Goal: Task Accomplishment & Management: Complete application form

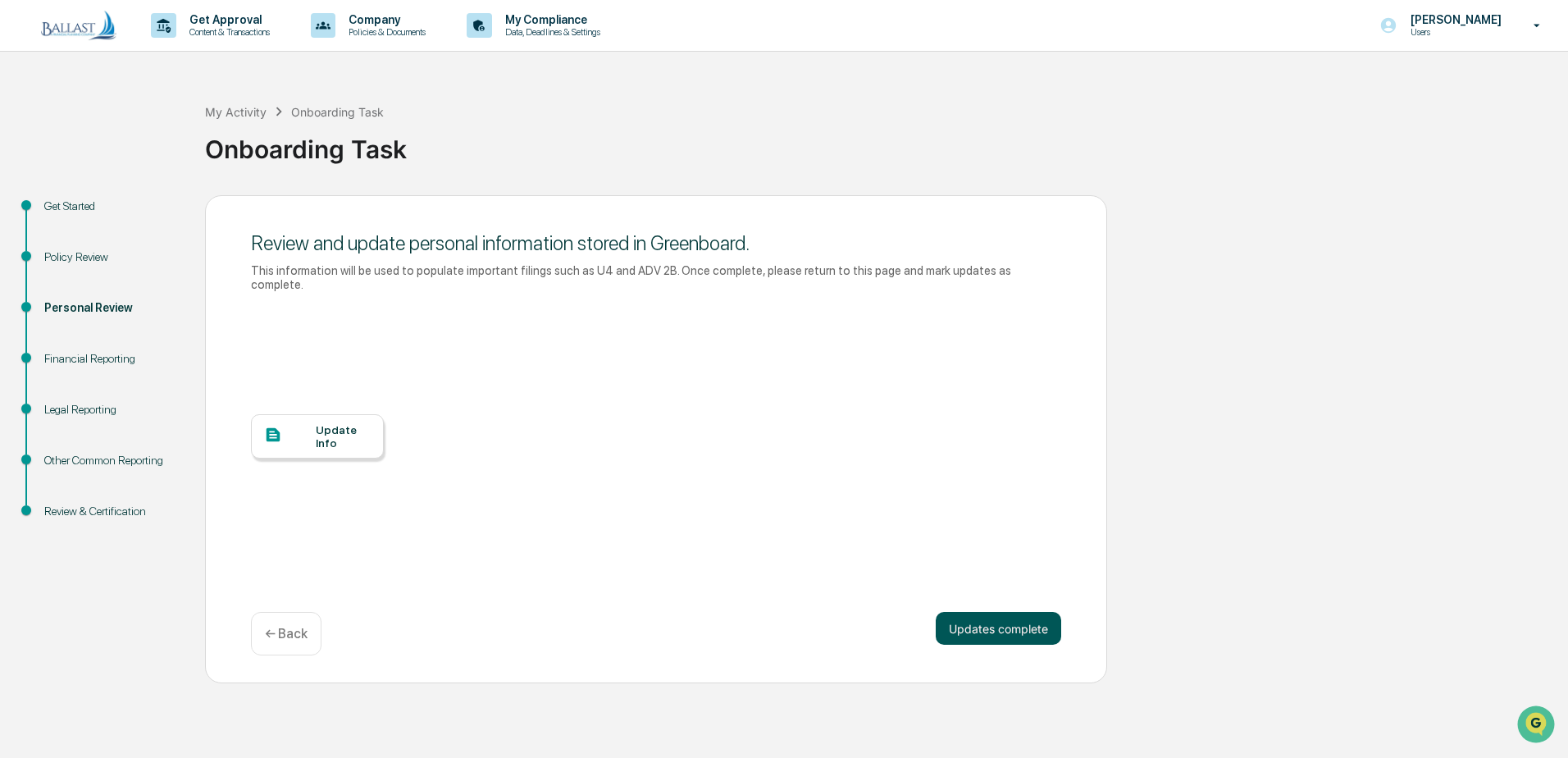
click at [1002, 613] on button "Updates complete" at bounding box center [998, 628] width 125 height 32
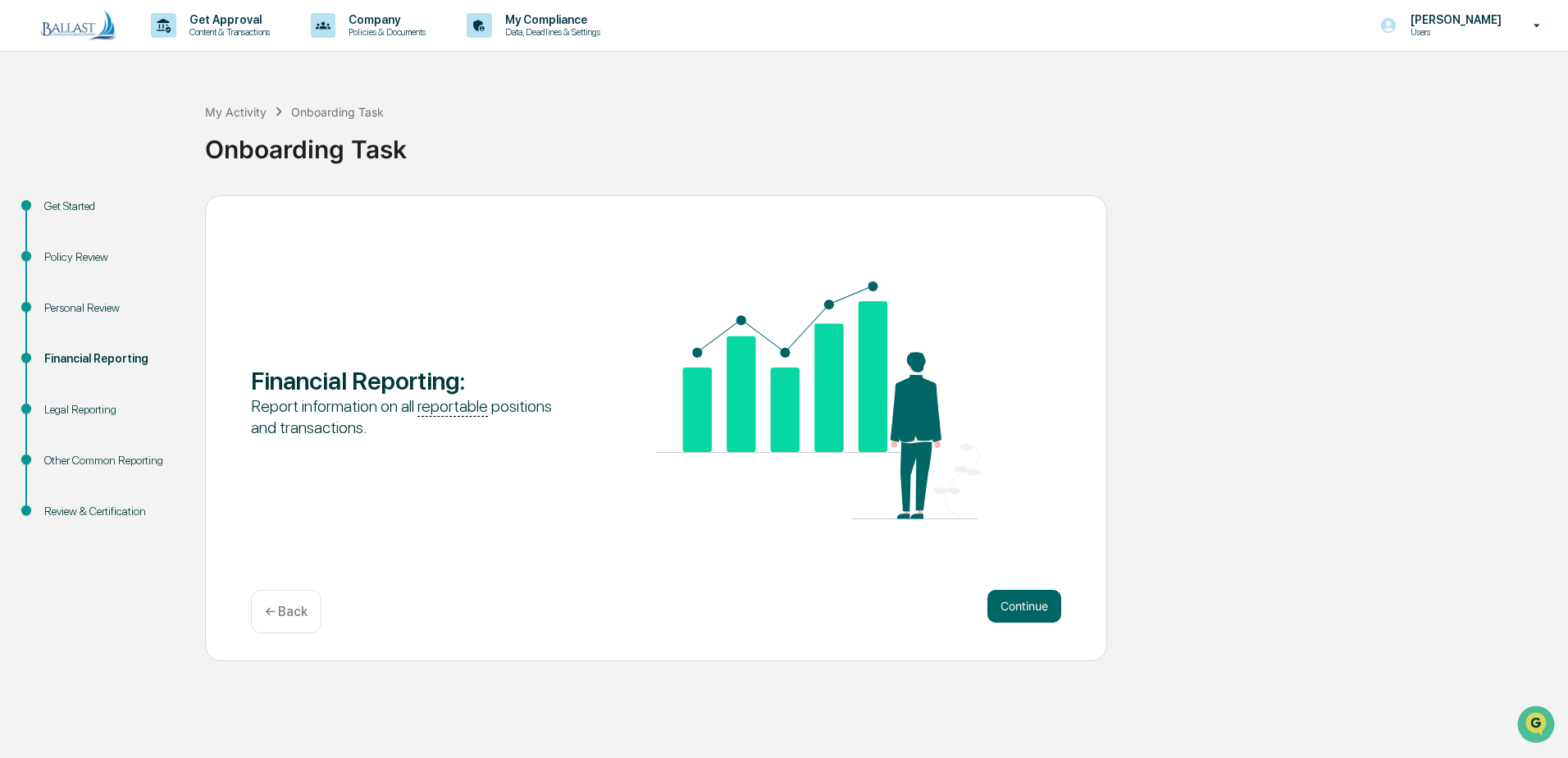
click at [90, 304] on div "Personal Review" at bounding box center [110, 308] width 134 height 18
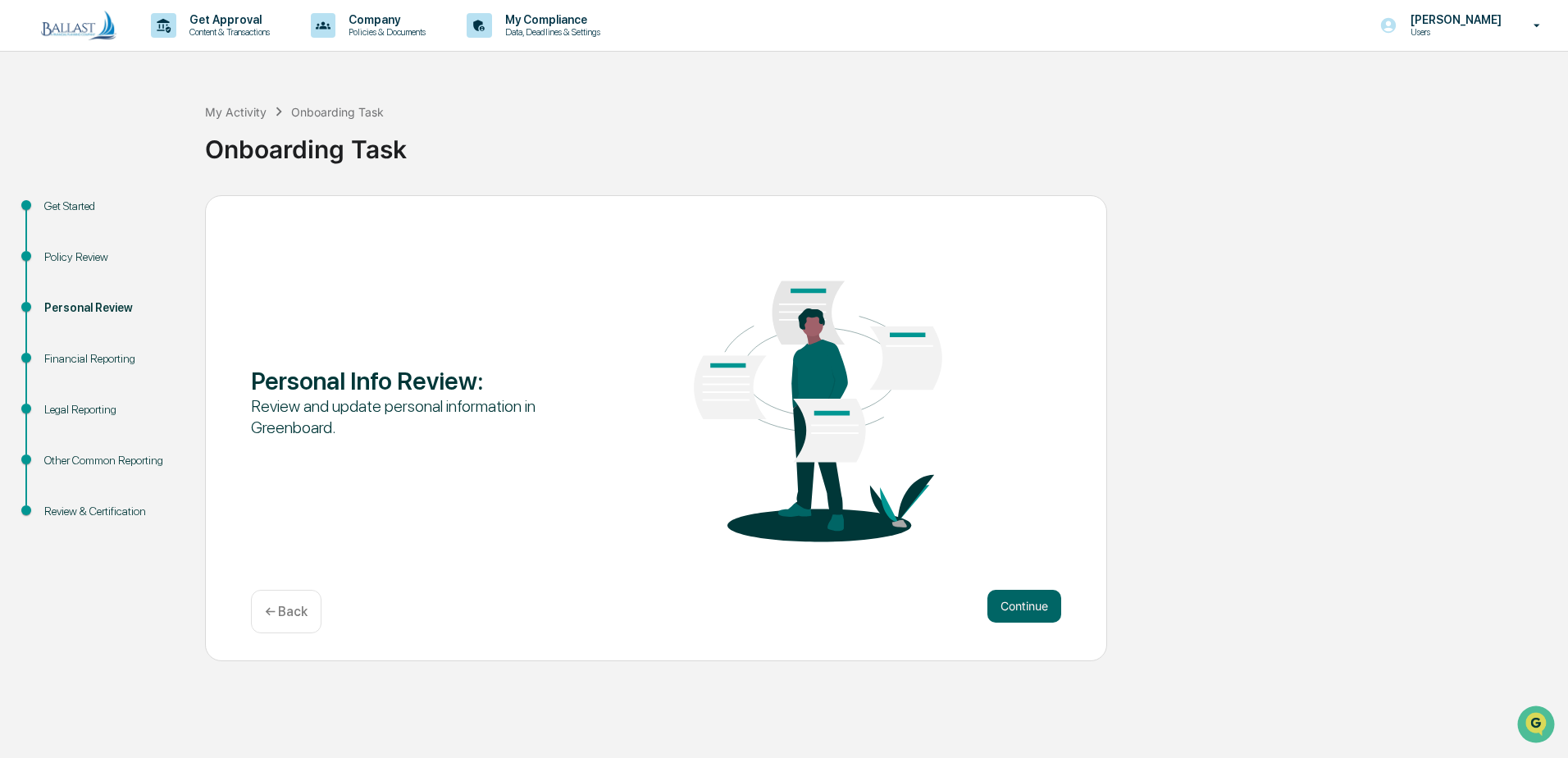
click at [79, 260] on div "Policy Review" at bounding box center [110, 257] width 134 height 18
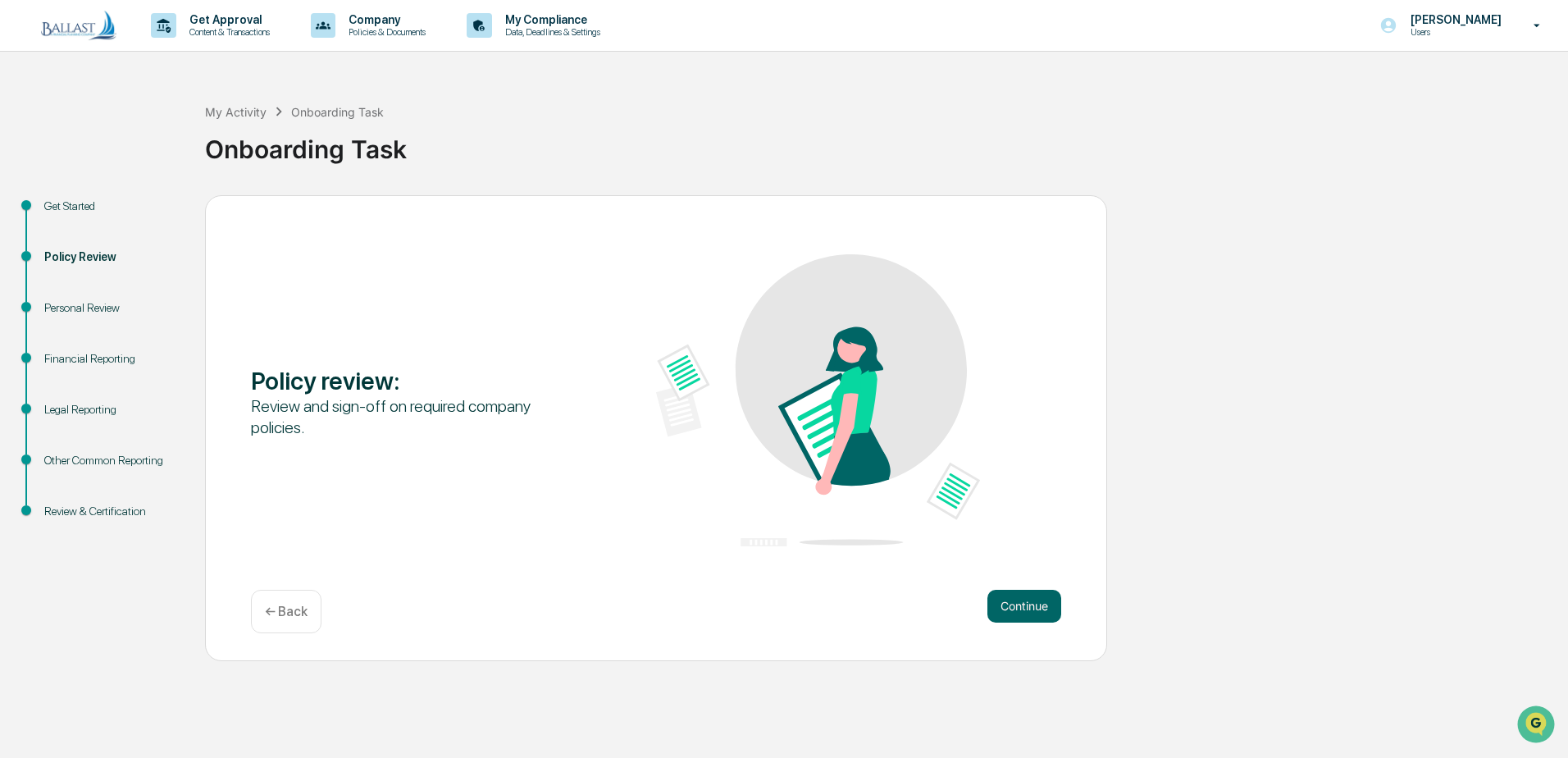
click at [82, 361] on div "Financial Reporting" at bounding box center [110, 359] width 134 height 18
click at [65, 354] on div "Financial Reporting" at bounding box center [110, 359] width 134 height 18
click at [69, 361] on div "Financial Reporting" at bounding box center [110, 359] width 134 height 18
click at [1016, 607] on button "Continue" at bounding box center [1024, 605] width 74 height 32
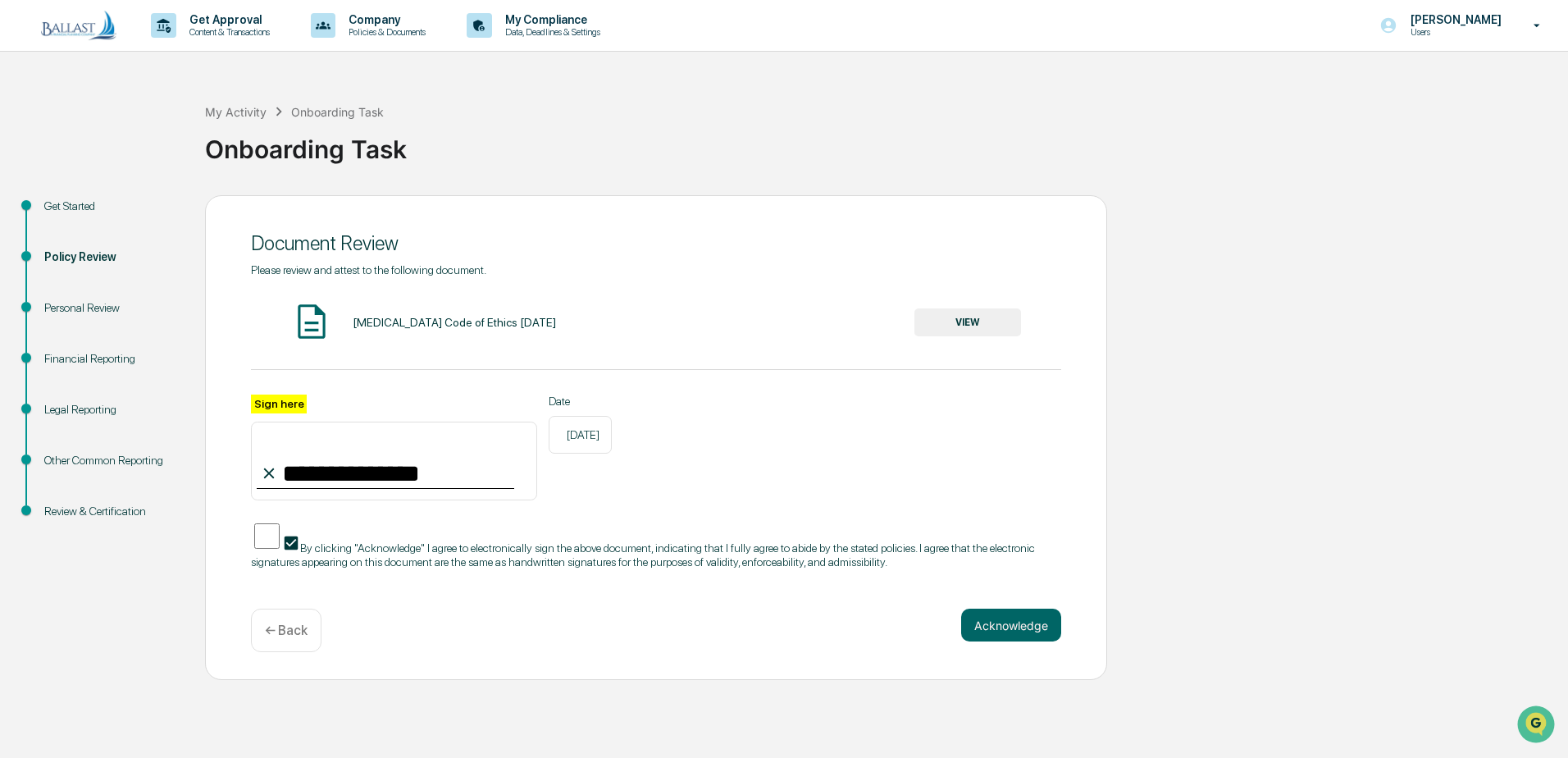
click at [89, 310] on div "Personal Review" at bounding box center [110, 308] width 134 height 18
click at [1009, 628] on button "Acknowledge" at bounding box center [1011, 625] width 100 height 32
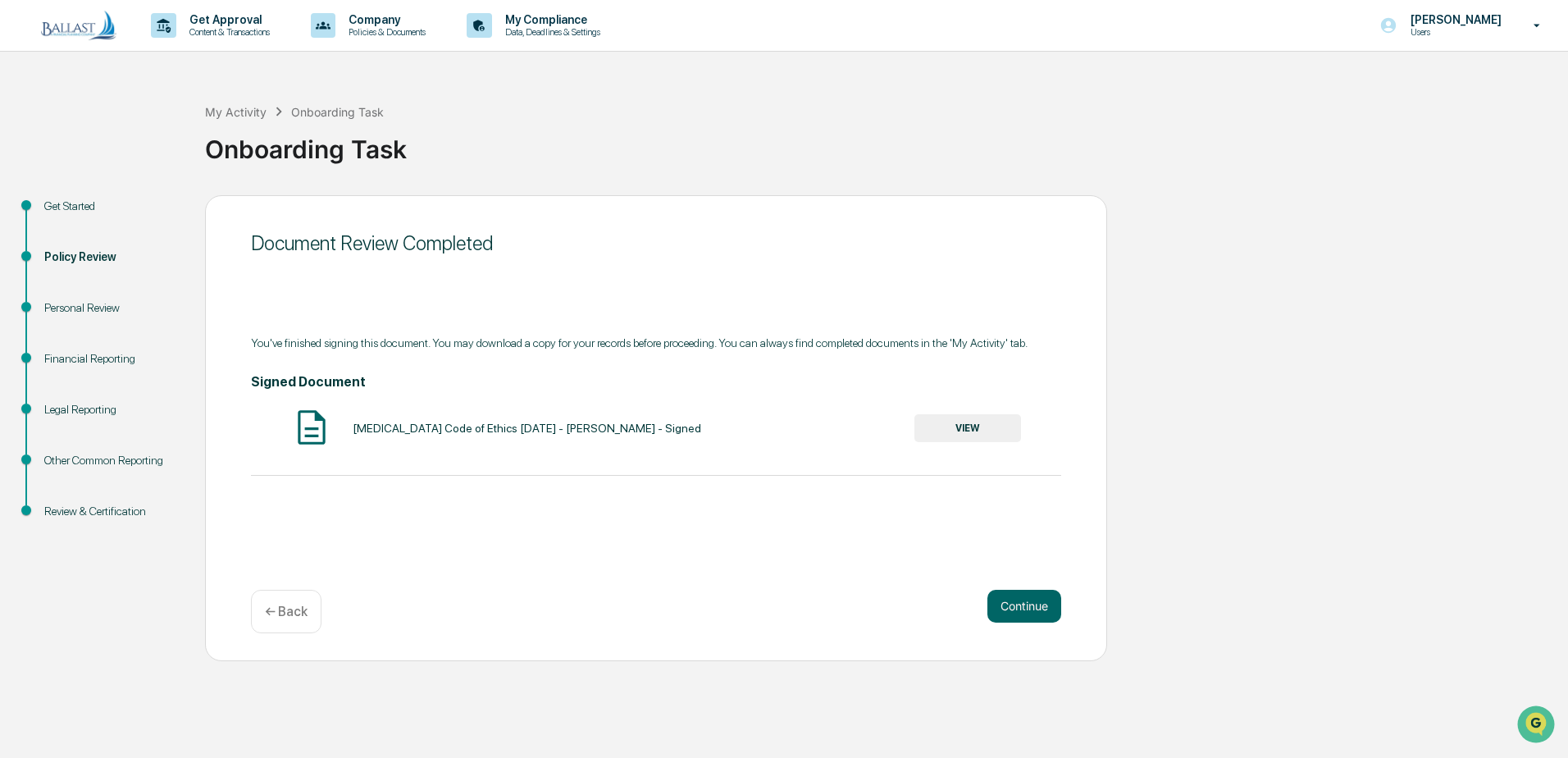
click at [1014, 573] on div "Document Review Completed You've finished signing this document. You may downlo…" at bounding box center [656, 428] width 902 height 466
click at [1016, 597] on button "Continue" at bounding box center [1024, 605] width 74 height 32
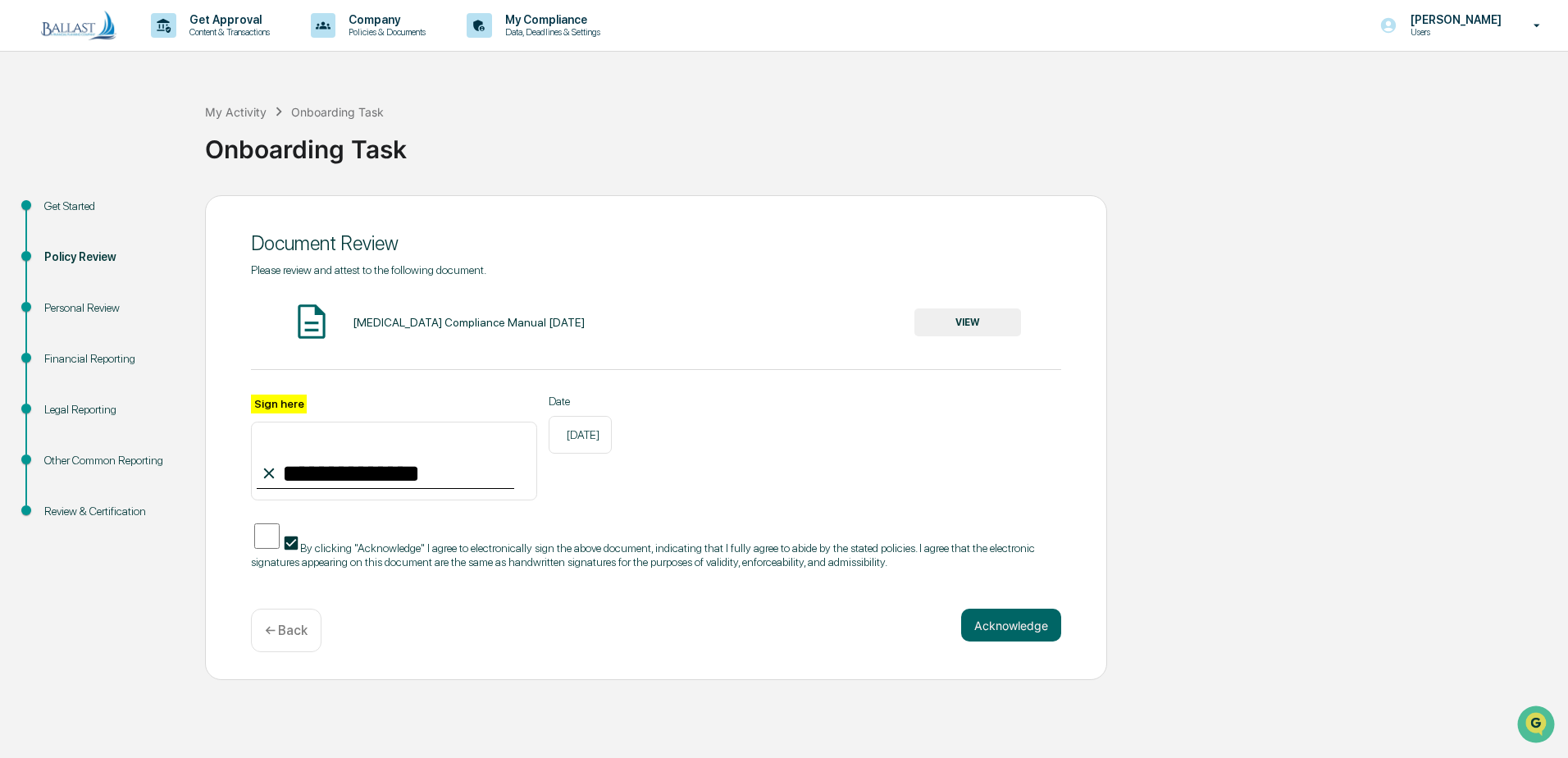
click at [92, 304] on div "Personal Review" at bounding box center [110, 308] width 134 height 18
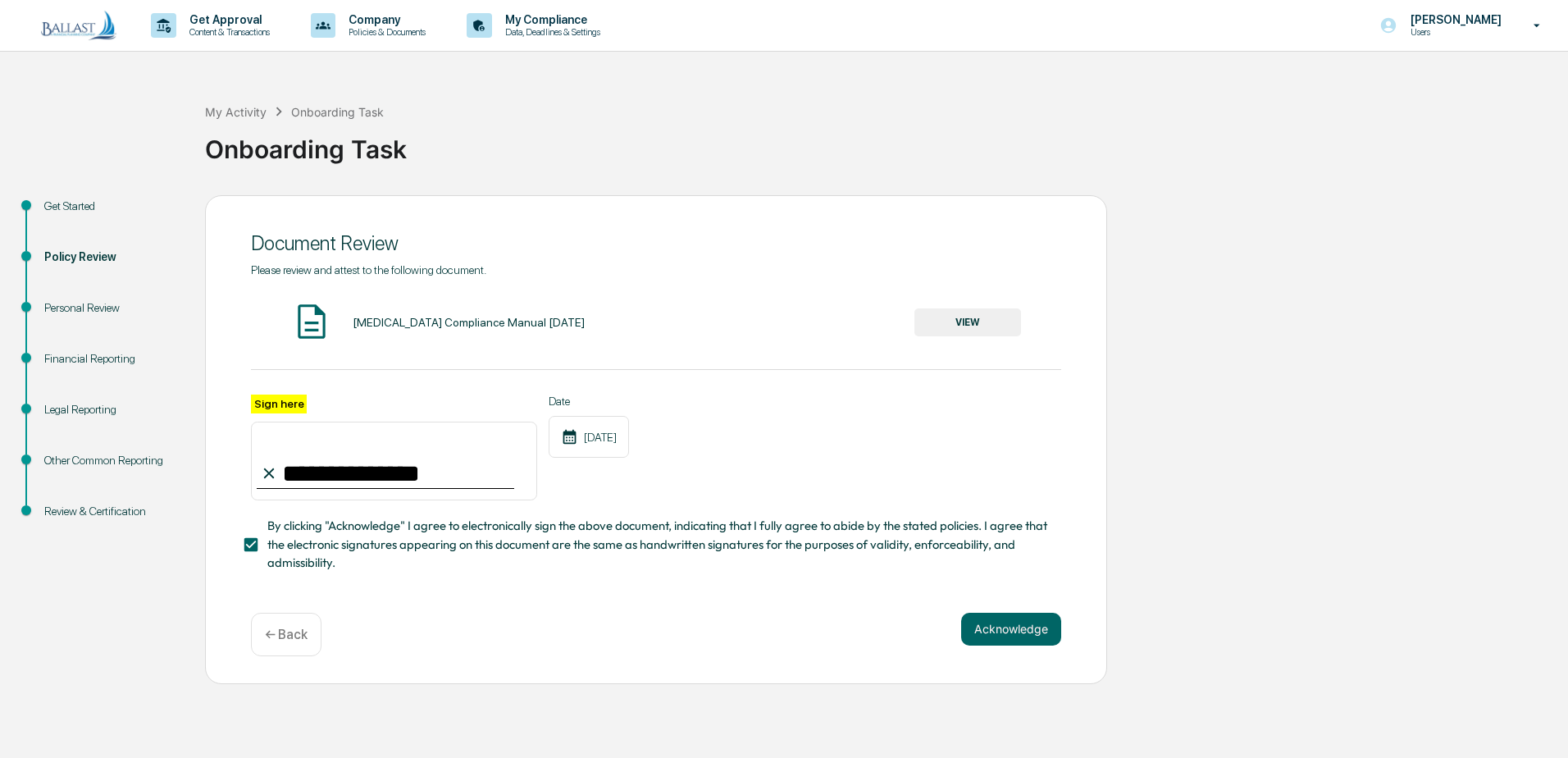
click at [102, 304] on div "Personal Review" at bounding box center [110, 308] width 134 height 18
click at [1479, 10] on div "Steven Schmidt Users" at bounding box center [1465, 25] width 205 height 51
click at [1377, 110] on li "Logout" at bounding box center [1440, 113] width 230 height 31
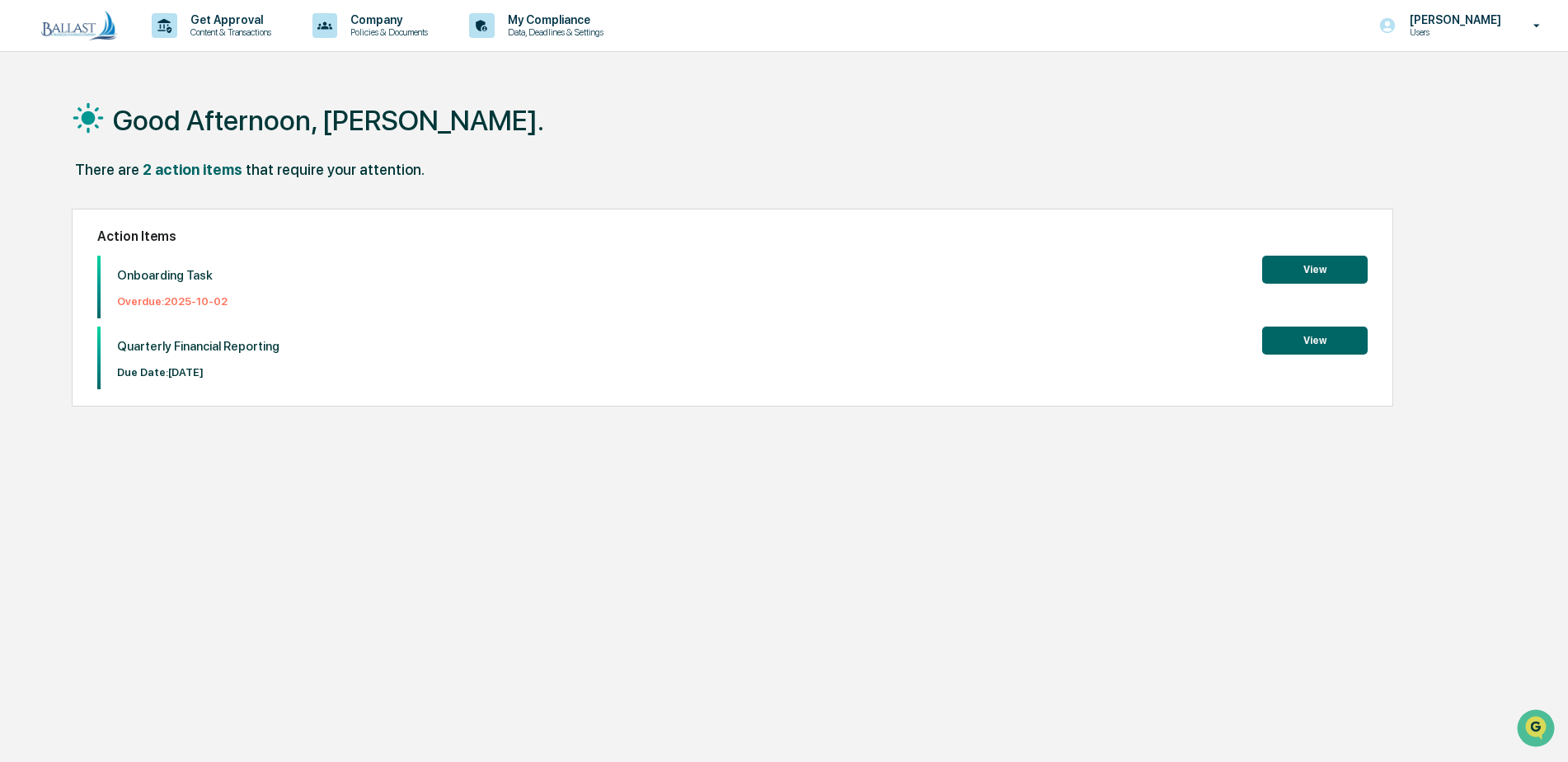
click at [1316, 264] on button "View" at bounding box center [1315, 270] width 106 height 28
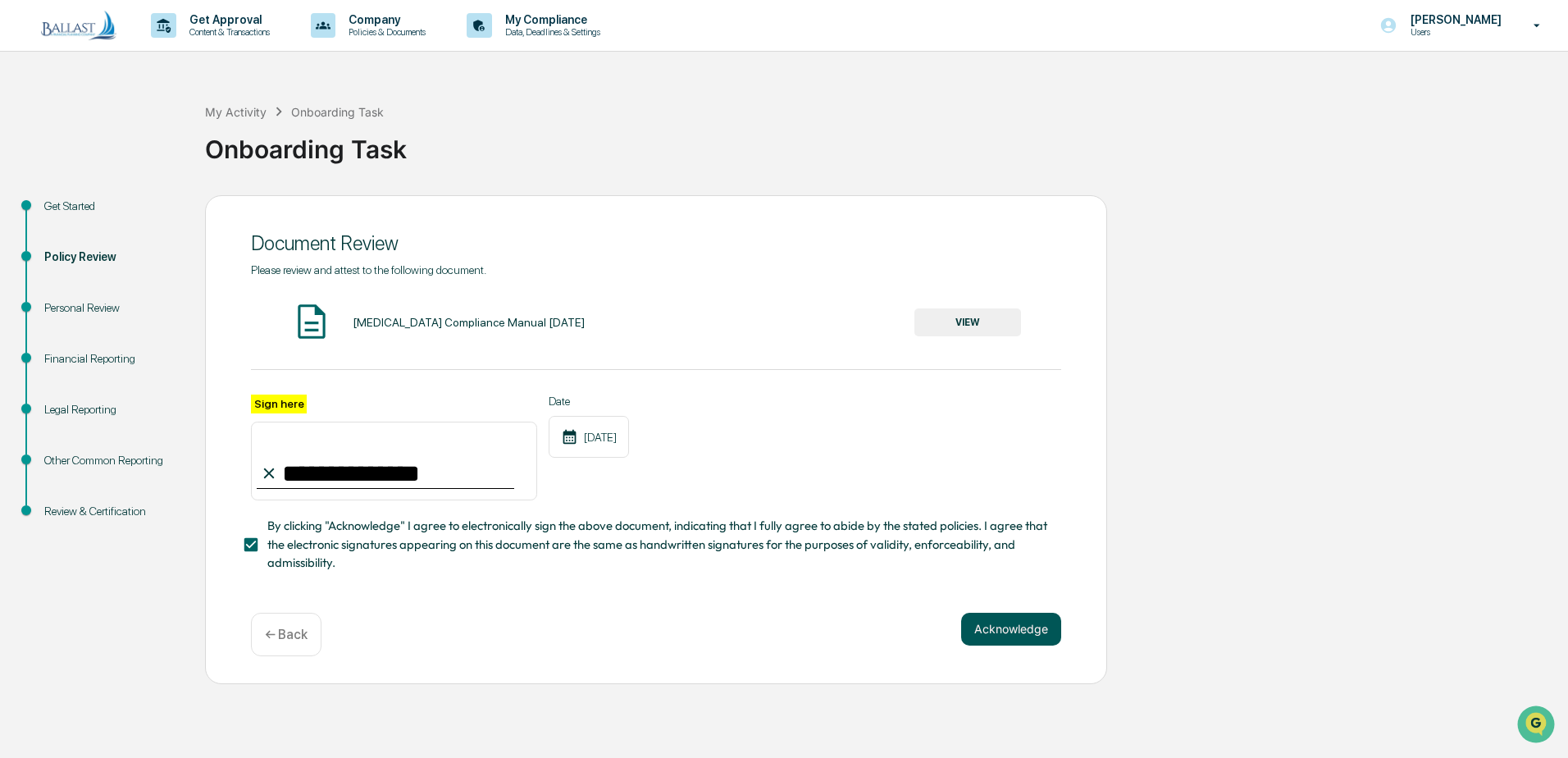
click at [994, 629] on button "Acknowledge" at bounding box center [1011, 629] width 100 height 32
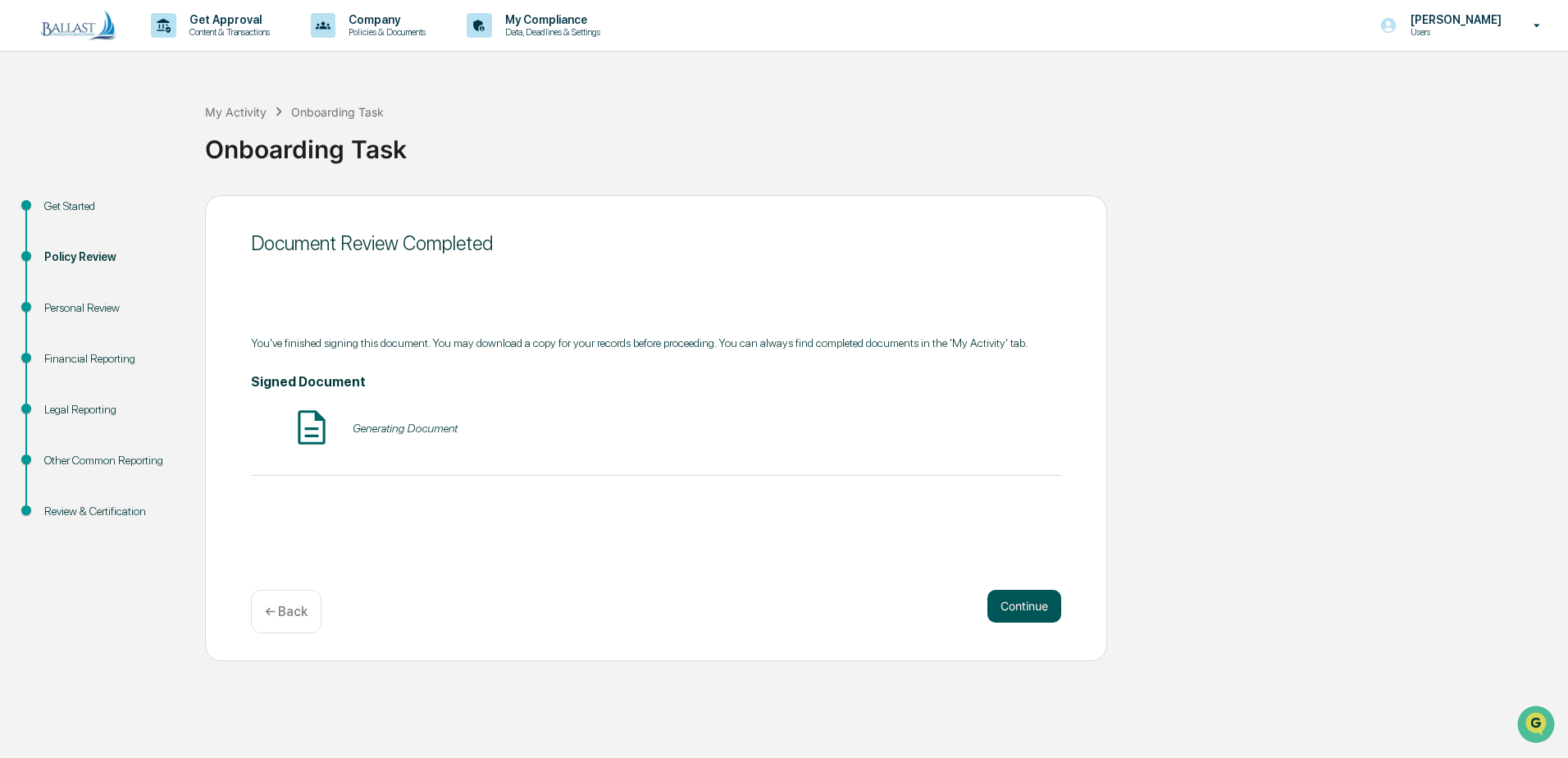
click at [1027, 616] on button "Continue" at bounding box center [1024, 605] width 74 height 32
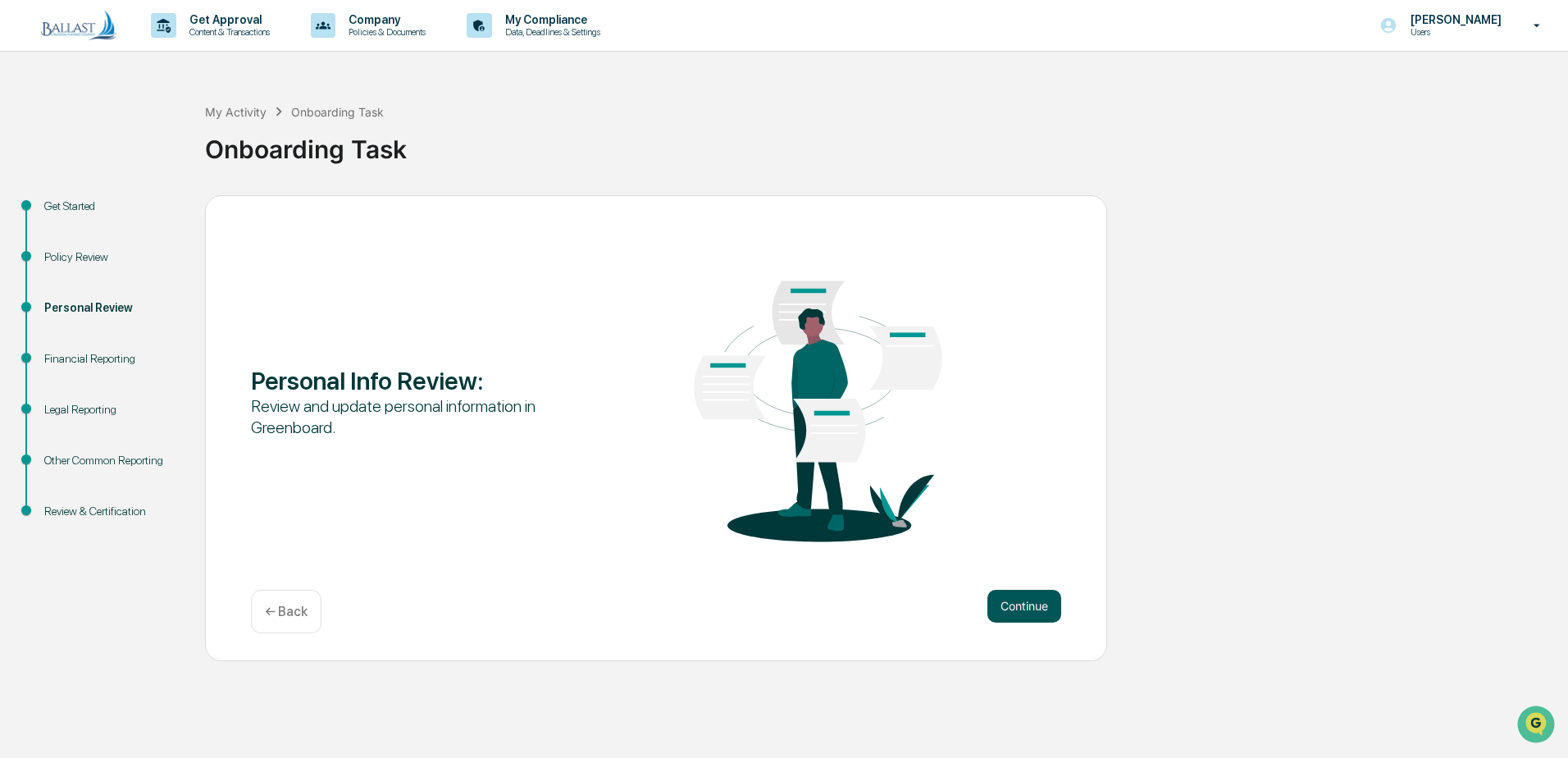
click at [1028, 600] on button "Continue" at bounding box center [1024, 605] width 74 height 32
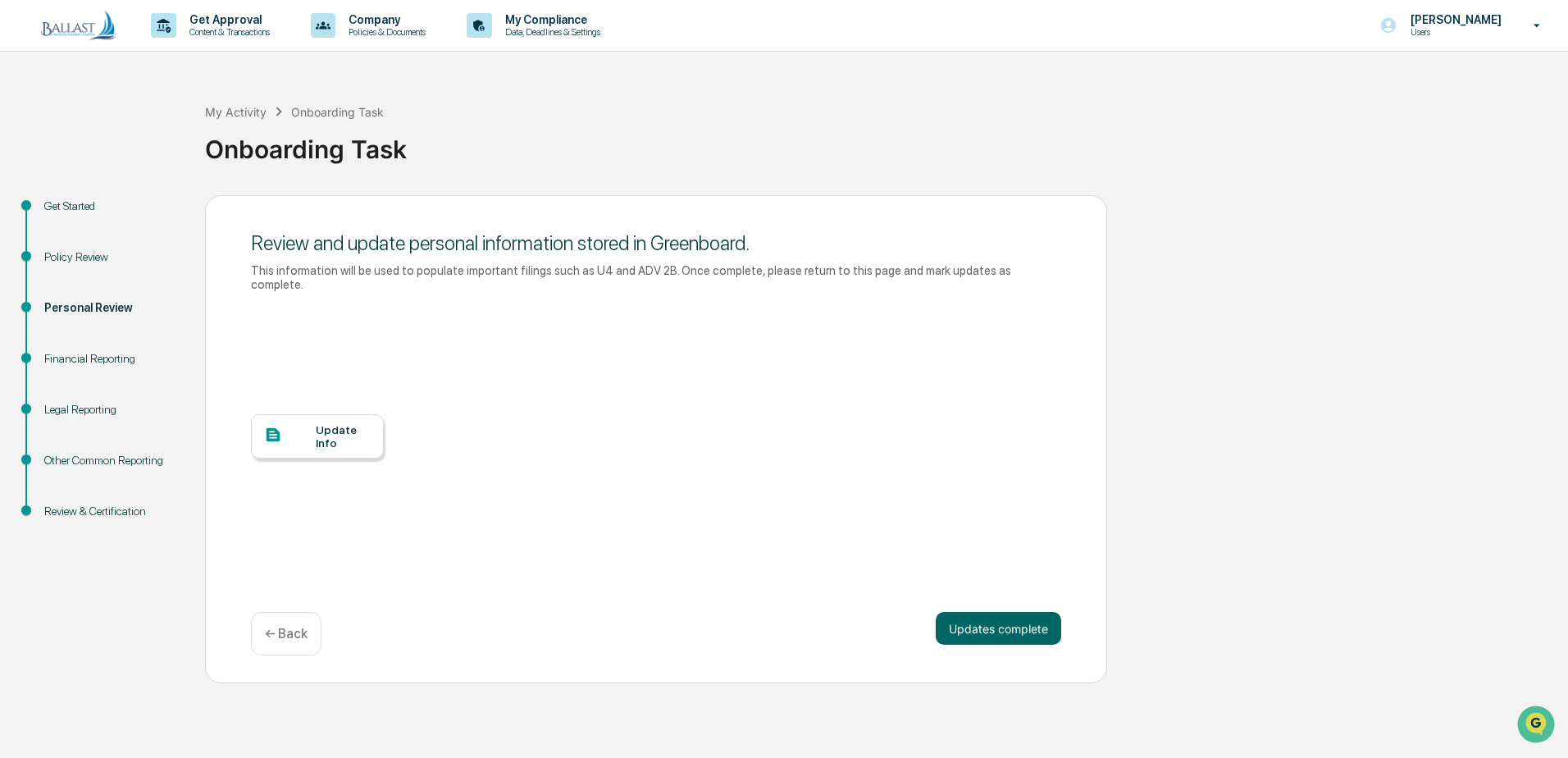
click at [372, 427] on div "Update Info" at bounding box center [317, 436] width 132 height 44
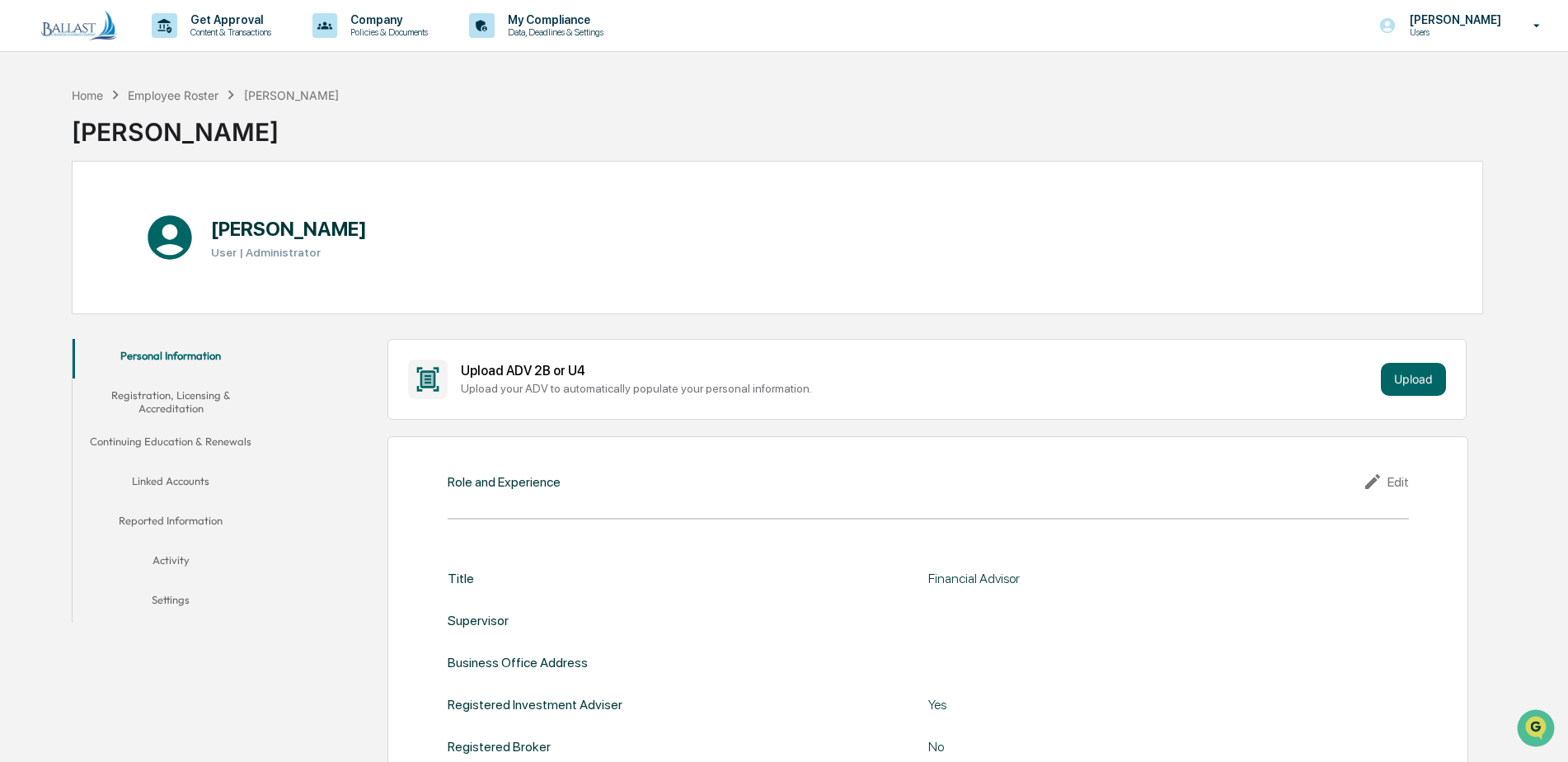
click at [184, 395] on button "Registration, Licensing & Accreditation" at bounding box center [171, 401] width 197 height 47
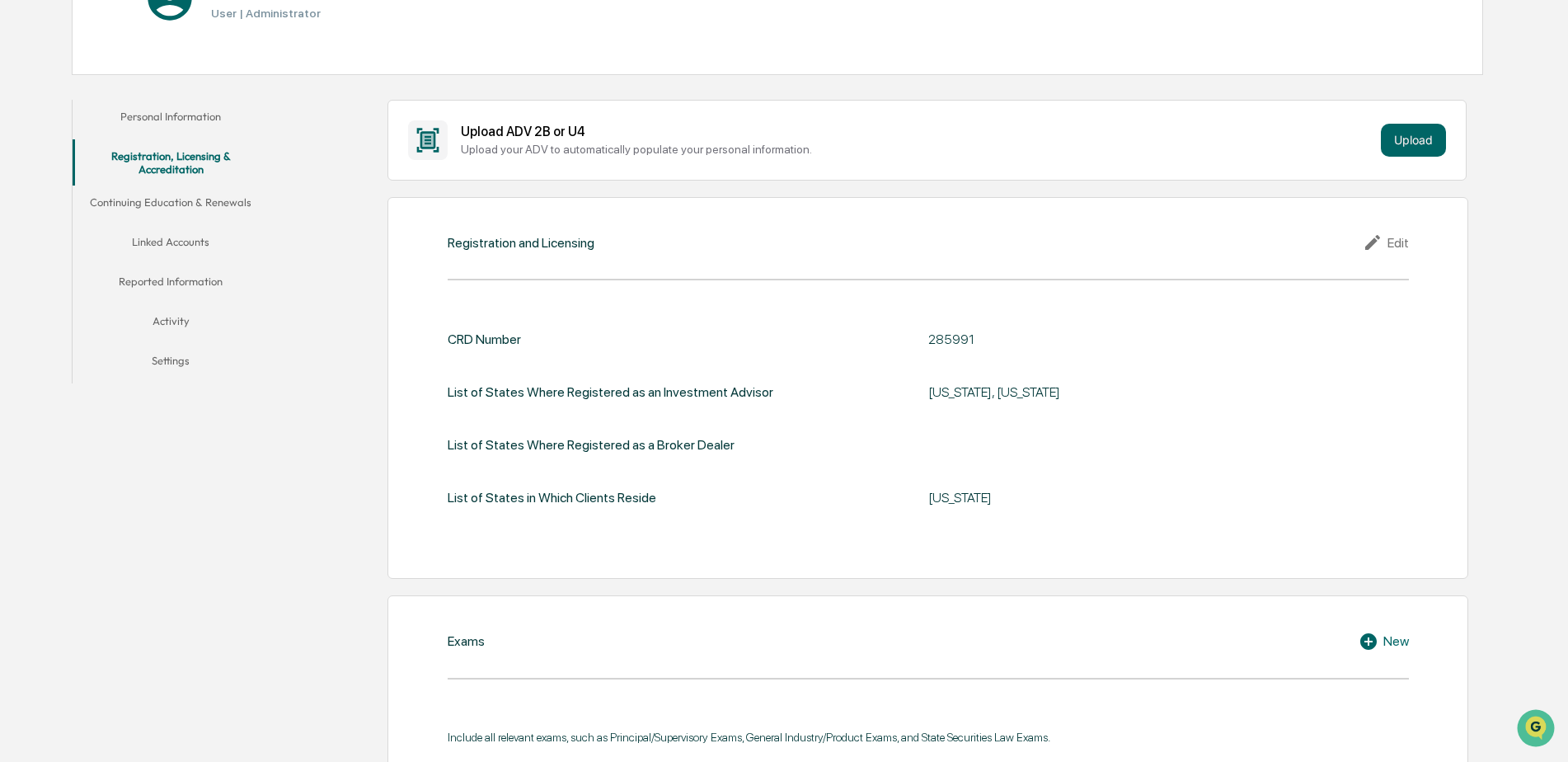
scroll to position [248, 0]
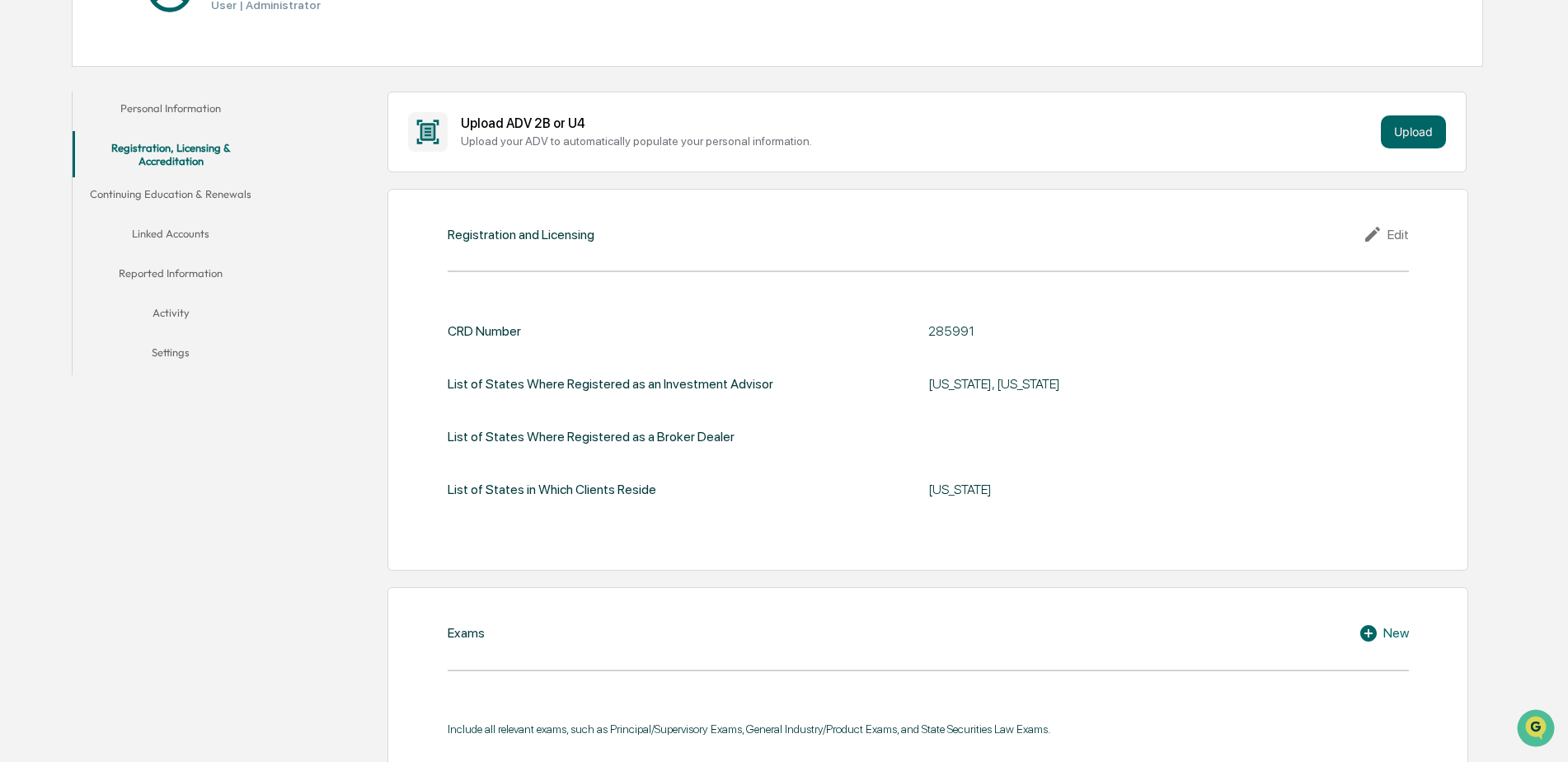
click at [202, 187] on button "Continuing Education & Renewals" at bounding box center [171, 197] width 197 height 40
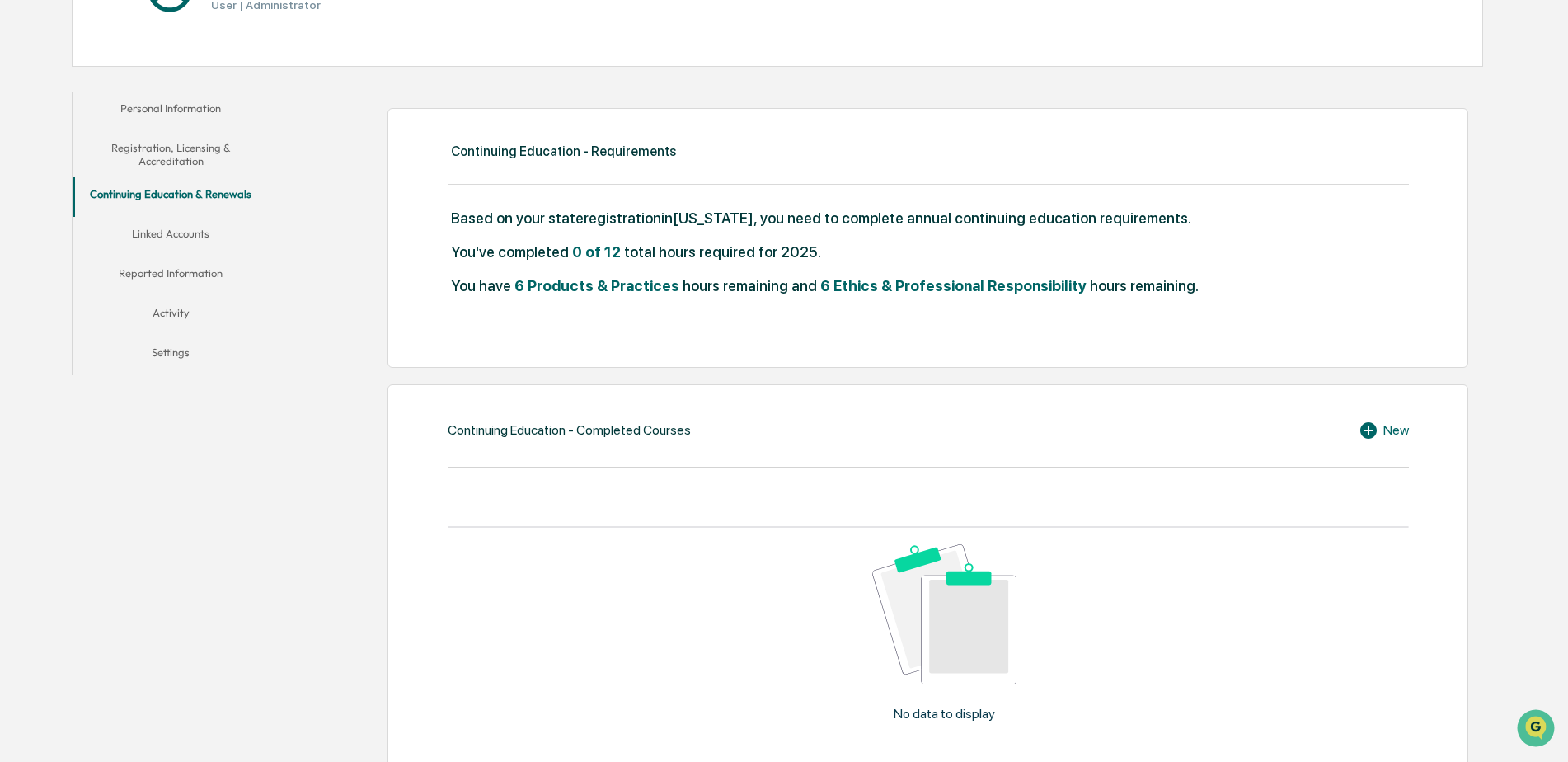
click at [166, 228] on button "Linked Accounts" at bounding box center [171, 236] width 197 height 40
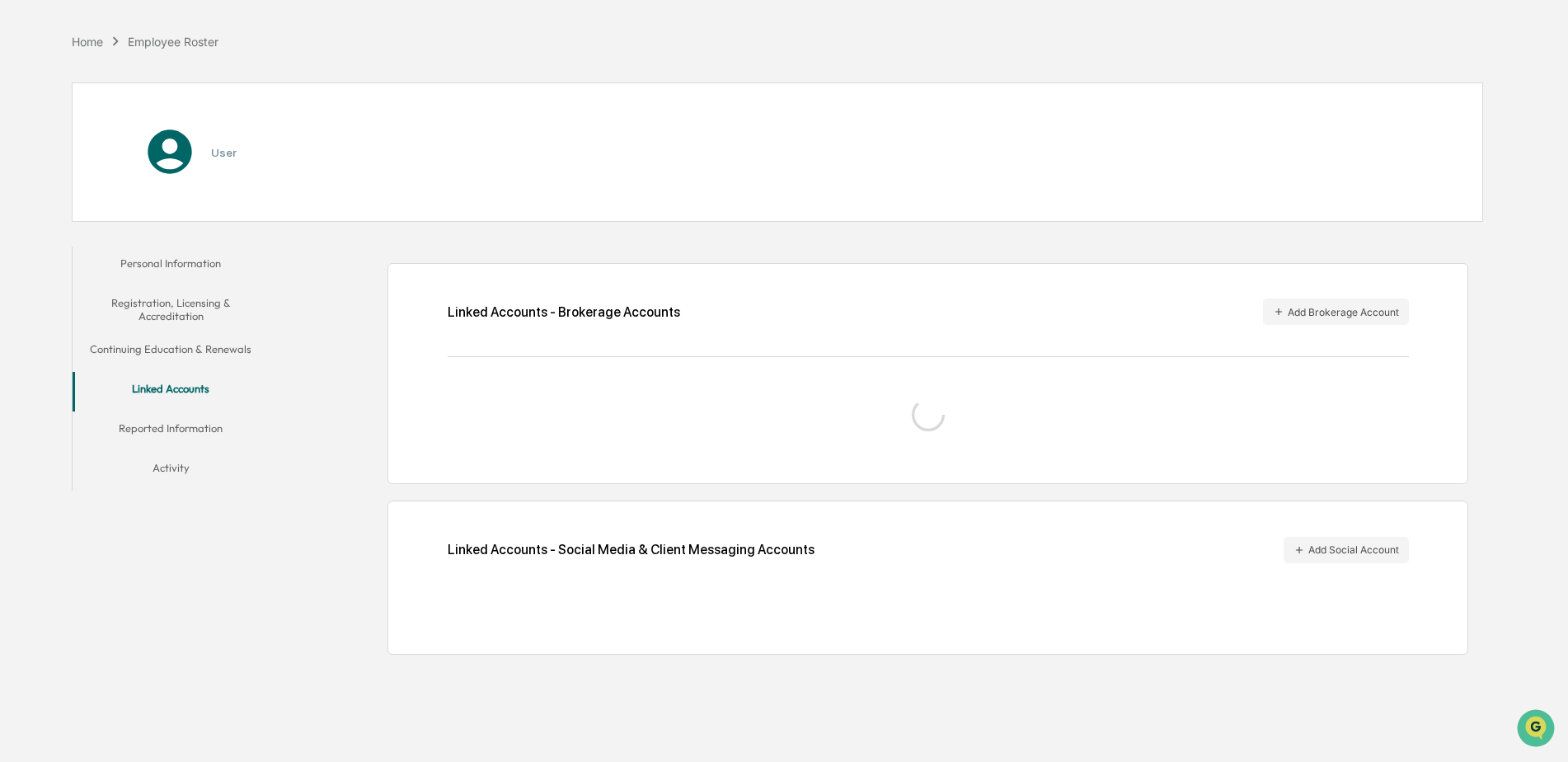
scroll to position [78, 0]
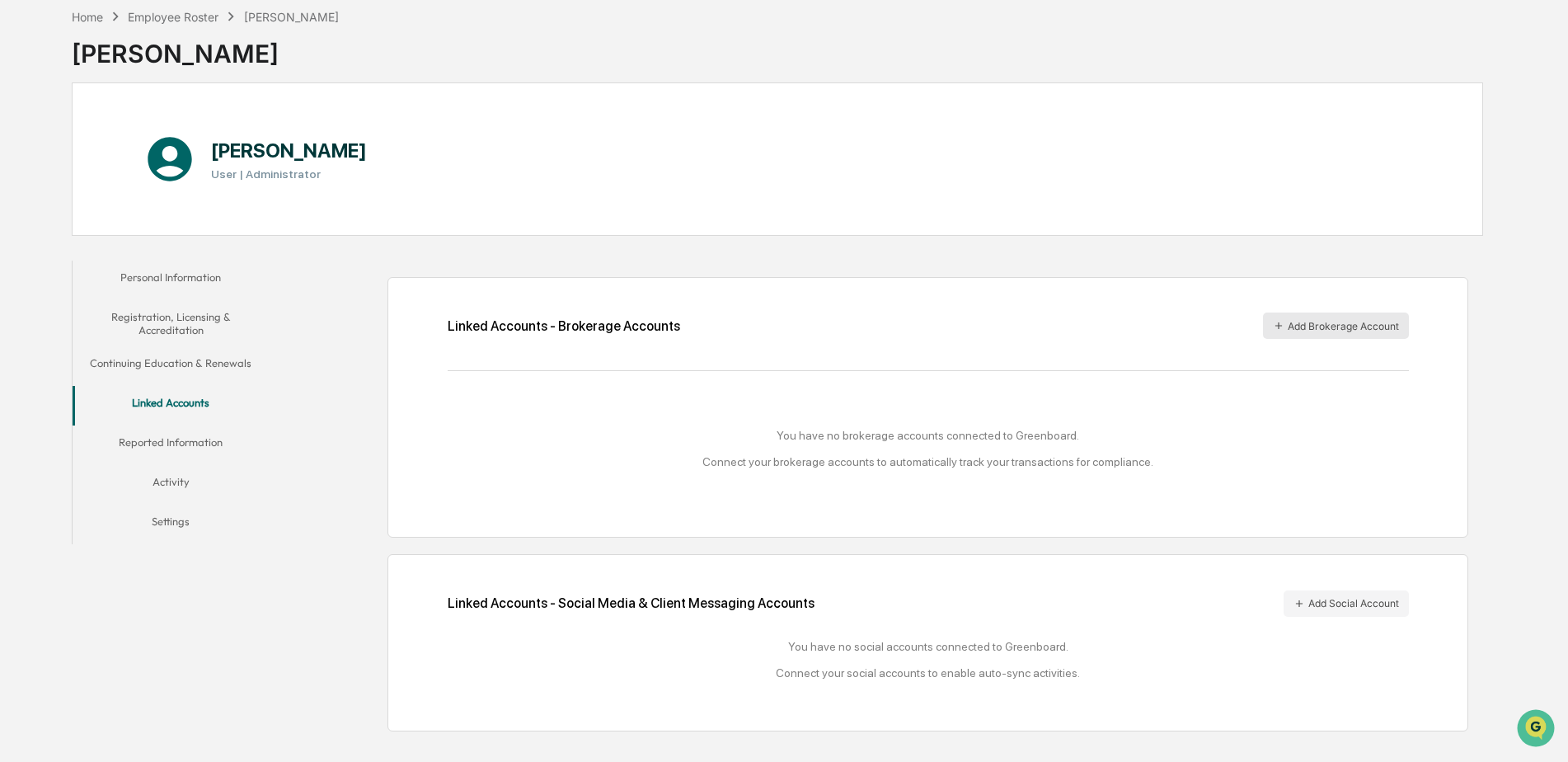
click at [1334, 325] on button "Add Brokerage Account" at bounding box center [1336, 325] width 146 height 26
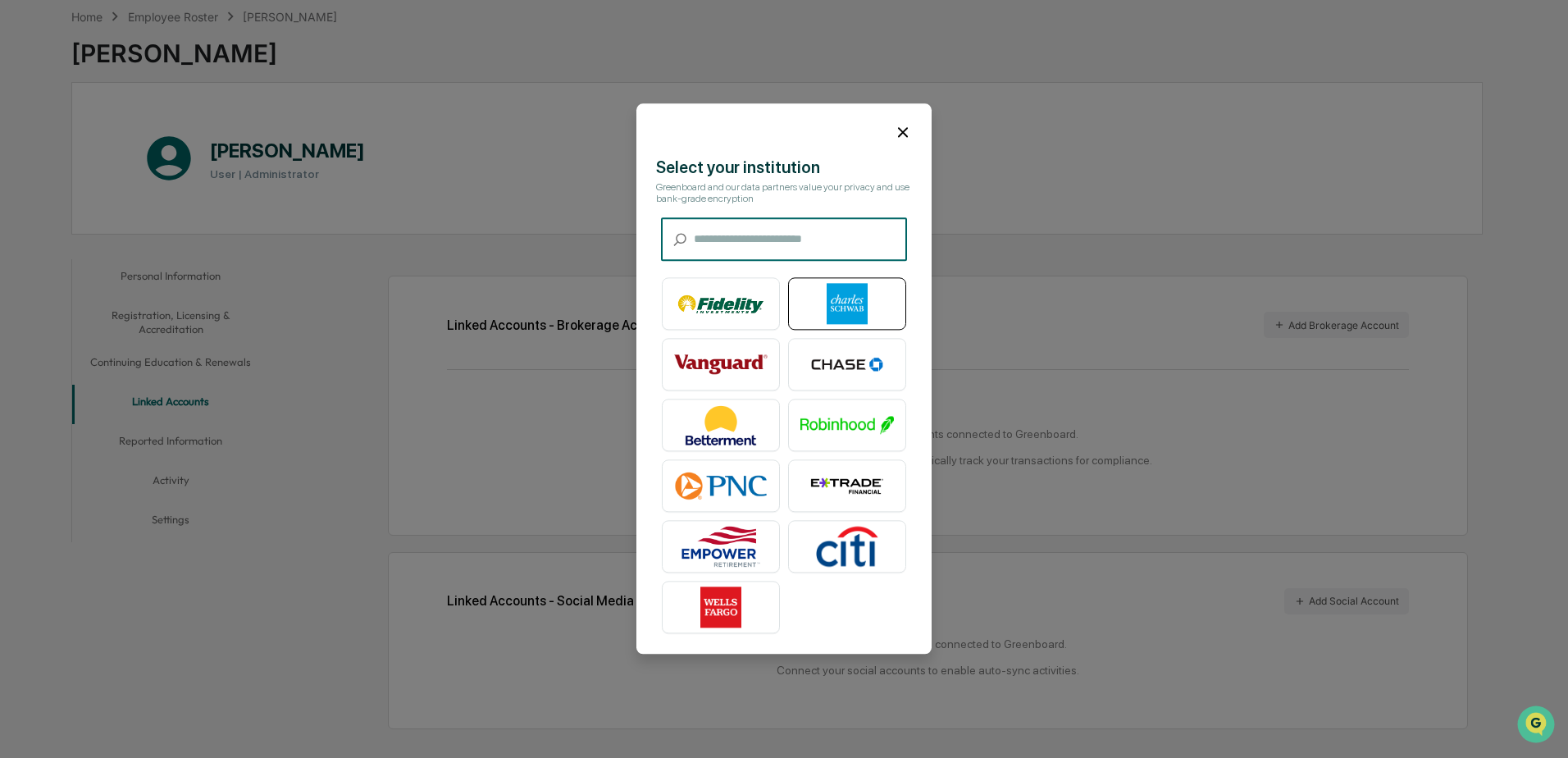
click at [841, 304] on img at bounding box center [847, 304] width 94 height 41
click at [814, 295] on img at bounding box center [847, 304] width 94 height 41
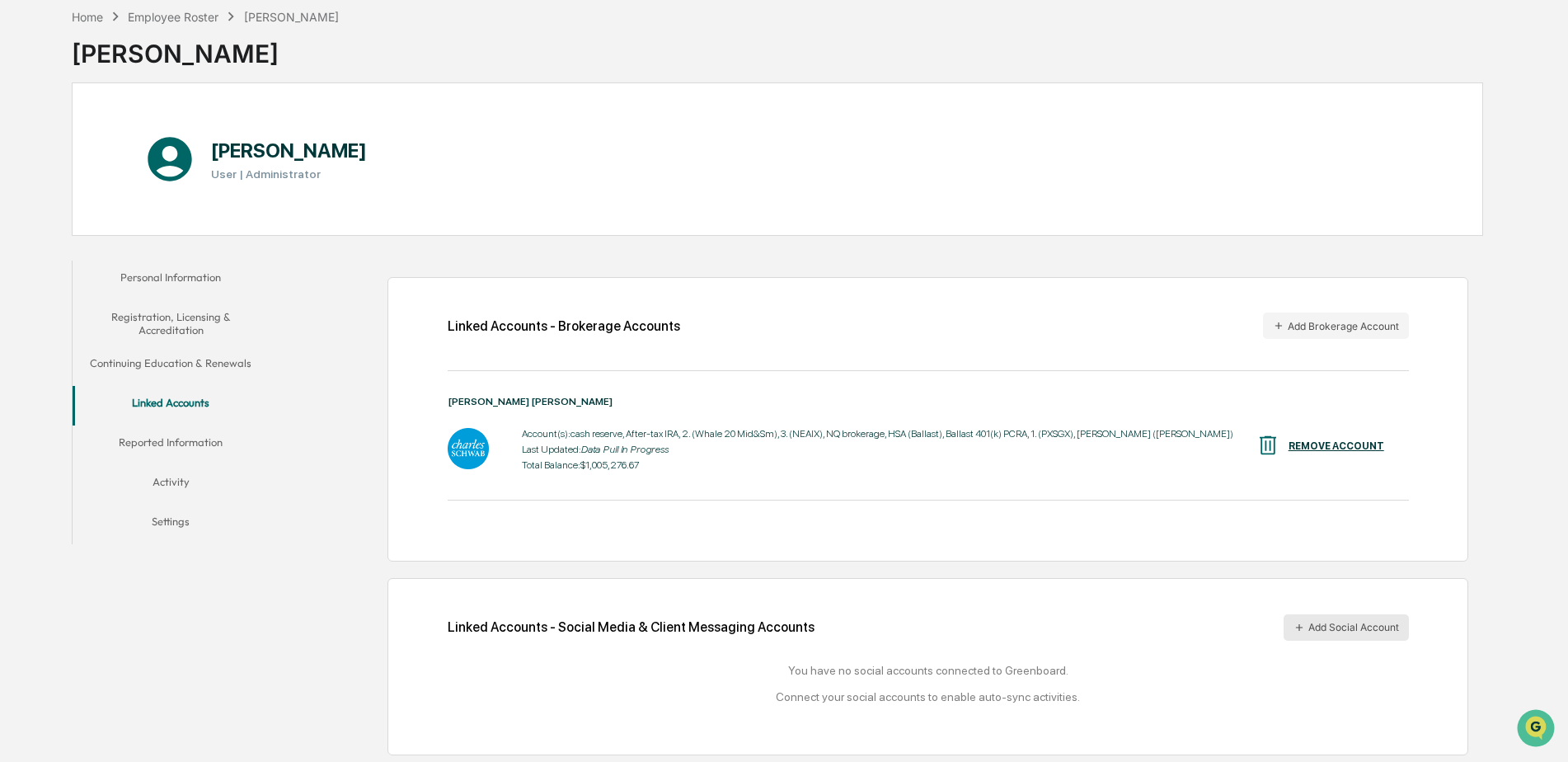
click at [1372, 629] on button "Add Social Account" at bounding box center [1346, 628] width 125 height 26
click at [1367, 624] on button "Add Social Account" at bounding box center [1346, 626] width 125 height 26
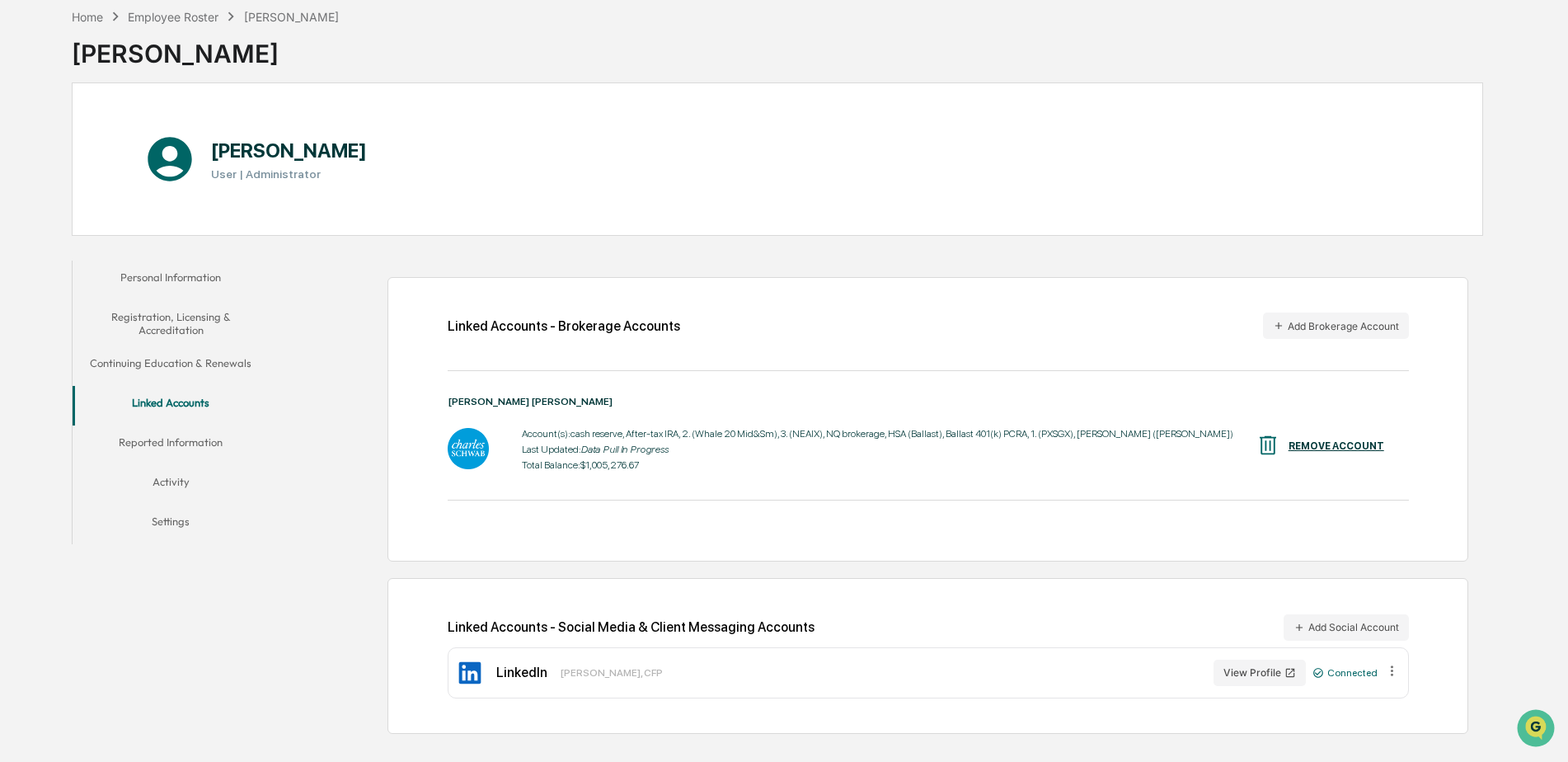
scroll to position [78, 0]
click at [157, 442] on button "Reported Information" at bounding box center [171, 445] width 197 height 40
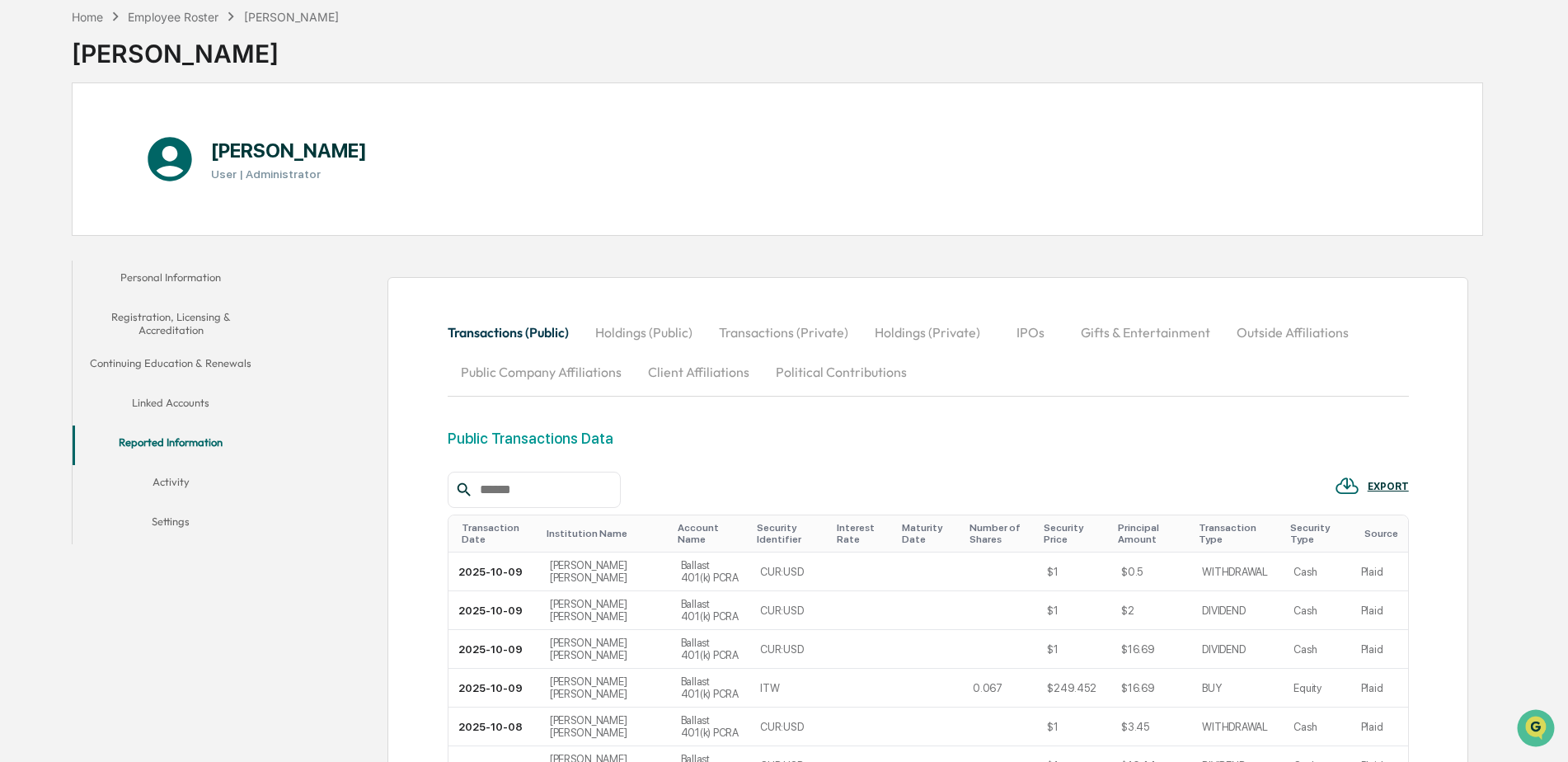
click at [169, 483] on button "Activity" at bounding box center [171, 484] width 197 height 40
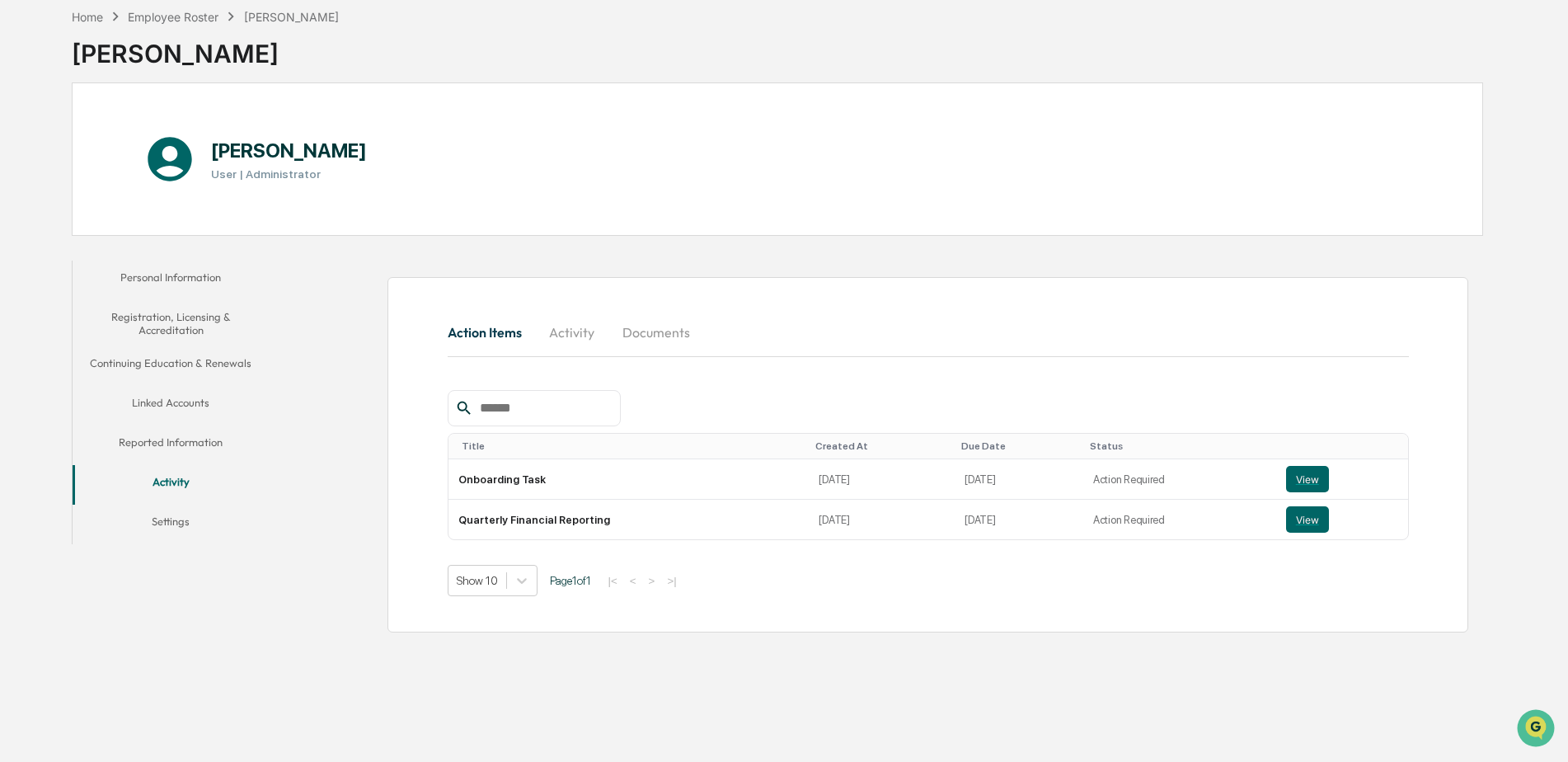
click at [159, 517] on button "Settings" at bounding box center [171, 524] width 197 height 40
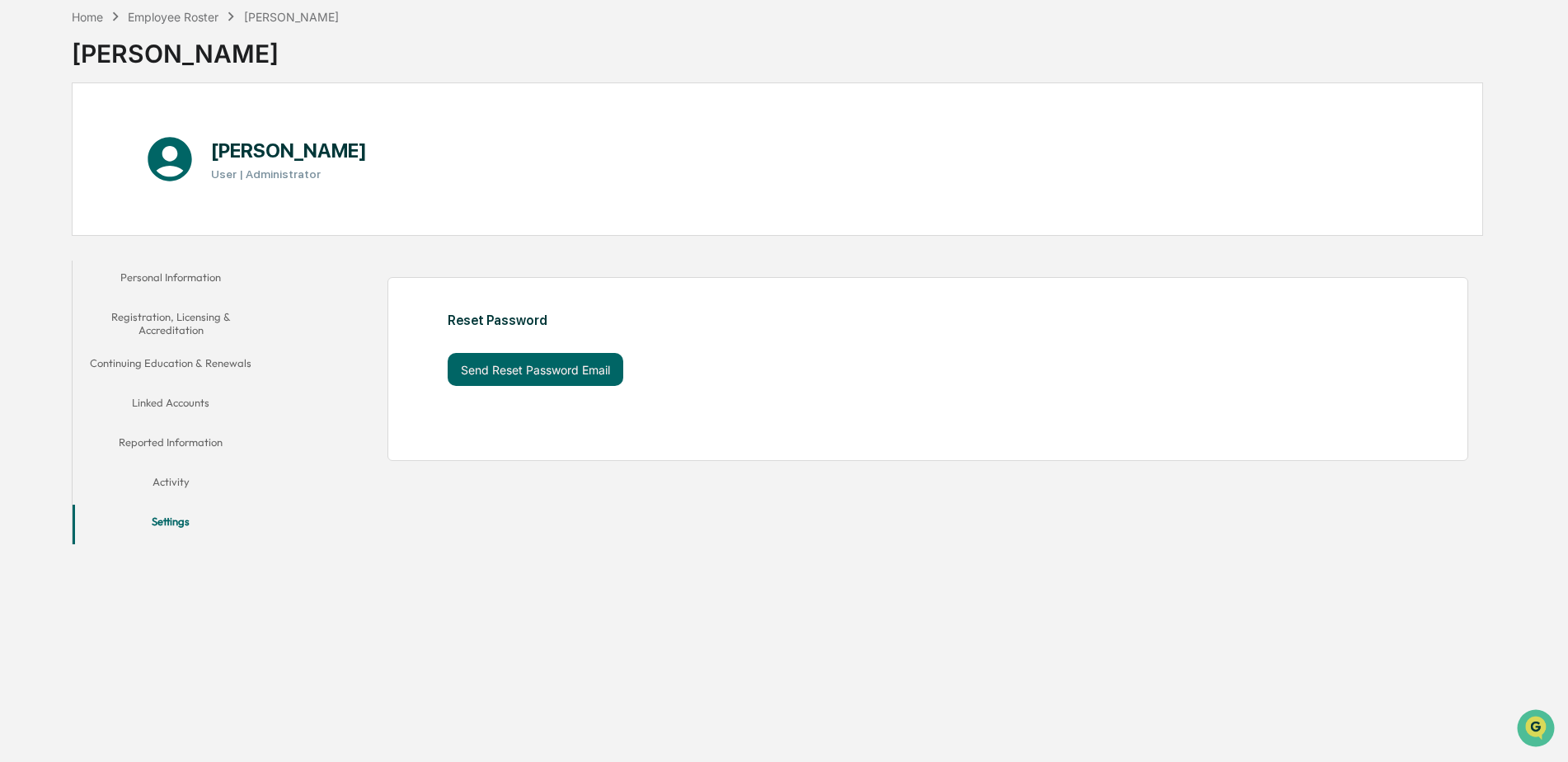
click at [188, 483] on button "Activity" at bounding box center [171, 484] width 197 height 40
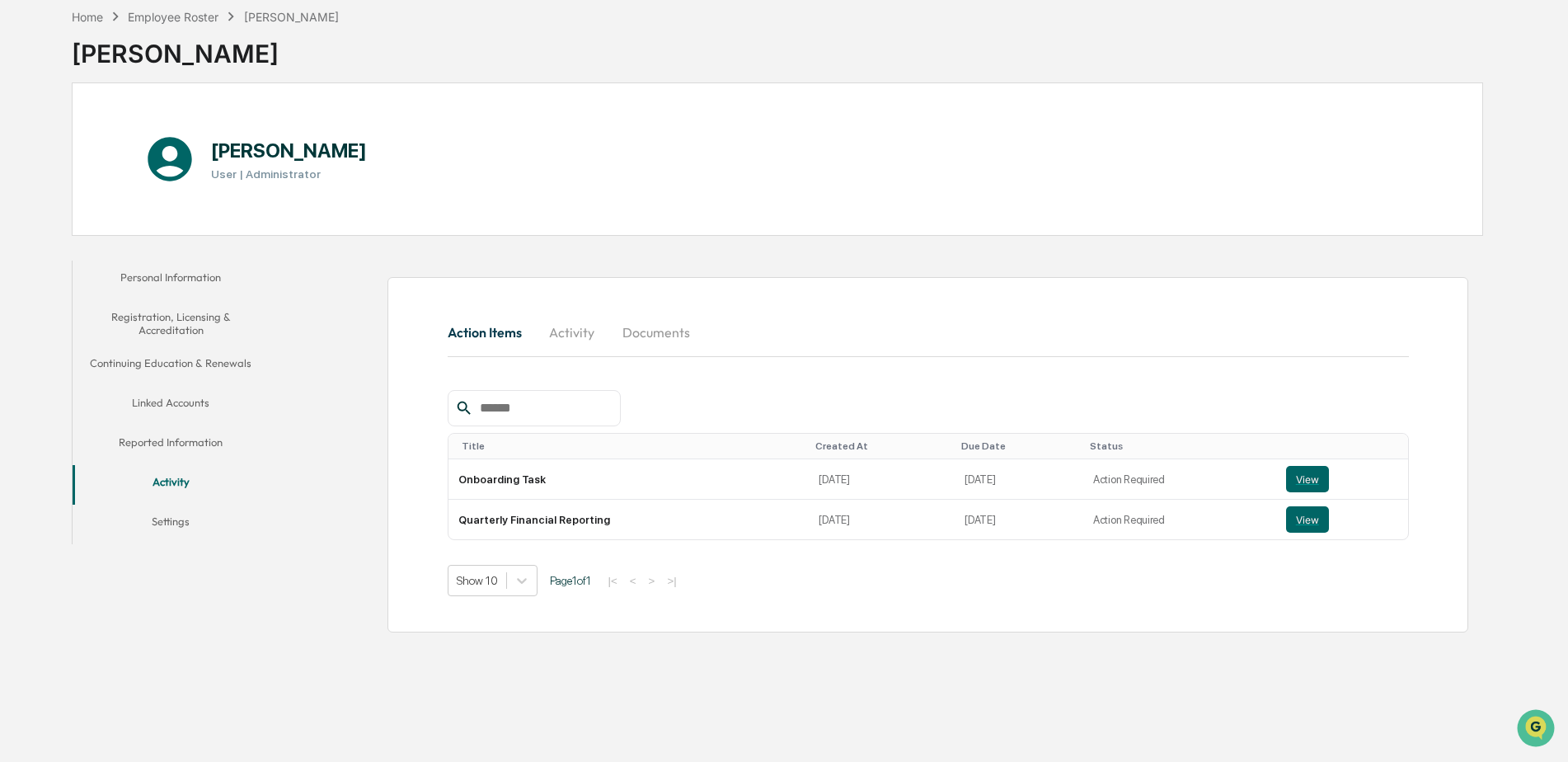
click at [223, 439] on button "Reported Information" at bounding box center [171, 445] width 197 height 40
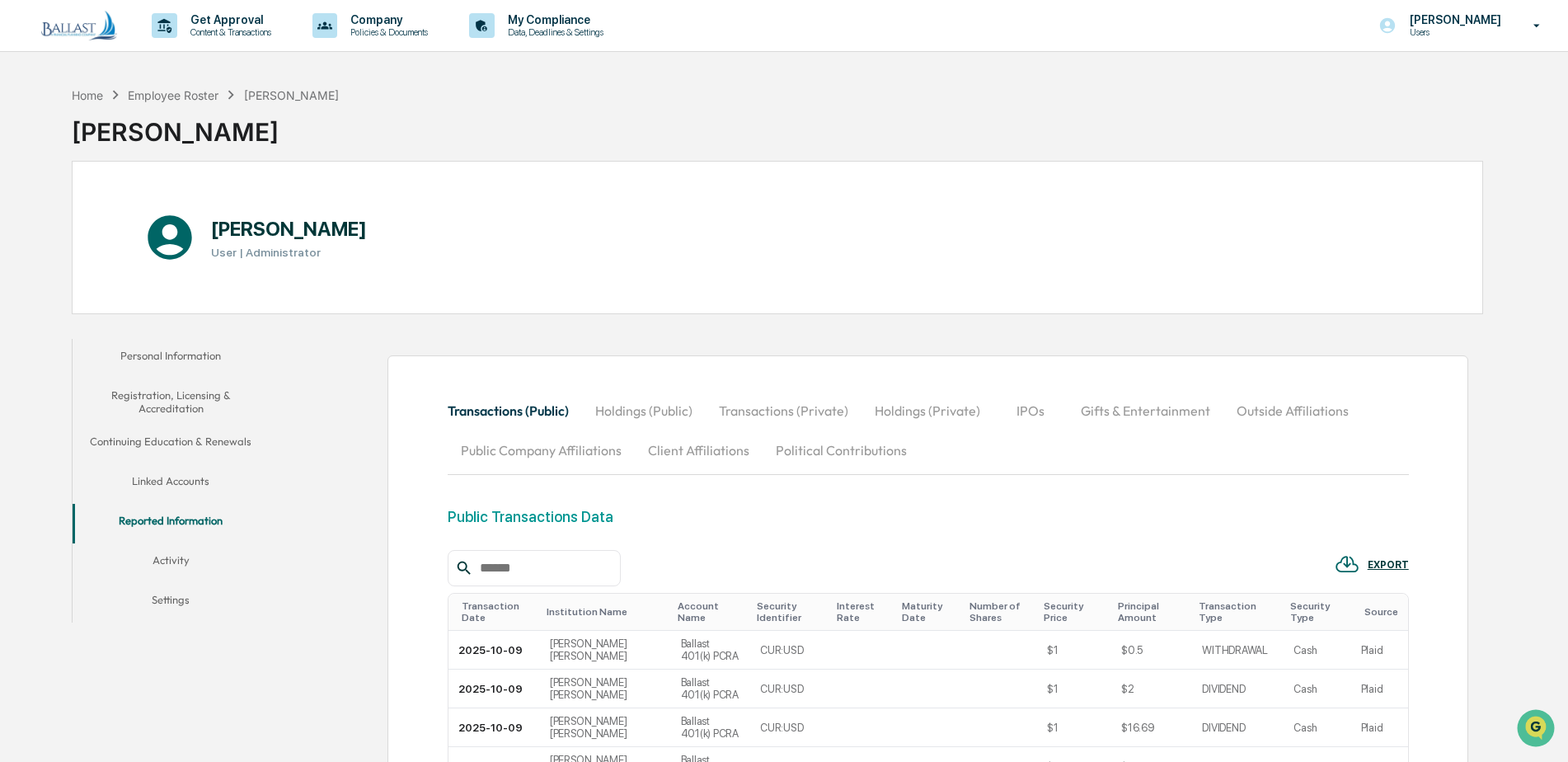
click at [642, 415] on button "Holdings (Public)" at bounding box center [643, 410] width 123 height 40
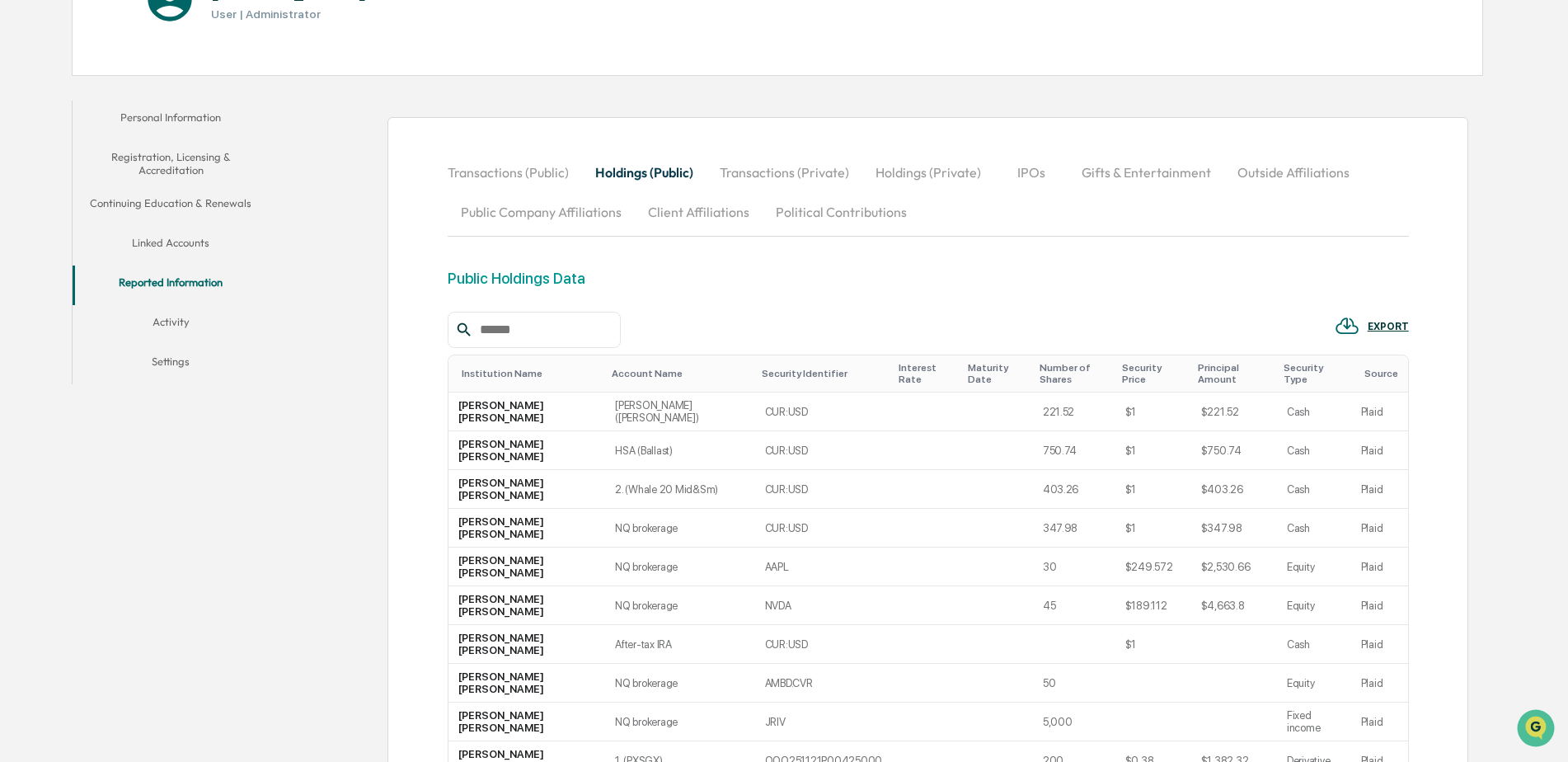
scroll to position [318, 0]
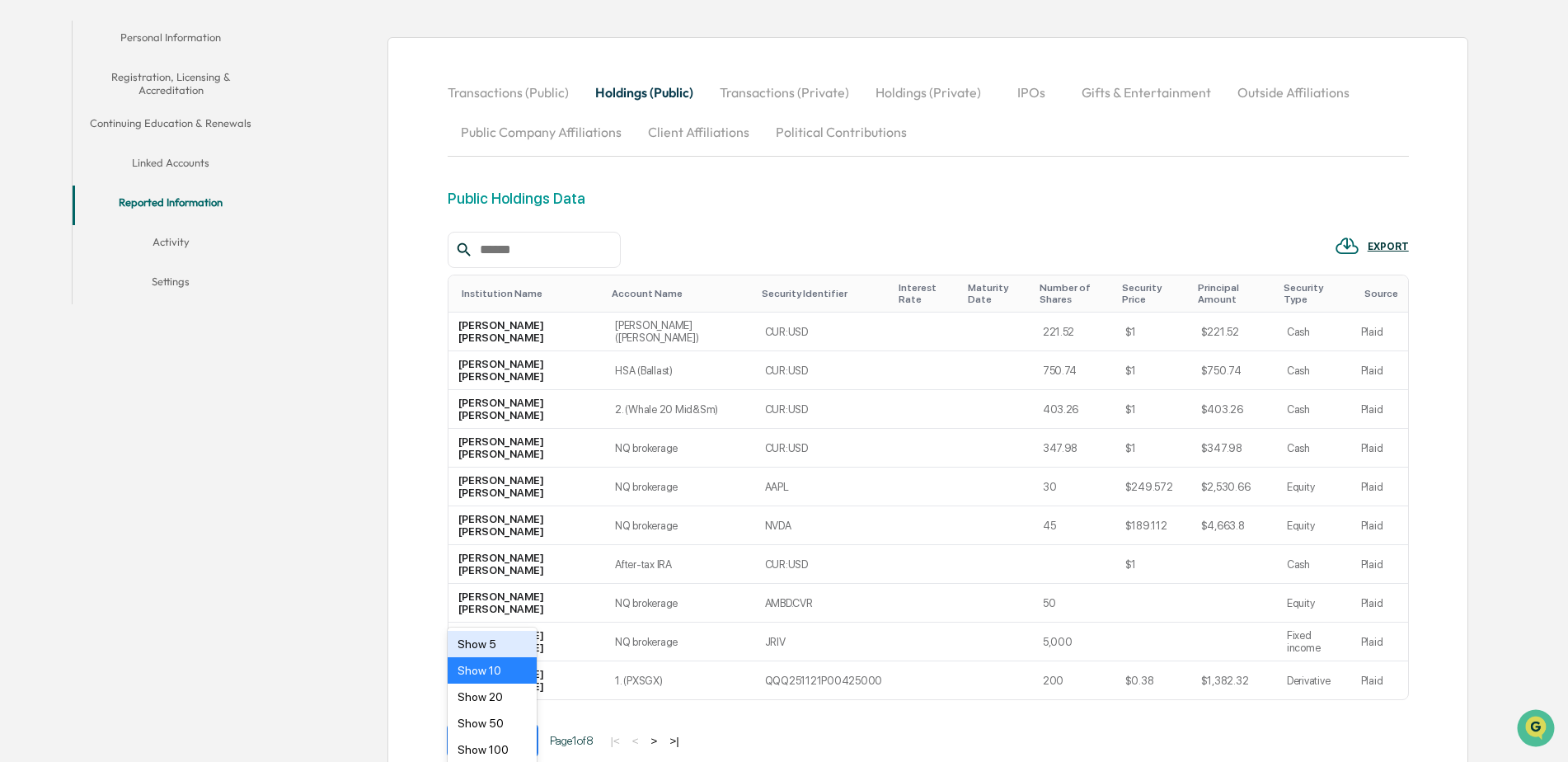
click at [524, 726] on div at bounding box center [522, 741] width 30 height 30
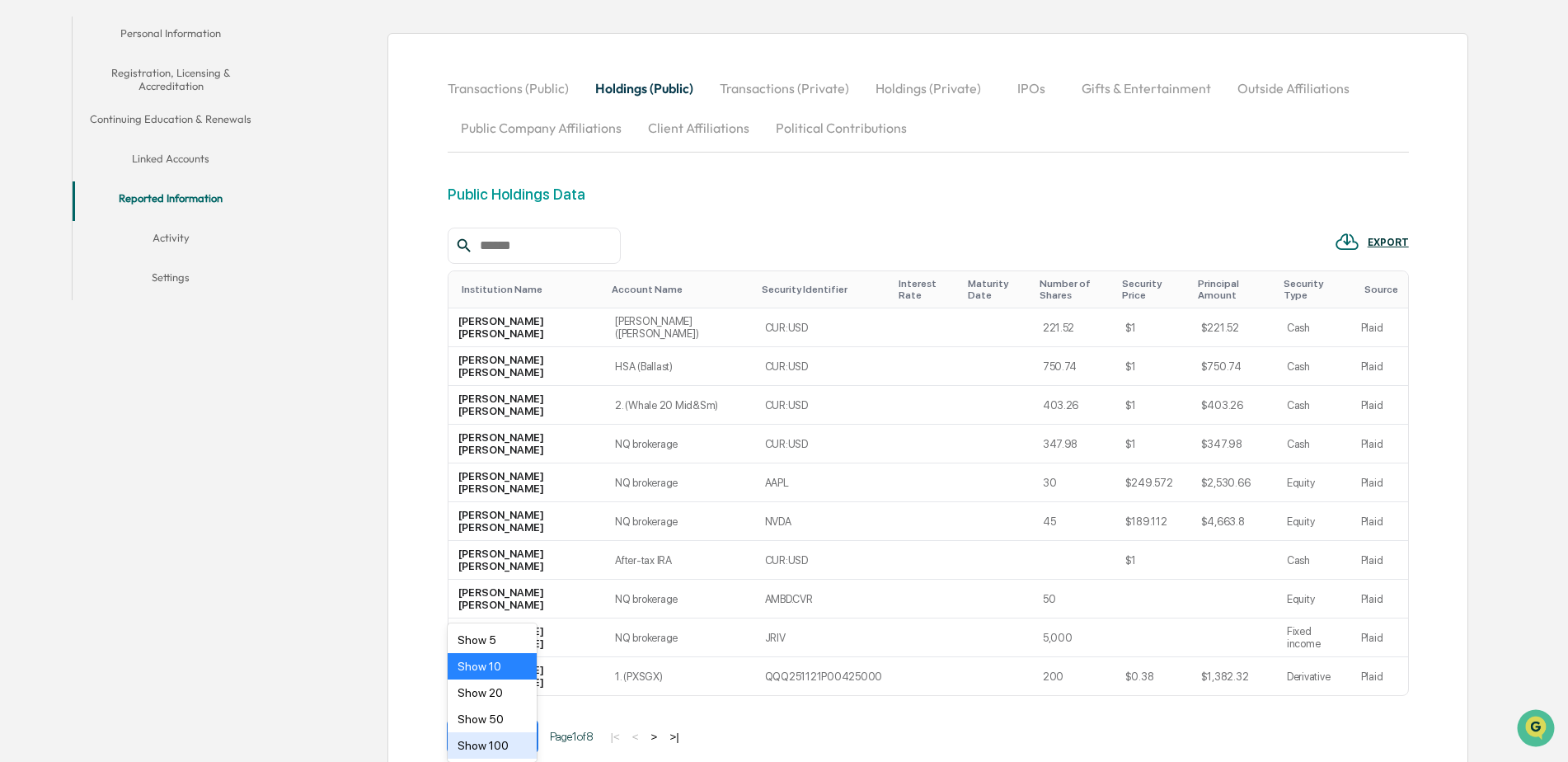
click at [506, 742] on div "Show 100" at bounding box center [493, 745] width 90 height 26
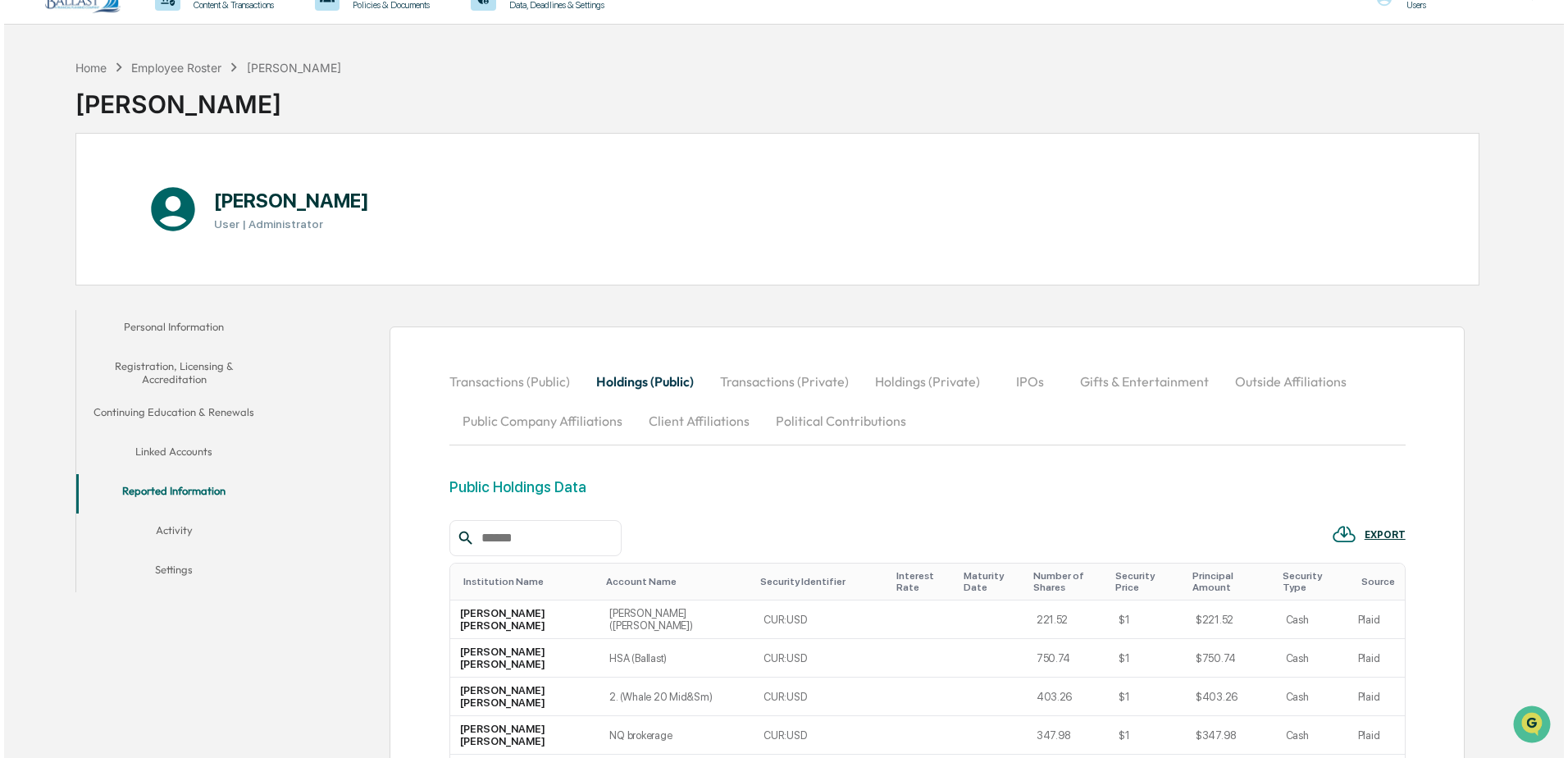
scroll to position [0, 0]
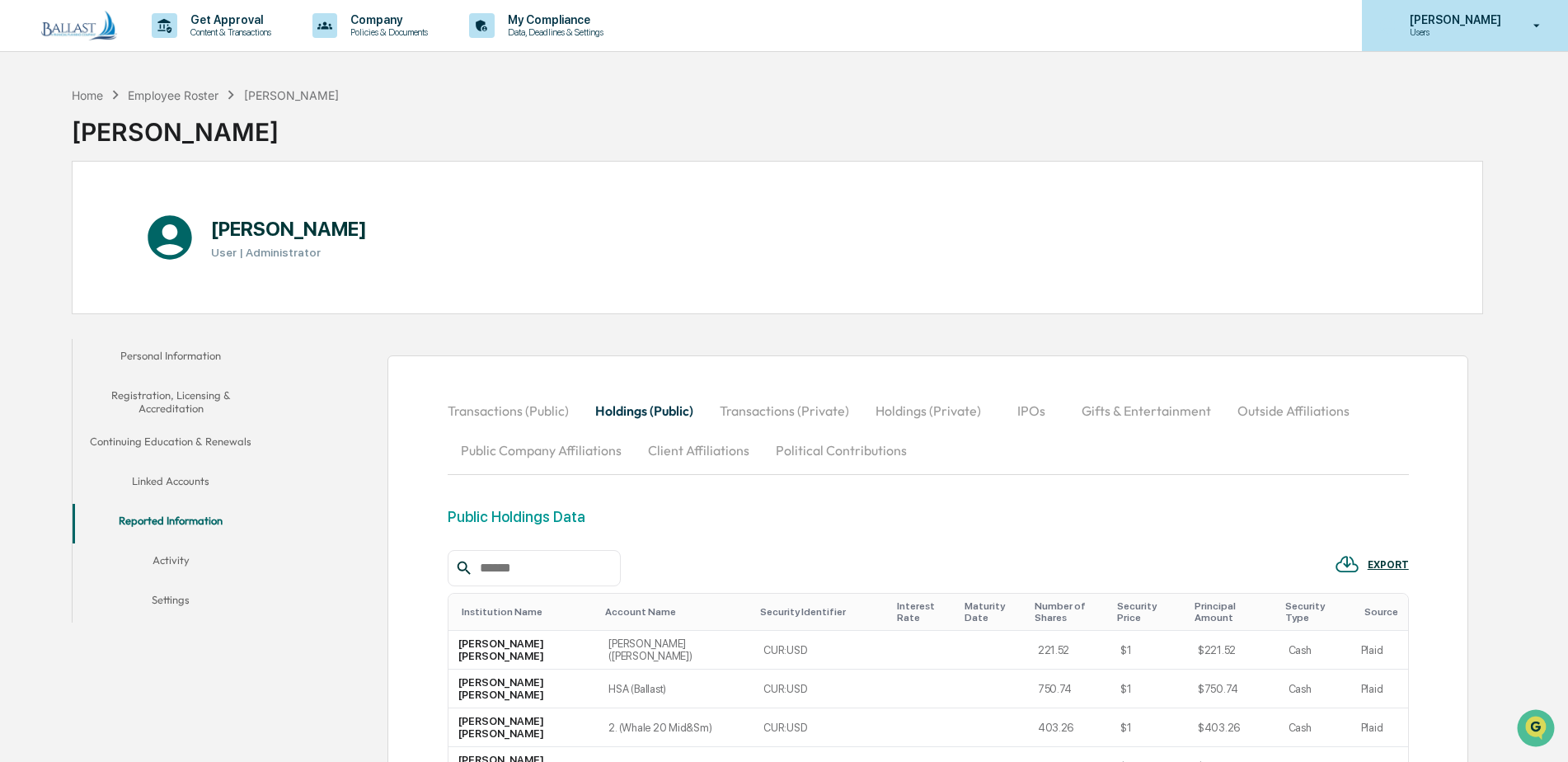
click at [1478, 24] on p "[PERSON_NAME]" at bounding box center [1453, 19] width 113 height 13
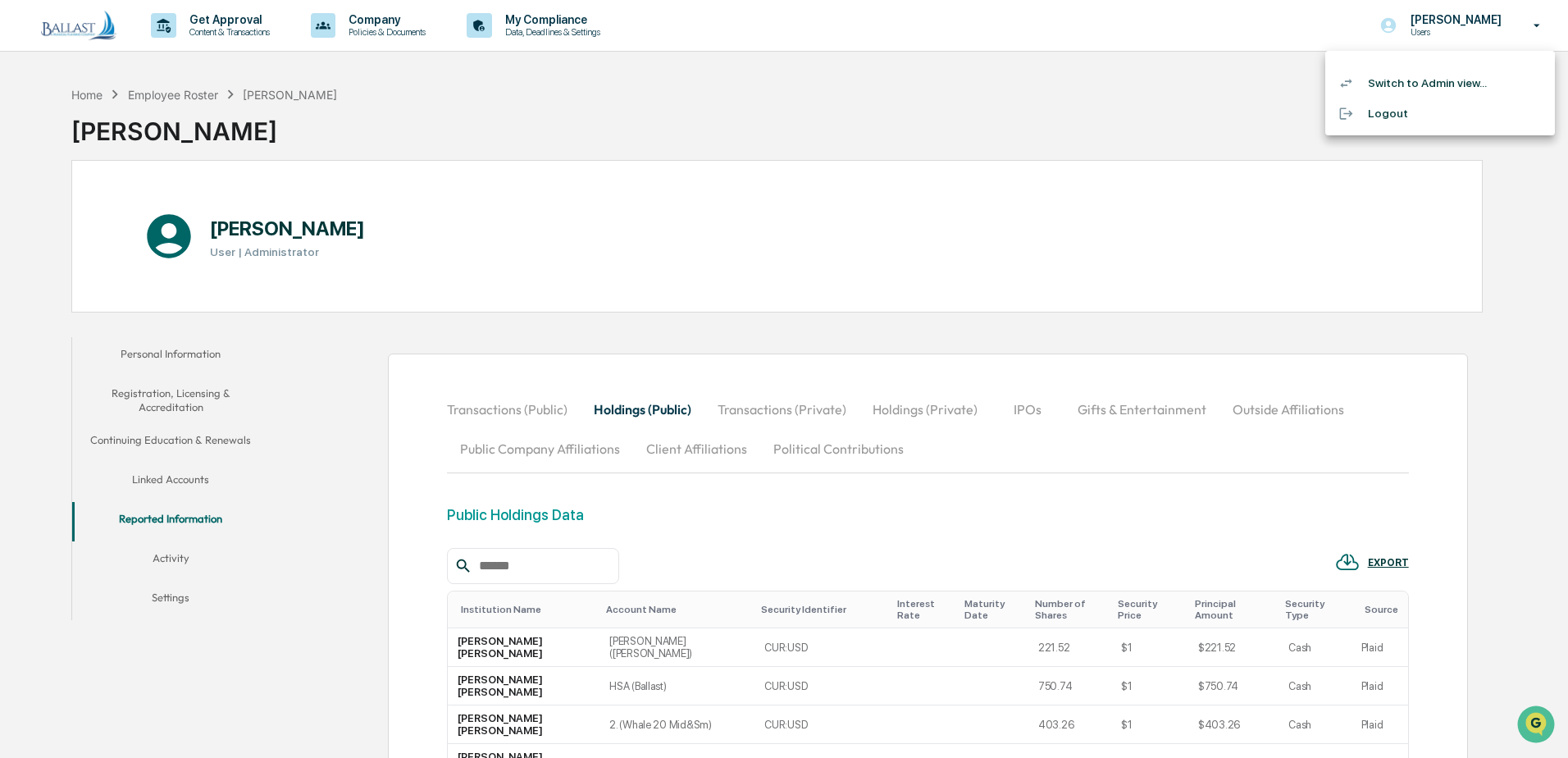
click at [1382, 117] on li "Logout" at bounding box center [1440, 113] width 230 height 31
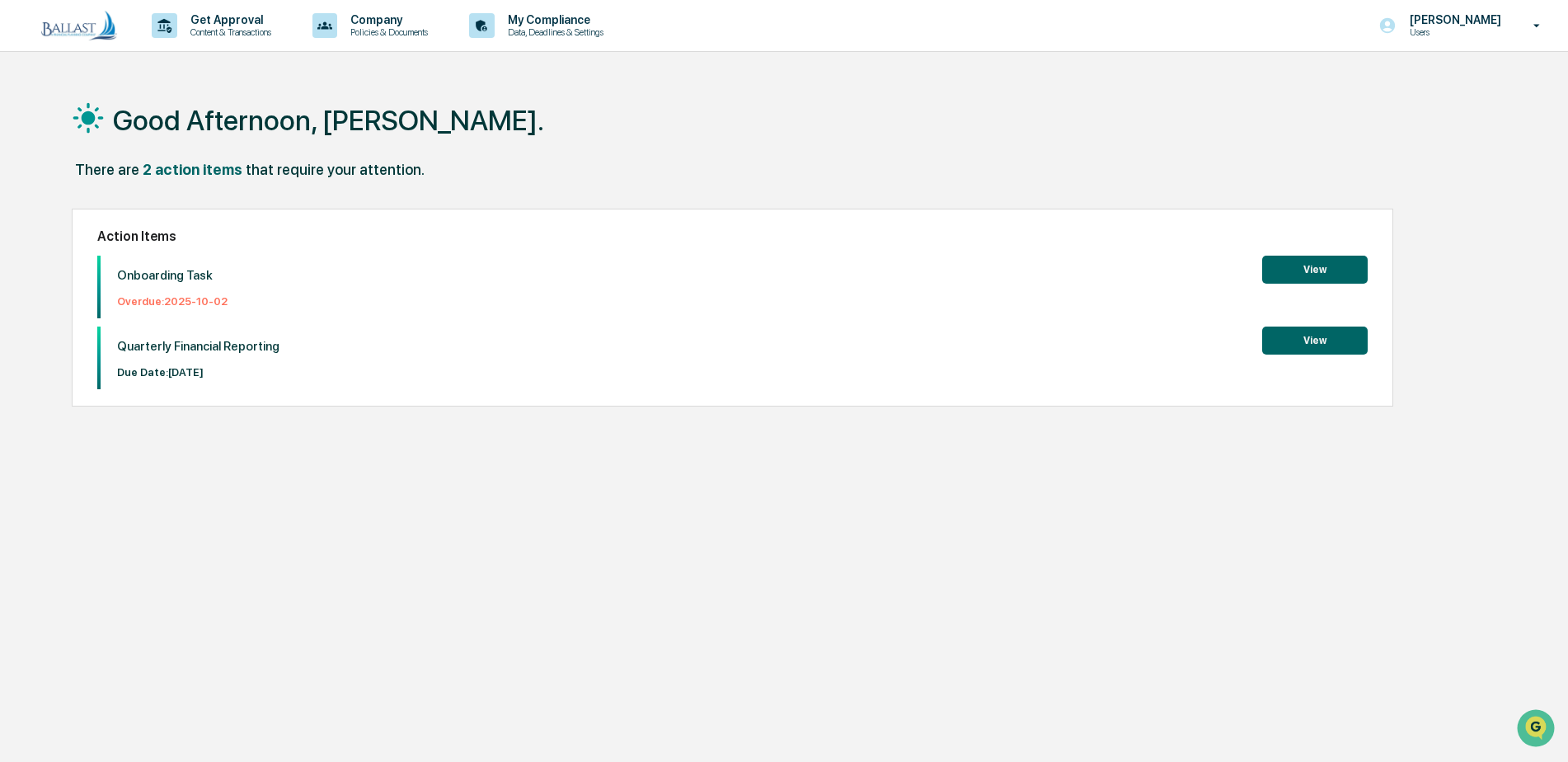
click at [1334, 252] on div "Action Items Onboarding Task Overdue: [DATE] View Quarterly Financial Reporting…" at bounding box center [732, 308] width 1321 height 198
click at [1330, 267] on button "View" at bounding box center [1315, 270] width 106 height 28
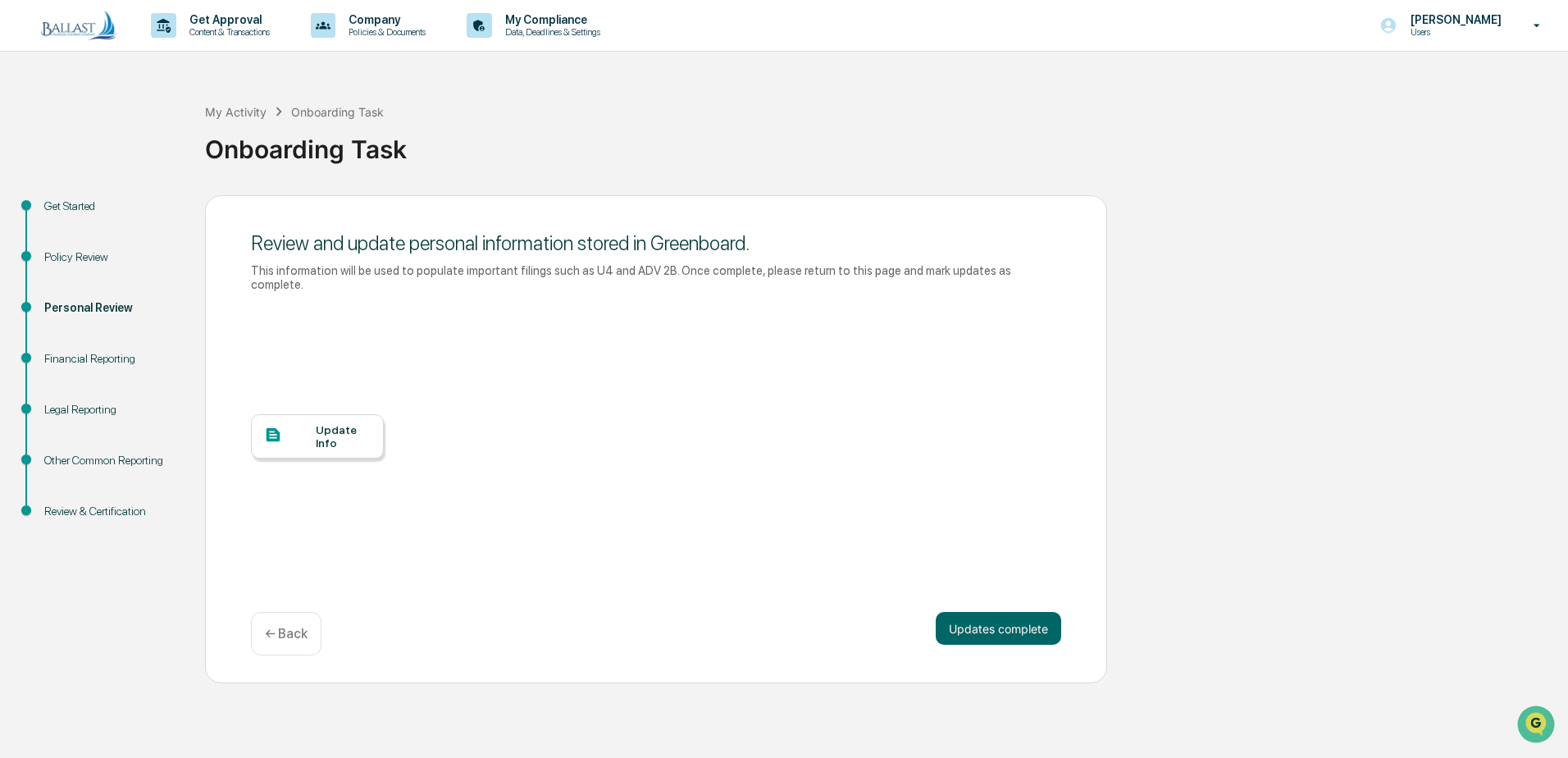
click at [307, 425] on div at bounding box center [289, 435] width 52 height 20
click at [987, 612] on button "Updates complete" at bounding box center [998, 628] width 125 height 32
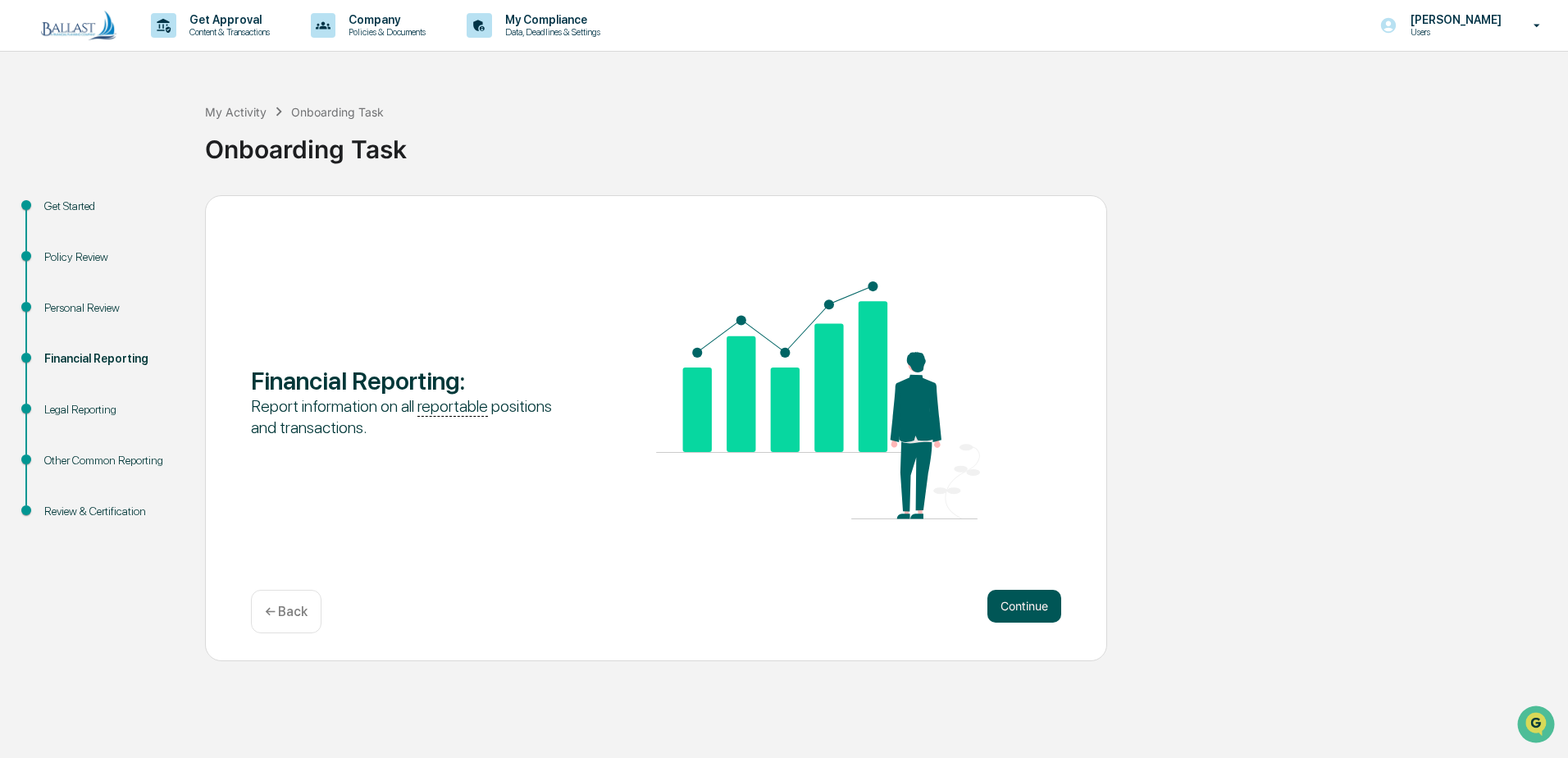
click at [1027, 604] on button "Continue" at bounding box center [1024, 605] width 74 height 32
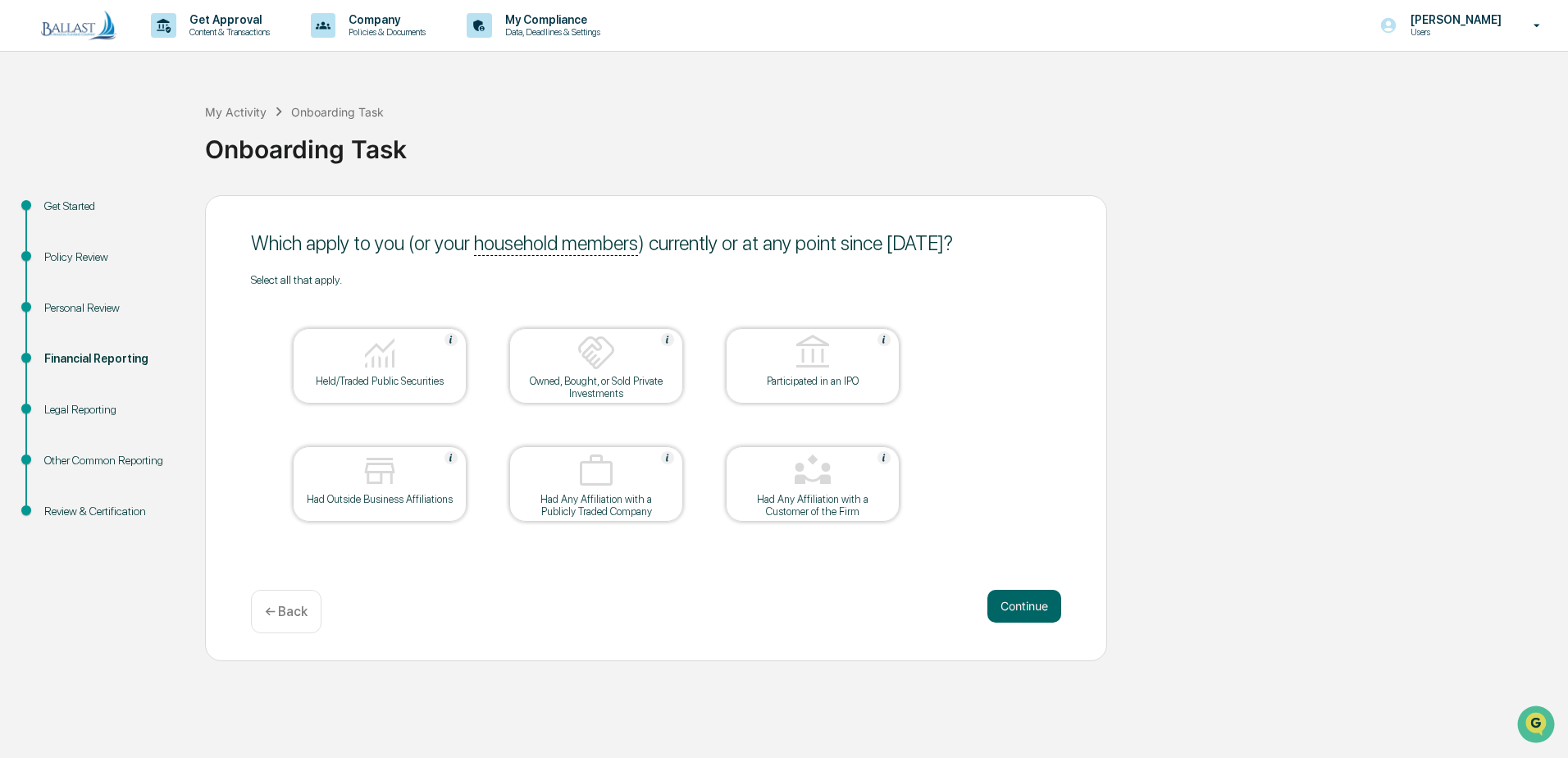
click at [381, 349] on img at bounding box center [380, 353] width 39 height 39
click at [1030, 602] on button "Continue" at bounding box center [1024, 605] width 74 height 32
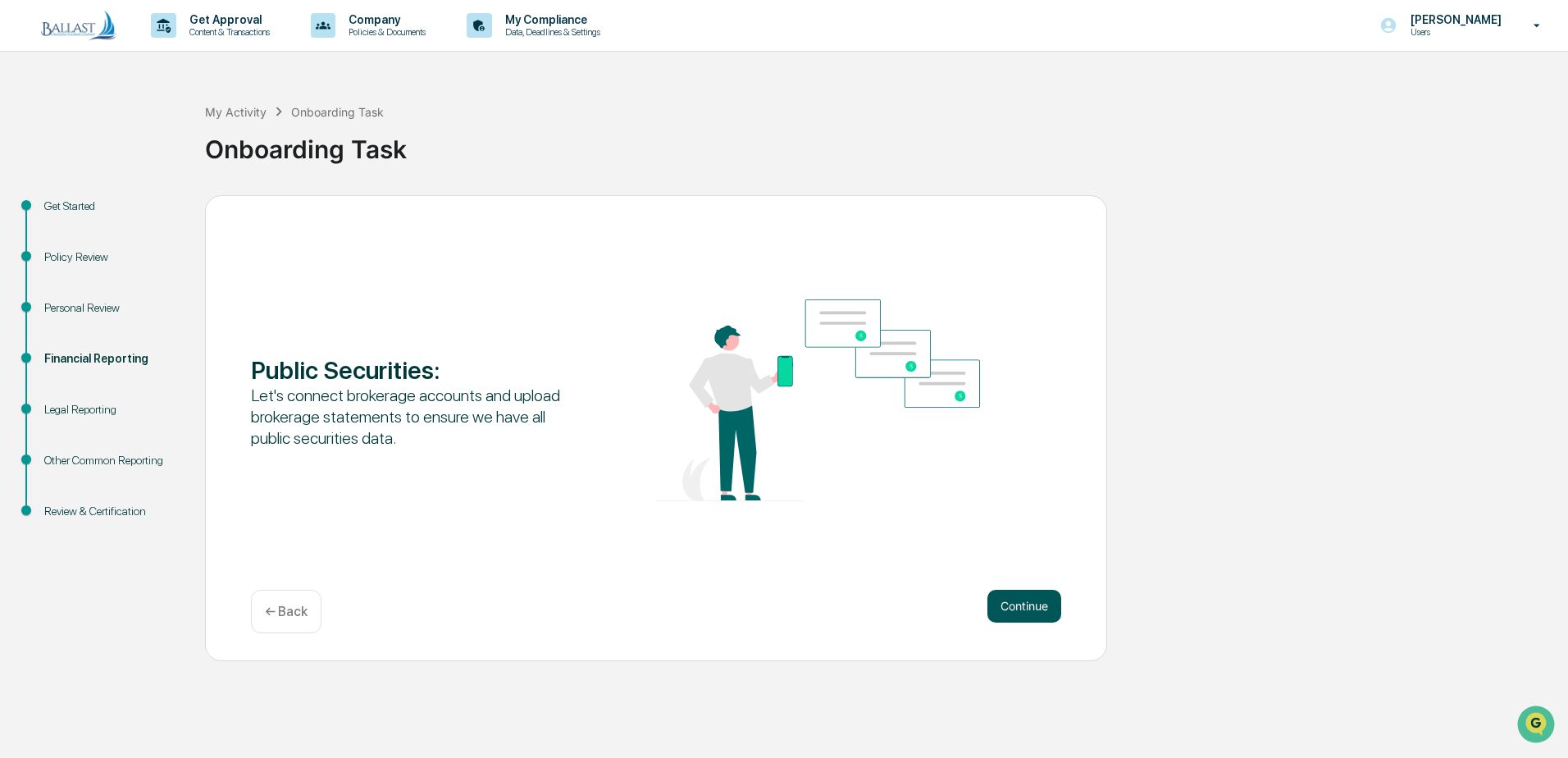
click at [1038, 608] on button "Continue" at bounding box center [1024, 605] width 74 height 32
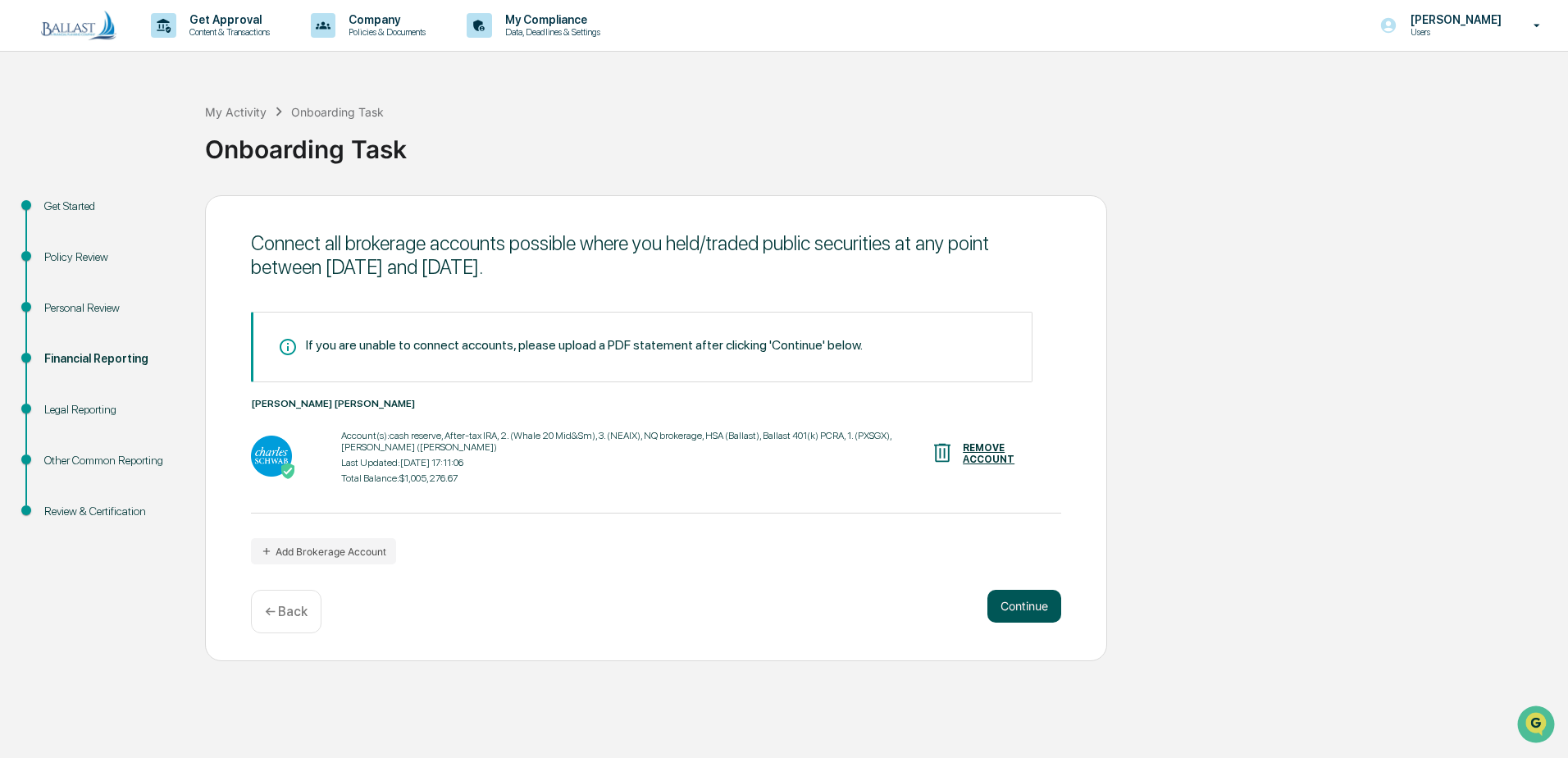
click at [1032, 611] on button "Continue" at bounding box center [1024, 605] width 74 height 32
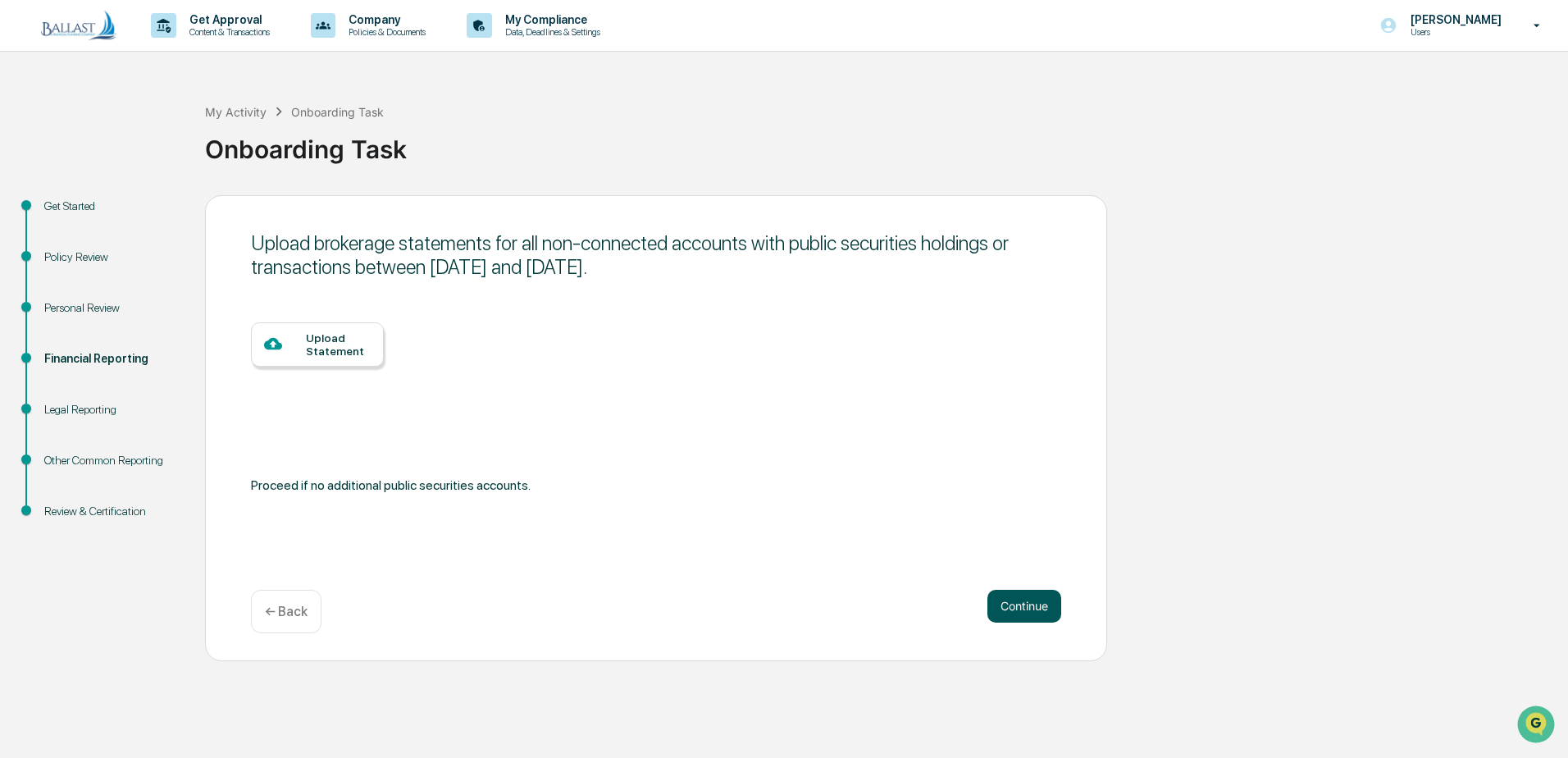
click at [1018, 607] on button "Continue" at bounding box center [1024, 605] width 74 height 32
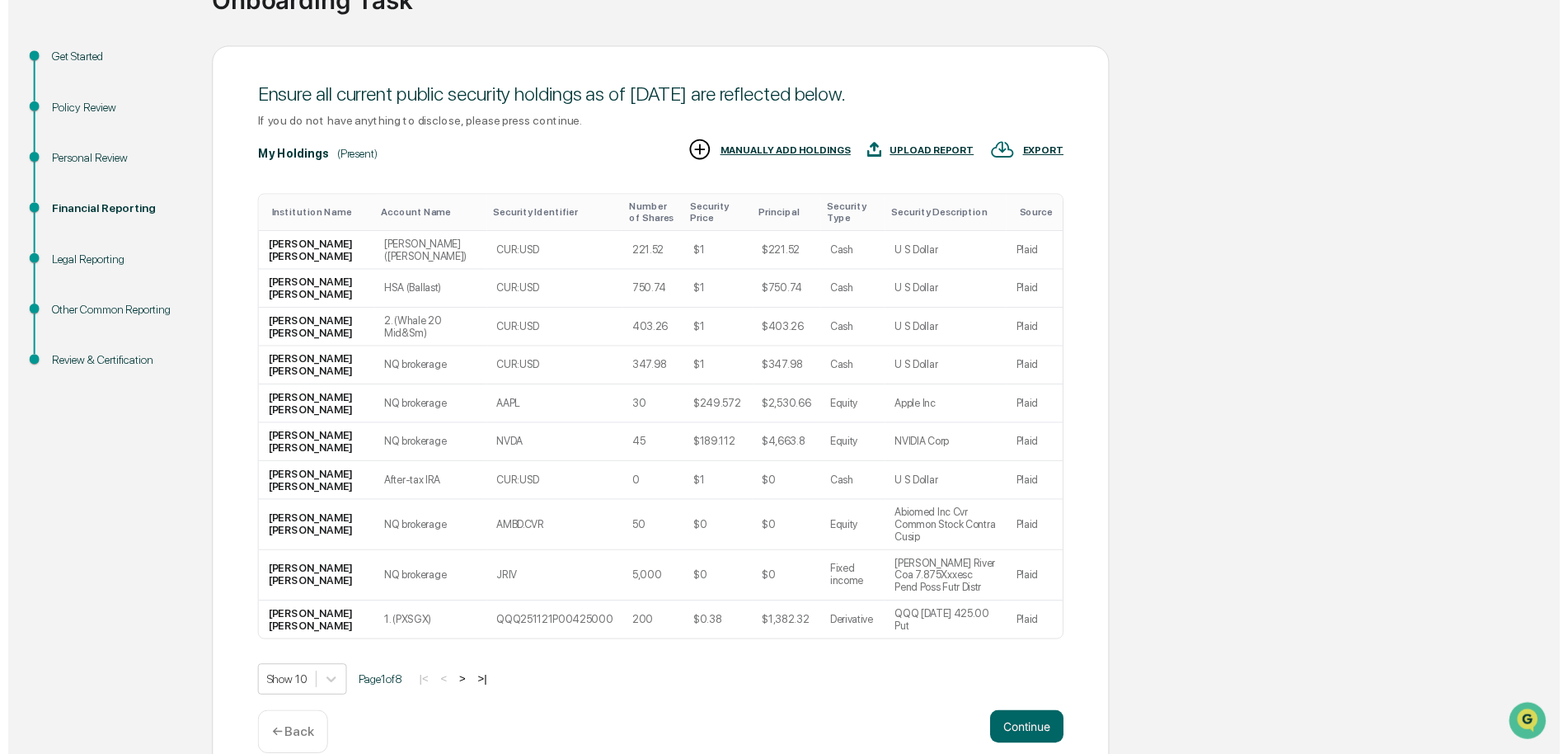
scroll to position [153, 0]
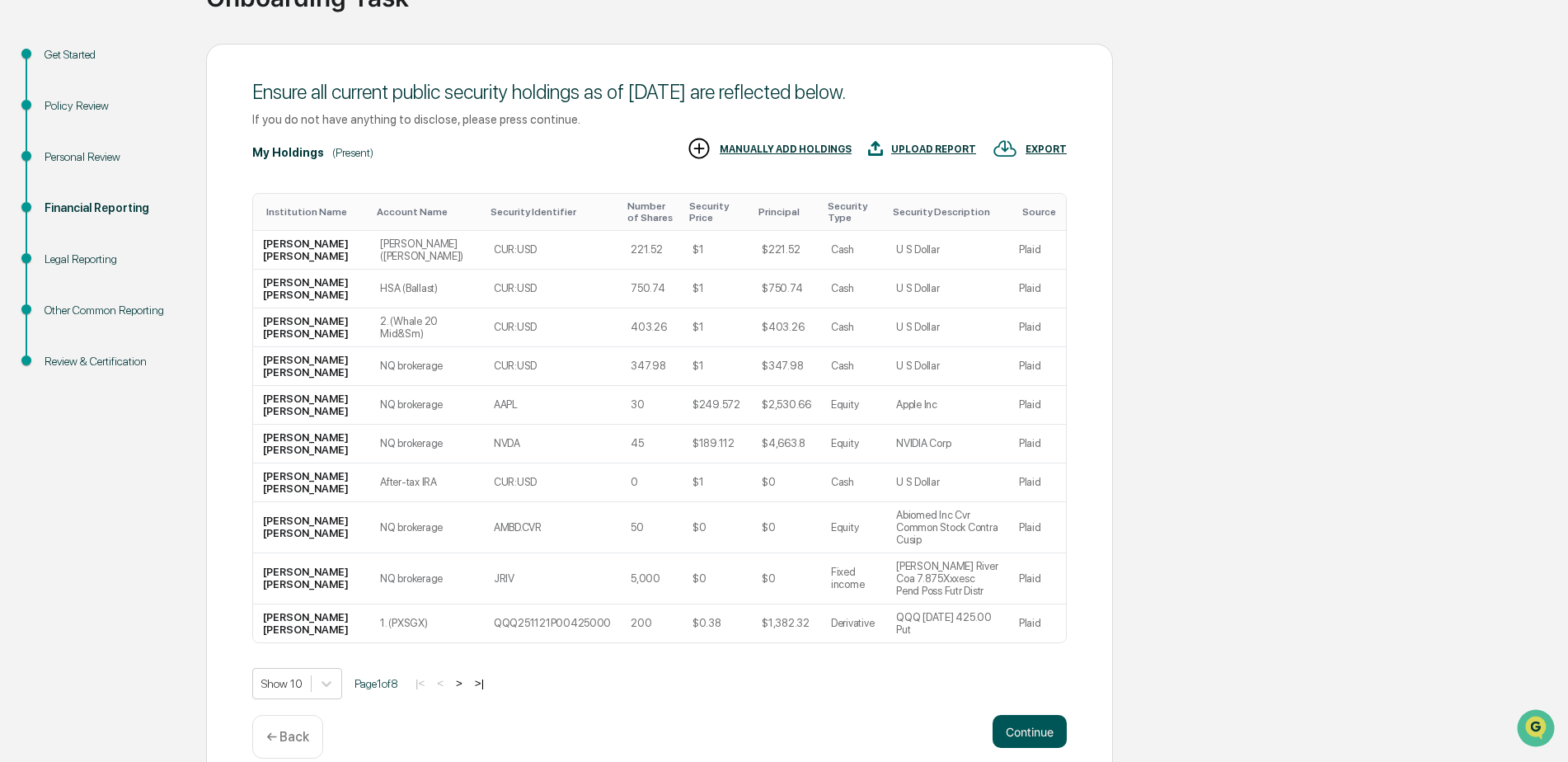
click at [1028, 715] on button "Continue" at bounding box center [1029, 731] width 74 height 33
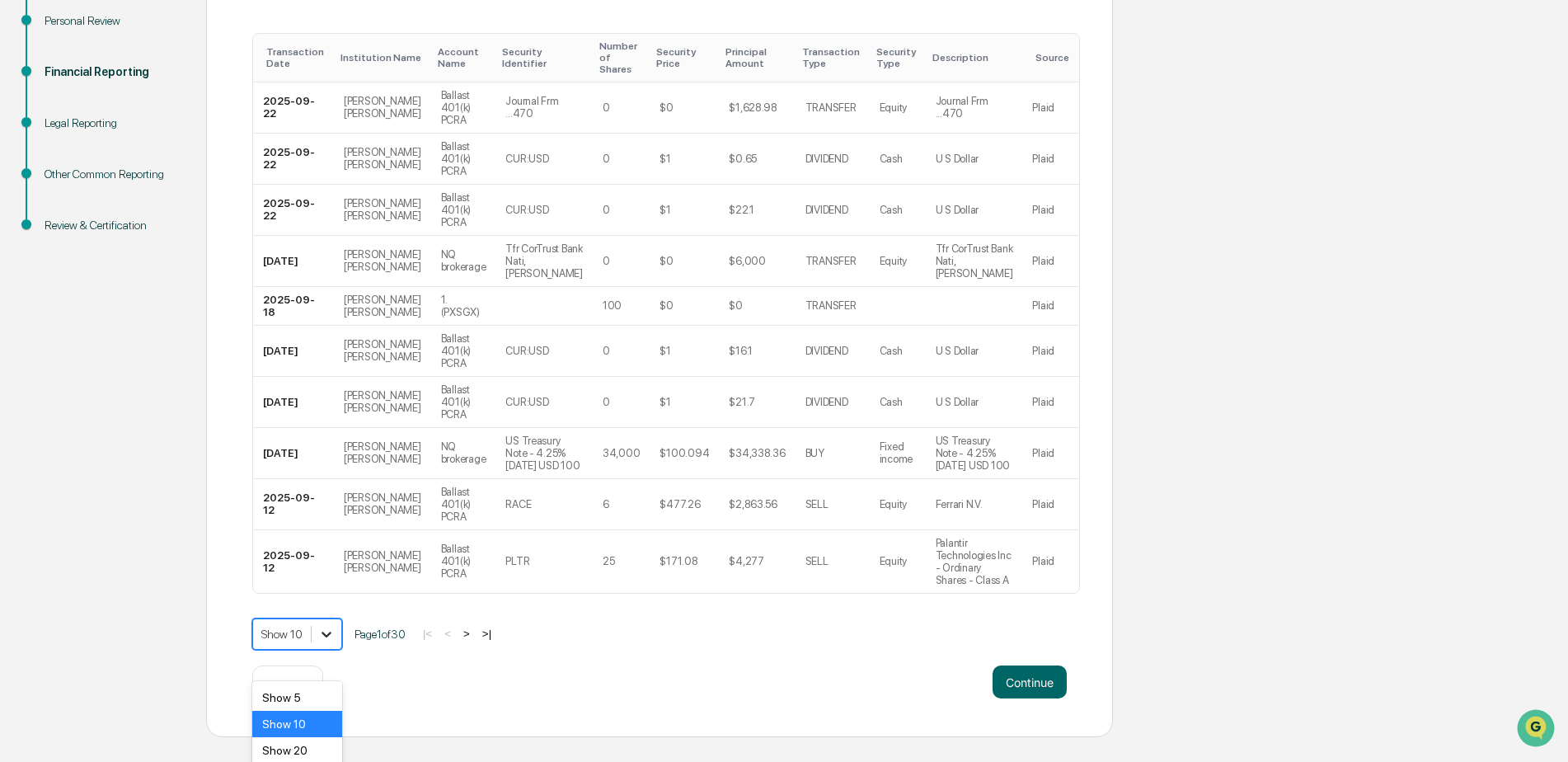
scroll to position [347, 0]
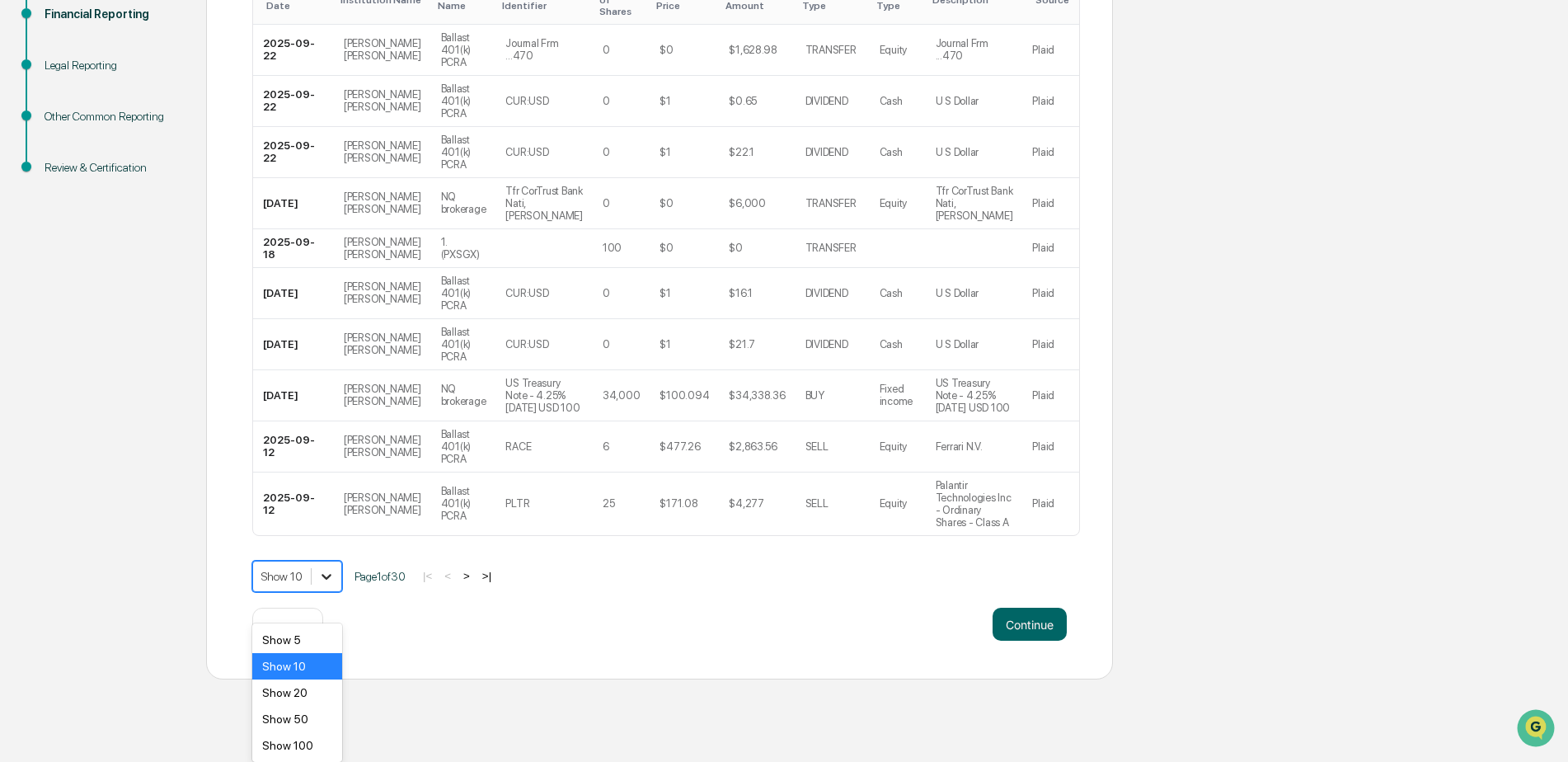
click at [331, 668] on body "Get Approval Content & Transactions Company Policies & Documents My Compliance …" at bounding box center [784, 166] width 1568 height 1026
click at [303, 746] on div "Show 100" at bounding box center [297, 745] width 90 height 26
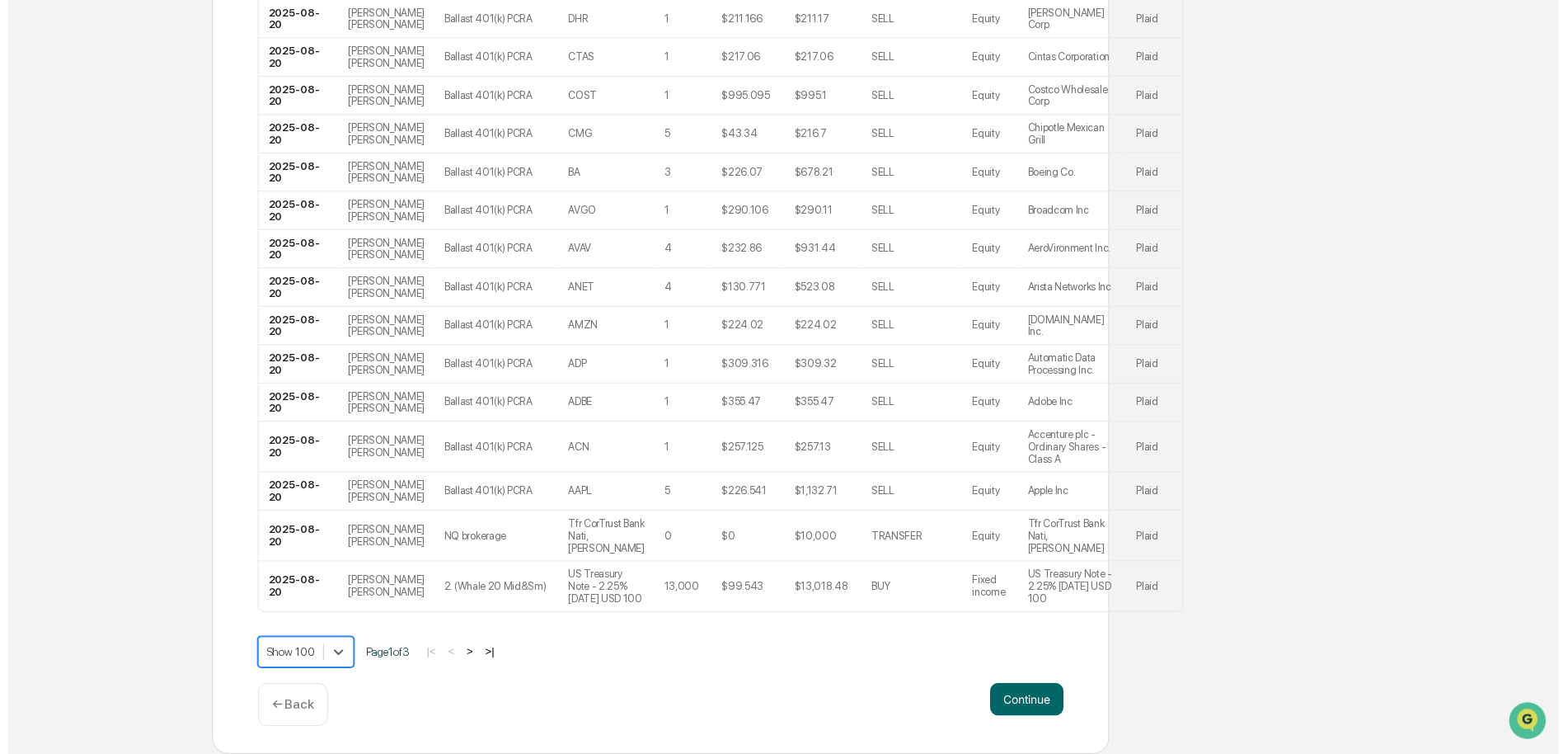
scroll to position [4990, 0]
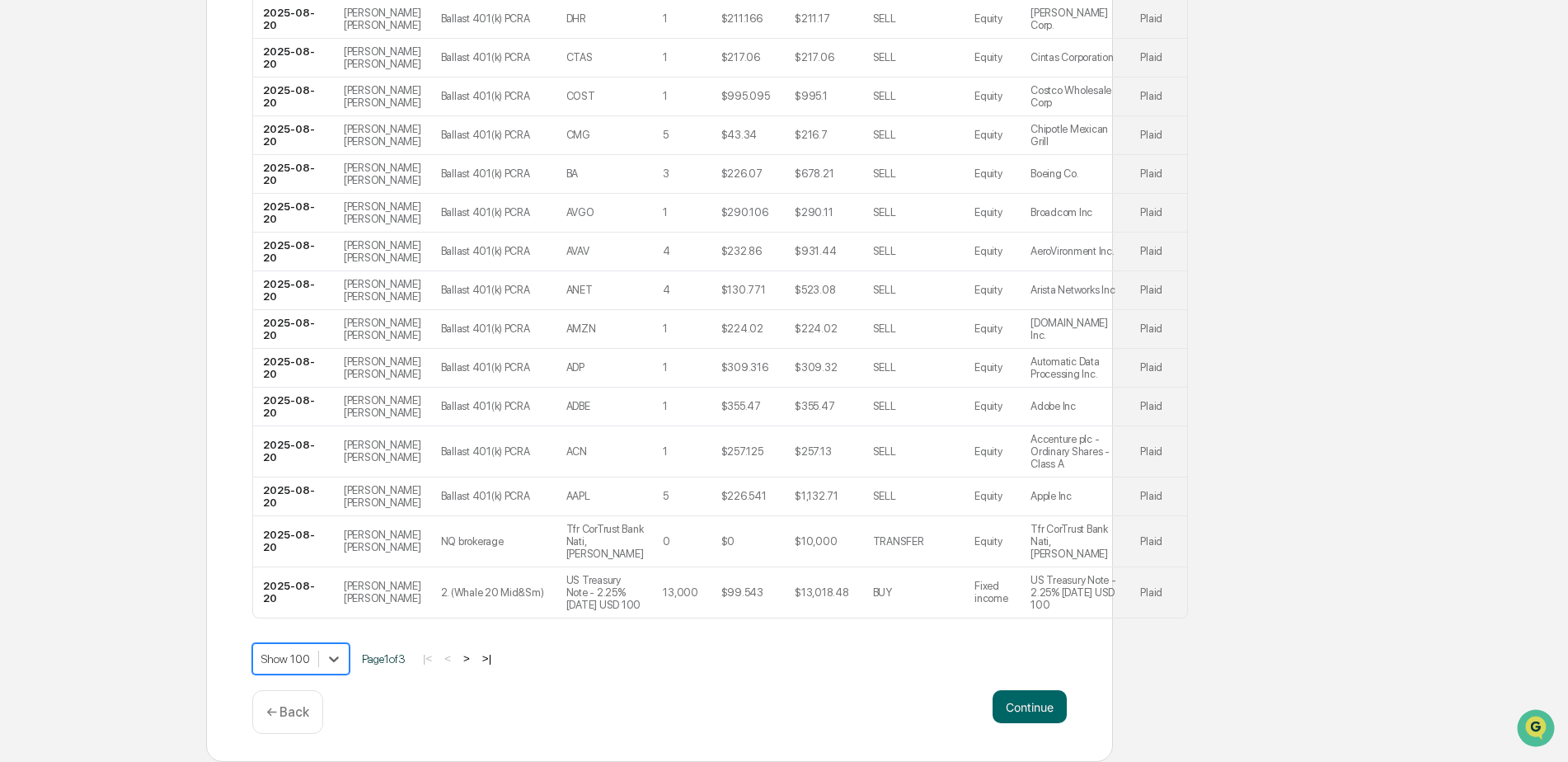
click at [1015, 713] on button "Continue" at bounding box center [1029, 706] width 74 height 33
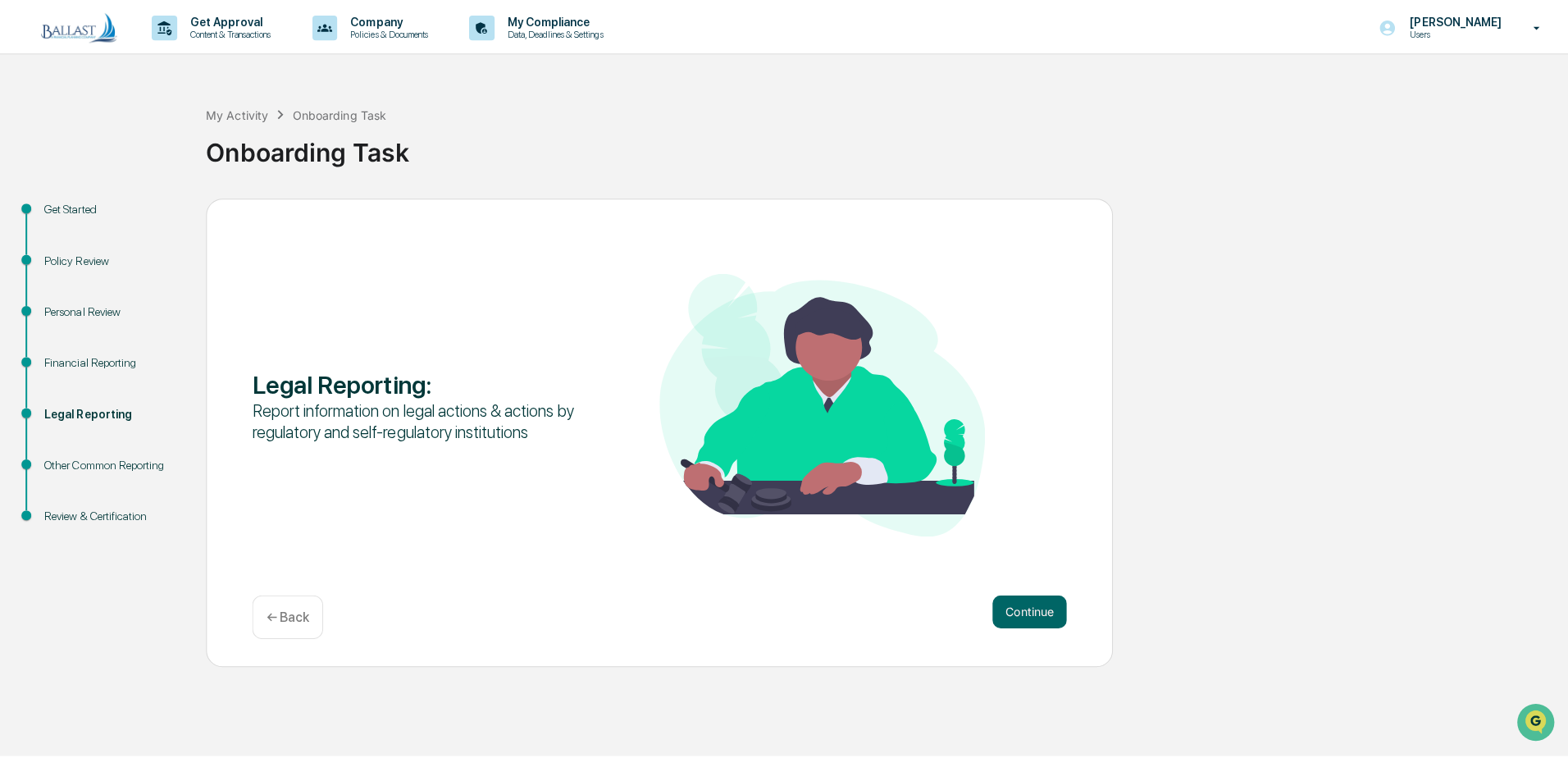
scroll to position [0, 0]
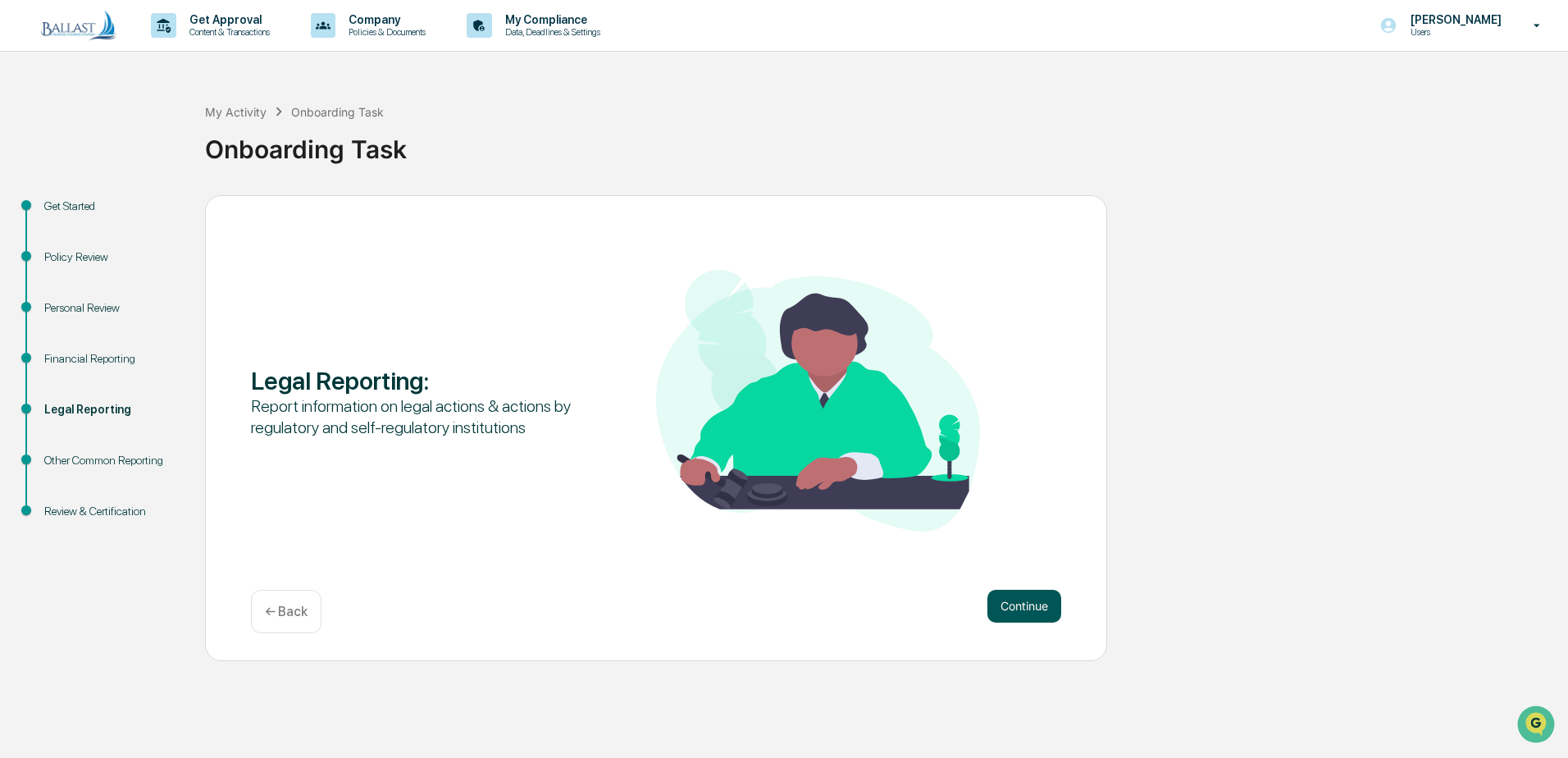
click at [1034, 597] on button "Continue" at bounding box center [1024, 605] width 74 height 32
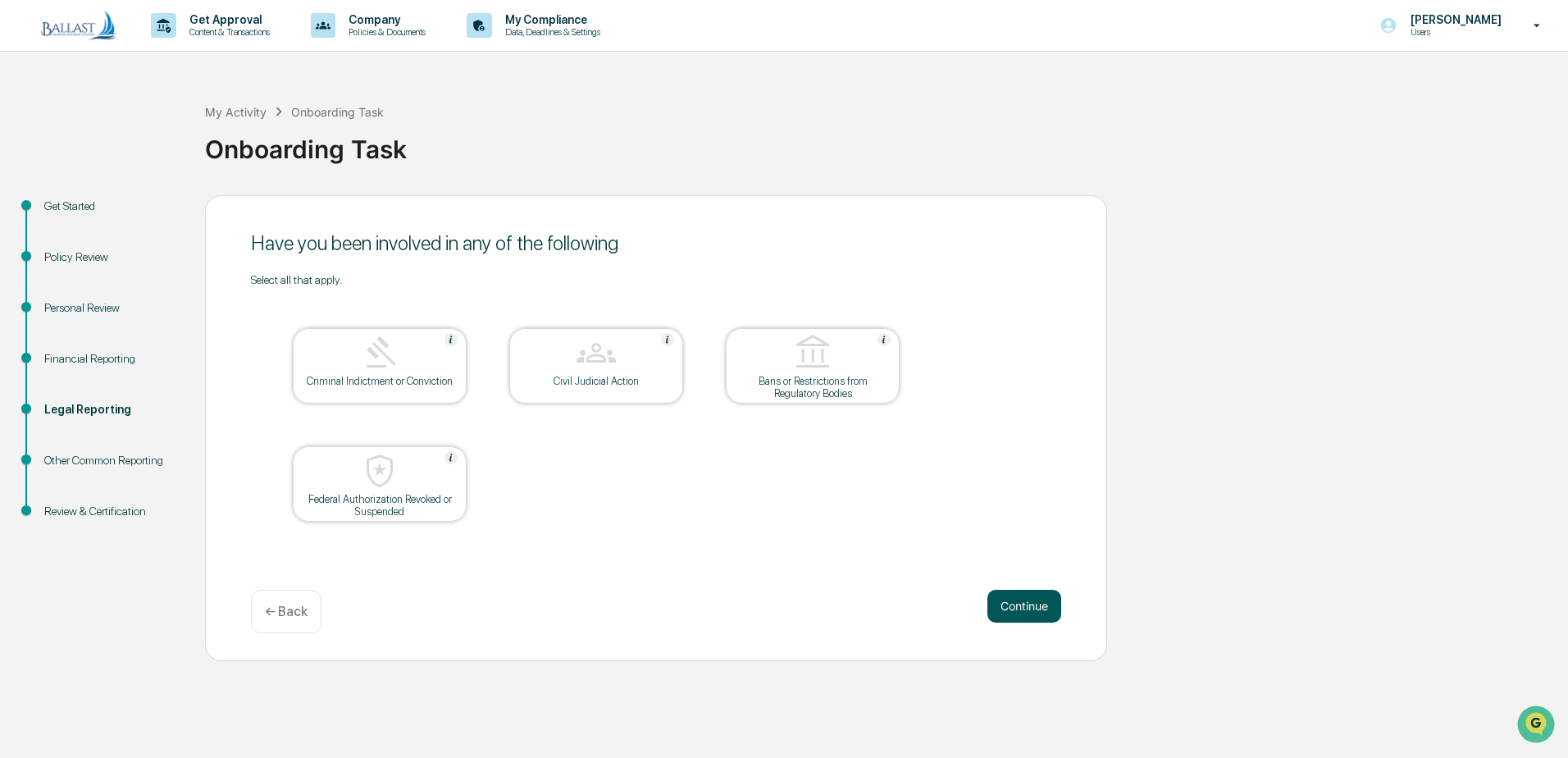
click at [1023, 595] on button "Continue" at bounding box center [1024, 605] width 74 height 32
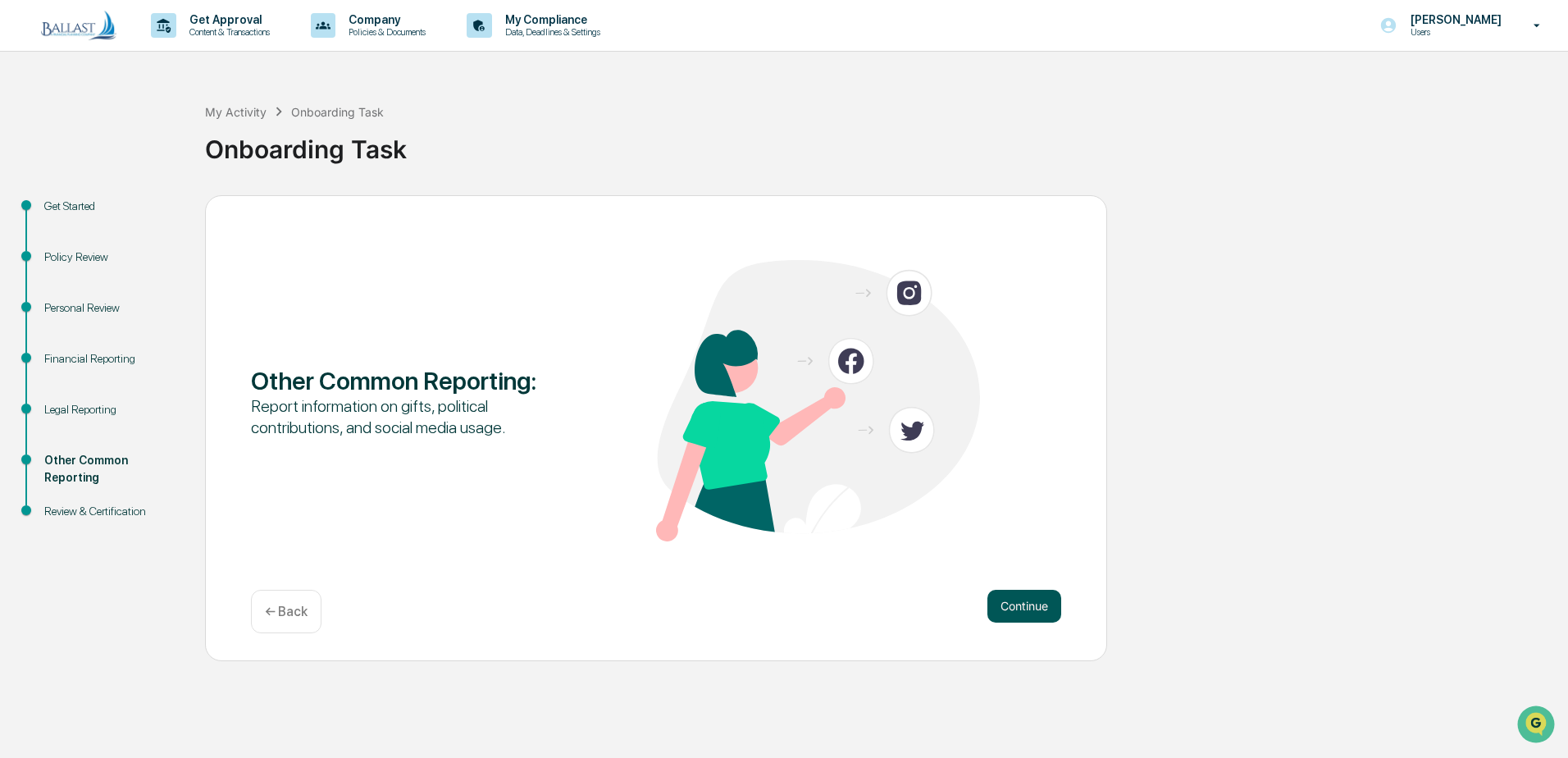
click at [1021, 616] on button "Continue" at bounding box center [1024, 605] width 74 height 32
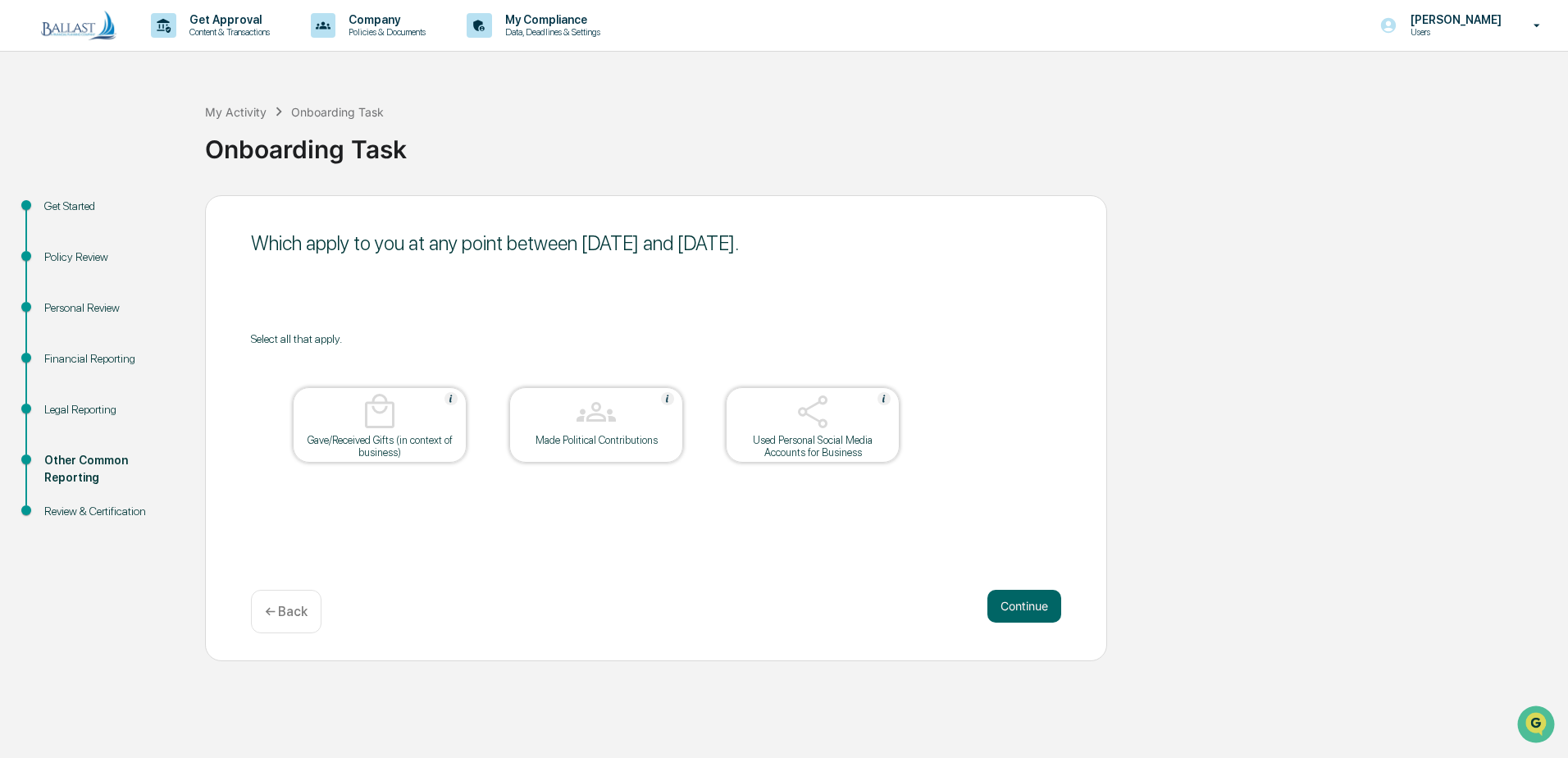
click at [351, 430] on div at bounding box center [379, 413] width 164 height 42
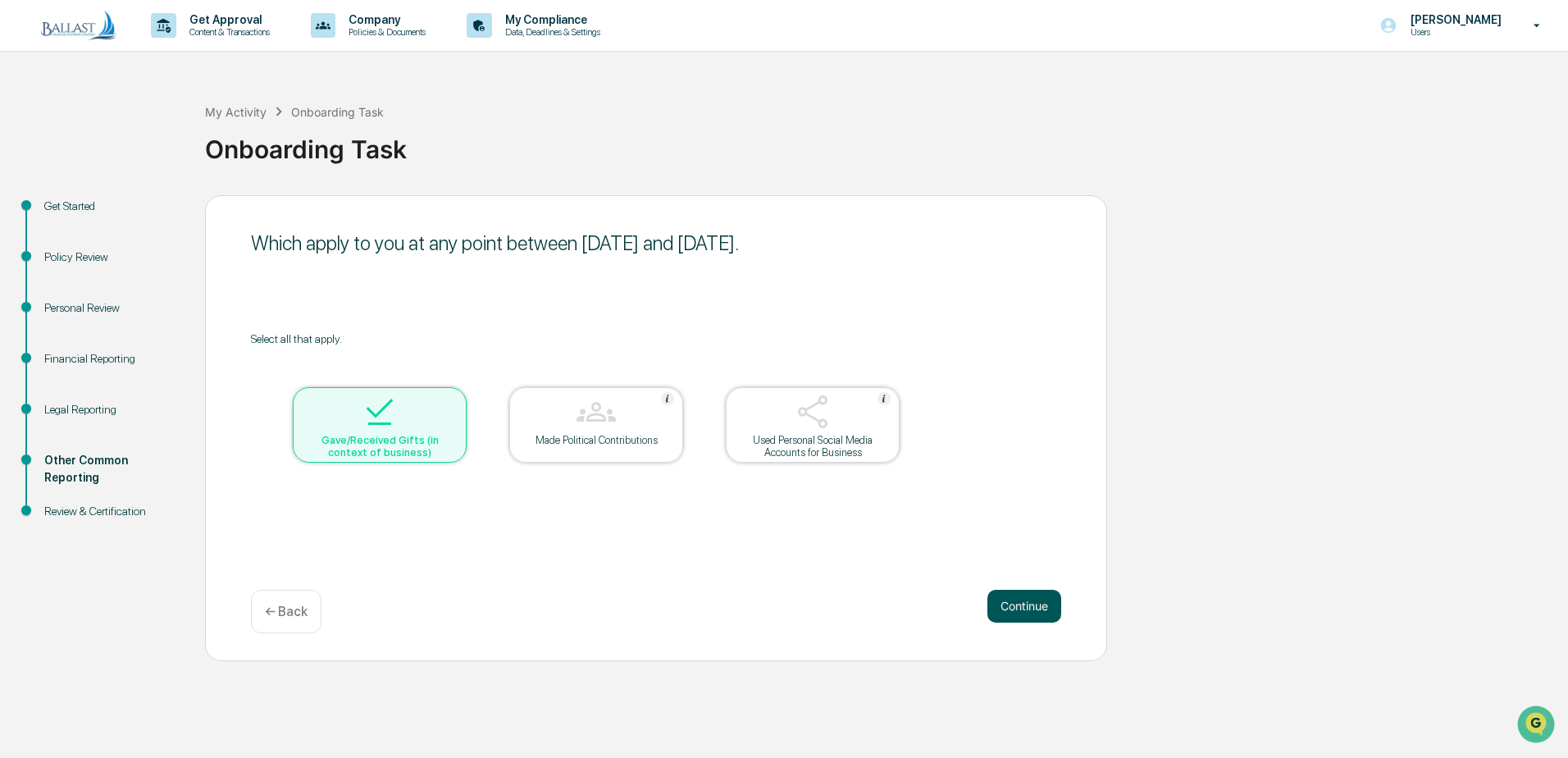
click at [1051, 598] on button "Continue" at bounding box center [1024, 605] width 74 height 32
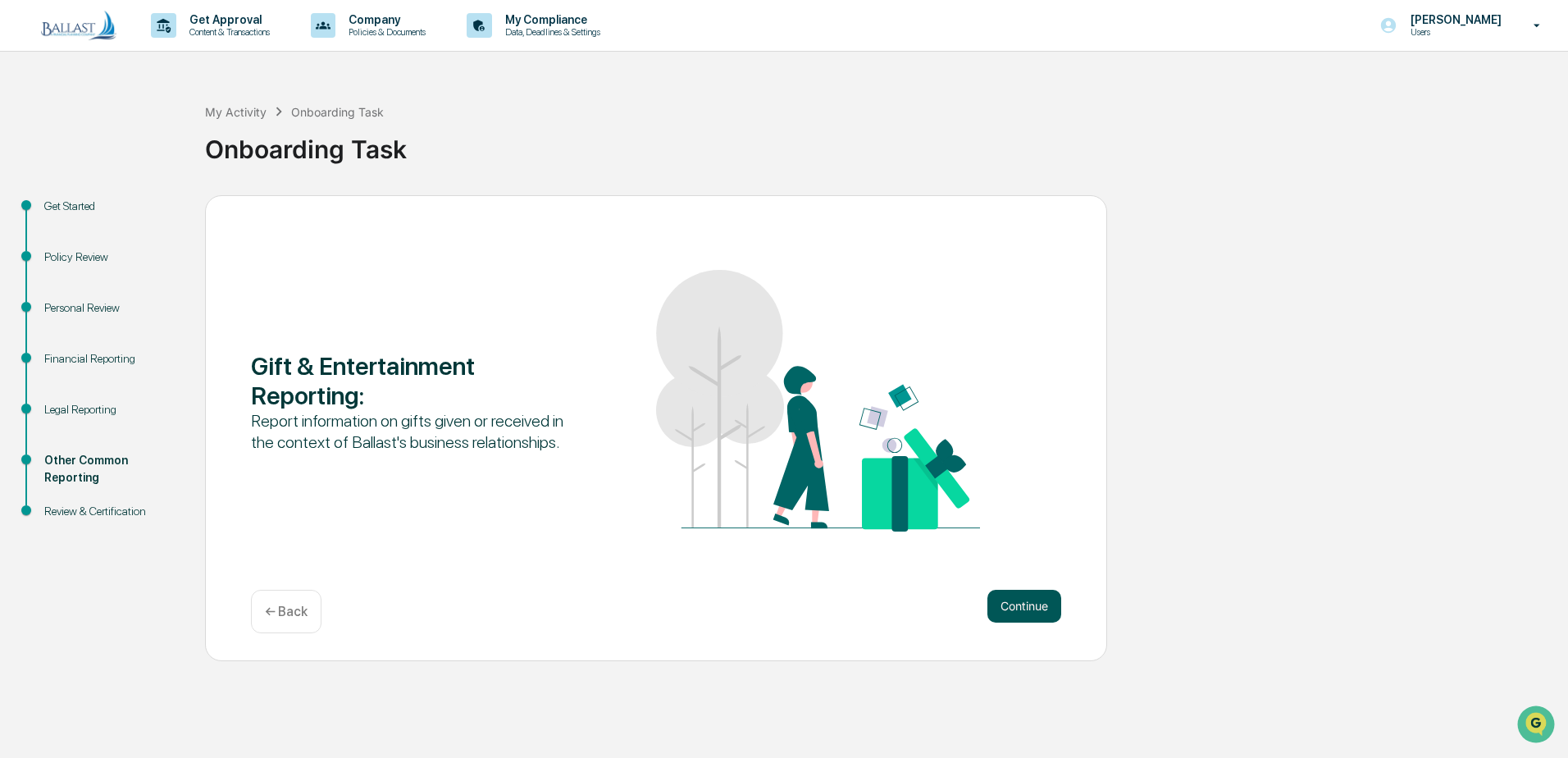
click at [1030, 608] on button "Continue" at bounding box center [1024, 605] width 74 height 32
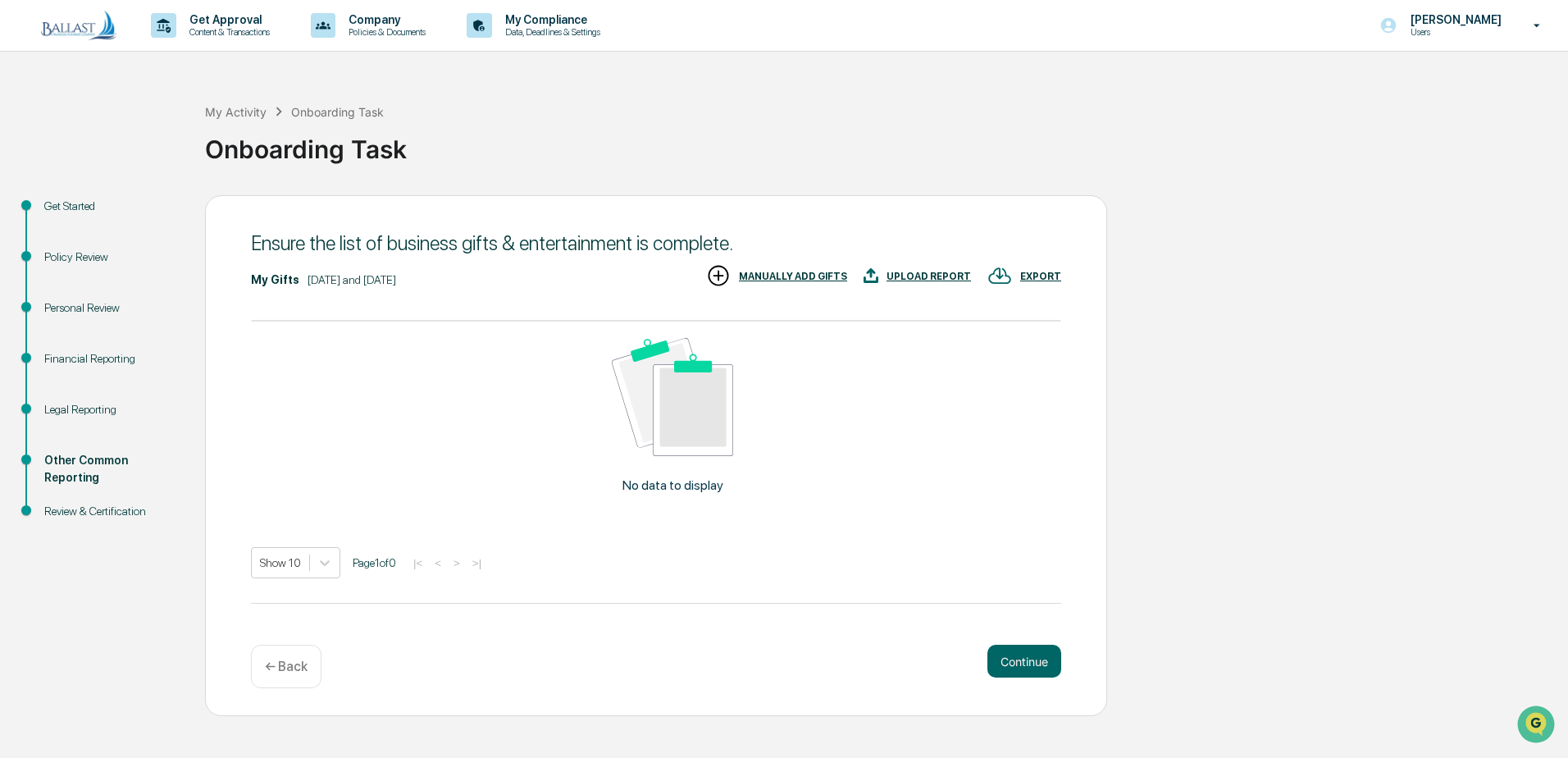
click at [905, 273] on div "UPLOAD REPORT" at bounding box center [929, 276] width 84 height 11
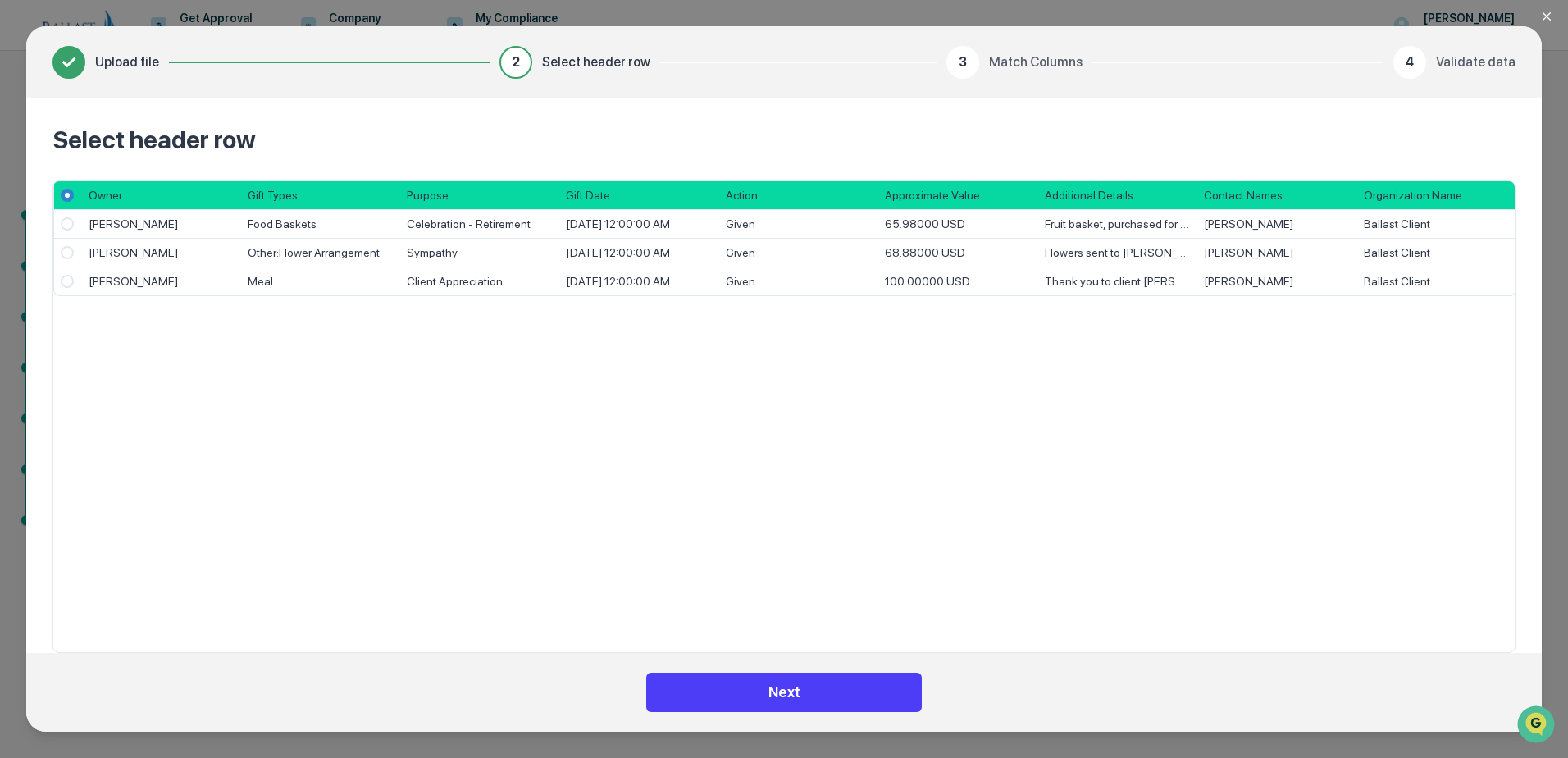
click at [791, 691] on button "Next" at bounding box center [784, 692] width 275 height 39
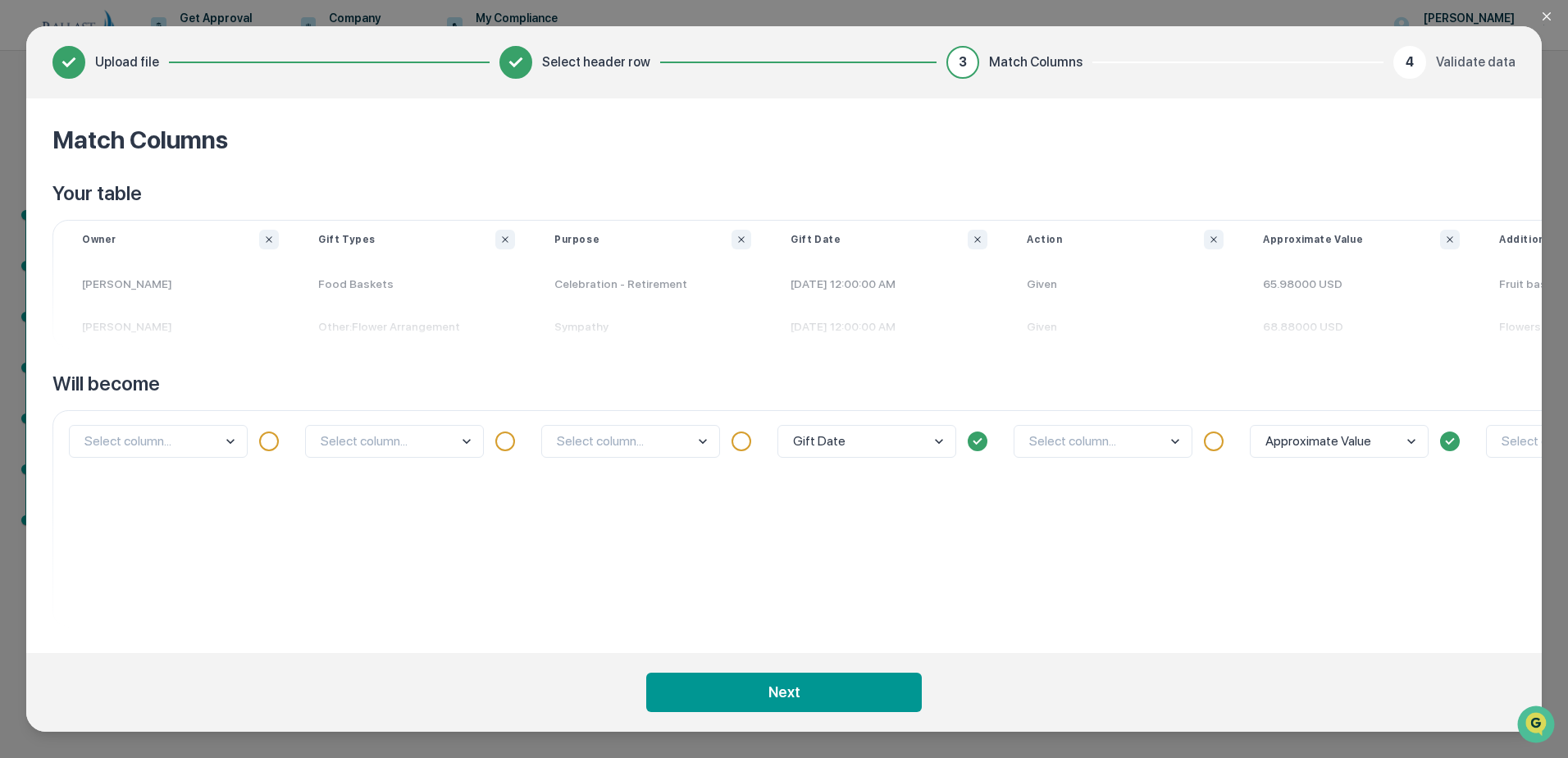
click at [279, 438] on div "Select column..." at bounding box center [179, 440] width 220 height 32
click at [270, 441] on div at bounding box center [269, 441] width 19 height 19
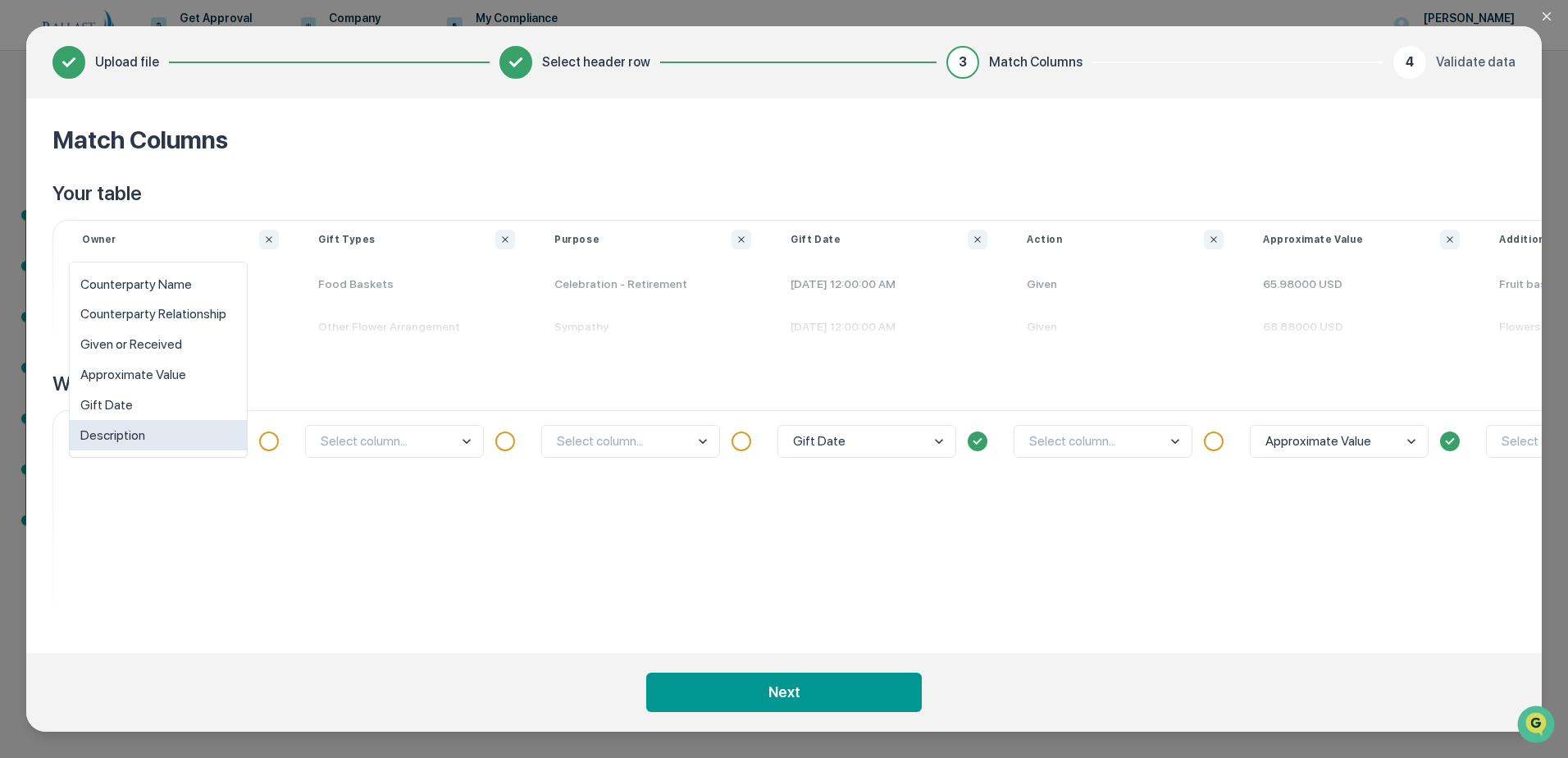
click at [139, 438] on body "Get Approval Content & Transactions Company Policies & Documents My Compliance …" at bounding box center [784, 379] width 1568 height 758
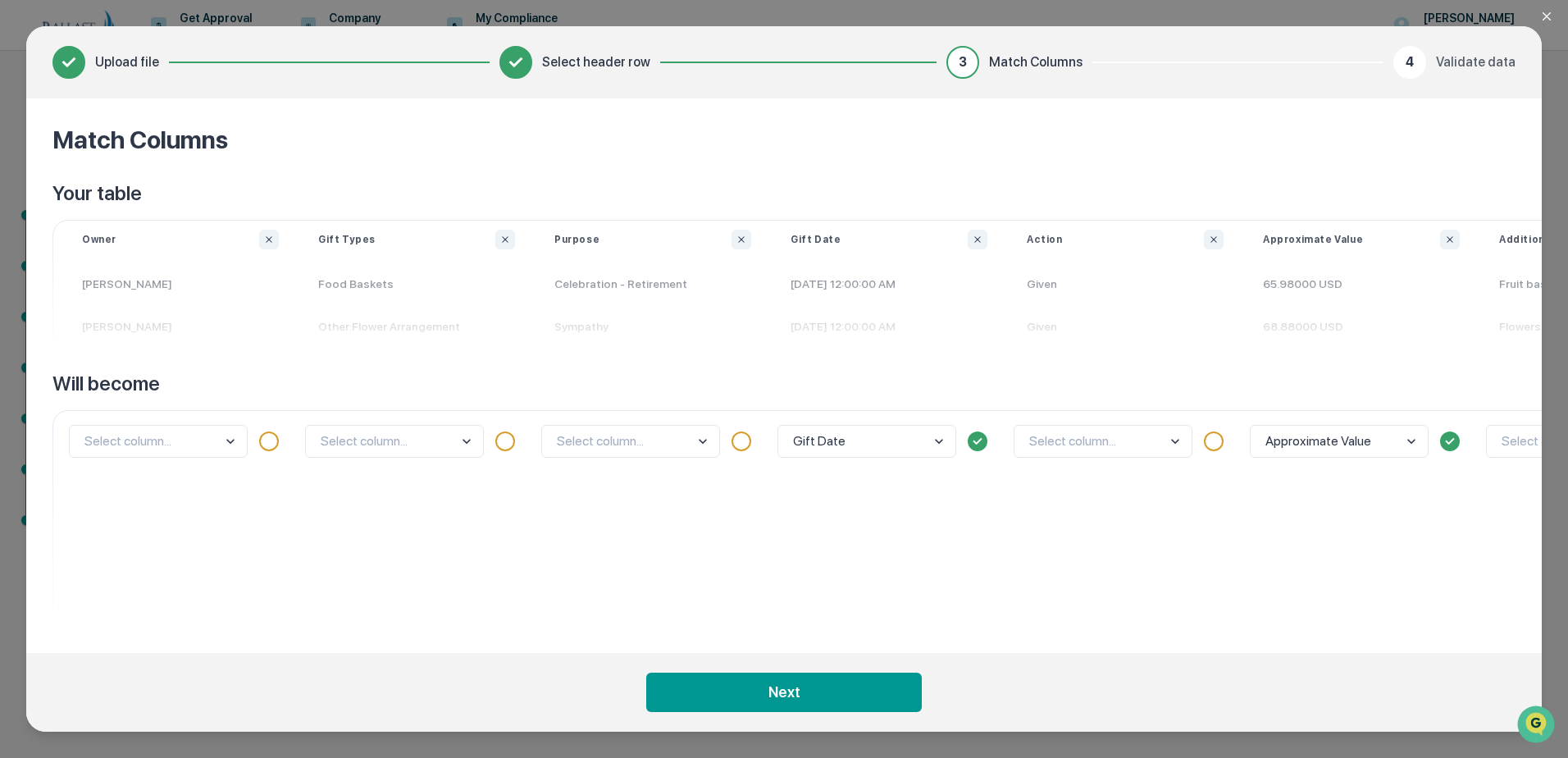
click at [155, 529] on div "Select column..." at bounding box center [180, 518] width 236 height 217
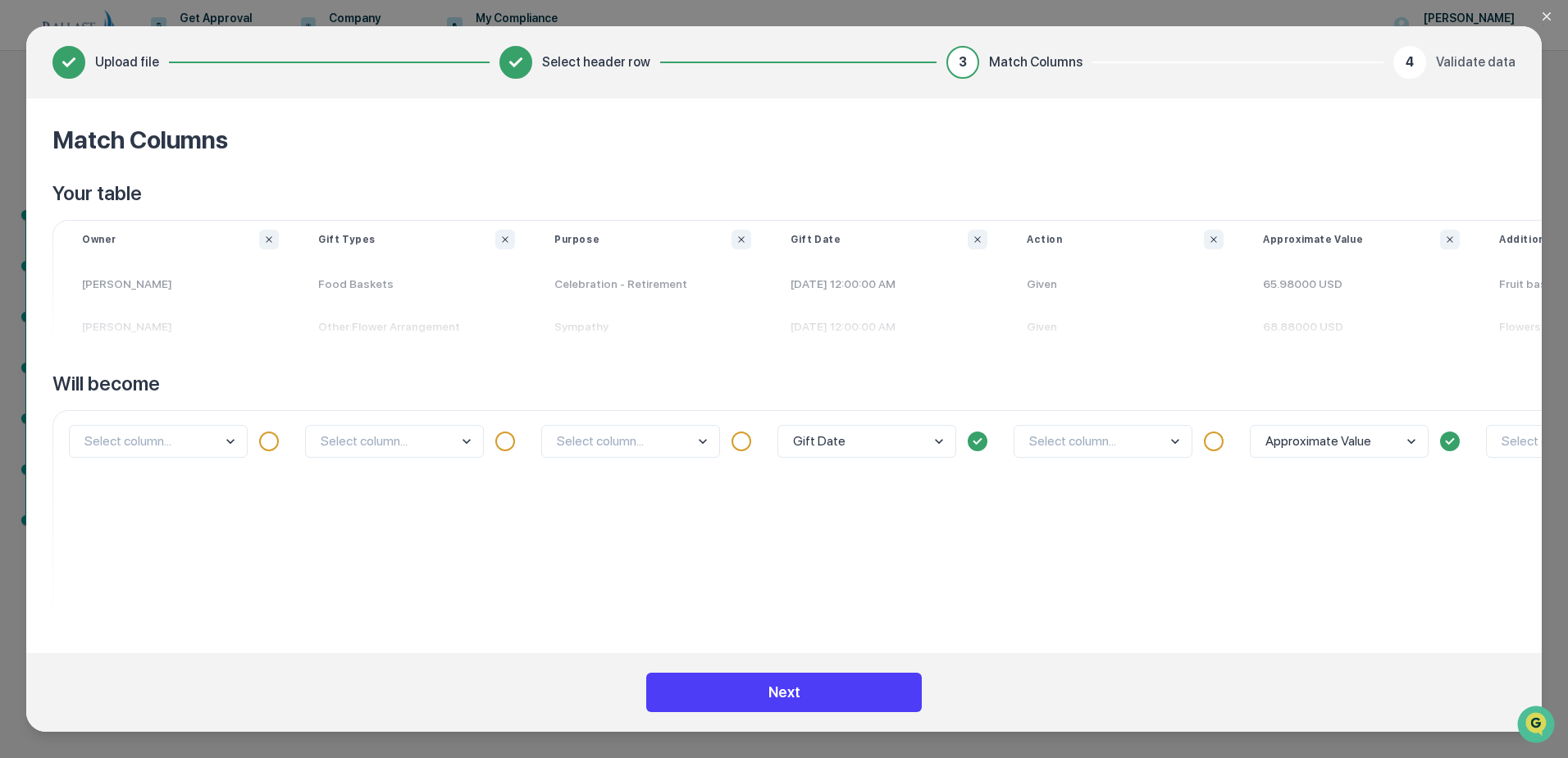
click at [752, 690] on button "Next" at bounding box center [784, 692] width 275 height 39
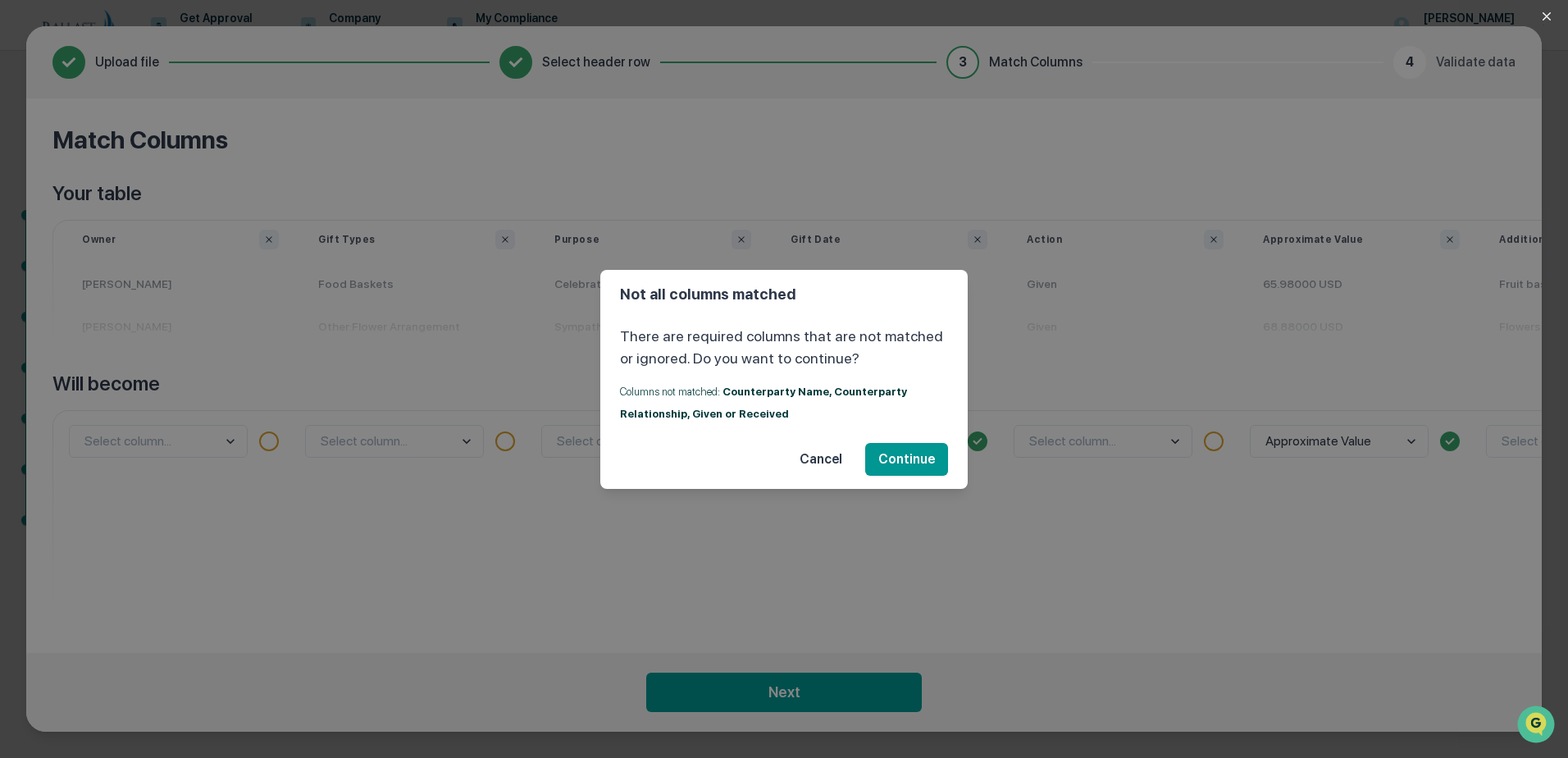
click at [822, 462] on button "Cancel" at bounding box center [821, 459] width 69 height 32
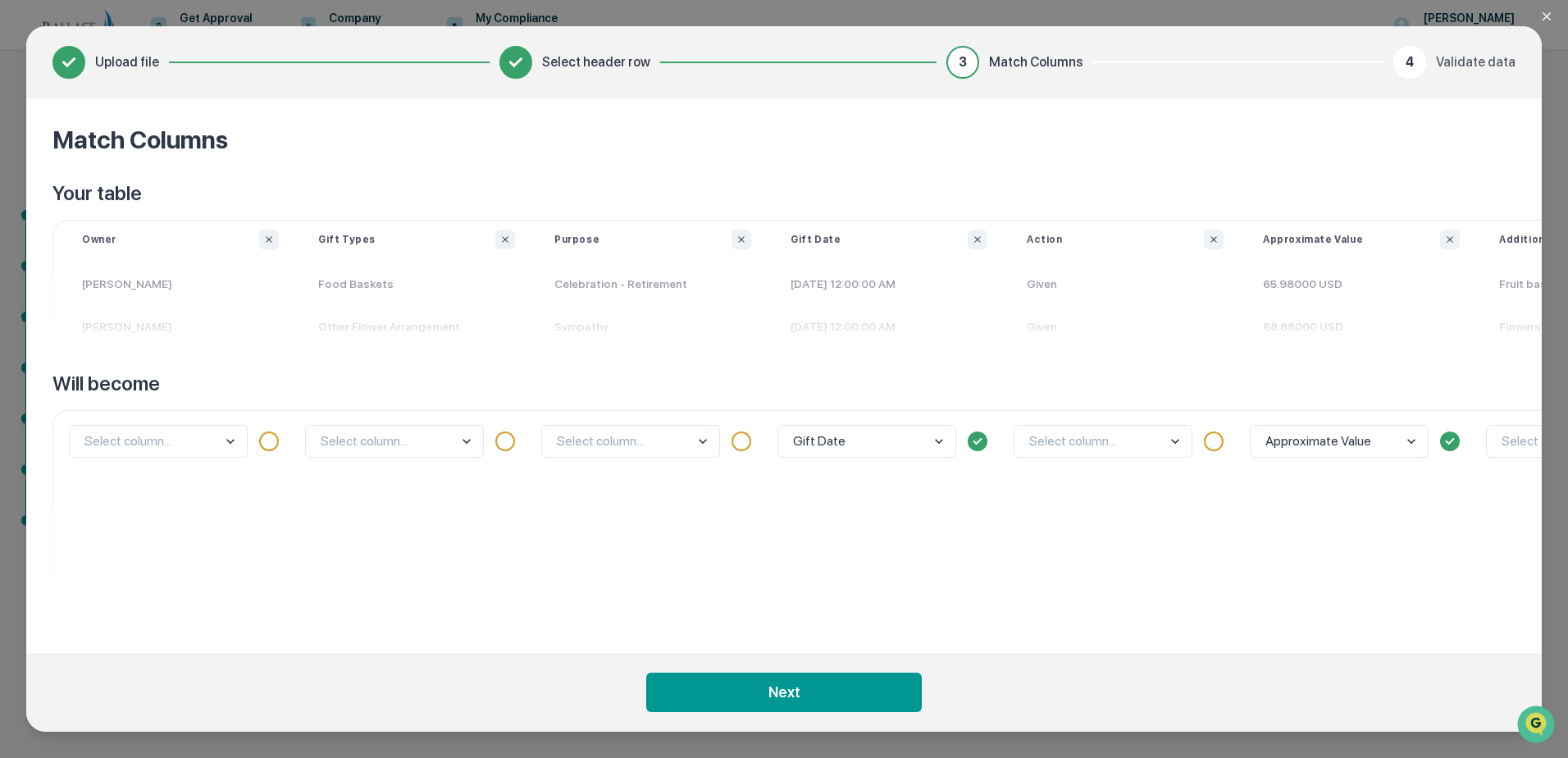
click at [827, 445] on body "Get Approval Content & Transactions Company Policies & Documents My Compliance …" at bounding box center [784, 379] width 1568 height 758
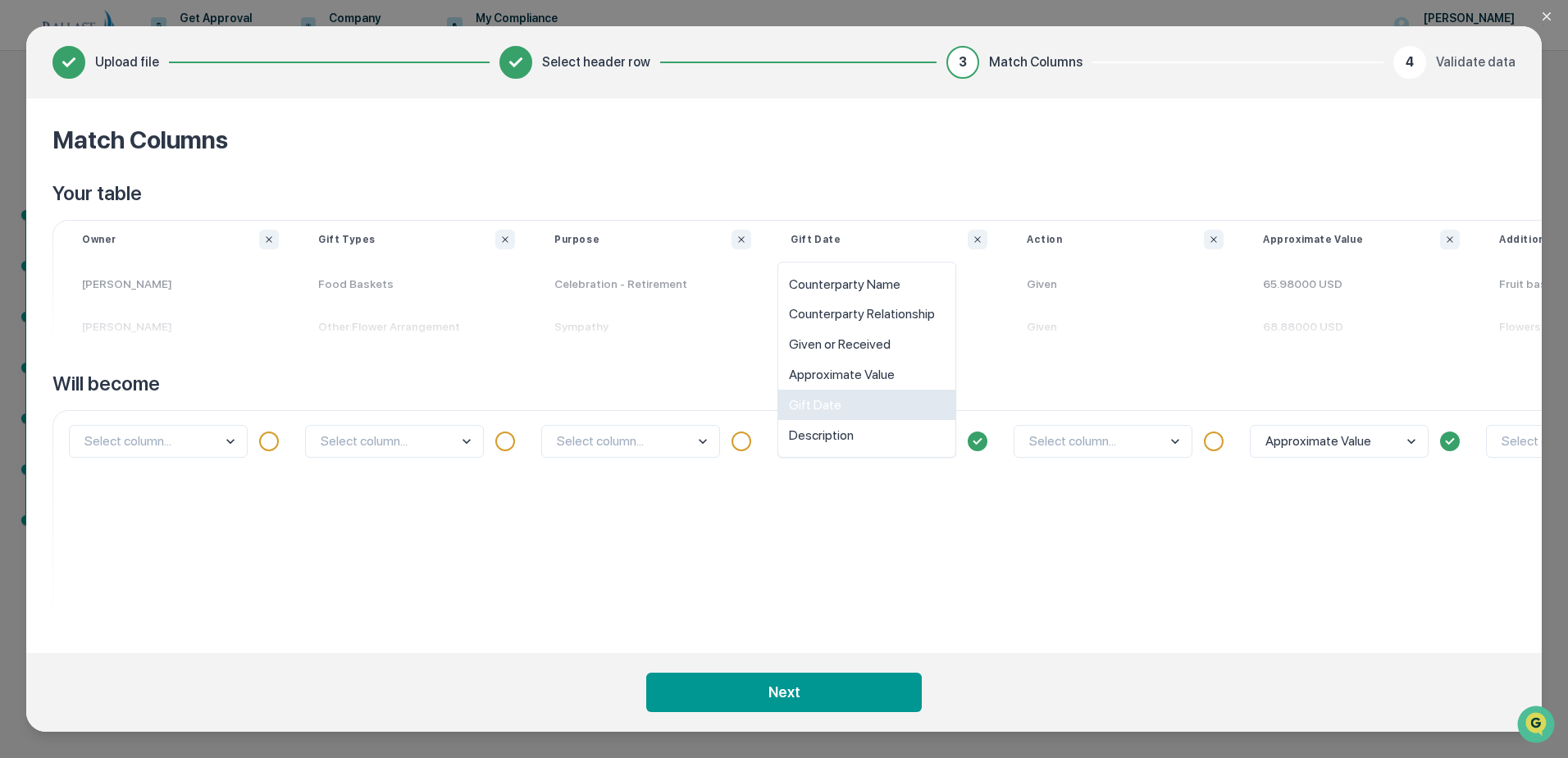
click at [825, 409] on div "Gift Date" at bounding box center [866, 404] width 177 height 31
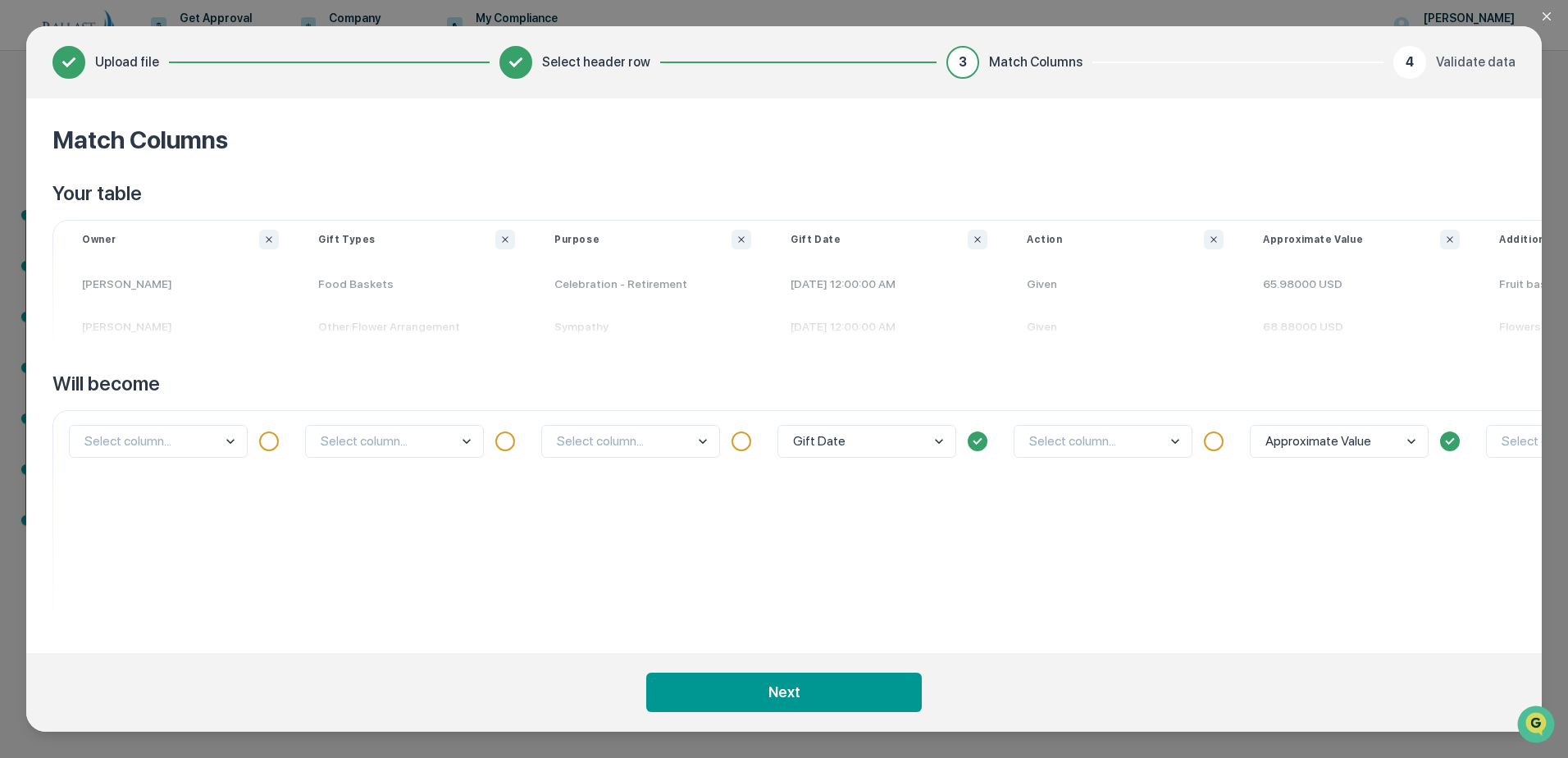
click at [135, 287] on p "Schmidt,Steven" at bounding box center [180, 283] width 236 height 43
click at [146, 327] on p "Schmidt,Steven" at bounding box center [180, 326] width 236 height 43
click at [1274, 447] on body "Get Approval Content & Transactions Company Policies & Documents My Compliance …" at bounding box center [784, 379] width 1568 height 758
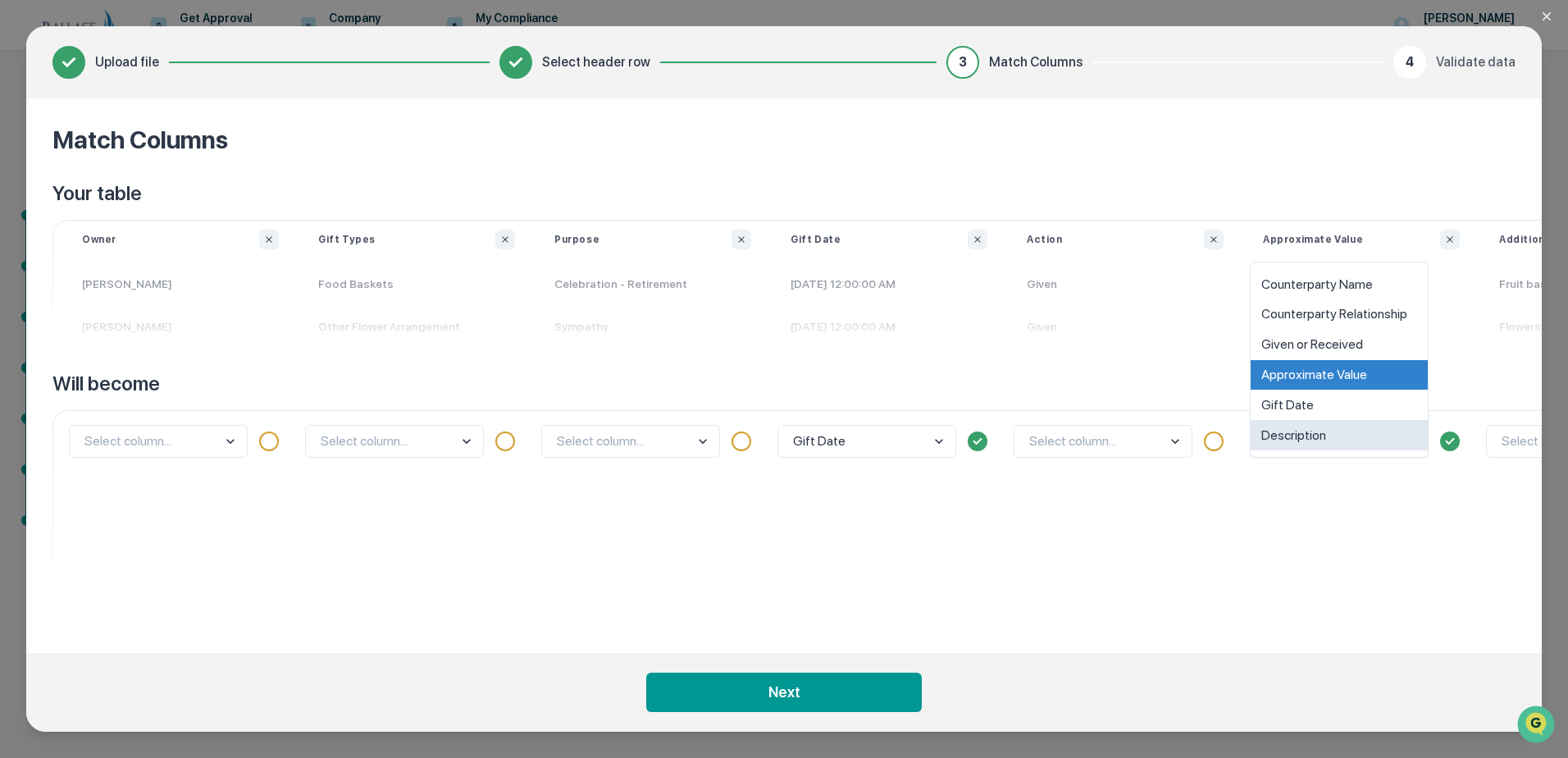
click at [1266, 453] on div "Counterparty Name Counterparty Relationship Given or Received Approximate Value…" at bounding box center [1339, 360] width 179 height 197
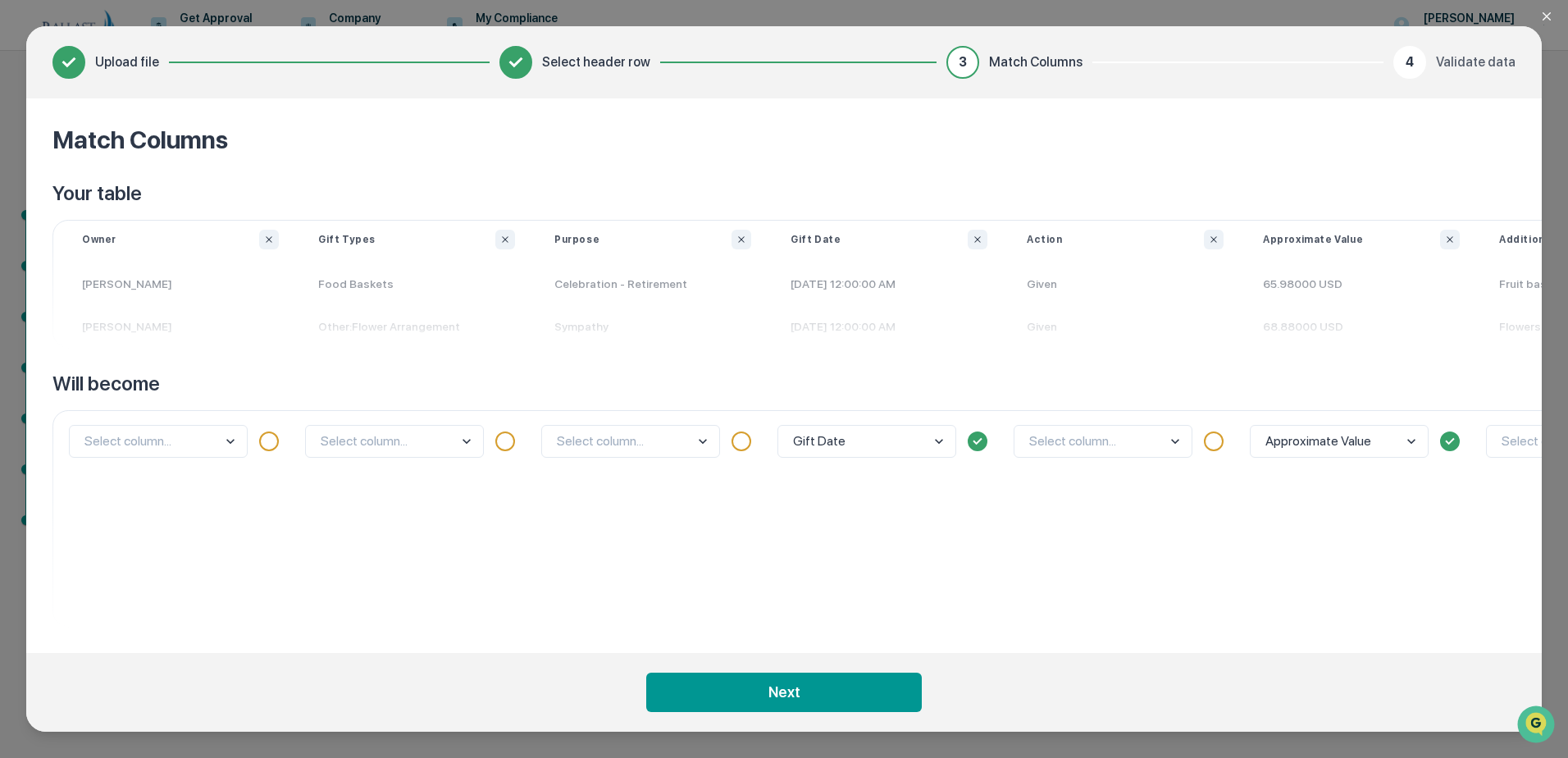
click at [1245, 448] on div "Approximate Value" at bounding box center [1361, 518] width 236 height 217
click at [1211, 447] on div at bounding box center [1214, 441] width 19 height 19
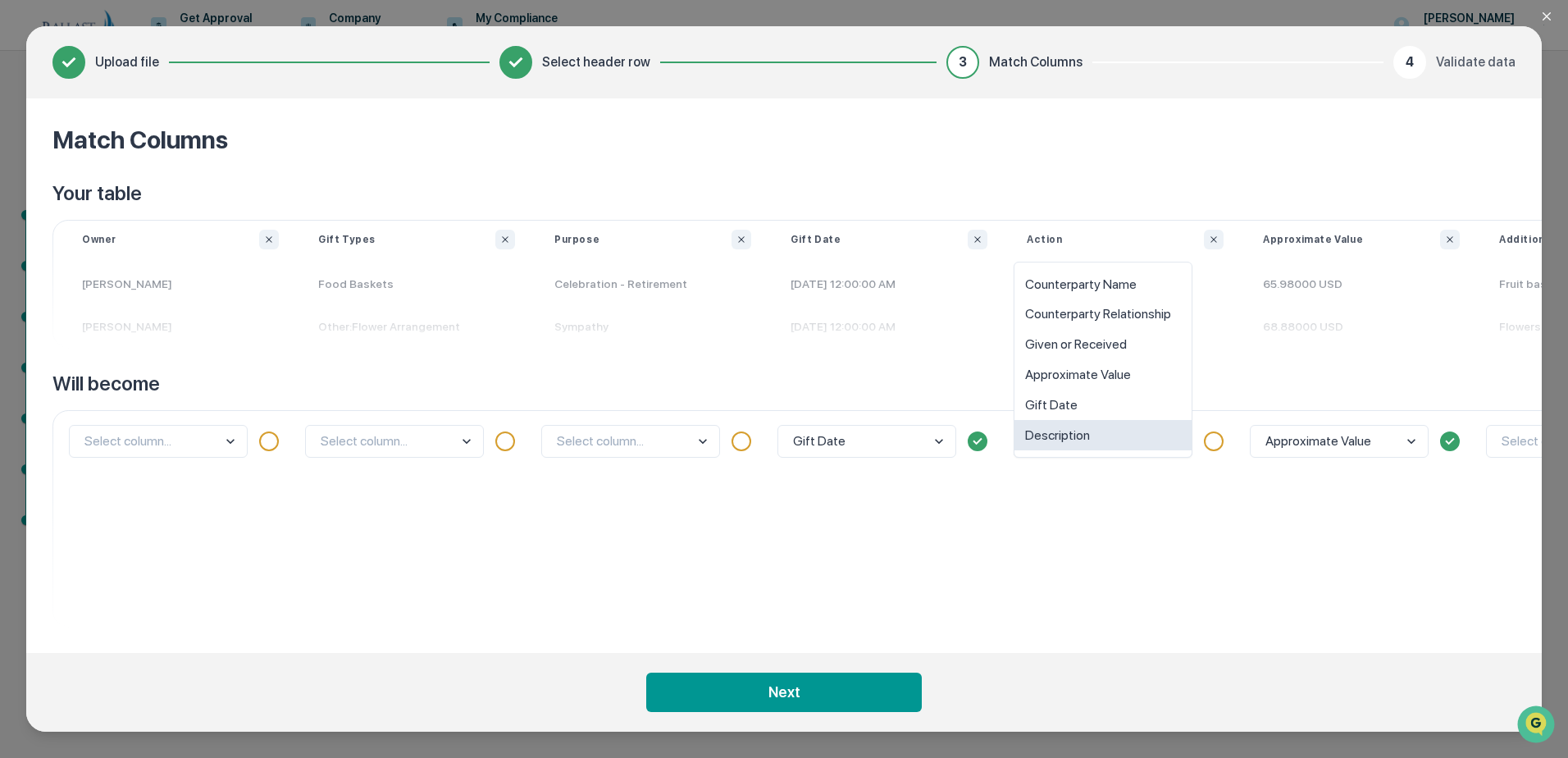
click at [1057, 440] on body "Get Approval Content & Transactions Company Policies & Documents My Compliance …" at bounding box center [784, 379] width 1568 height 758
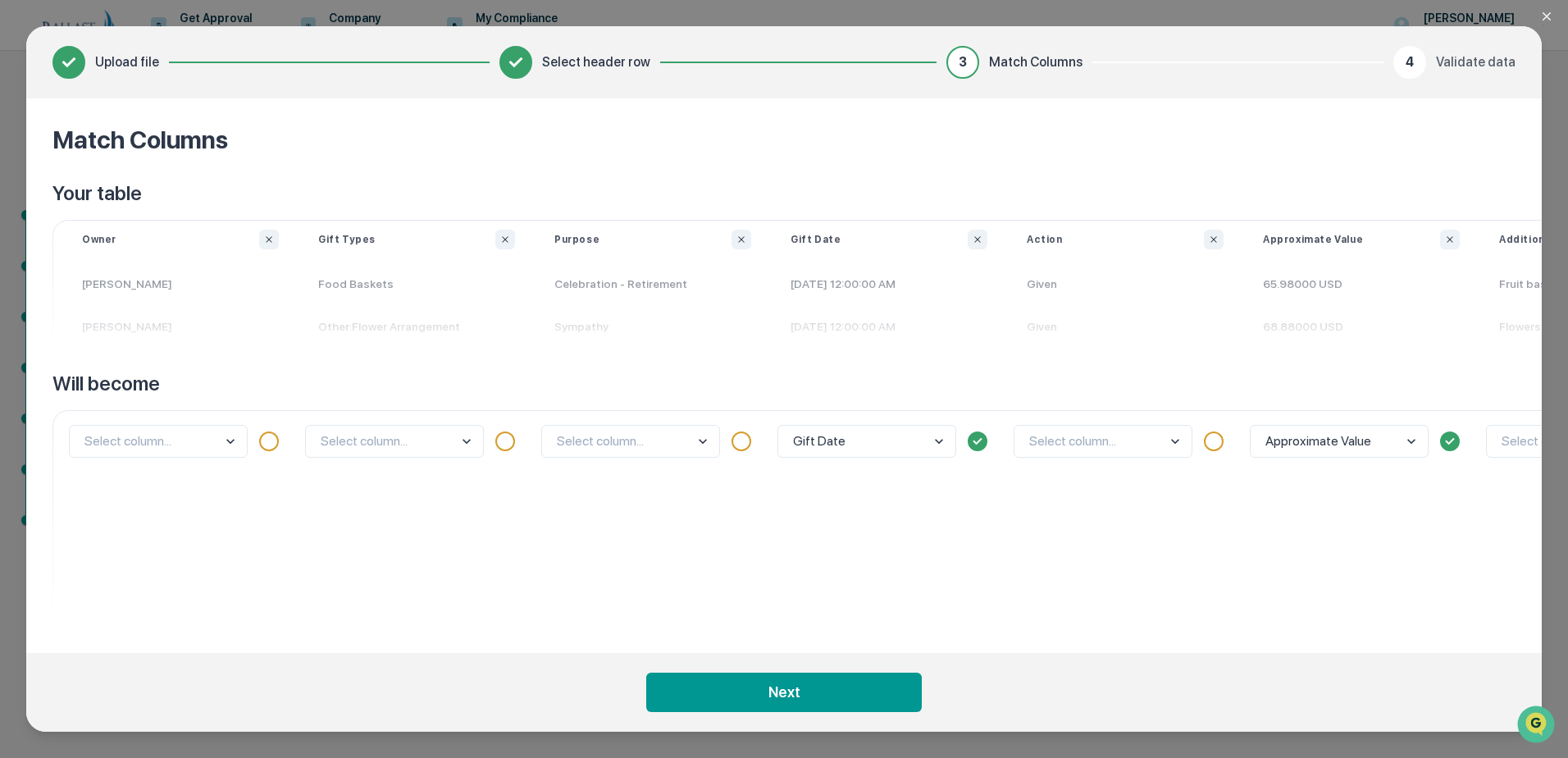
click at [1066, 468] on div "Select column..." at bounding box center [1124, 518] width 236 height 217
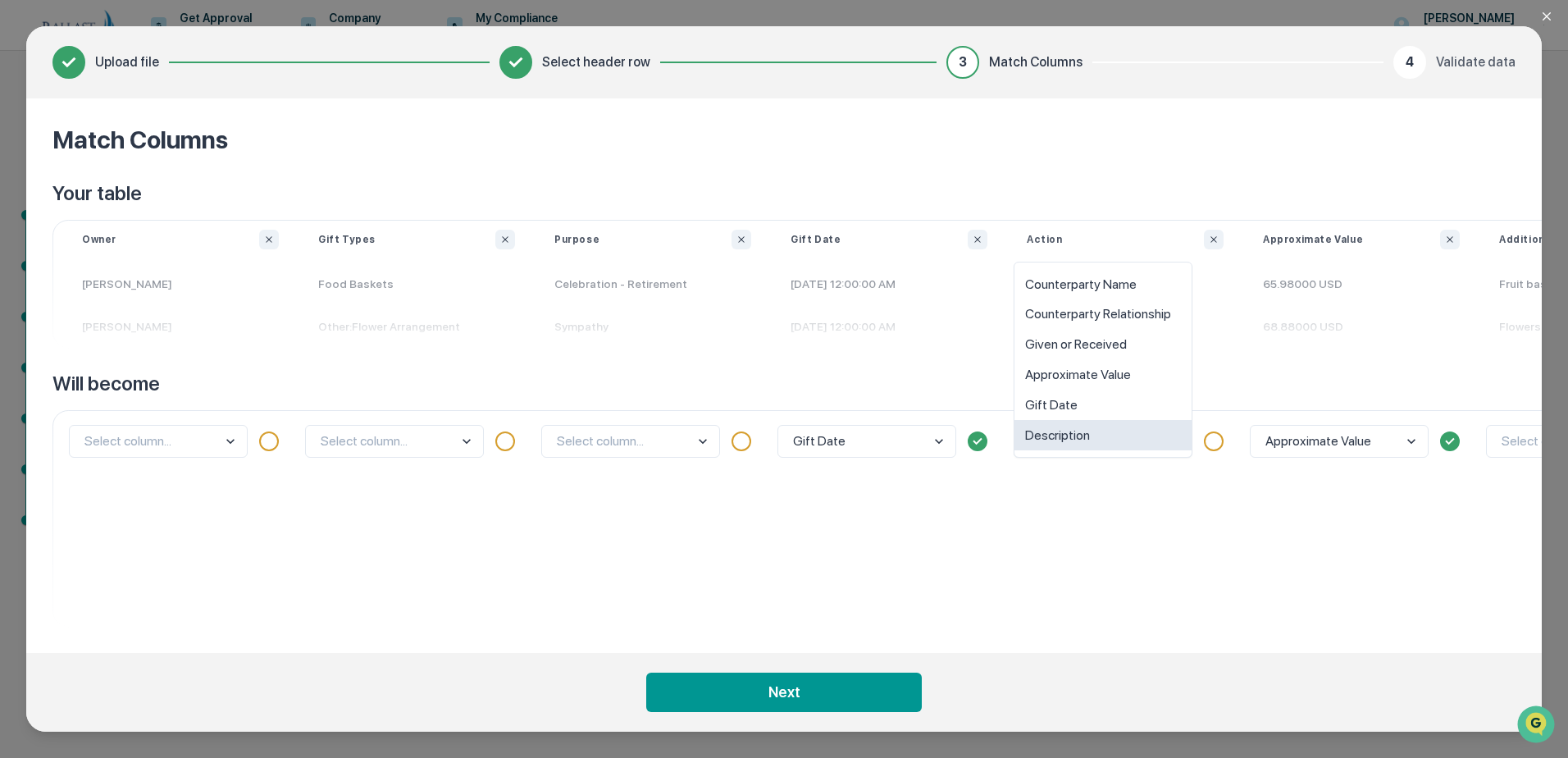
click at [1162, 443] on body "Get Approval Content & Transactions Company Policies & Documents My Compliance …" at bounding box center [784, 379] width 1568 height 758
click at [1151, 532] on div "option Description focused, 6 of 6. 6 results available. Use Up and Down to cho…" at bounding box center [1124, 518] width 236 height 217
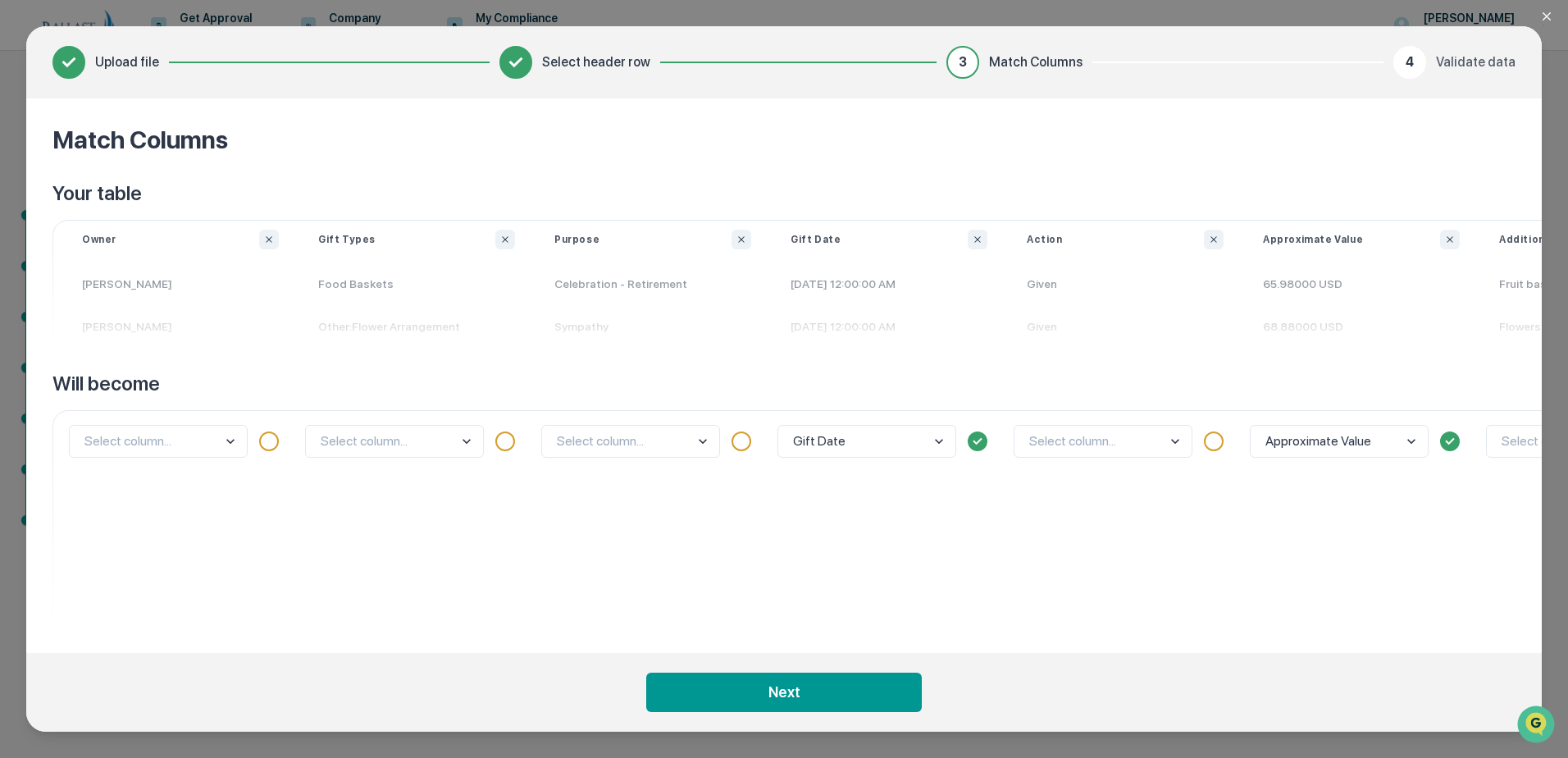
click at [228, 443] on body "Get Approval Content & Transactions Company Policies & Documents My Compliance …" at bounding box center [784, 379] width 1568 height 758
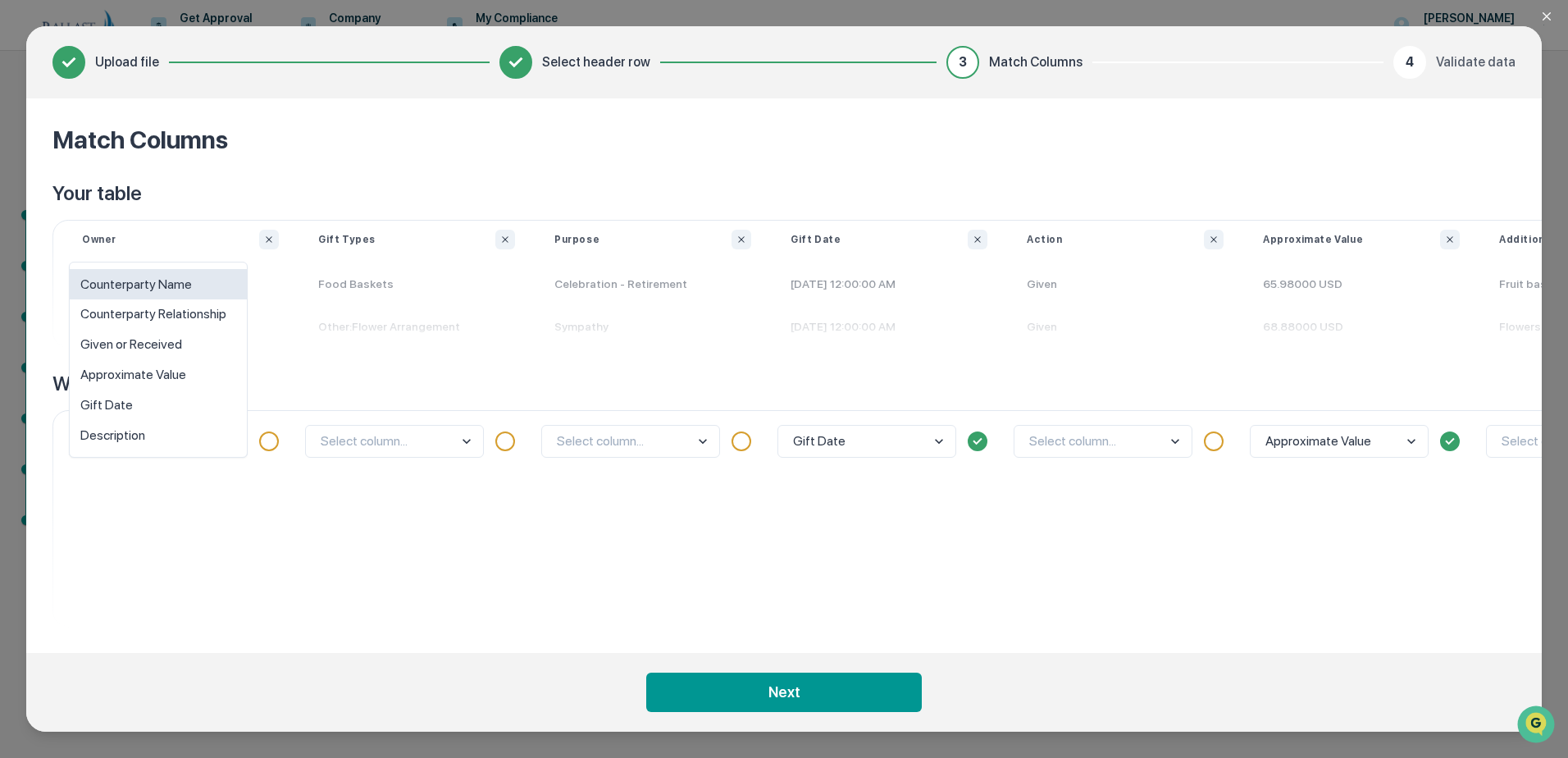
click at [181, 284] on div "Counterparty Name" at bounding box center [158, 284] width 177 height 31
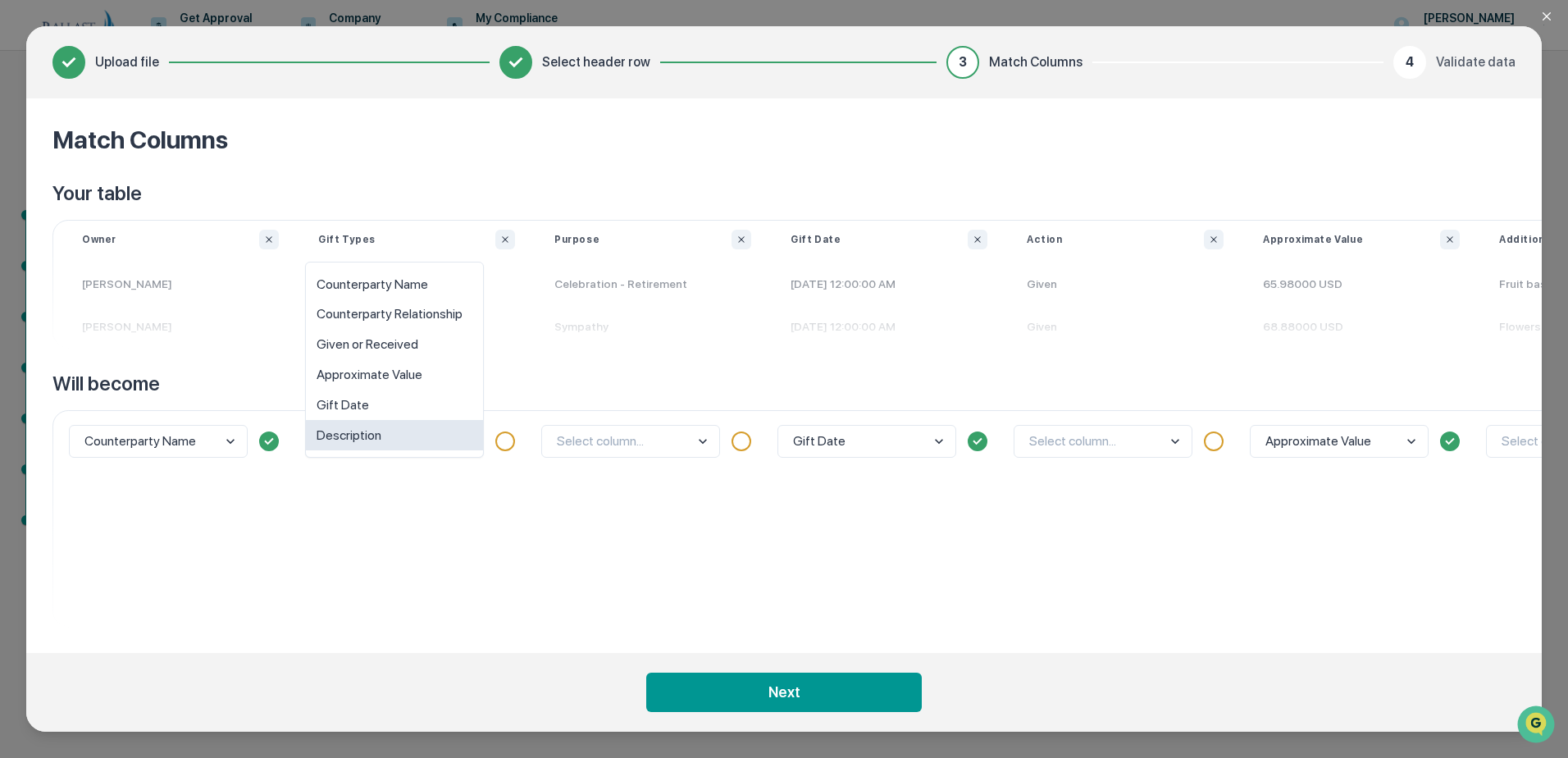
click at [453, 439] on body "Get Approval Content & Transactions Company Policies & Documents My Compliance …" at bounding box center [784, 379] width 1568 height 758
click at [396, 423] on div "Description" at bounding box center [395, 435] width 177 height 31
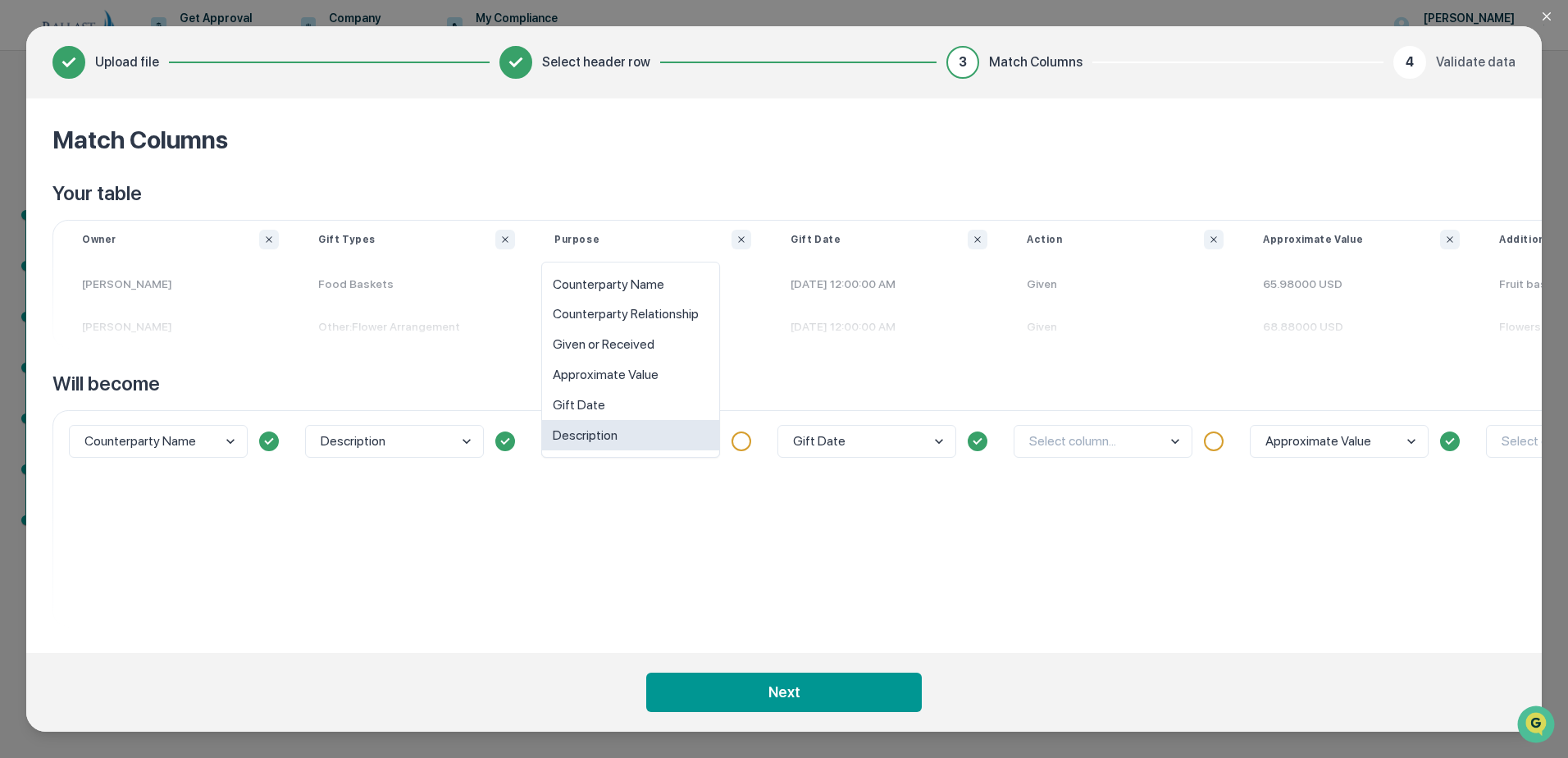
click at [704, 440] on body "Get Approval Content & Transactions Company Policies & Documents My Compliance …" at bounding box center [784, 379] width 1568 height 758
click at [631, 447] on div "Description" at bounding box center [631, 435] width 177 height 31
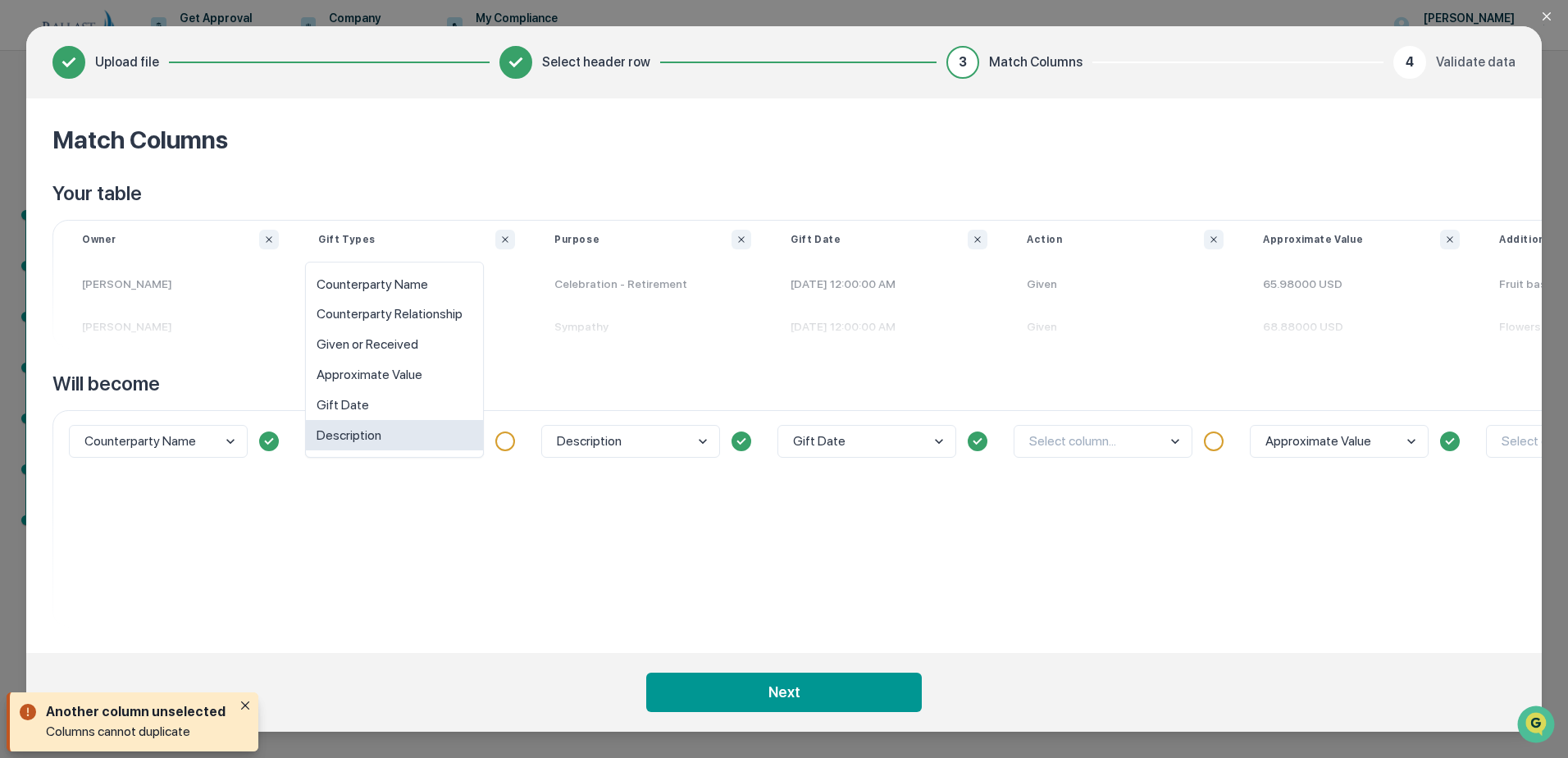
click at [428, 440] on body "Get Approval Content & Transactions Company Policies & Documents My Compliance …" at bounding box center [784, 379] width 1568 height 758
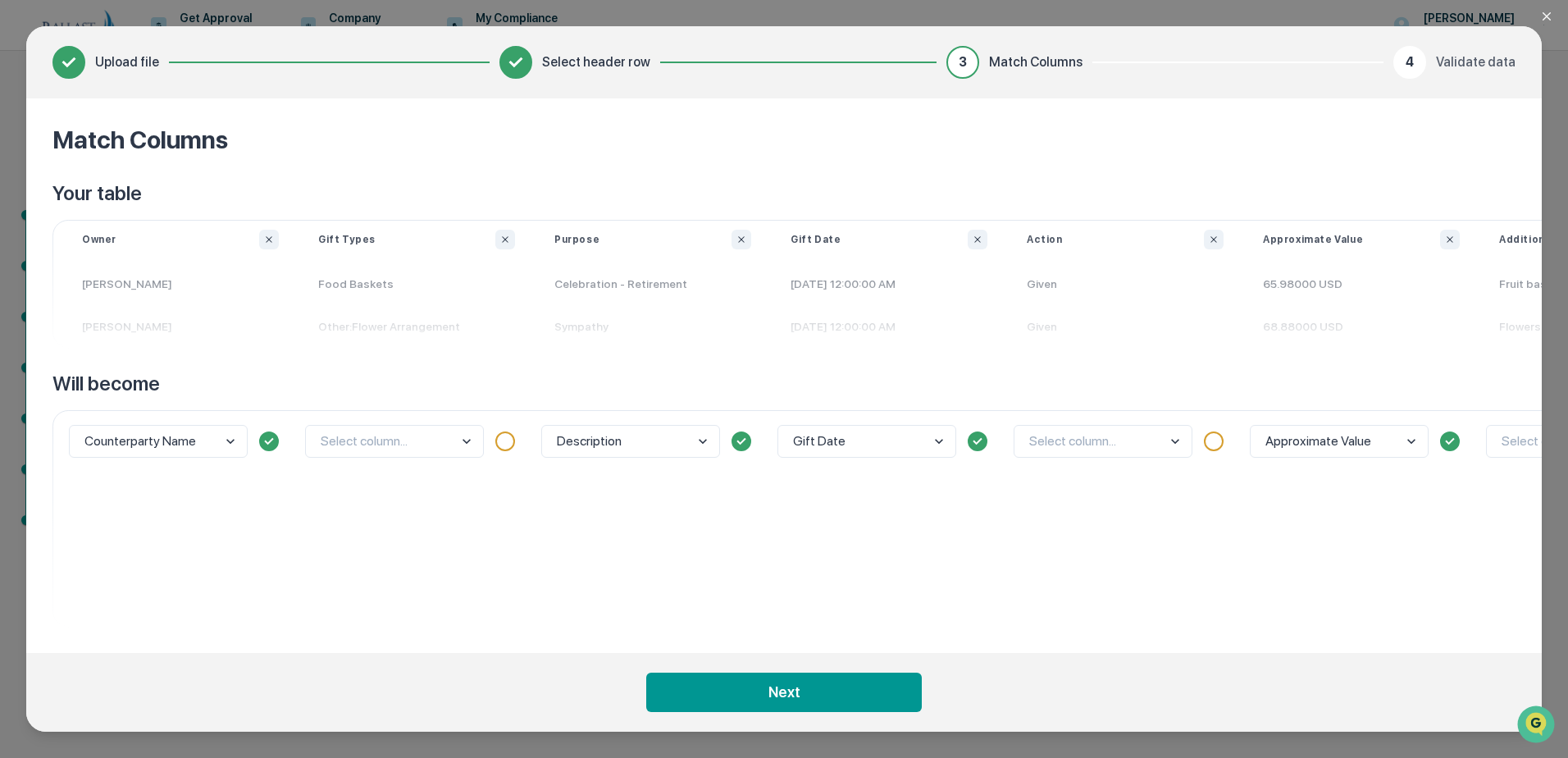
click at [434, 517] on div "Select column..." at bounding box center [416, 518] width 236 height 217
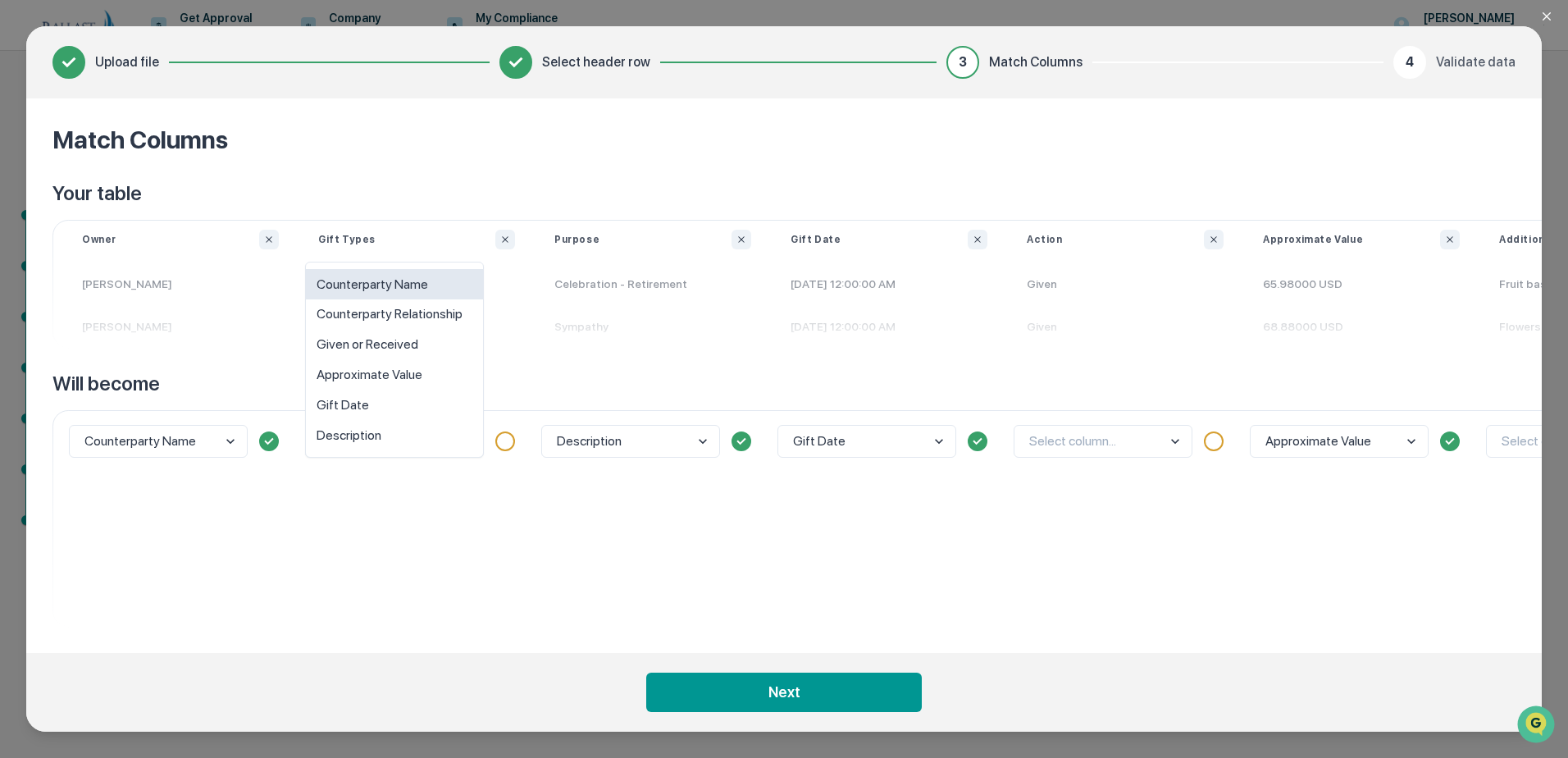
click at [435, 450] on body "Get Approval Content & Transactions Company Policies & Documents My Compliance …" at bounding box center [784, 379] width 1568 height 758
click at [374, 443] on div "Description" at bounding box center [395, 435] width 177 height 31
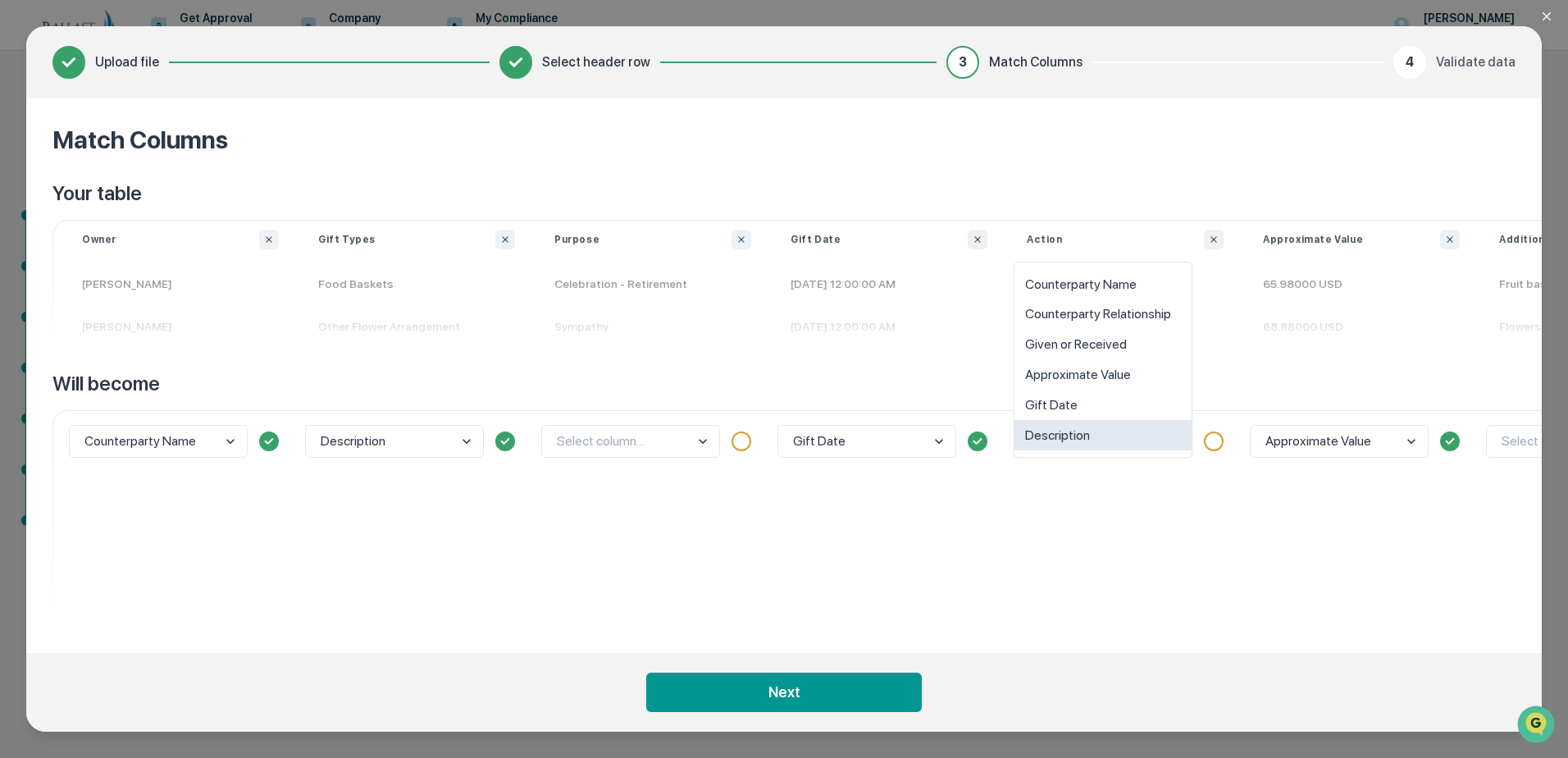
click at [1179, 446] on body "Get Approval Content & Transactions Company Policies & Documents My Compliance …" at bounding box center [784, 379] width 1568 height 758
click at [1130, 346] on div "Given or Received" at bounding box center [1103, 345] width 177 height 31
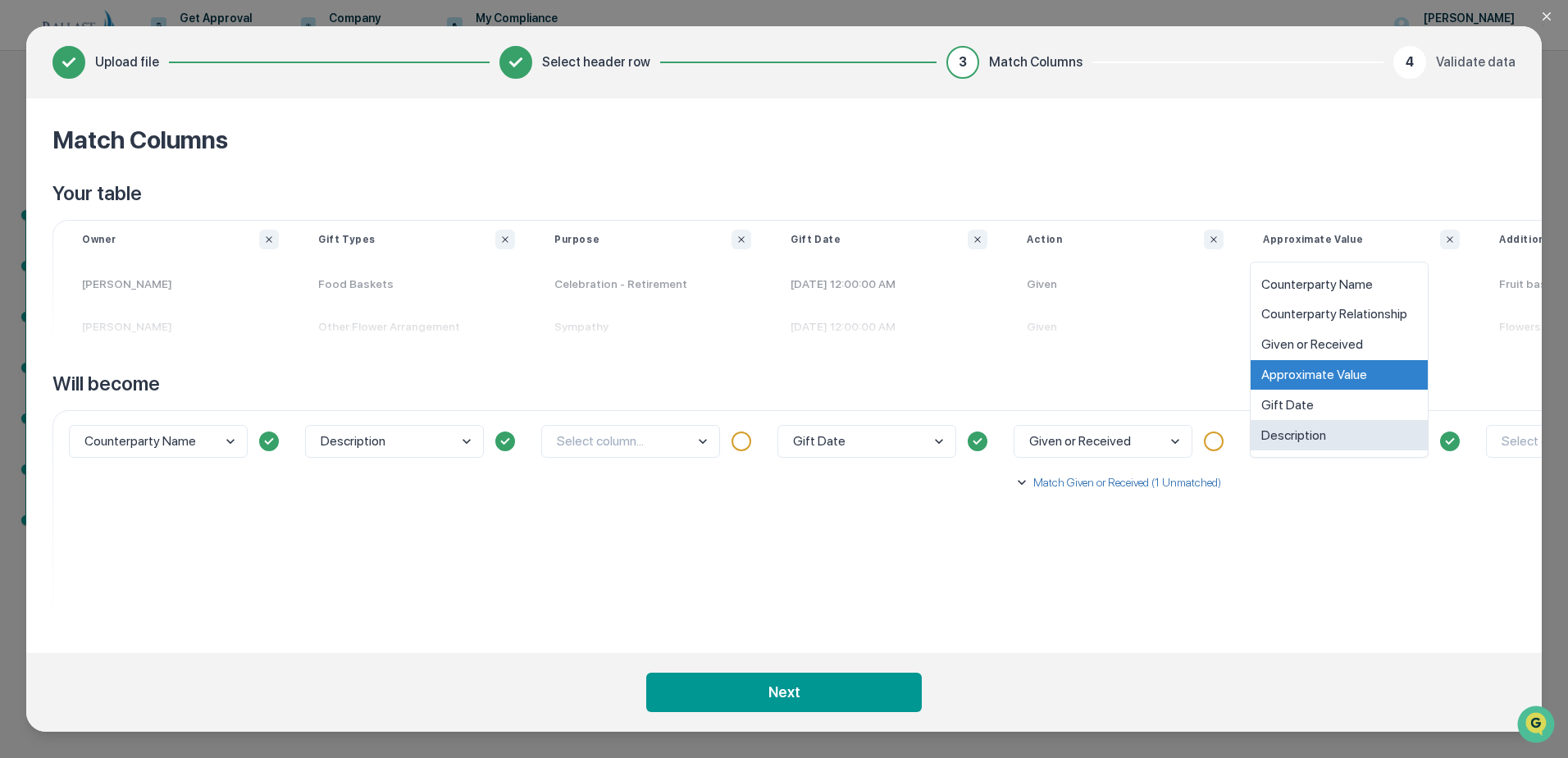
click at [1380, 440] on body "Get Approval Content & Transactions Company Policies & Documents My Compliance …" at bounding box center [784, 379] width 1568 height 758
click at [1309, 521] on div "option Description focused, 6 of 6. 6 results available. Use Up and Down to cho…" at bounding box center [1361, 518] width 236 height 217
click at [1336, 446] on body "Get Approval Content & Transactions Company Policies & Documents My Compliance …" at bounding box center [784, 379] width 1568 height 758
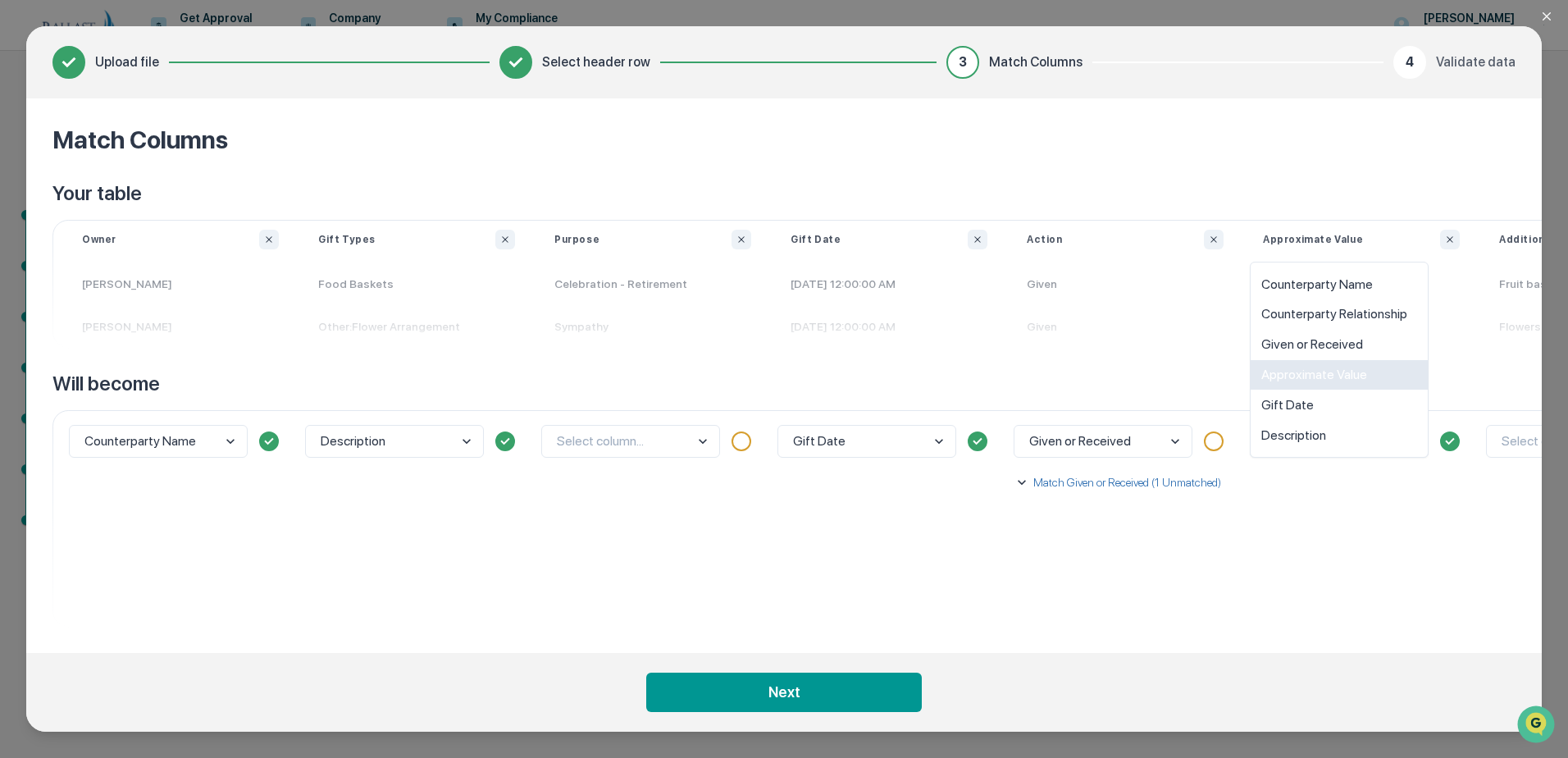
click at [1318, 376] on div "Approximate Value" at bounding box center [1339, 375] width 177 height 31
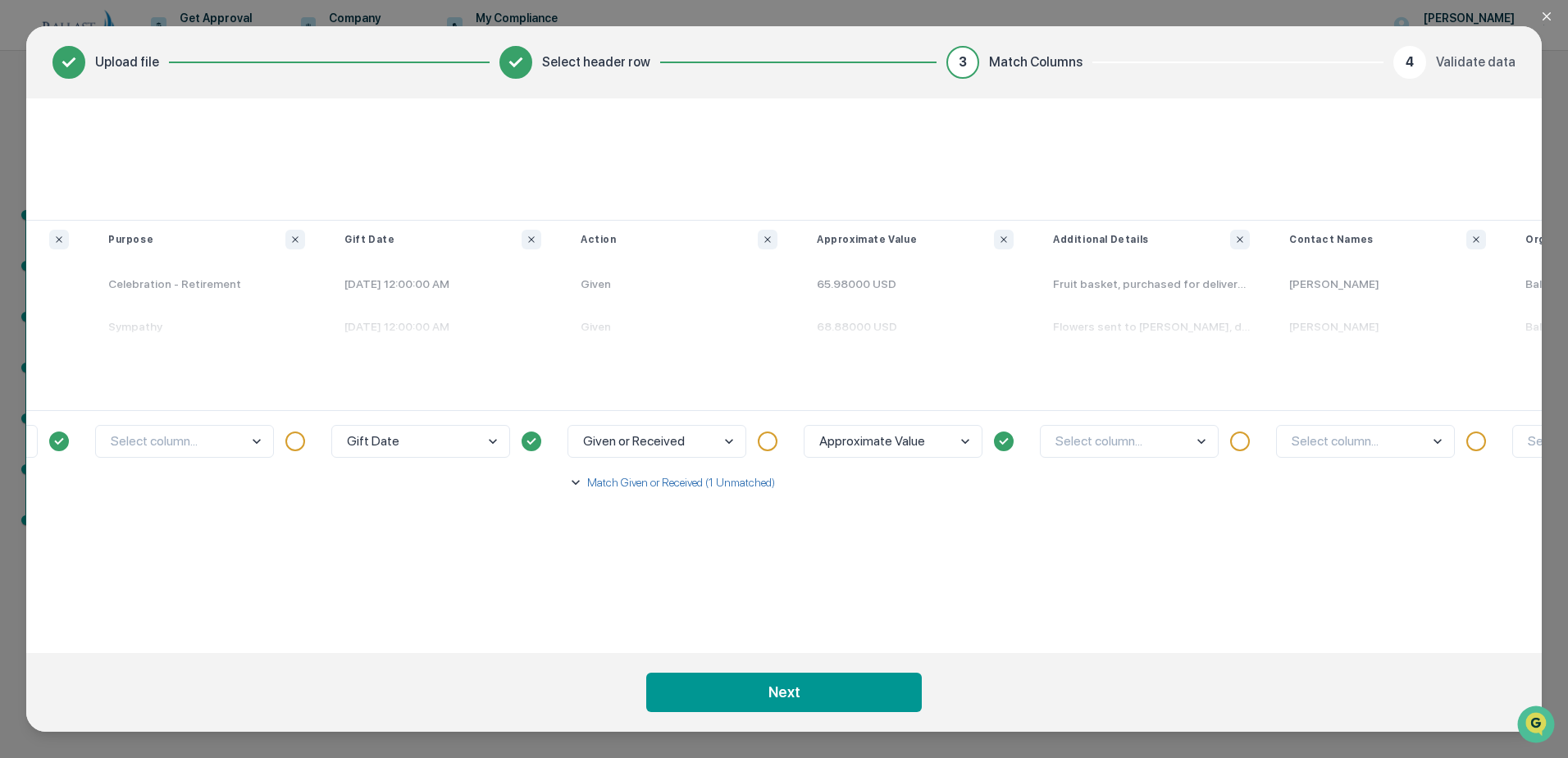
scroll to position [0, 656]
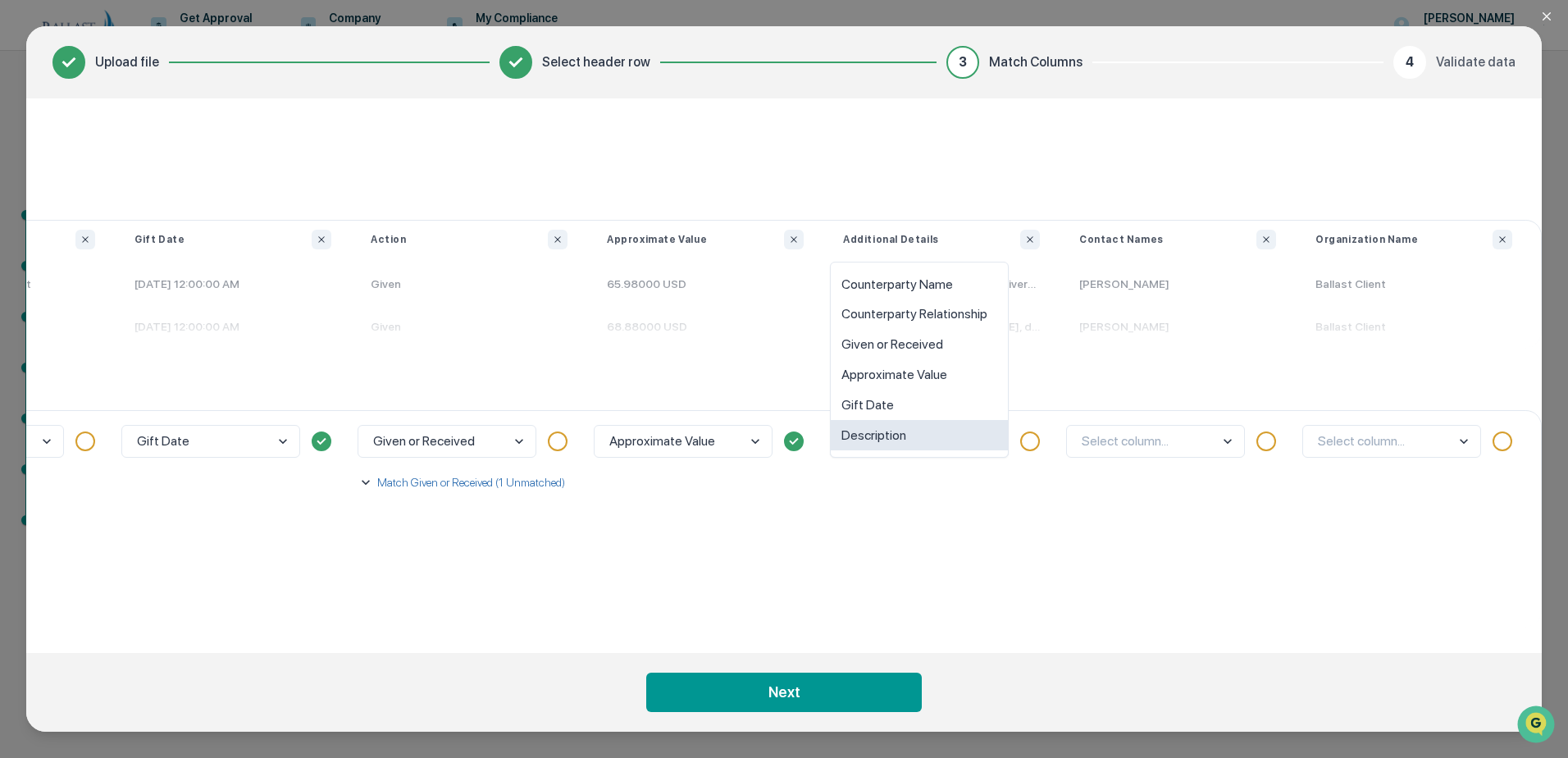
click at [919, 437] on body "Get Approval Content & Transactions Company Policies & Documents My Compliance …" at bounding box center [784, 379] width 1568 height 758
click at [900, 428] on div "Description" at bounding box center [919, 435] width 177 height 31
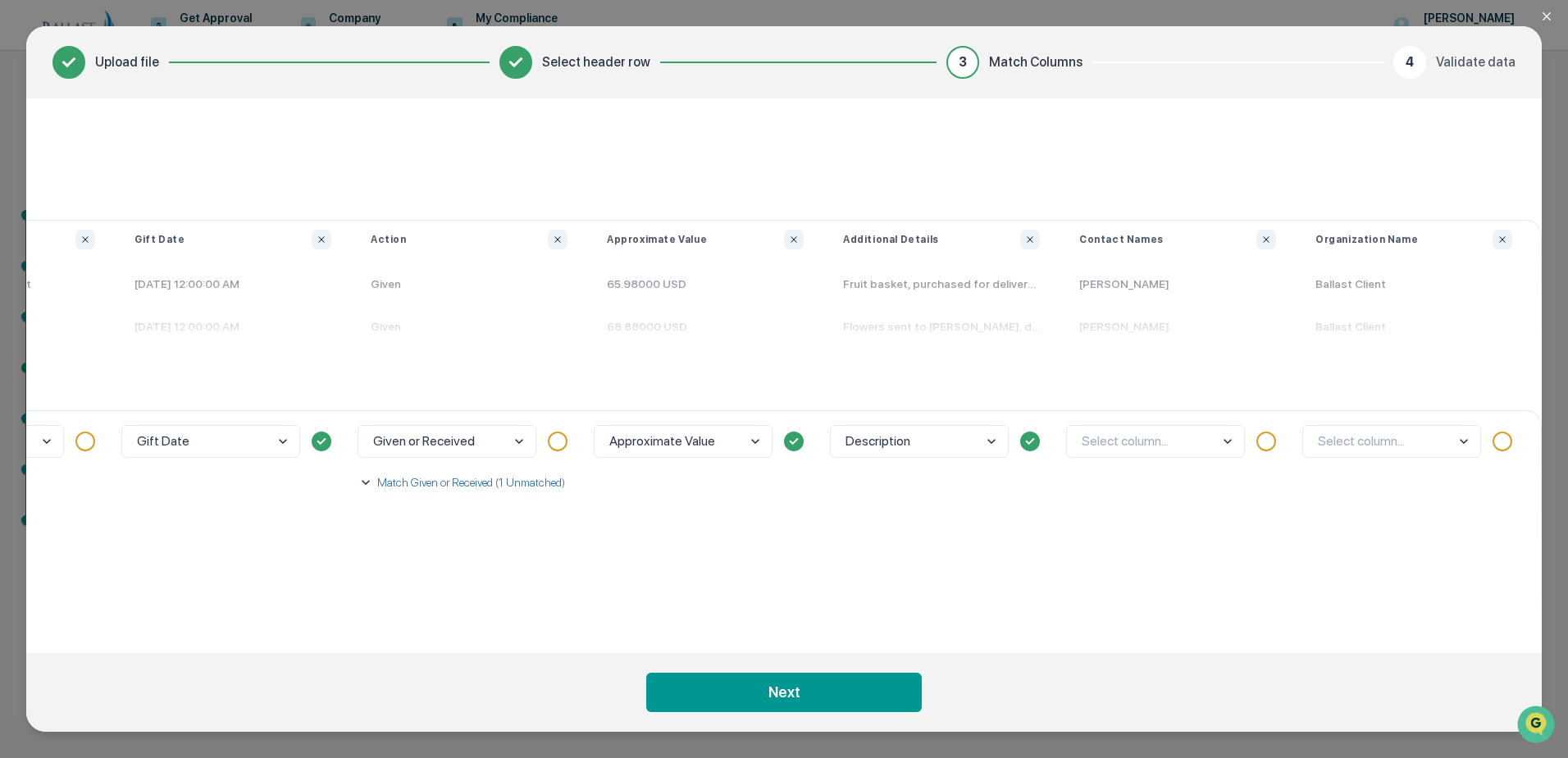
click at [1356, 437] on body "Get Approval Content & Transactions Company Policies & Documents My Compliance …" at bounding box center [784, 379] width 1568 height 758
click at [1358, 515] on div "Select column..." at bounding box center [1414, 518] width 236 height 217
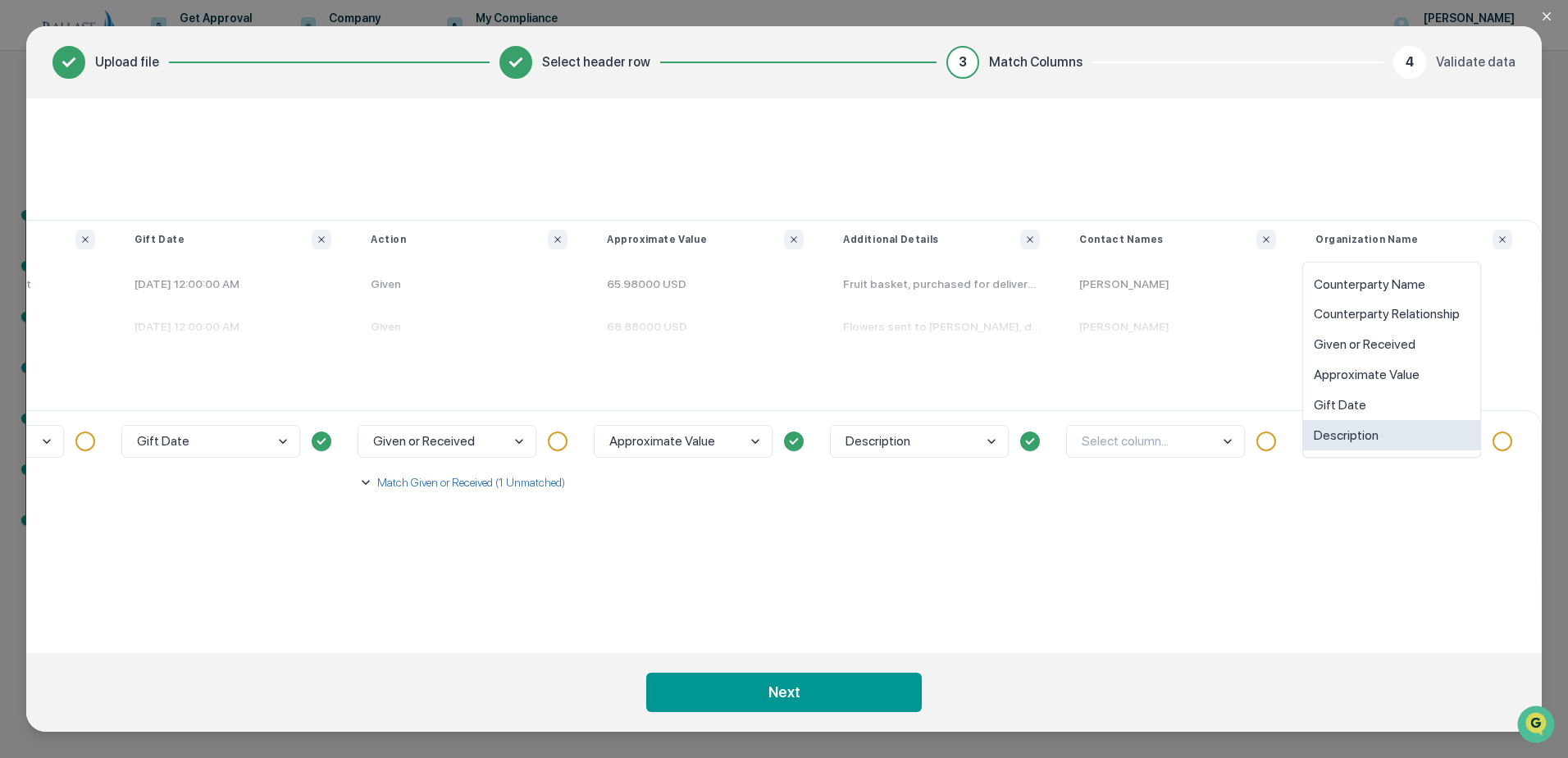
click at [1434, 436] on body "Get Approval Content & Transactions Company Policies & Documents My Compliance …" at bounding box center [784, 379] width 1568 height 758
click at [1413, 283] on div "Counterparty Name" at bounding box center [1392, 284] width 177 height 31
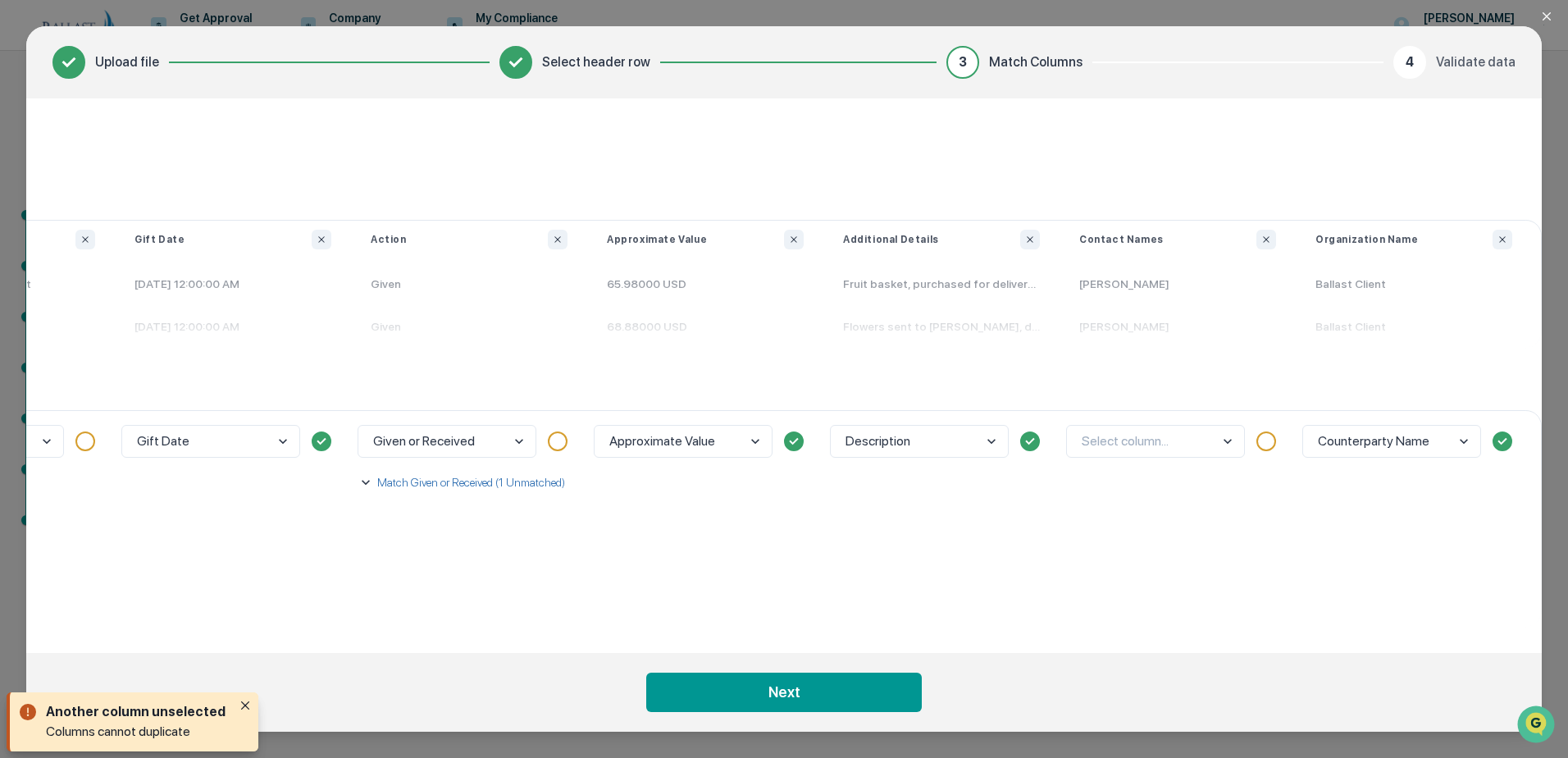
click at [1224, 445] on body "Get Approval Content & Transactions Company Policies & Documents My Compliance …" at bounding box center [784, 379] width 1568 height 758
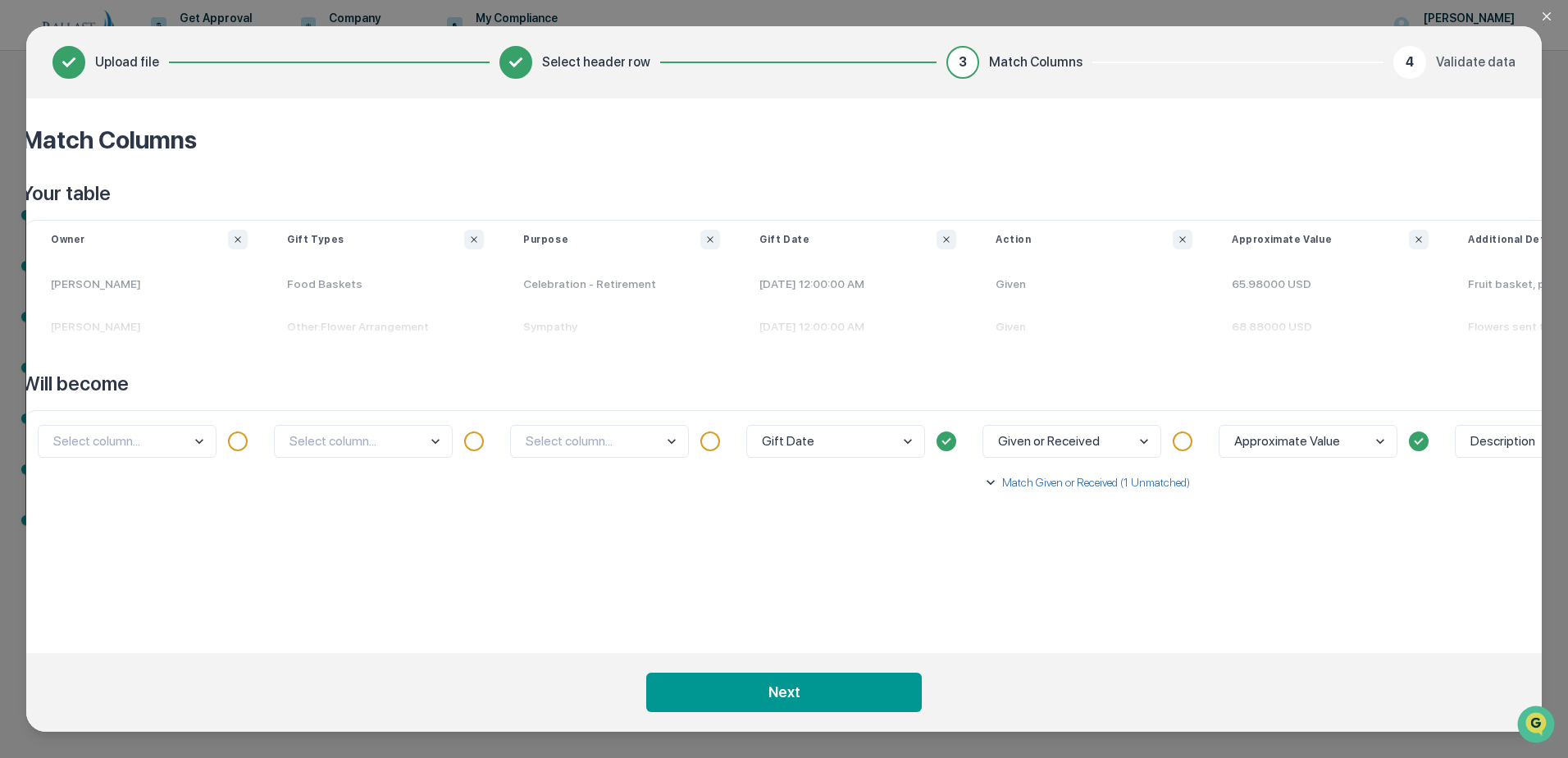
scroll to position [0, 0]
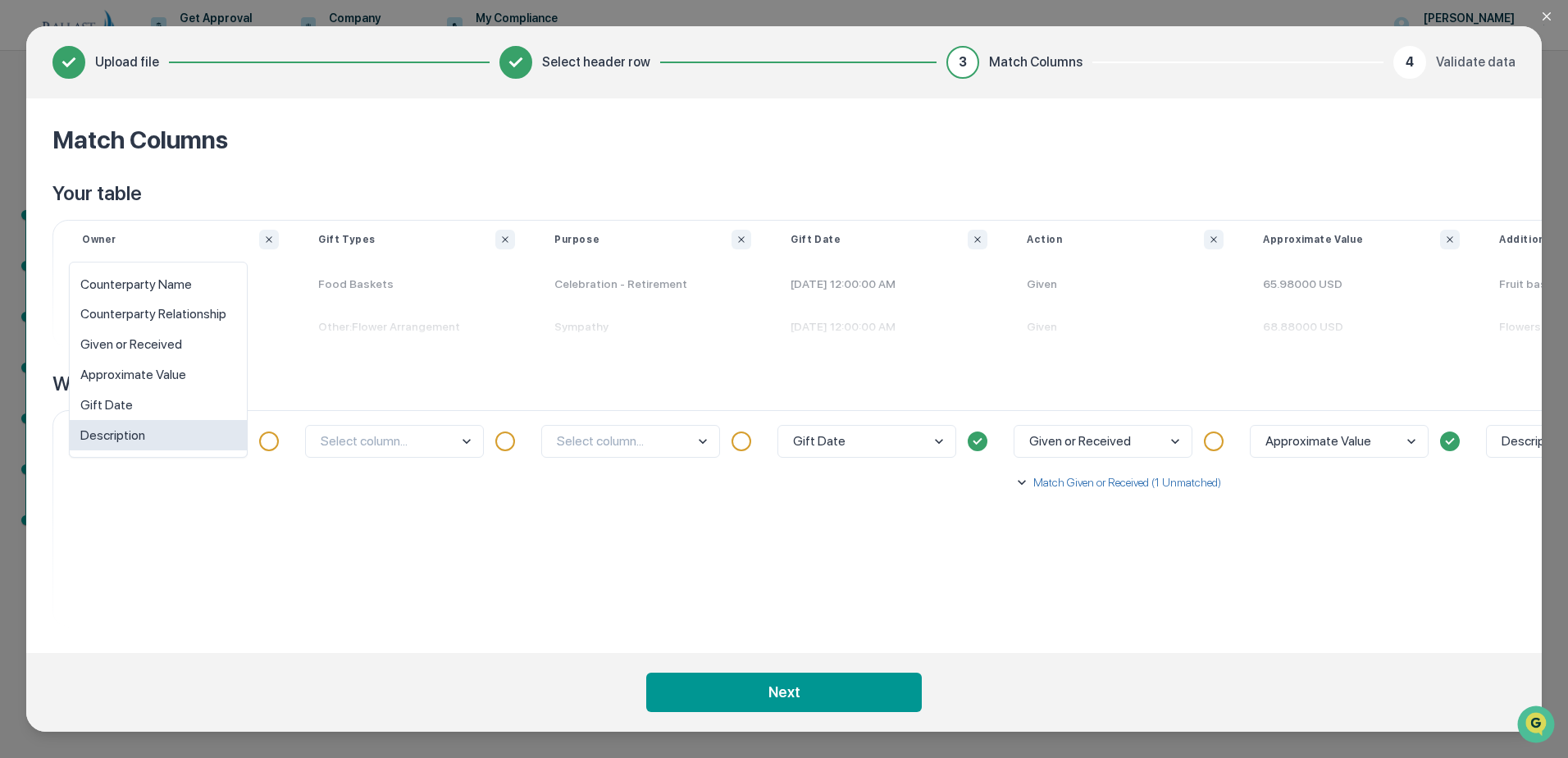
click at [212, 433] on body "Get Approval Content & Transactions Company Policies & Documents My Compliance …" at bounding box center [784, 379] width 1568 height 758
click at [176, 285] on div "Counterparty Name" at bounding box center [158, 284] width 177 height 31
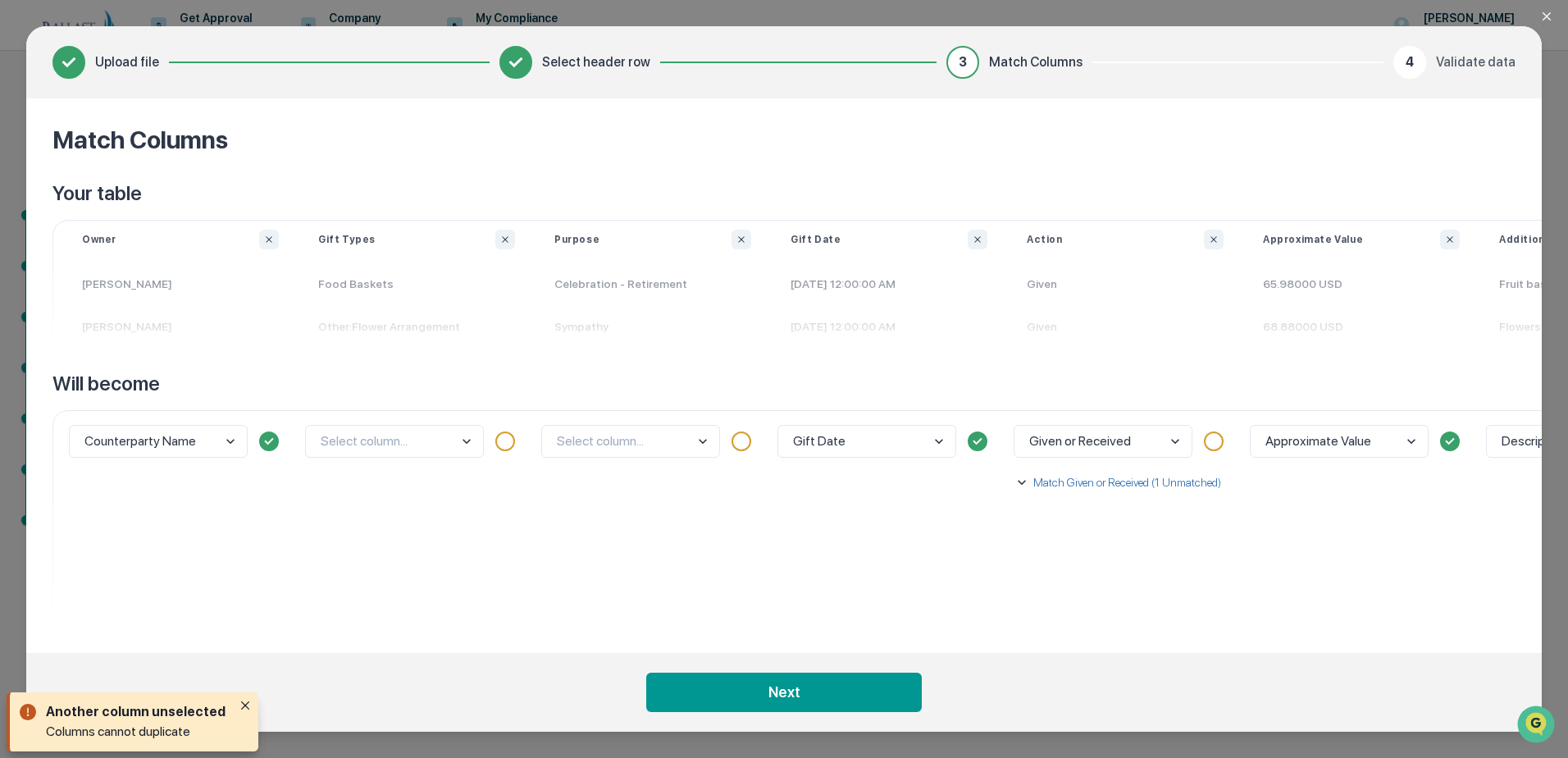
click at [455, 437] on body "Get Approval Content & Transactions Company Policies & Documents My Compliance …" at bounding box center [784, 379] width 1568 height 758
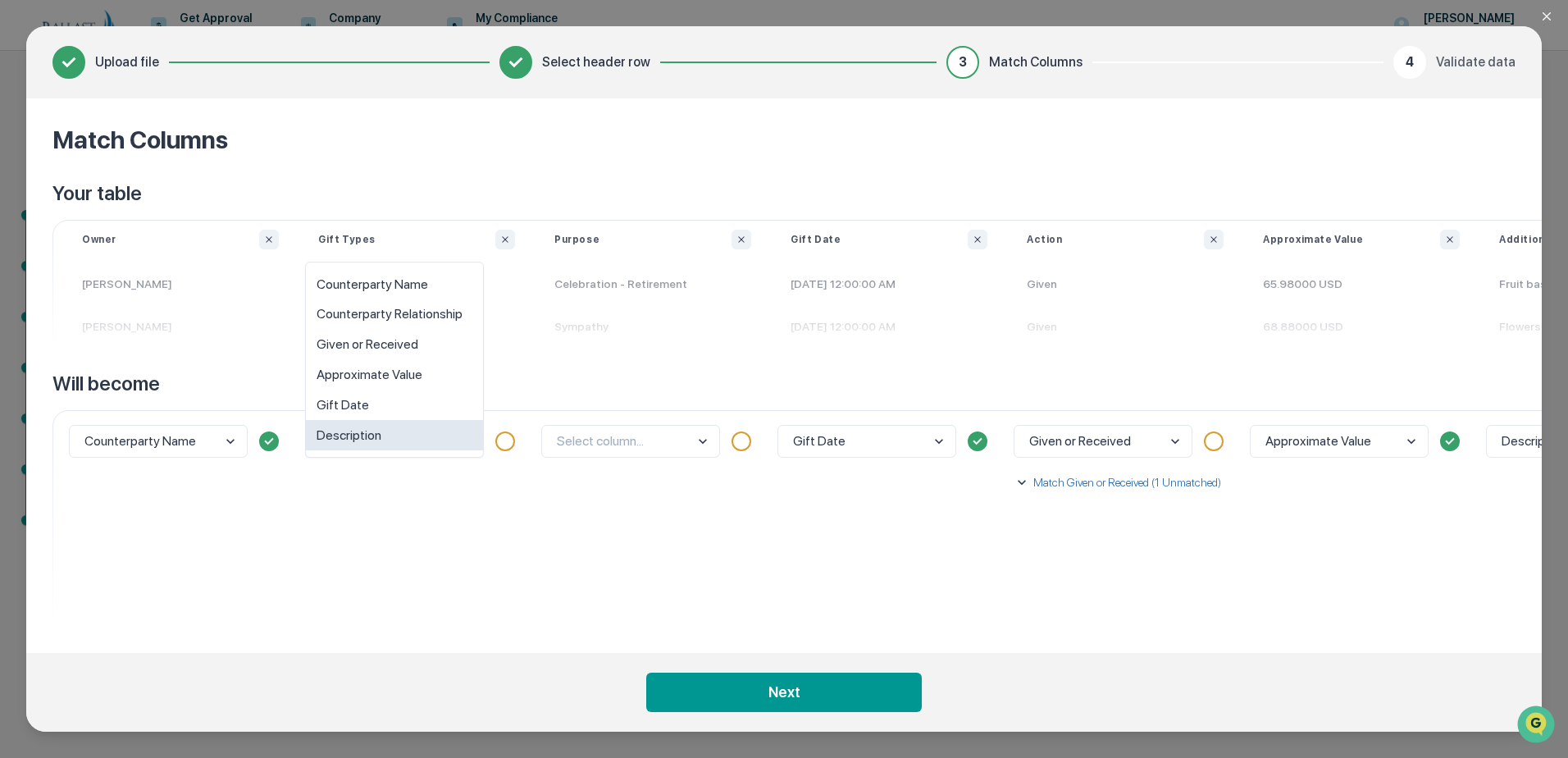
click at [420, 430] on div "Description" at bounding box center [395, 435] width 177 height 31
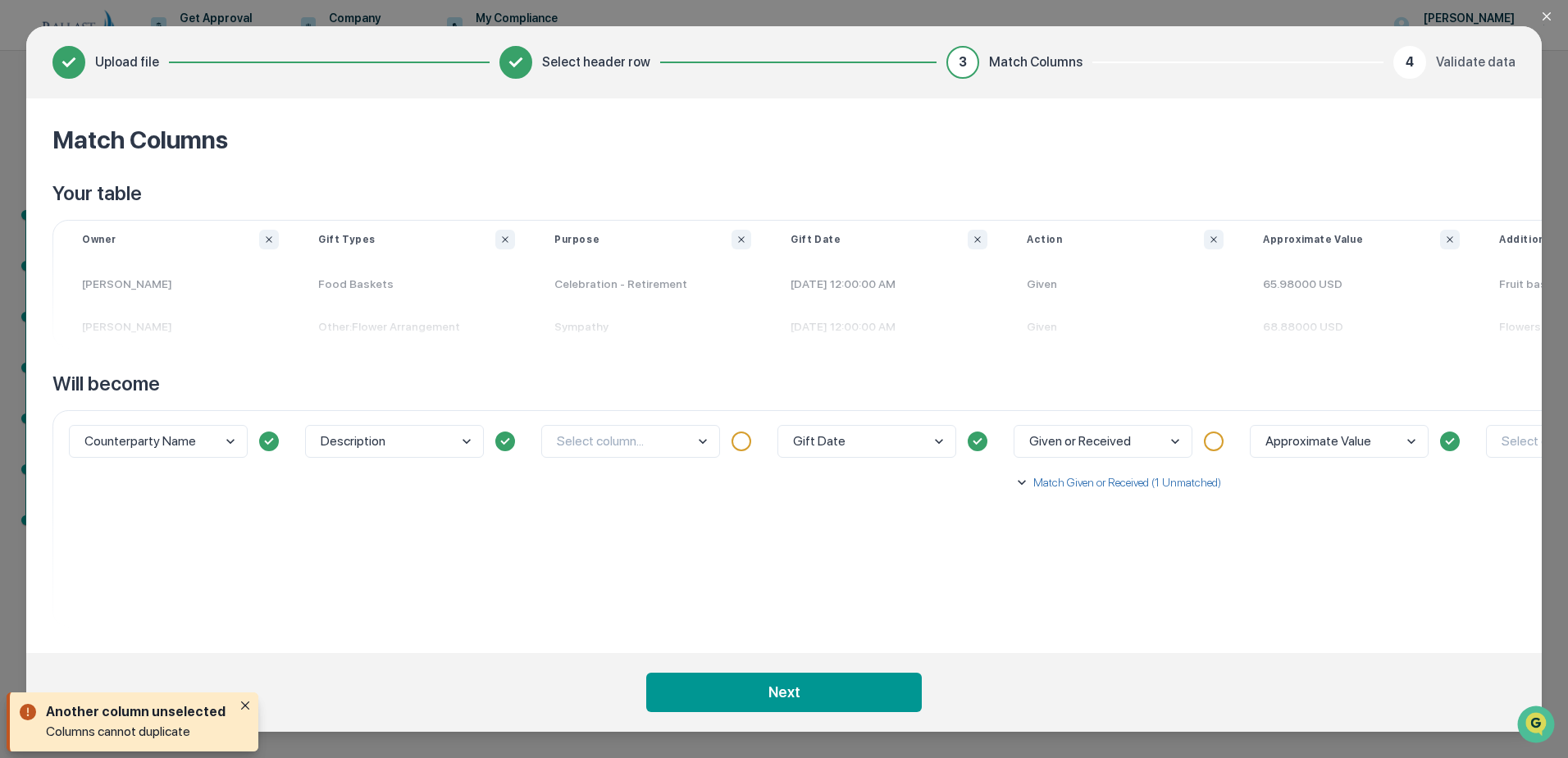
click at [657, 447] on body "Get Approval Content & Transactions Company Policies & Documents My Compliance …" at bounding box center [784, 379] width 1568 height 758
click at [740, 234] on button "Ignore column" at bounding box center [741, 240] width 19 height 19
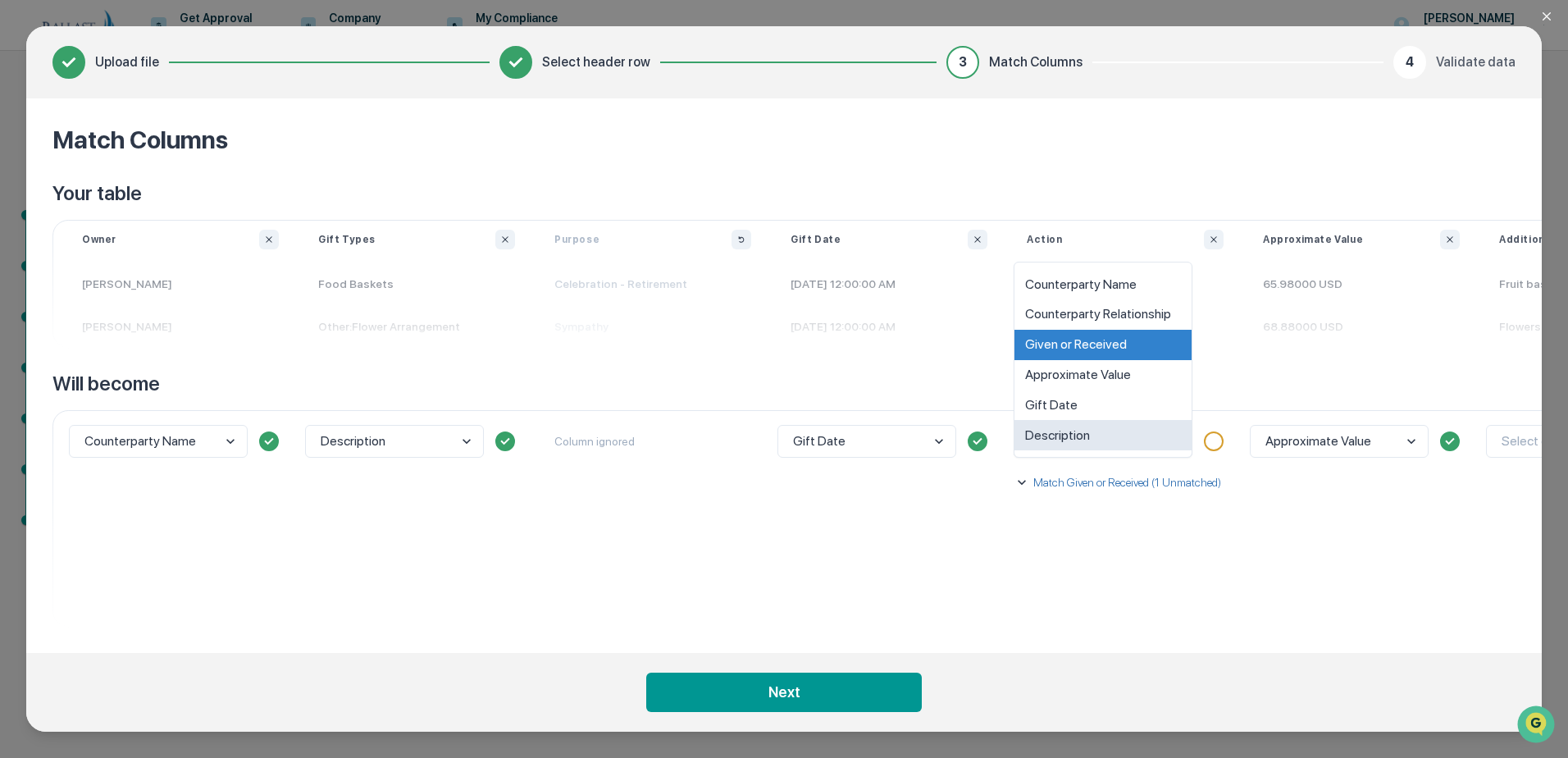
click at [1174, 441] on body "Get Approval Content & Transactions Company Policies & Documents My Compliance …" at bounding box center [784, 379] width 1568 height 758
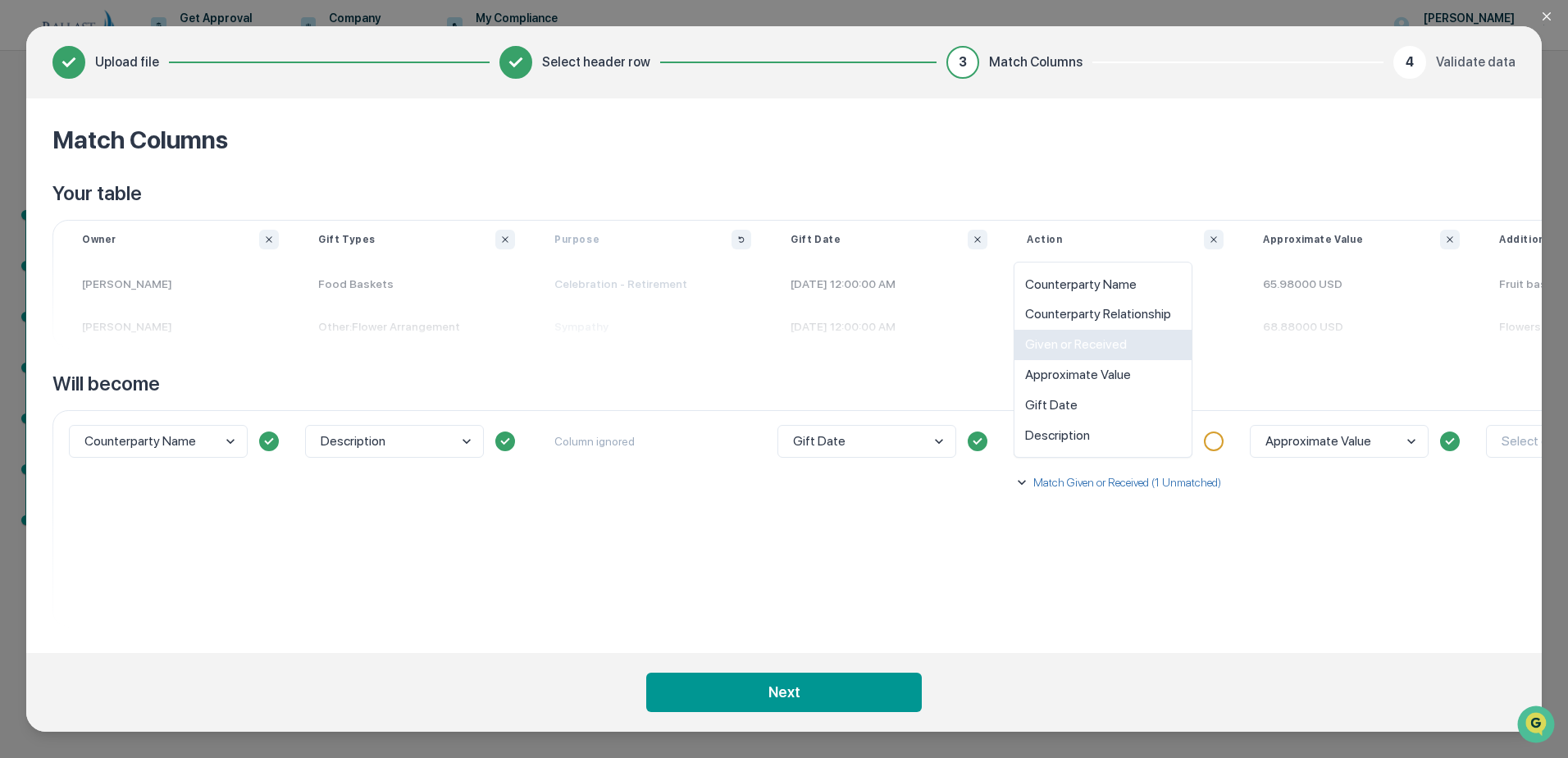
click at [1117, 341] on div "Given or Received" at bounding box center [1103, 345] width 177 height 31
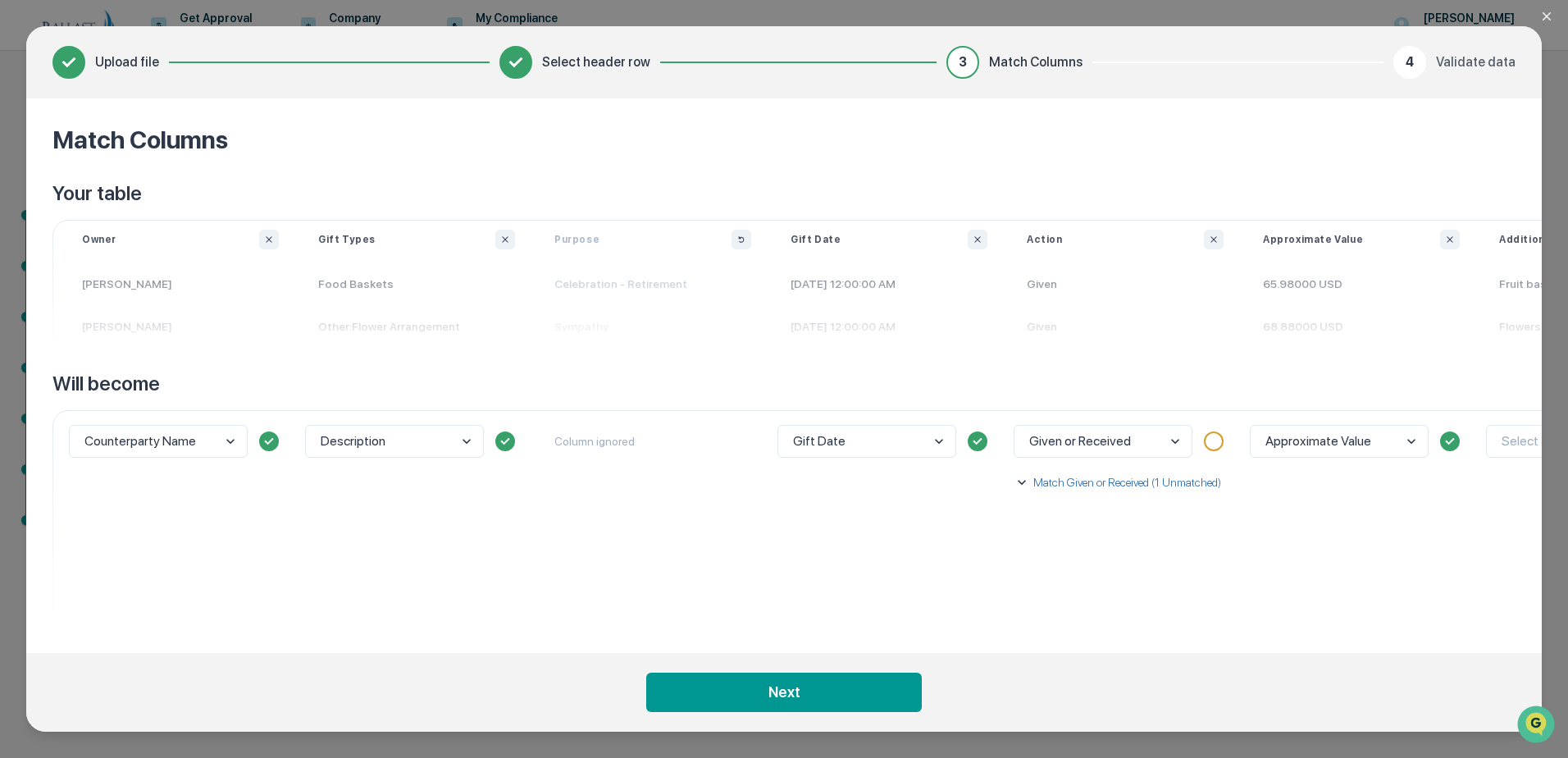
click at [1117, 481] on p "Match Given or Received (1 Unmatched)" at bounding box center [1126, 483] width 191 height 17
click at [1153, 551] on body "Get Approval Content & Transactions Company Policies & Documents My Compliance …" at bounding box center [784, 379] width 1568 height 758
click at [1142, 522] on div "Given" at bounding box center [1128, 521] width 189 height 31
click at [1289, 538] on div "Approximate Value" at bounding box center [1361, 518] width 236 height 217
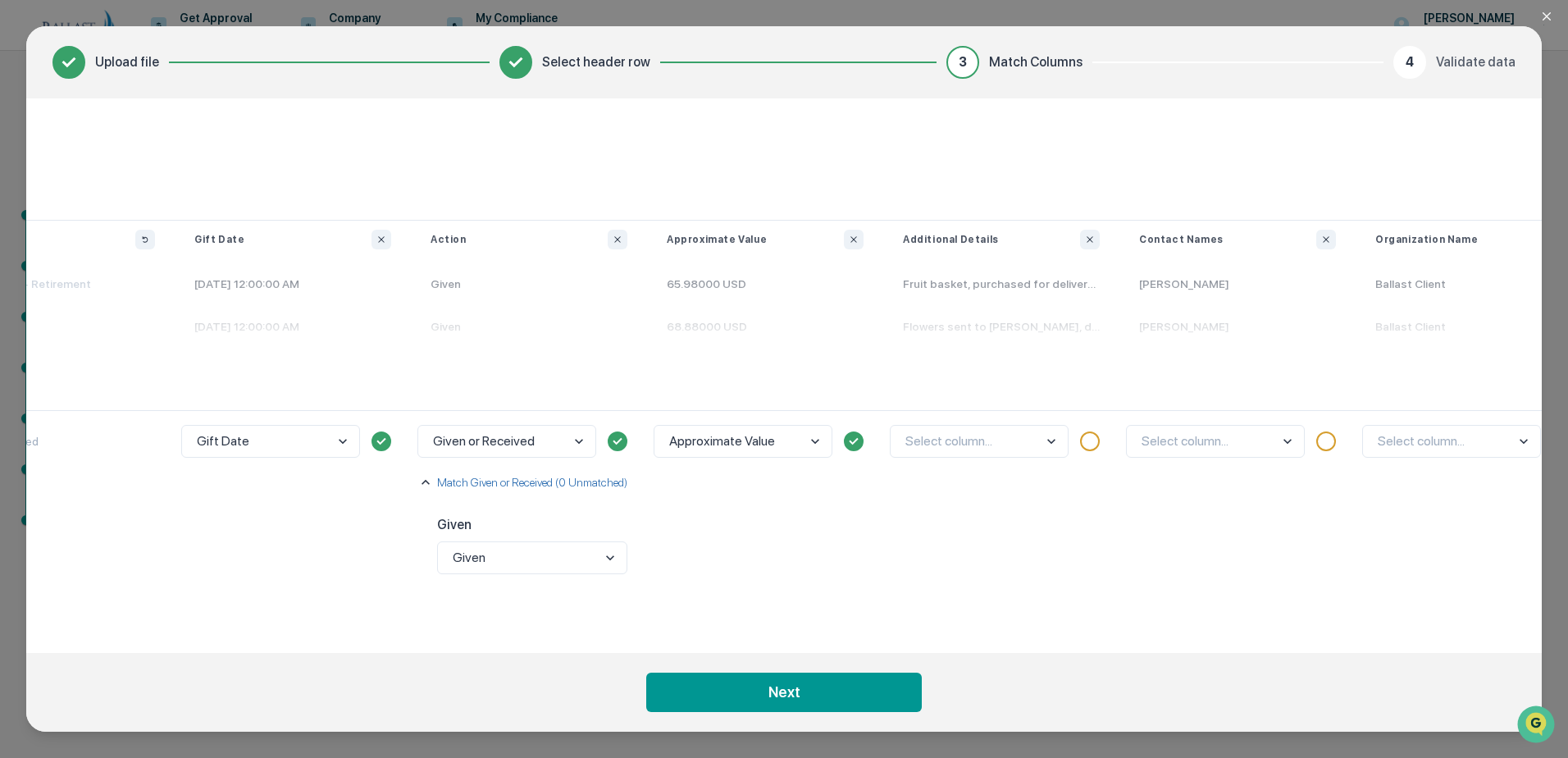
scroll to position [0, 656]
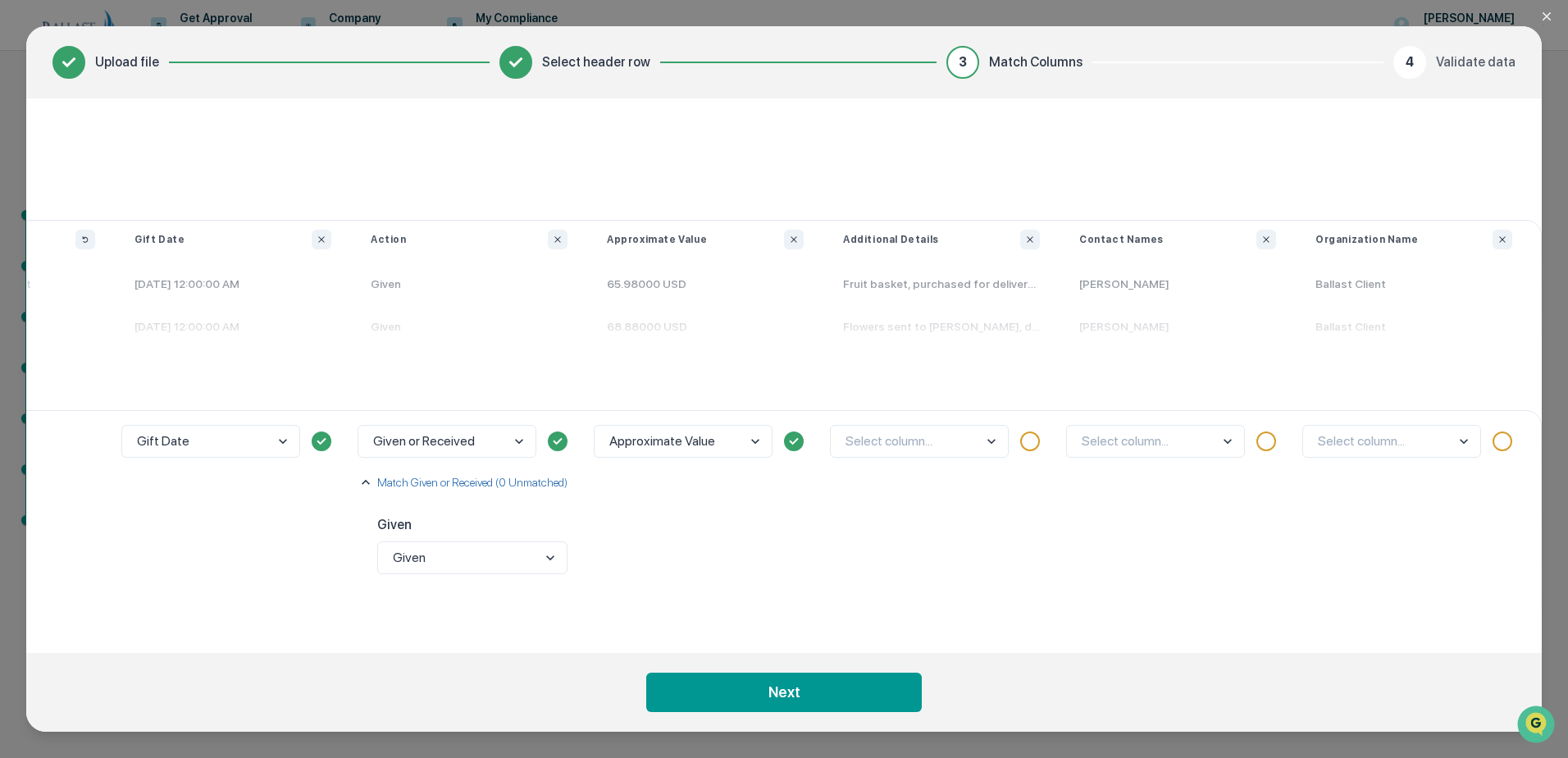
click at [964, 449] on body "Get Approval Content & Transactions Company Policies & Documents My Compliance …" at bounding box center [784, 379] width 1568 height 758
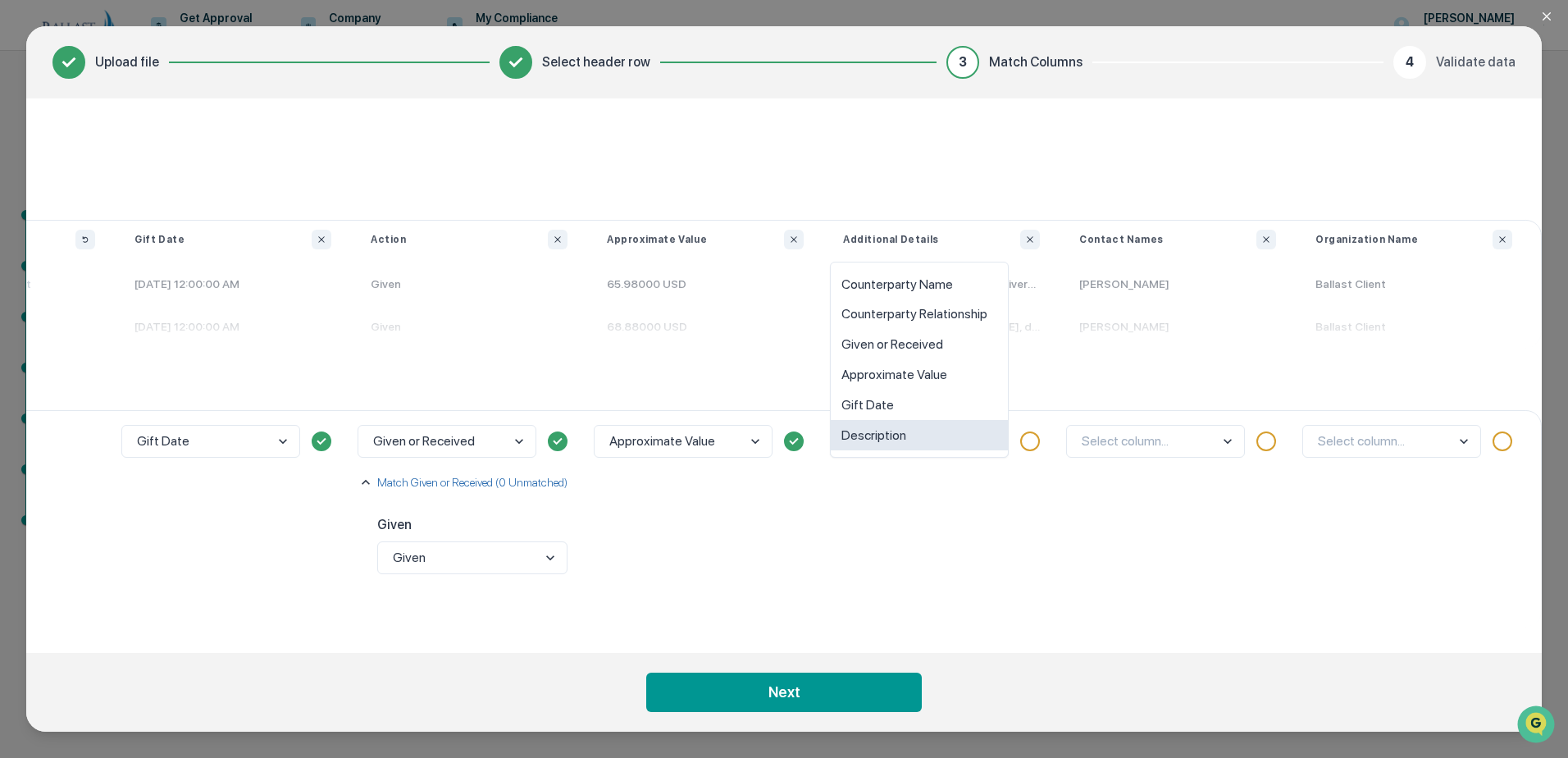
click at [952, 454] on div "Counterparty Name Counterparty Relationship Given or Received Approximate Value…" at bounding box center [919, 360] width 179 height 197
click at [960, 500] on div "option Description focused, 6 of 6. 6 results available. Use Up and Down to cho…" at bounding box center [941, 518] width 236 height 217
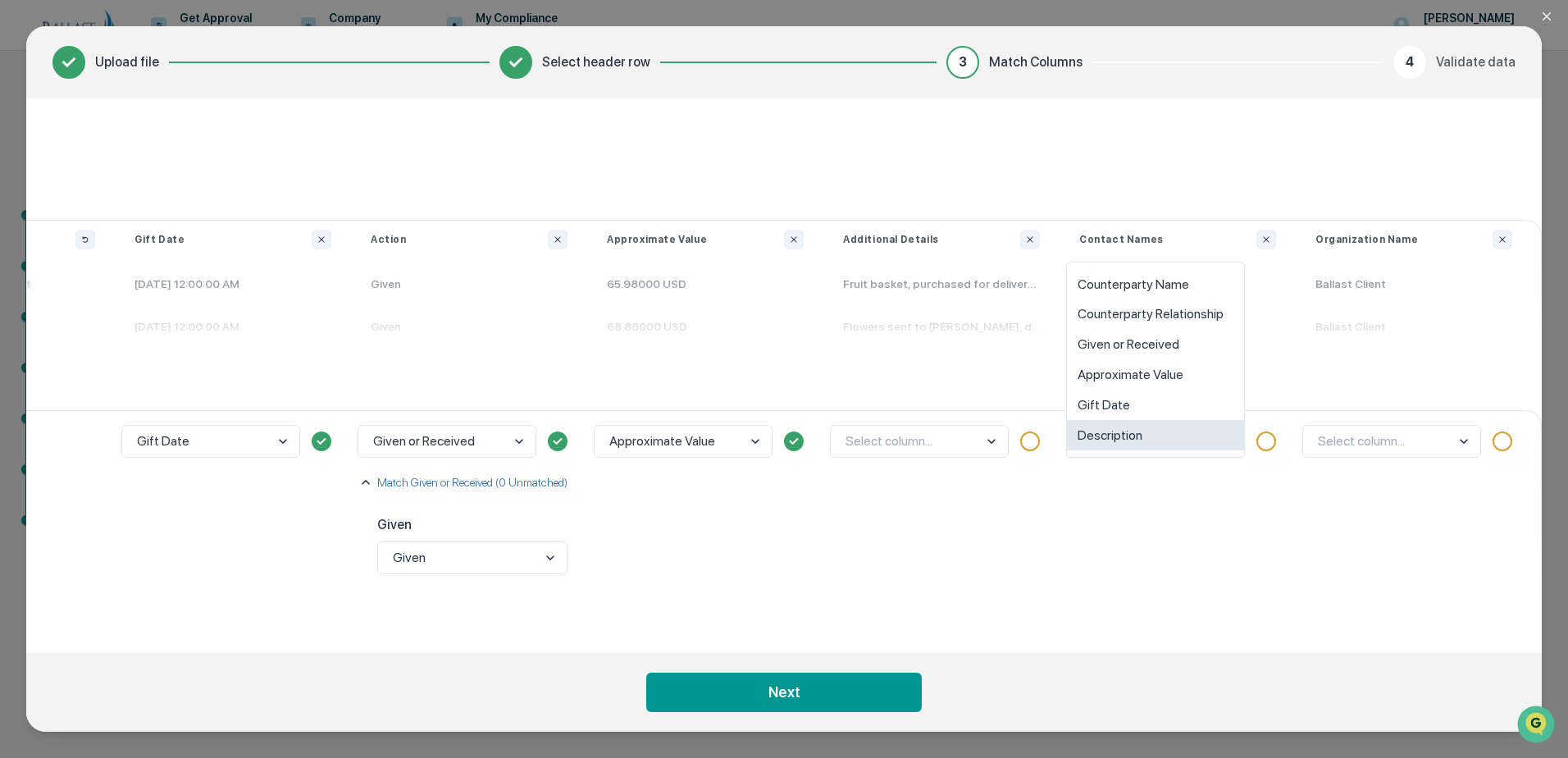
click at [1221, 434] on body "Get Approval Content & Transactions Company Policies & Documents My Compliance …" at bounding box center [784, 379] width 1568 height 758
click at [1196, 318] on div "Counterparty Relationship" at bounding box center [1156, 314] width 177 height 31
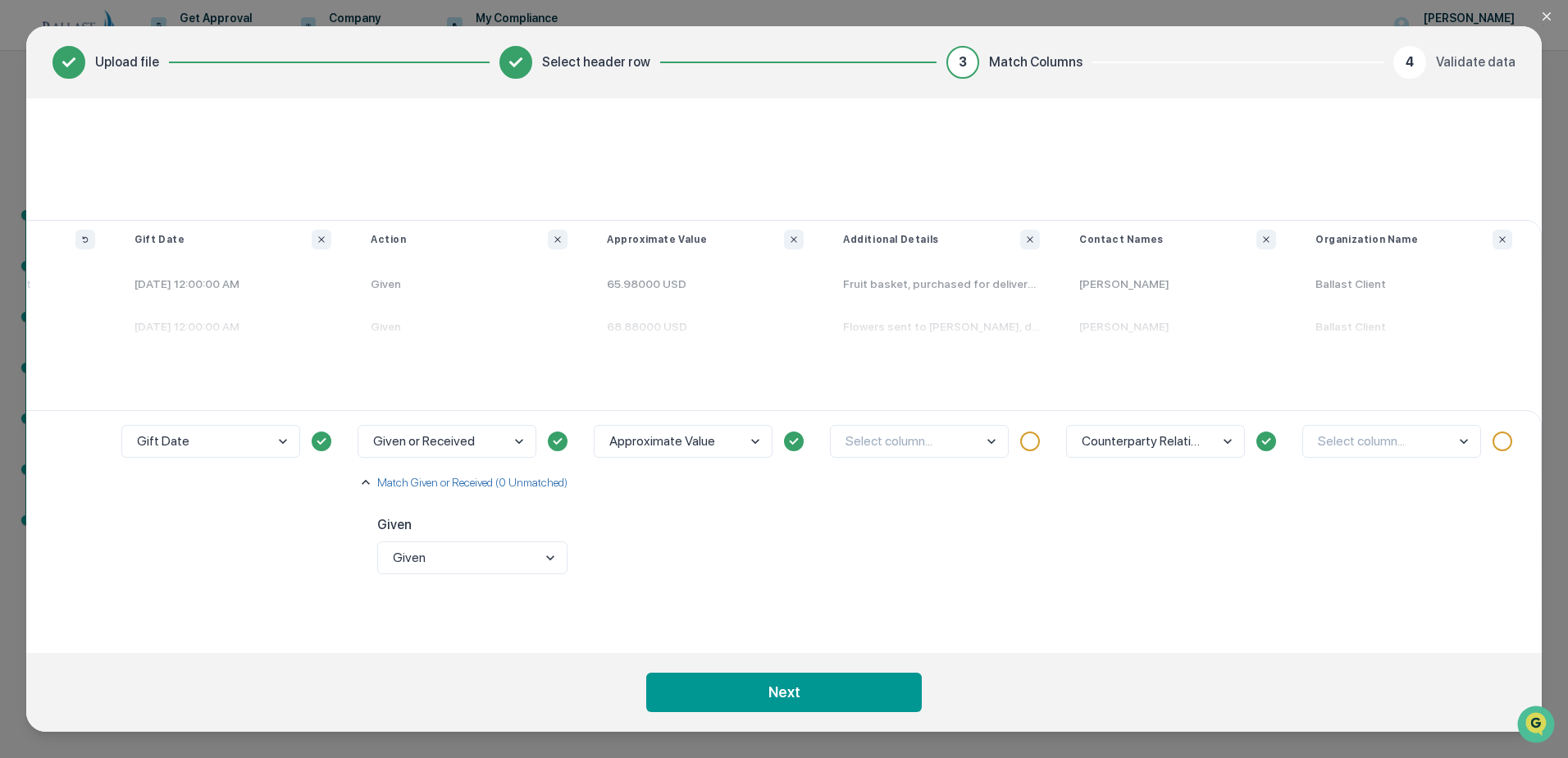
drag, startPoint x: 846, startPoint y: 644, endPoint x: 715, endPoint y: 645, distance: 131.0
click at [715, 646] on div "Match Columns Your table Owner Schmidt,Steven Schmidt,Steven Gift Types Food Ba…" at bounding box center [784, 375] width 1515 height 554
drag, startPoint x: 716, startPoint y: 645, endPoint x: 656, endPoint y: 641, distance: 60.1
click at [623, 640] on div "Match Columns Your table Owner Schmidt,Steven Schmidt,Steven Gift Types Food Ba…" at bounding box center [784, 375] width 1515 height 554
click at [1026, 241] on icon "Ignore column" at bounding box center [1030, 239] width 10 height 10
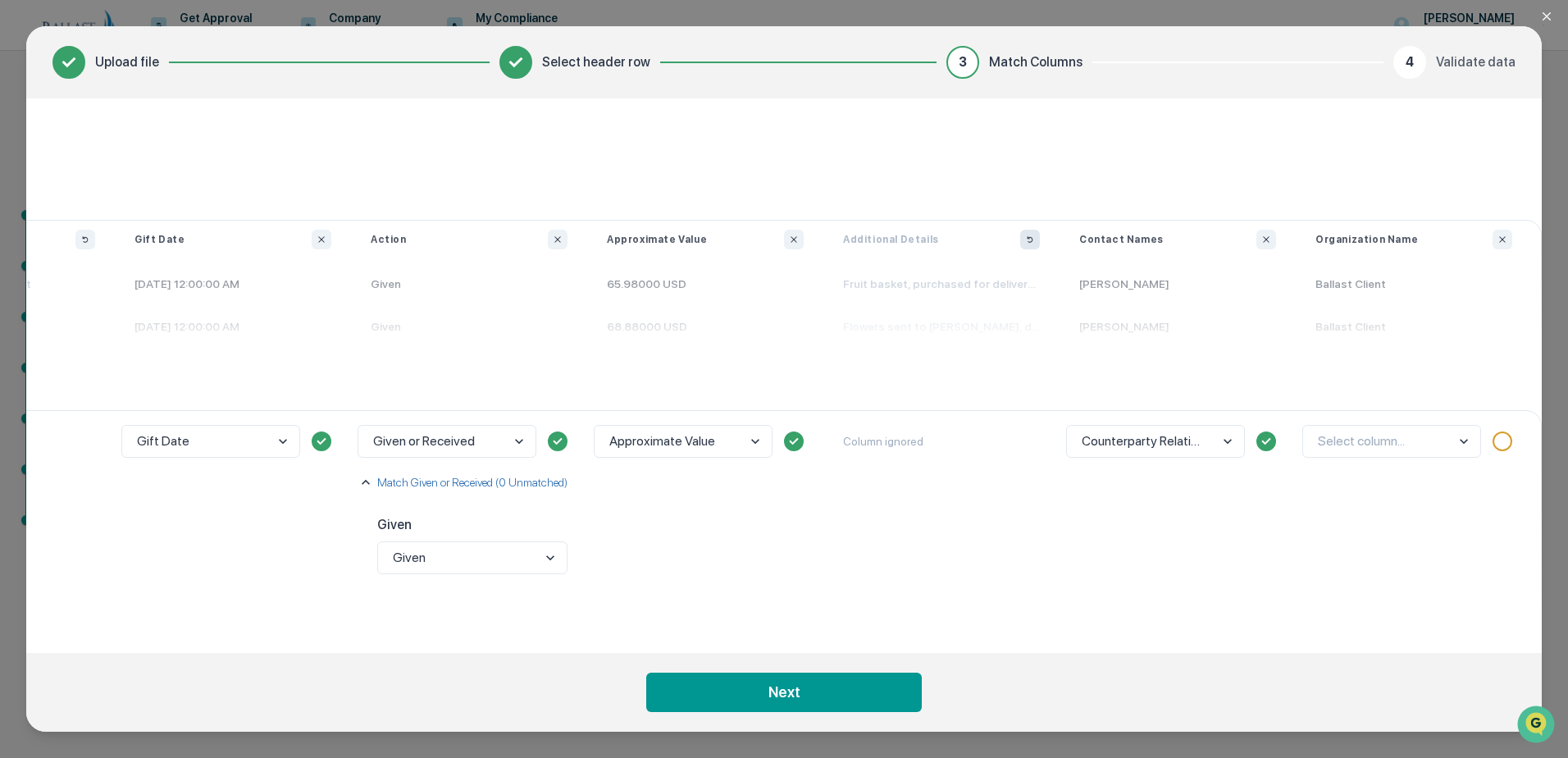
click at [1423, 440] on body "Get Approval Content & Transactions Company Policies & Documents My Compliance …" at bounding box center [784, 379] width 1568 height 758
click at [1465, 445] on body "Get Approval Content & Transactions Company Policies & Documents My Compliance …" at bounding box center [784, 379] width 1568 height 758
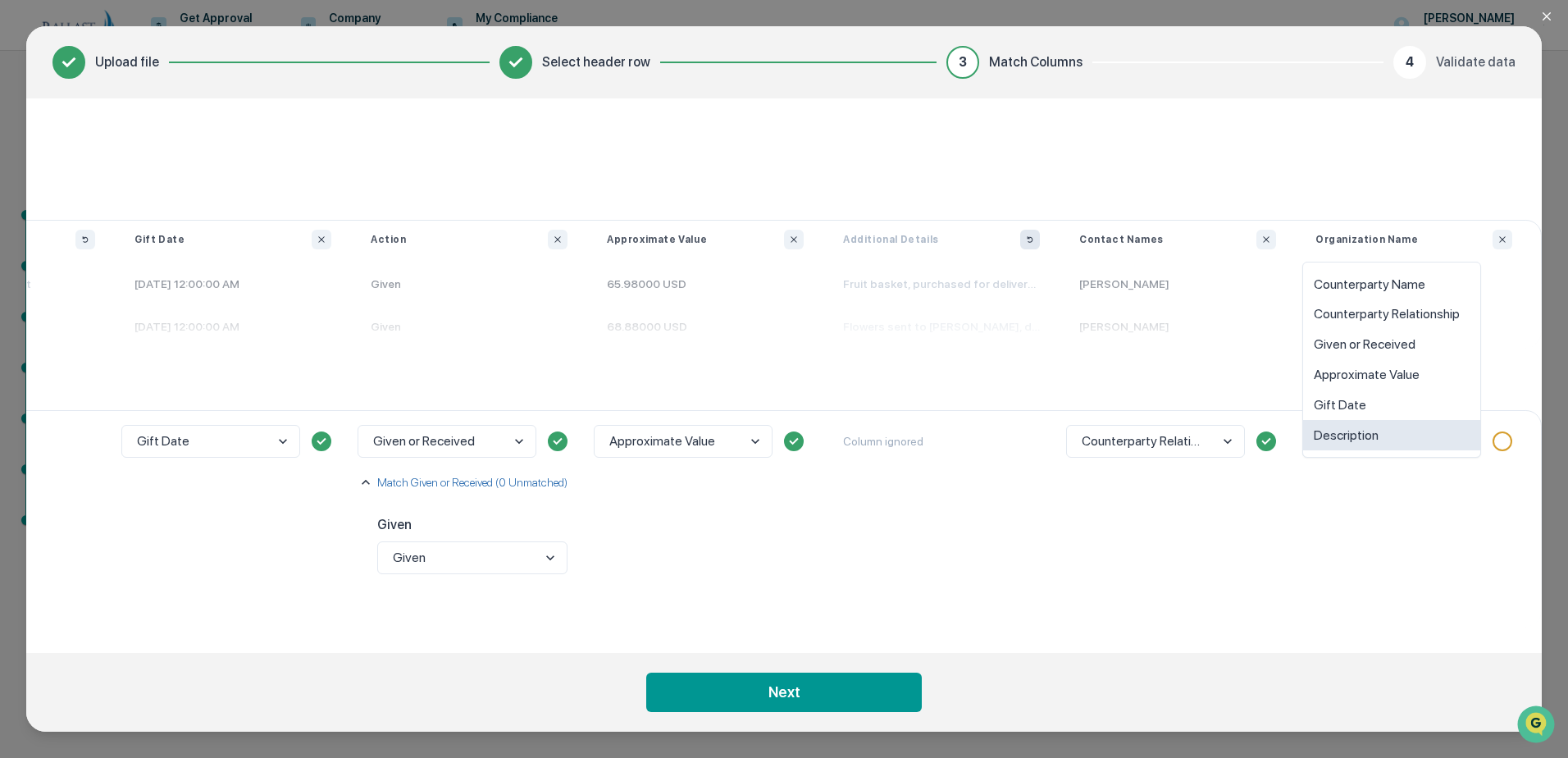
click at [1422, 527] on div "option Description focused, 6 of 6. 6 results available. Use Up and Down to cho…" at bounding box center [1414, 518] width 236 height 217
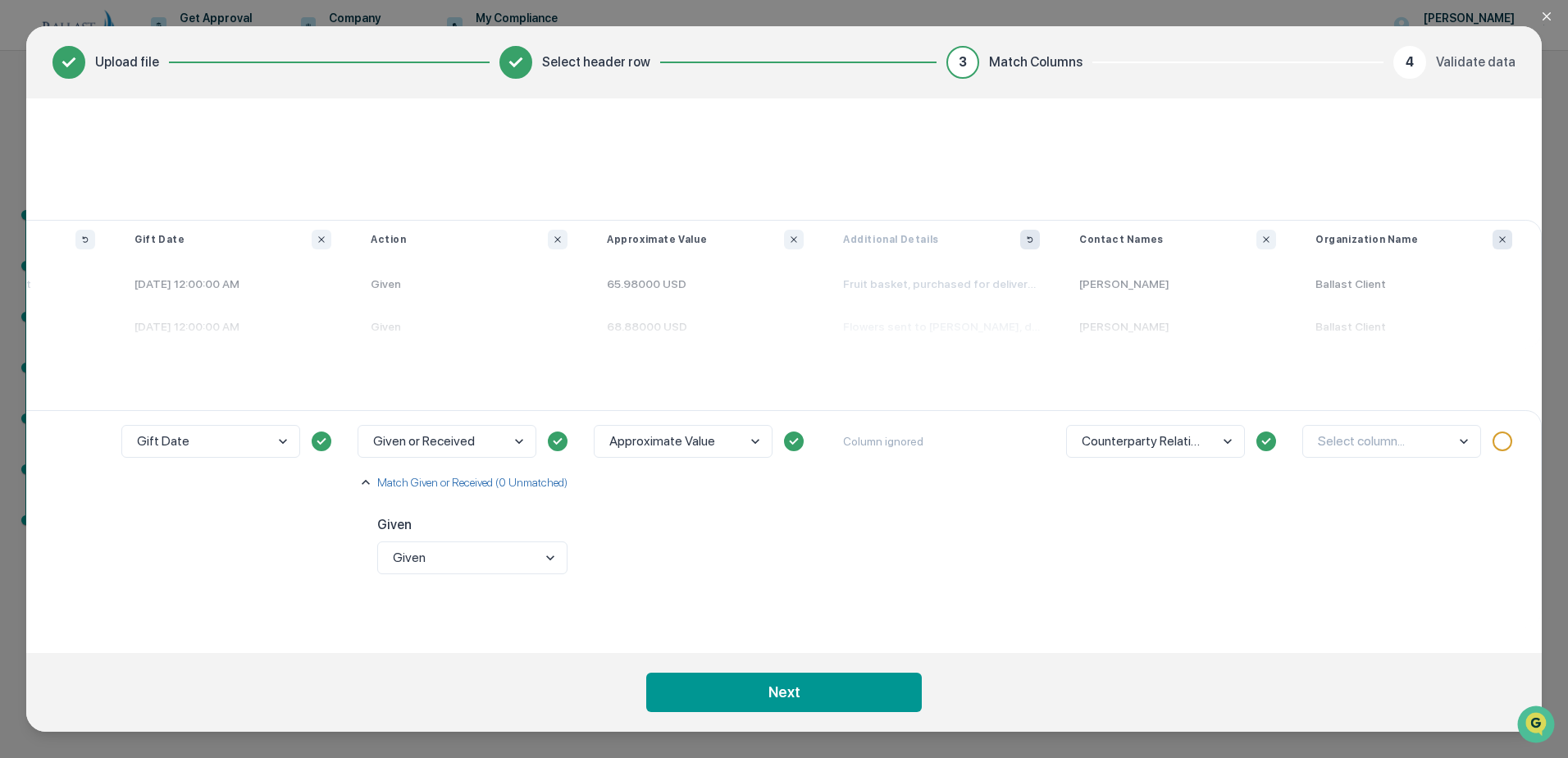
click at [1507, 242] on icon "Ignore column" at bounding box center [1502, 239] width 10 height 10
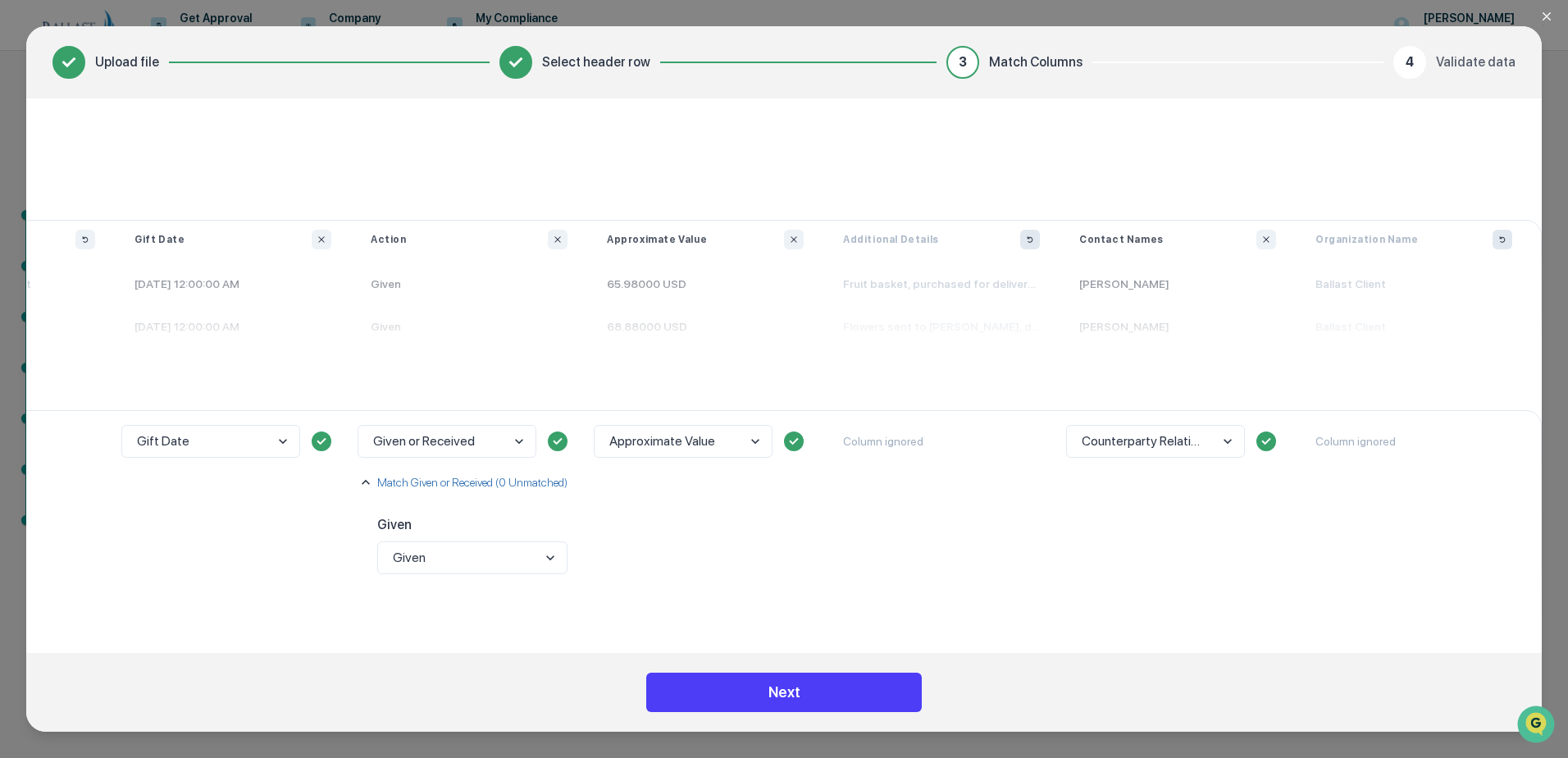
click at [829, 696] on button "Next" at bounding box center [784, 692] width 275 height 39
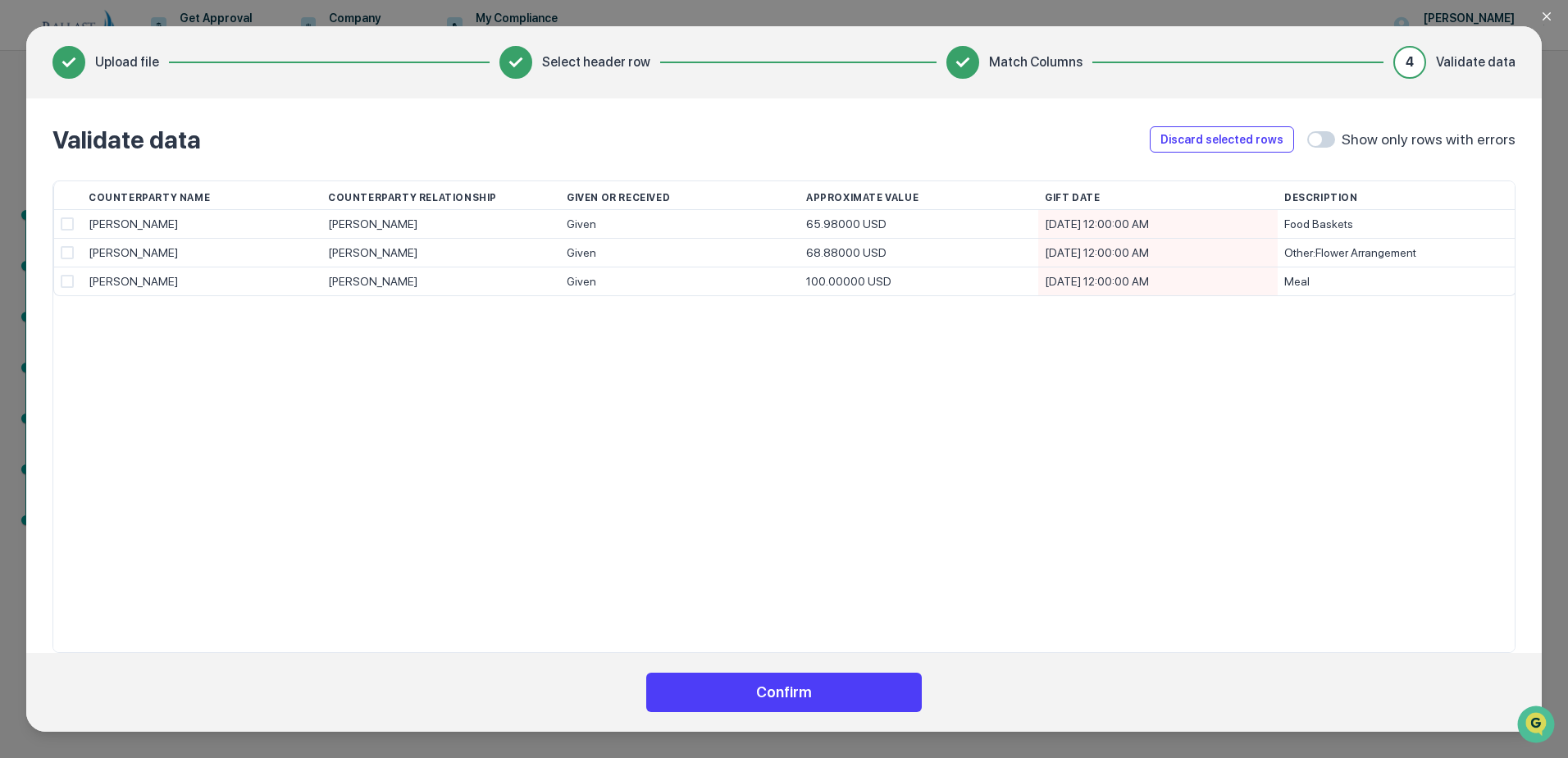
click at [813, 691] on button "Confirm" at bounding box center [784, 692] width 275 height 39
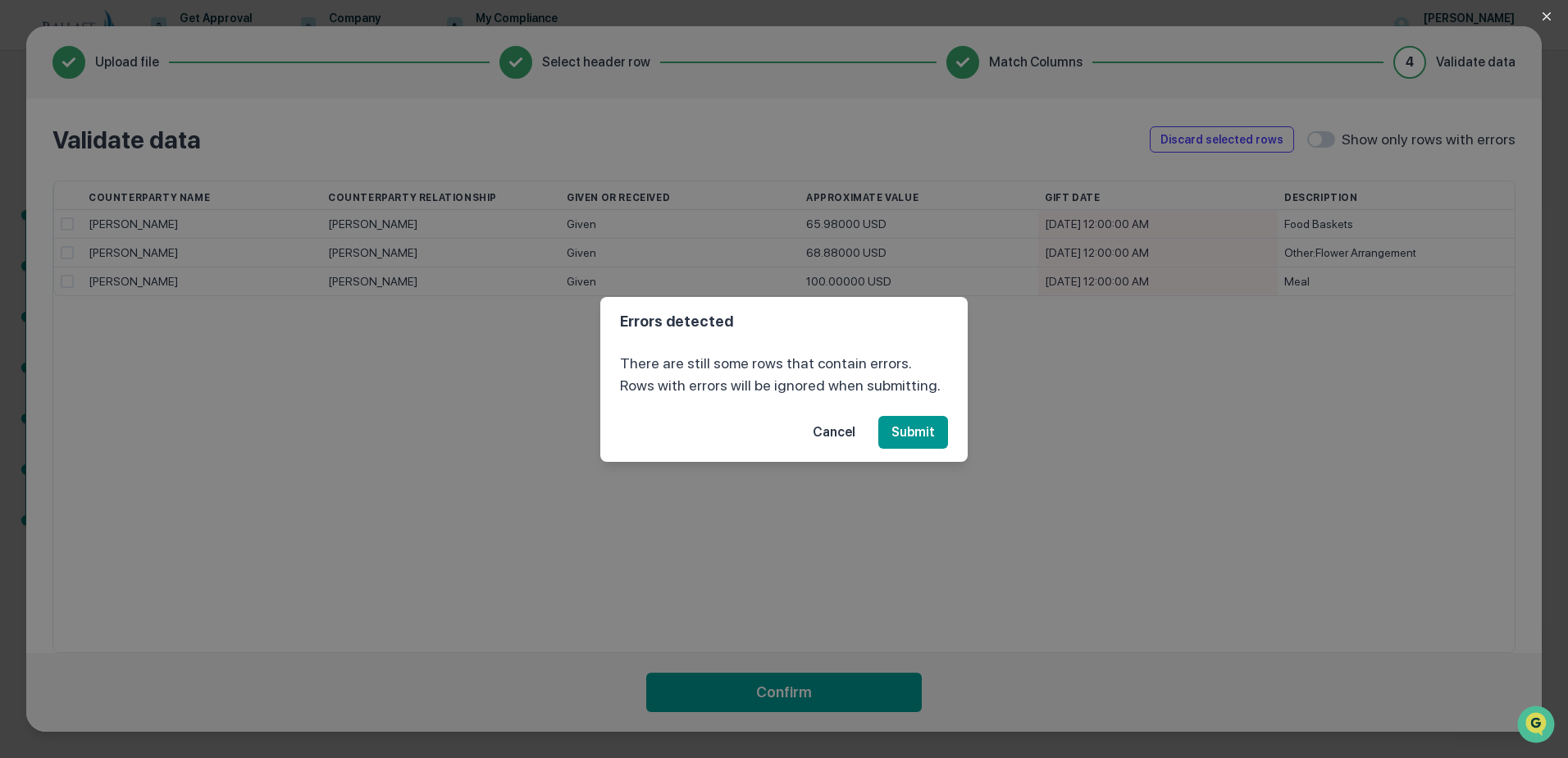
click at [829, 437] on button "Cancel" at bounding box center [834, 432] width 69 height 32
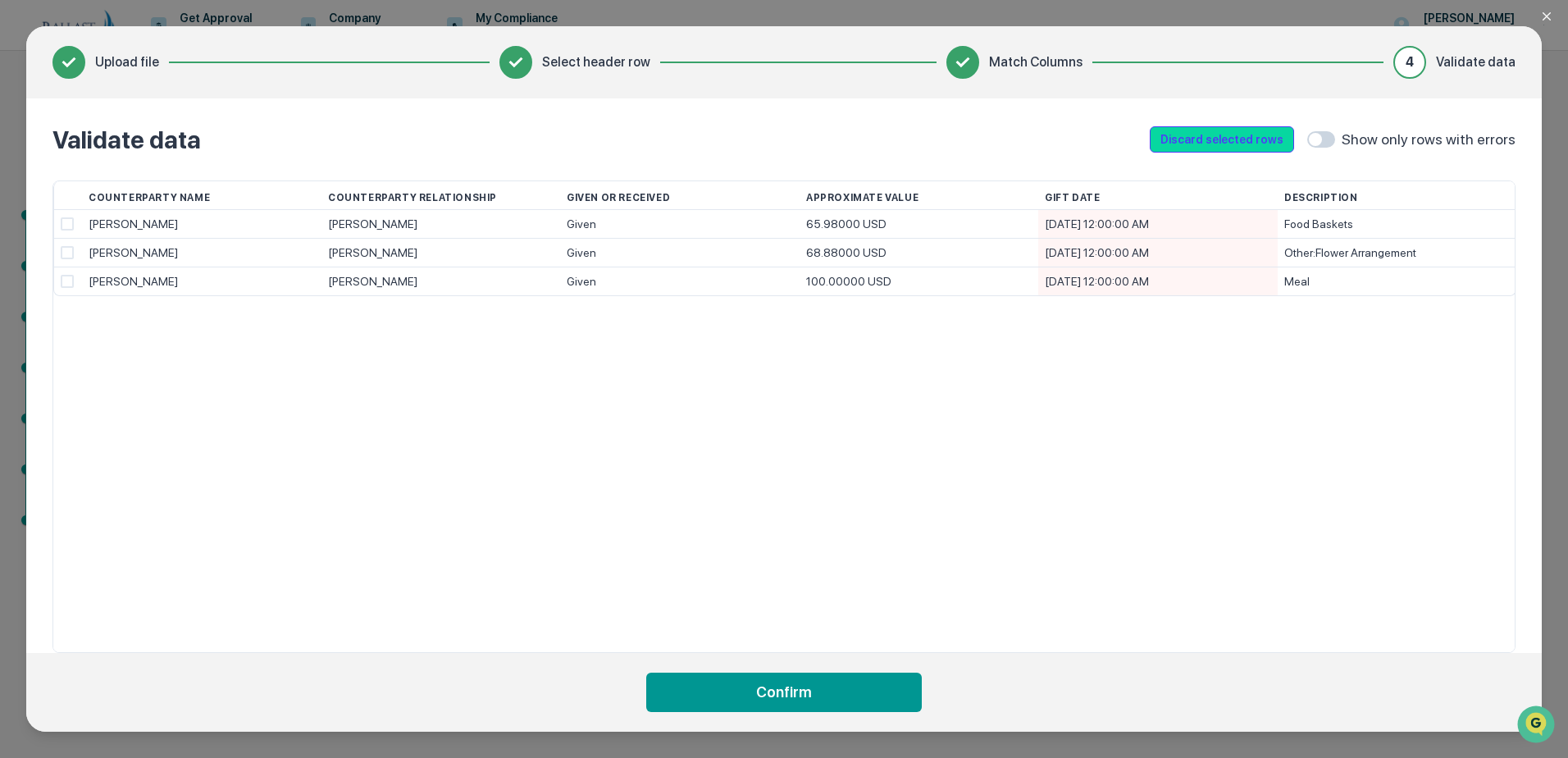
click at [1274, 143] on button "Discard selected rows" at bounding box center [1222, 139] width 145 height 26
click at [1322, 144] on span at bounding box center [1315, 139] width 13 height 13
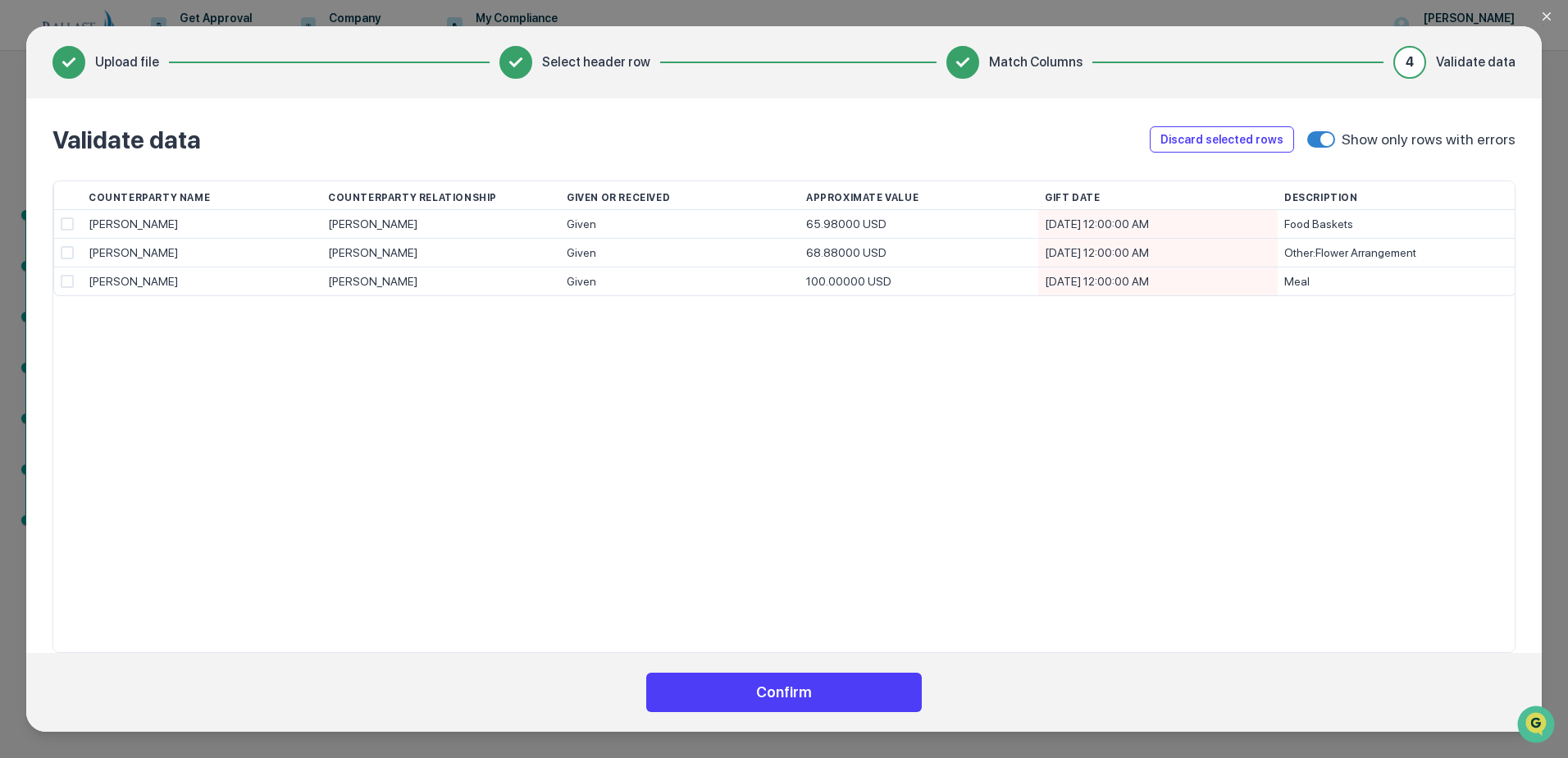
click at [809, 693] on button "Confirm" at bounding box center [784, 692] width 275 height 39
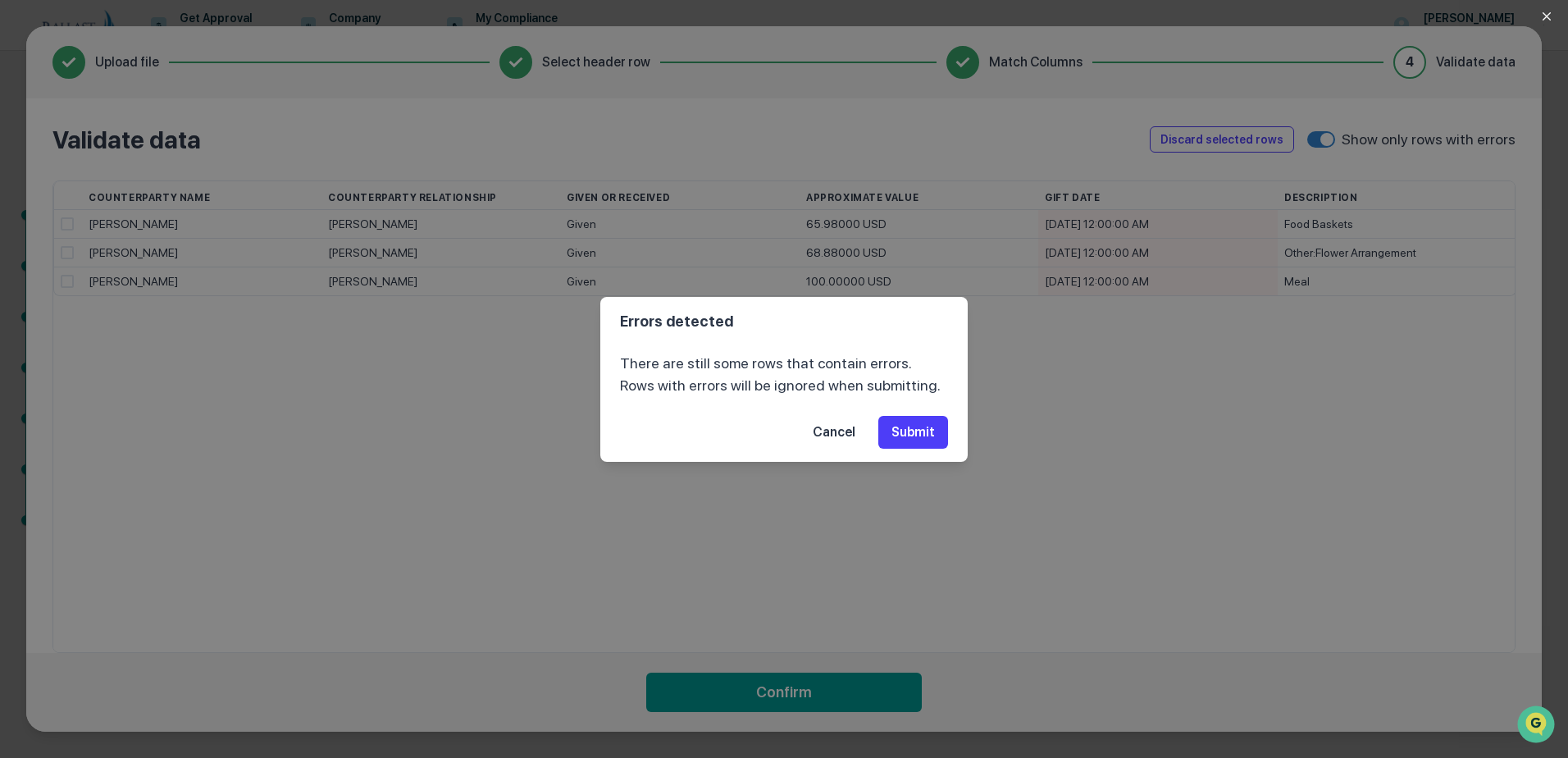
click at [917, 437] on button "Submit" at bounding box center [913, 432] width 69 height 32
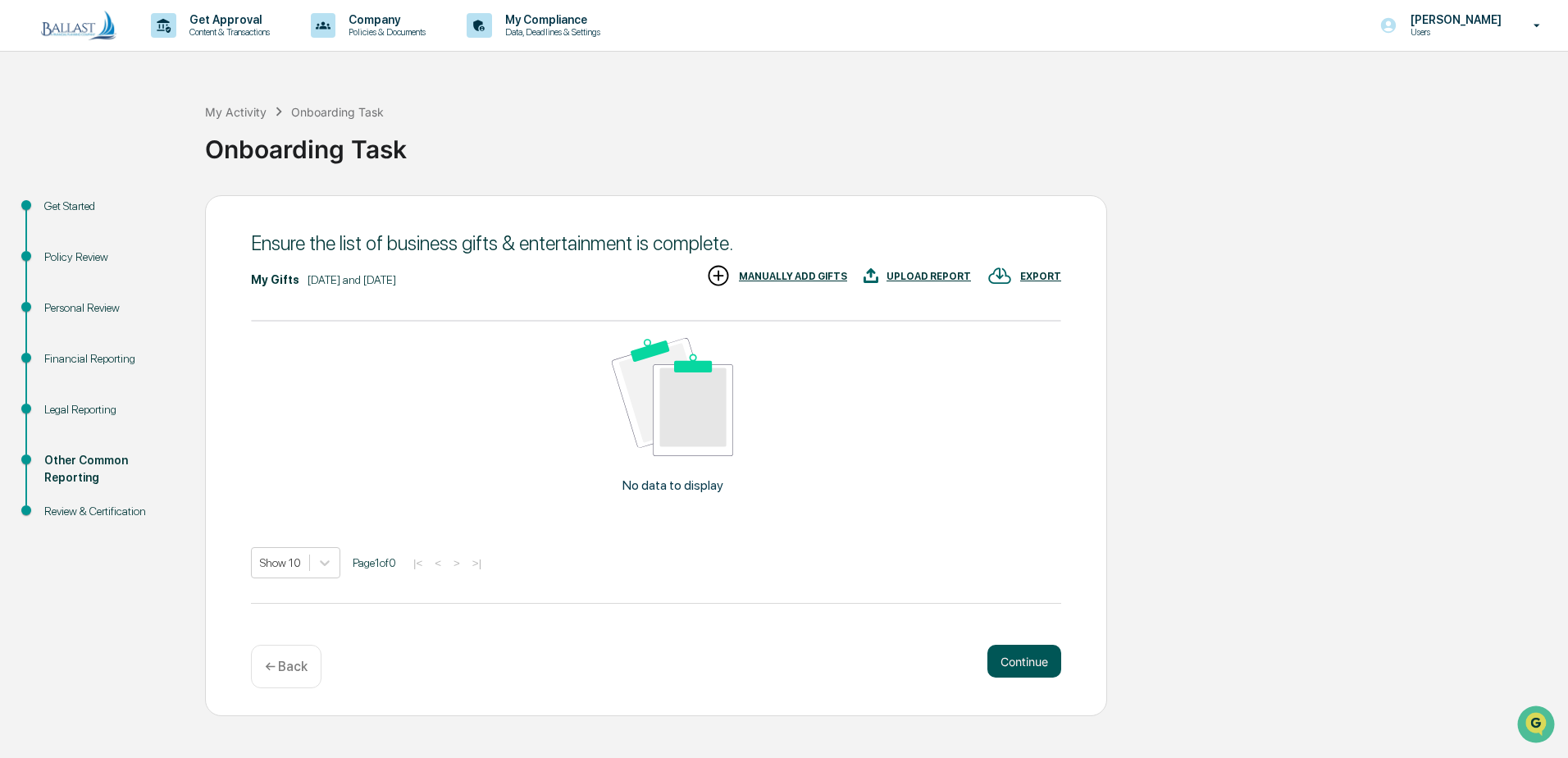
click at [1044, 650] on button "Continue" at bounding box center [1024, 661] width 74 height 32
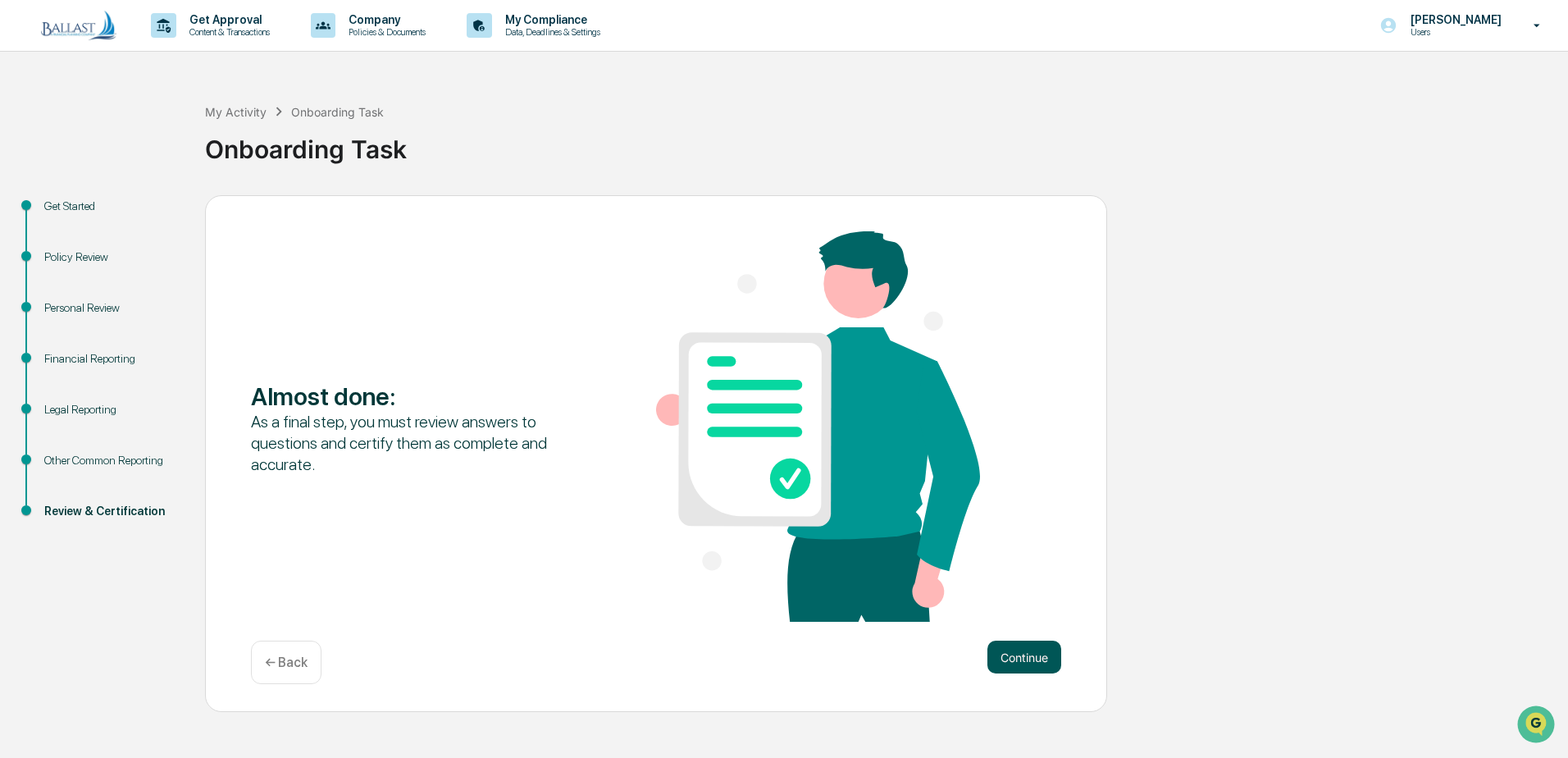
click at [1031, 671] on button "Continue" at bounding box center [1024, 656] width 74 height 32
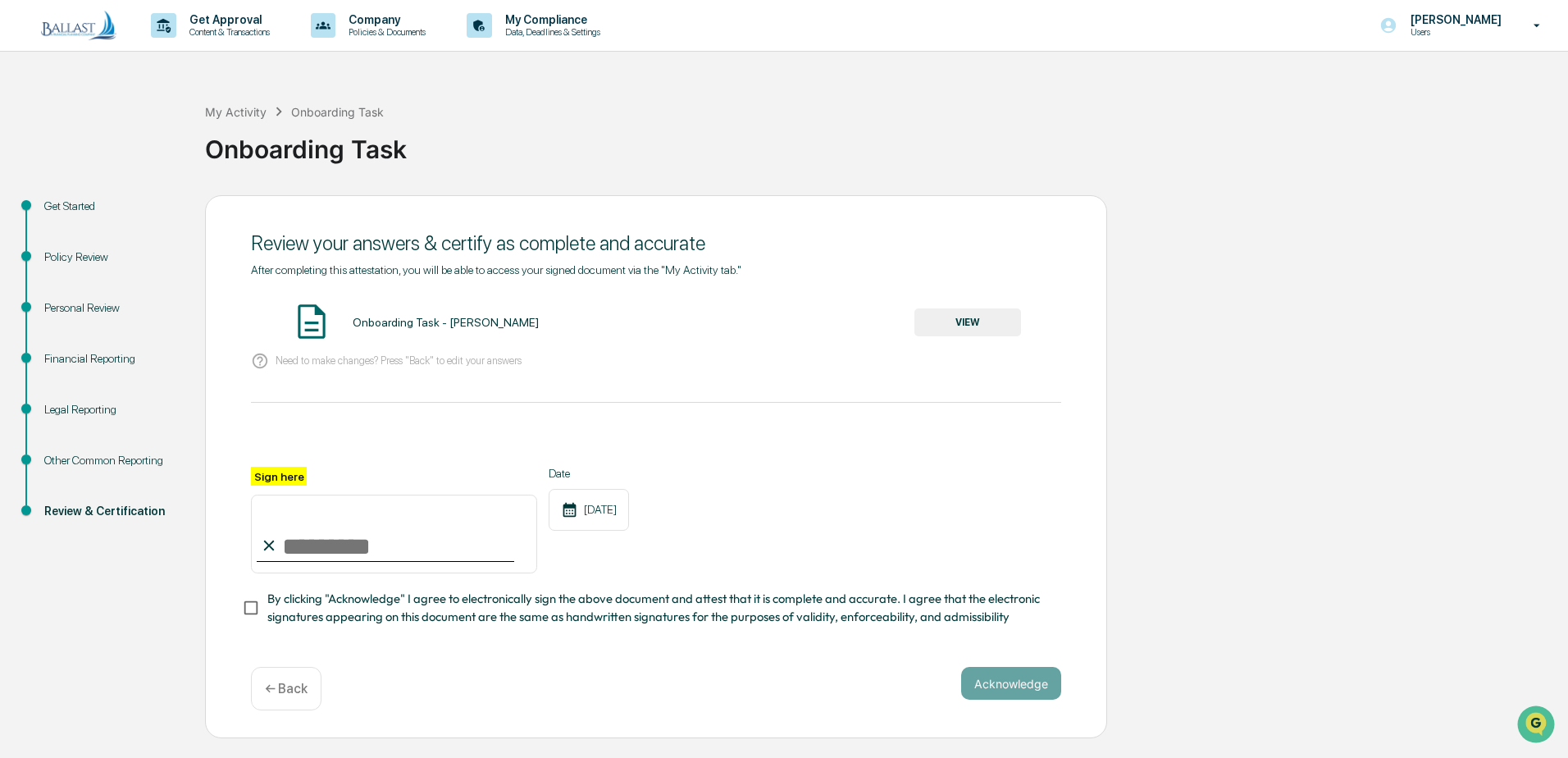
click at [955, 318] on button "VIEW" at bounding box center [968, 323] width 107 height 28
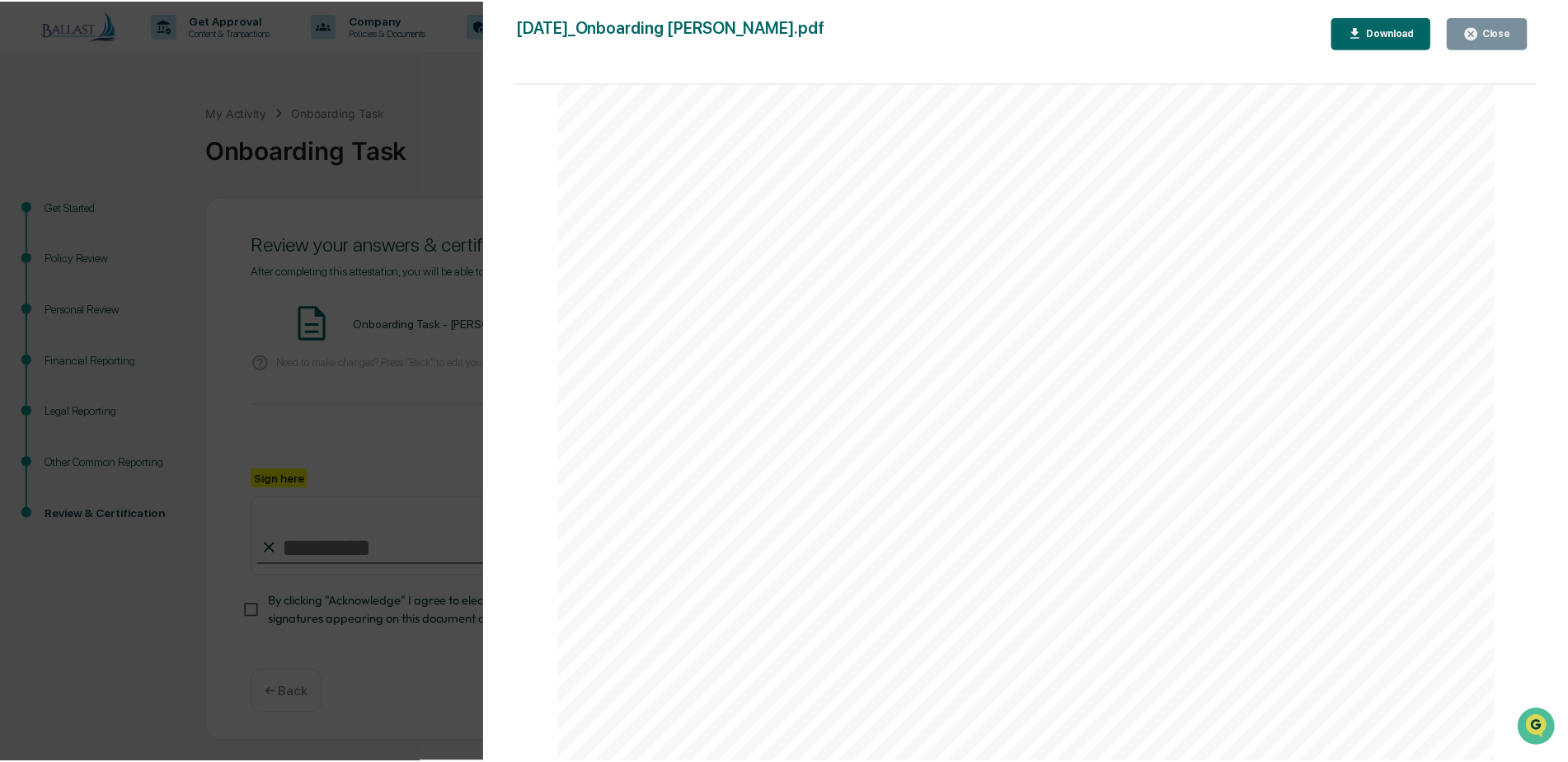
scroll to position [0, 0]
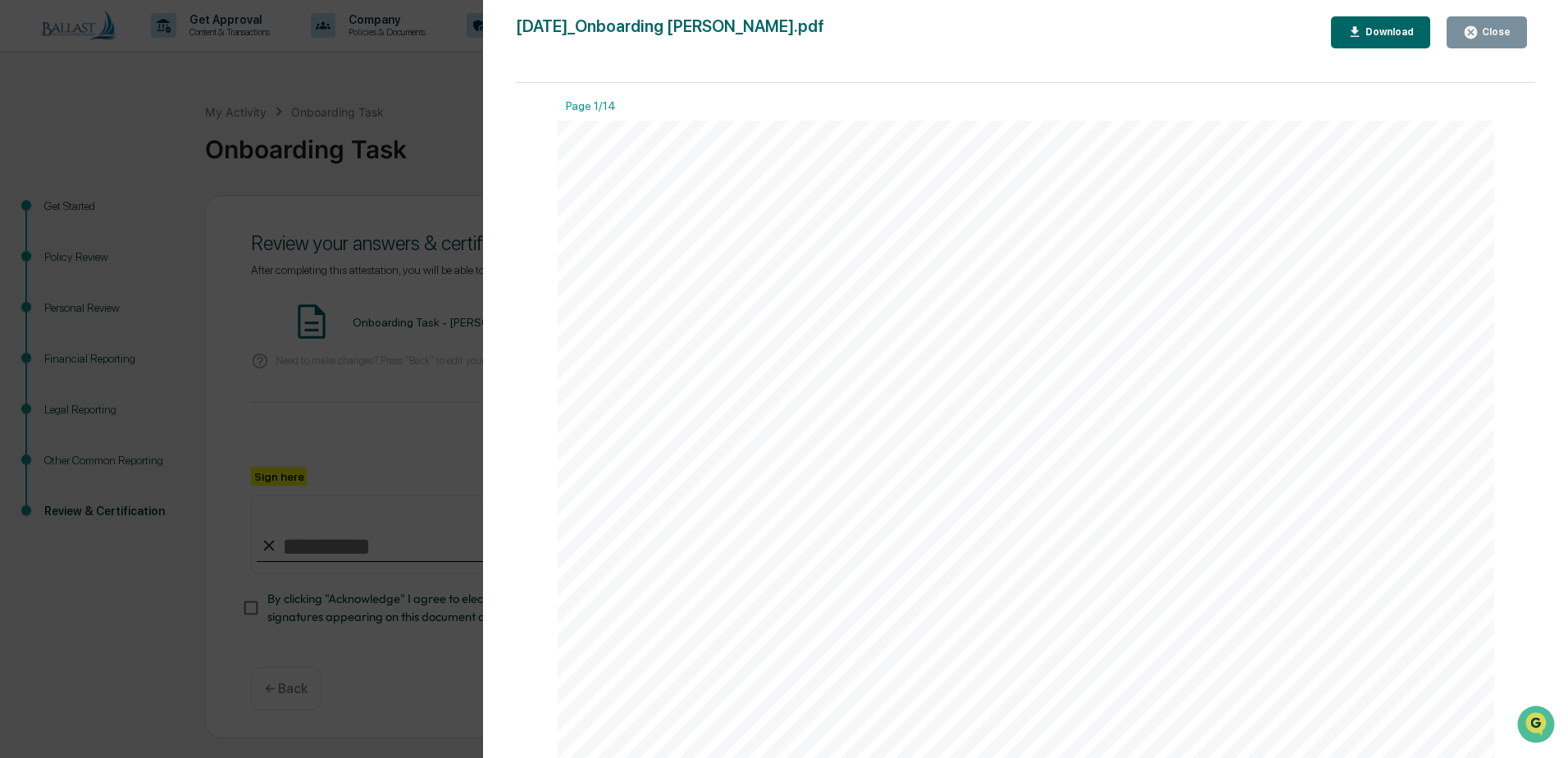
click at [1467, 32] on icon "button" at bounding box center [1471, 32] width 16 height 16
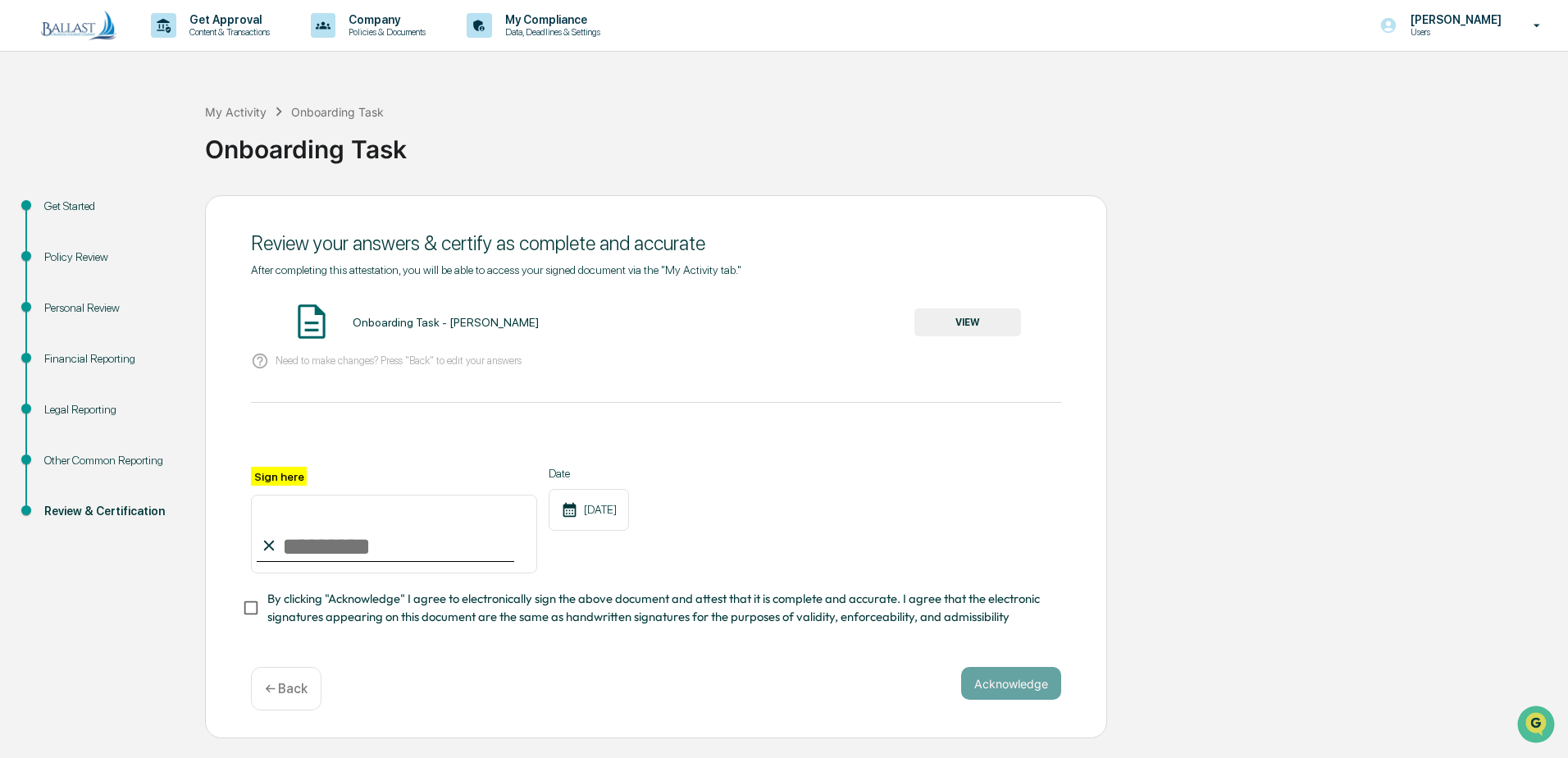
click at [272, 471] on label "Sign here" at bounding box center [279, 476] width 56 height 19
click at [272, 495] on input "Sign here" at bounding box center [394, 534] width 286 height 79
type input "**********"
click at [1005, 695] on button "Acknowledge" at bounding box center [1011, 683] width 100 height 32
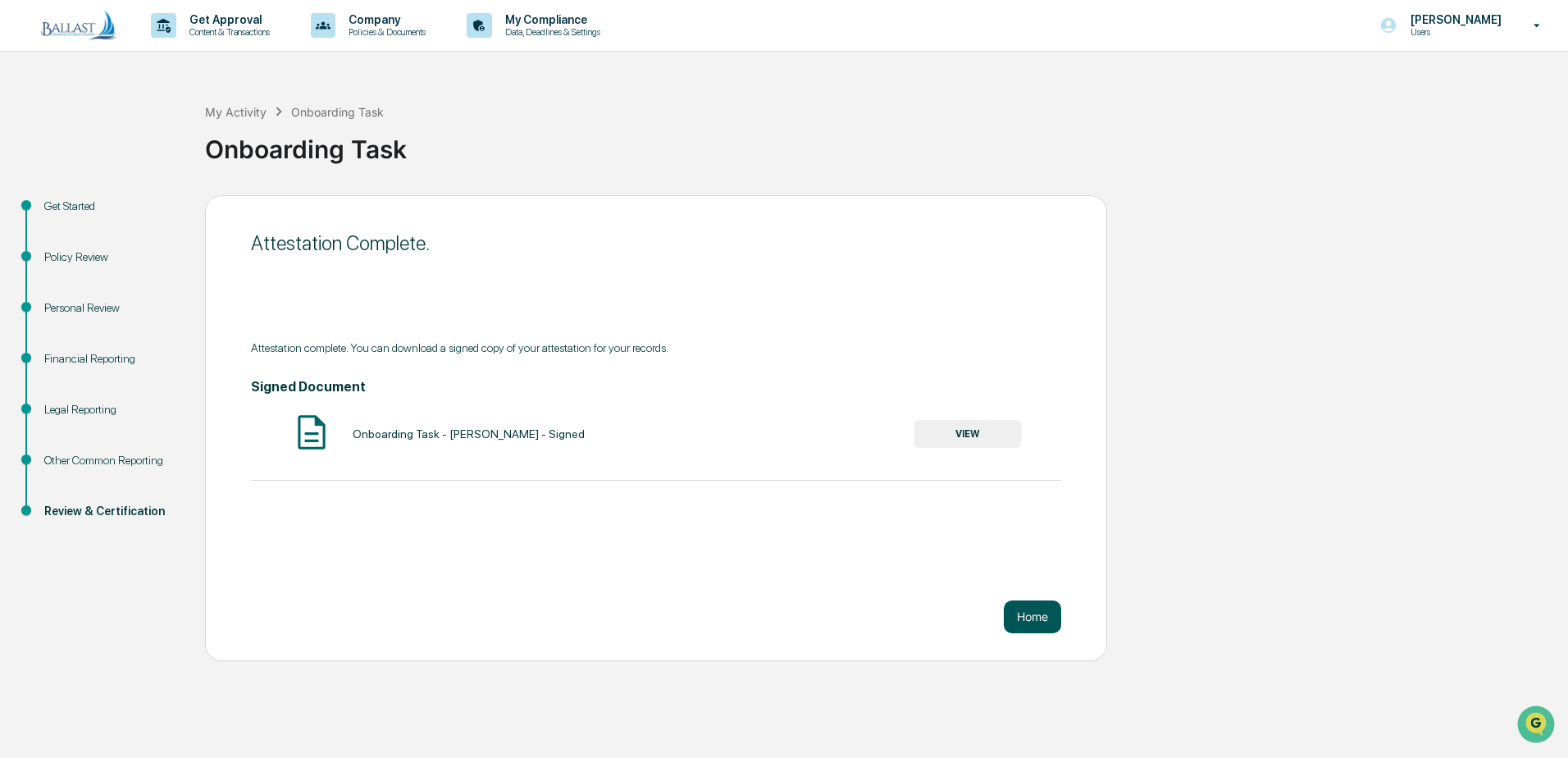
click at [1035, 619] on button "Home" at bounding box center [1032, 617] width 57 height 32
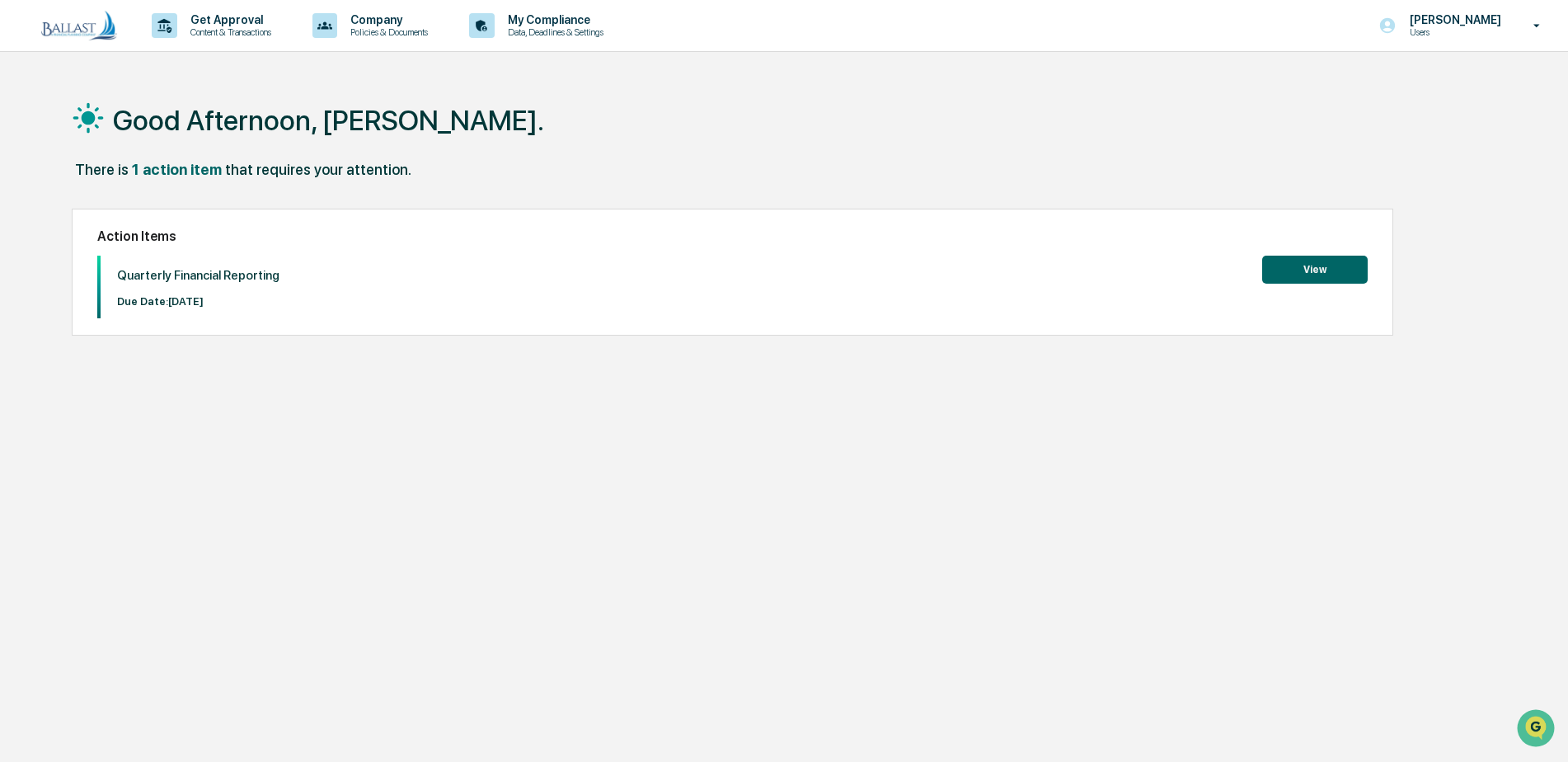
click at [1281, 273] on button "View" at bounding box center [1315, 270] width 106 height 28
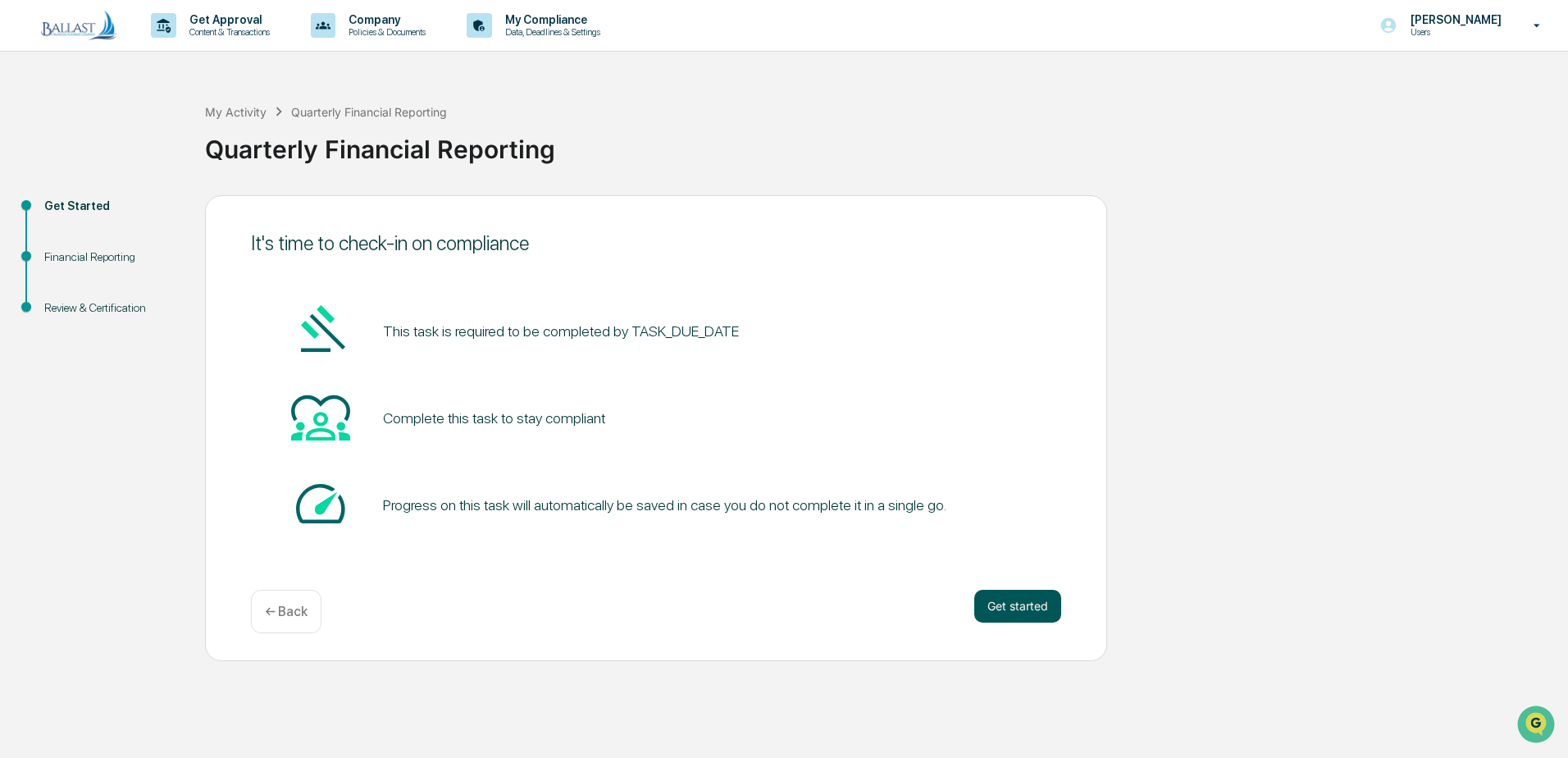
click at [1023, 609] on button "Get started" at bounding box center [1017, 605] width 87 height 32
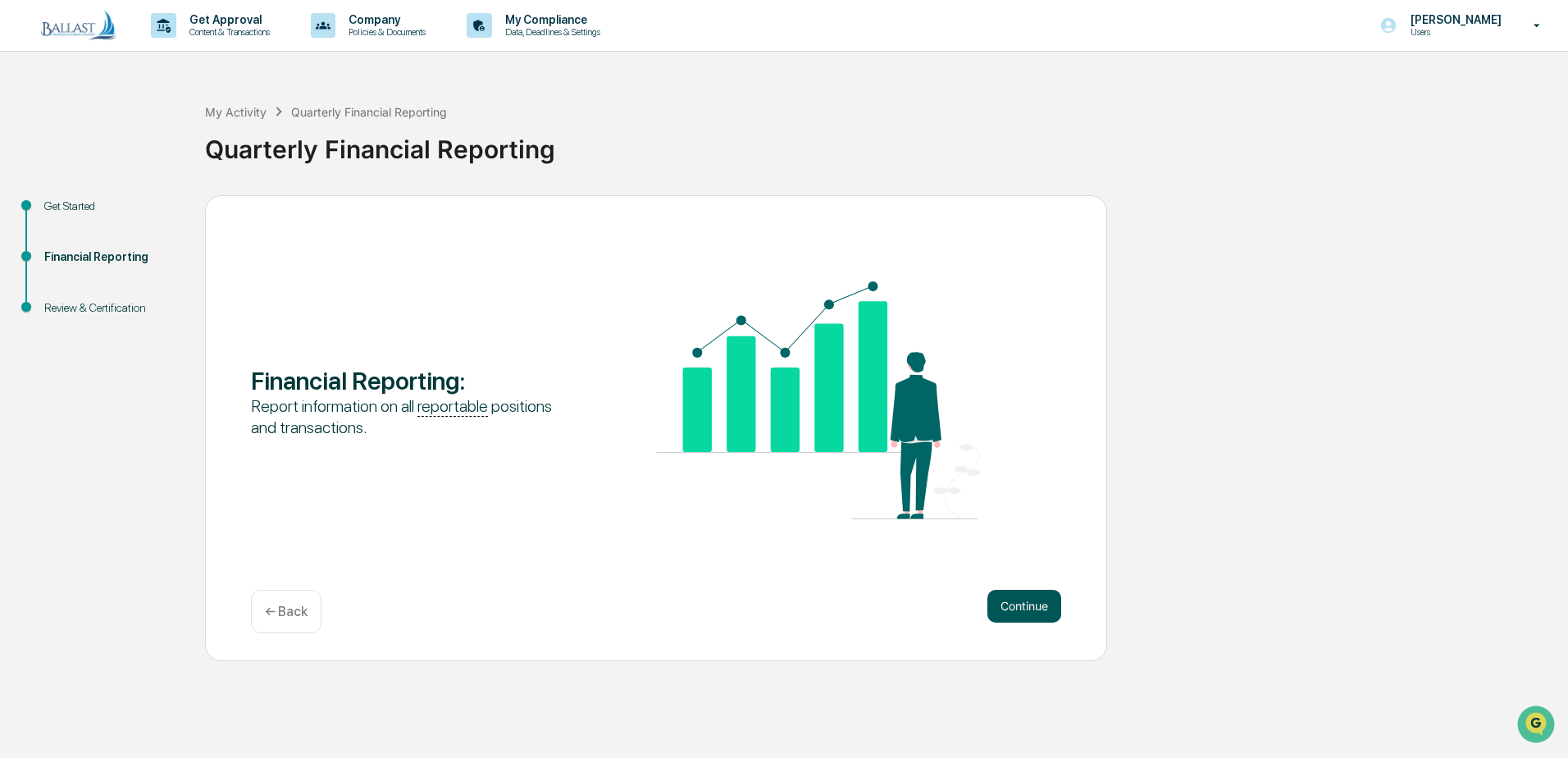
click at [1016, 593] on button "Continue" at bounding box center [1024, 605] width 74 height 32
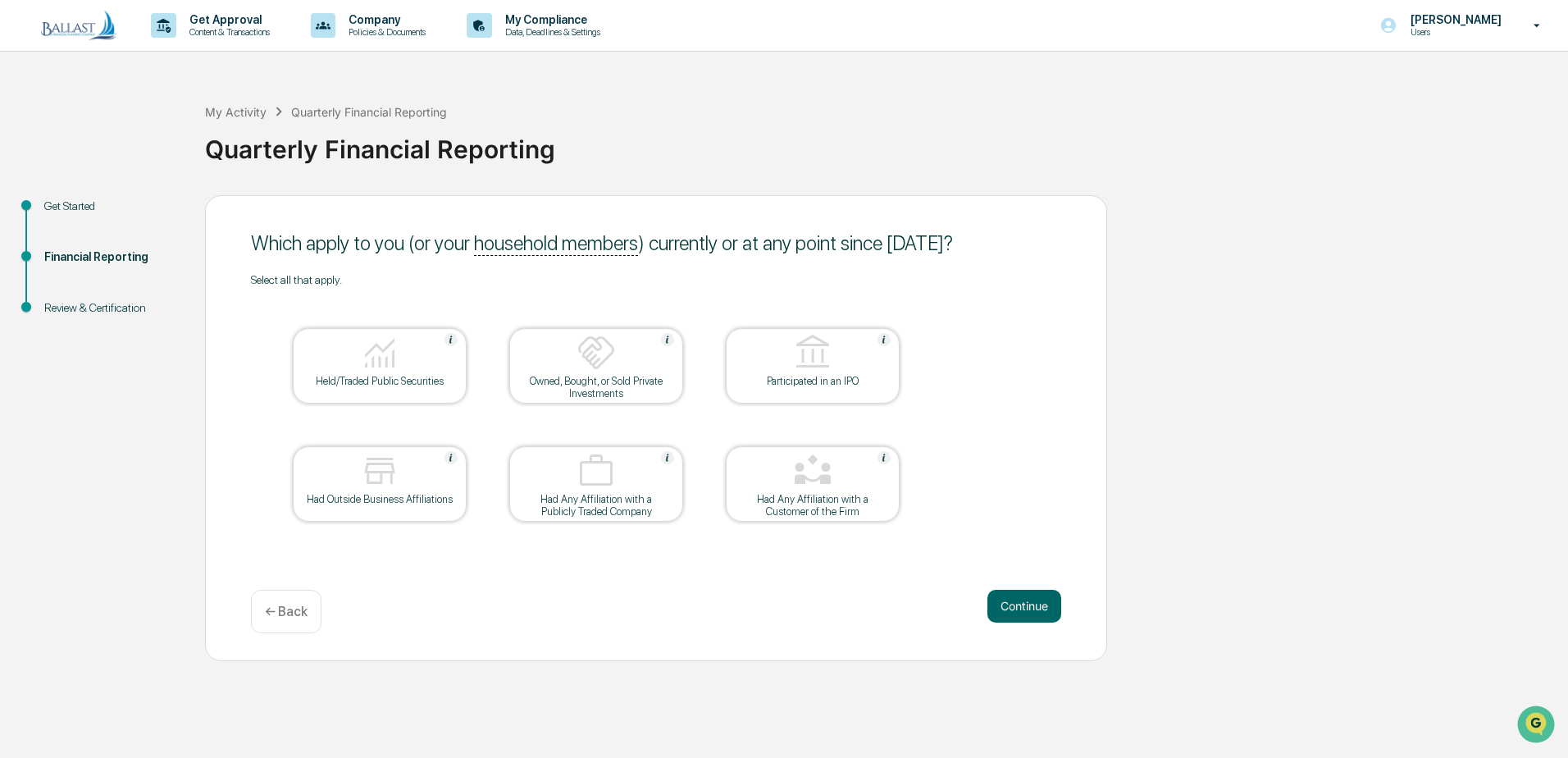
drag, startPoint x: 324, startPoint y: 397, endPoint x: 315, endPoint y: 397, distance: 9.0
drag, startPoint x: 310, startPoint y: 391, endPoint x: 300, endPoint y: 396, distance: 11.2
drag, startPoint x: 348, startPoint y: 373, endPoint x: 196, endPoint y: 392, distance: 153.2
click at [196, 392] on div "Get Started Financial Reporting Review & Certification Which apply to you (or y…" at bounding box center [783, 428] width 1551 height 466
click at [378, 384] on div "Held/Traded Public Securities" at bounding box center [380, 381] width 147 height 12
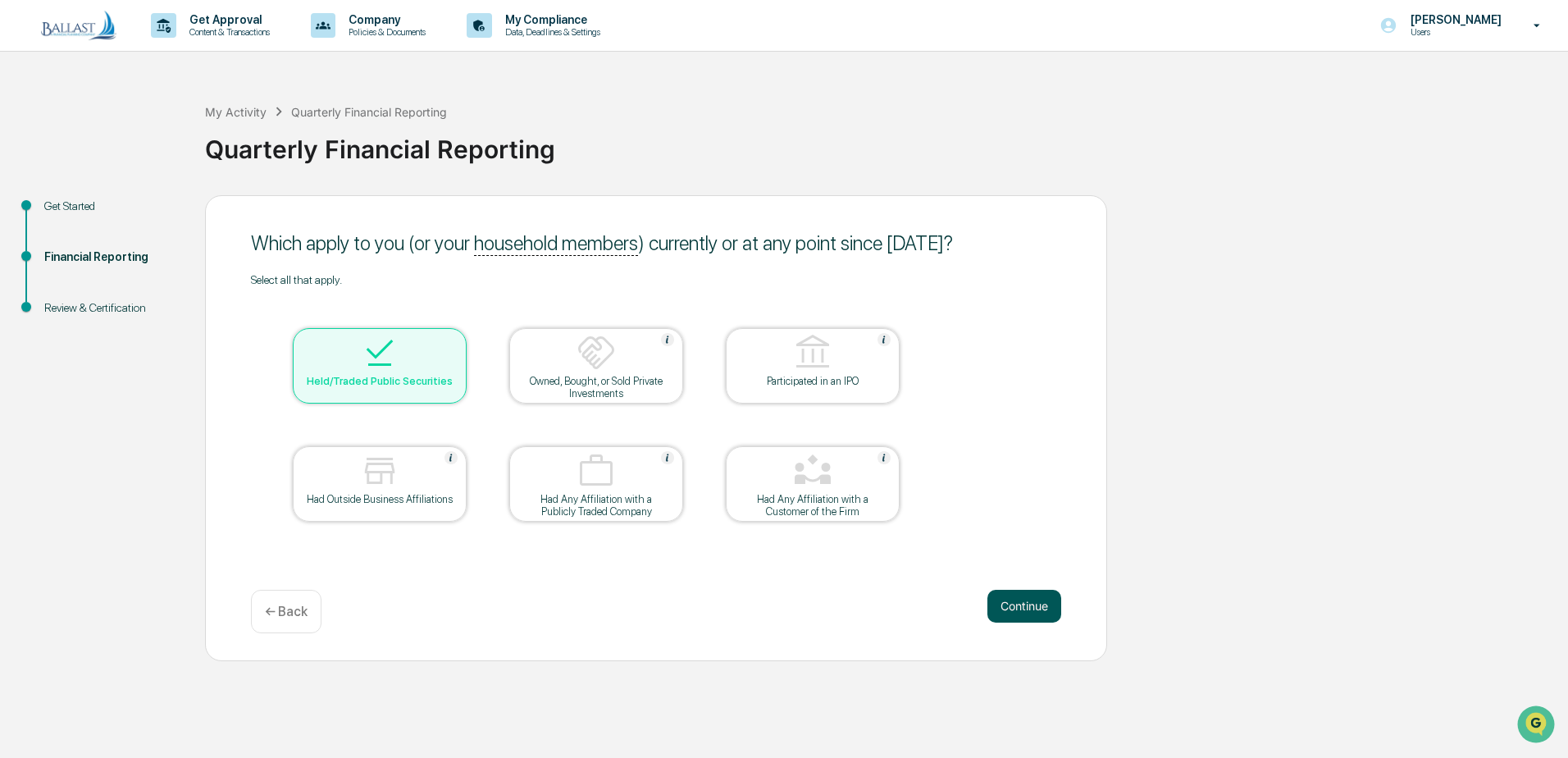
click at [1011, 611] on button "Continue" at bounding box center [1024, 605] width 74 height 32
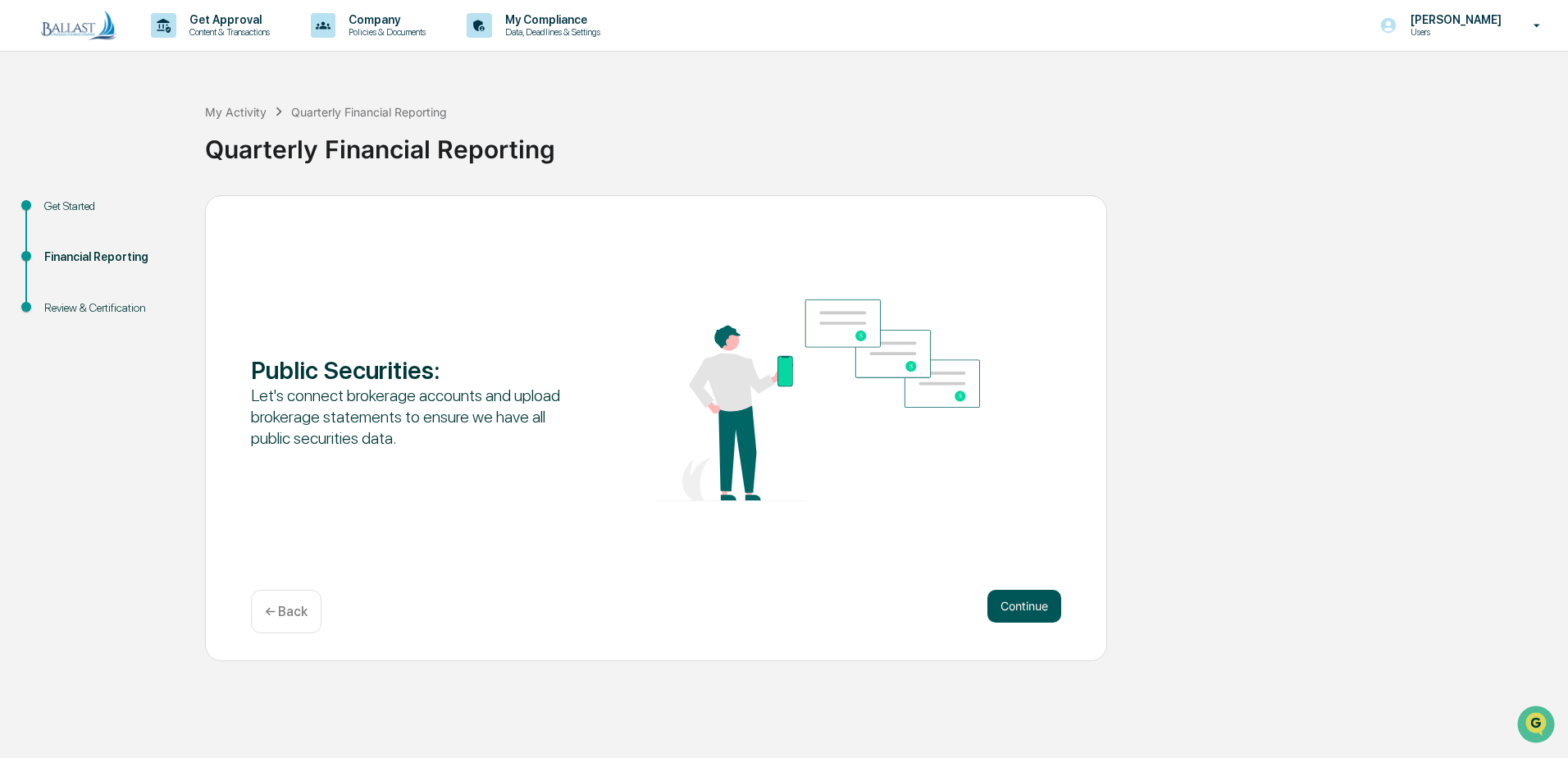
click at [1032, 604] on button "Continue" at bounding box center [1024, 605] width 74 height 32
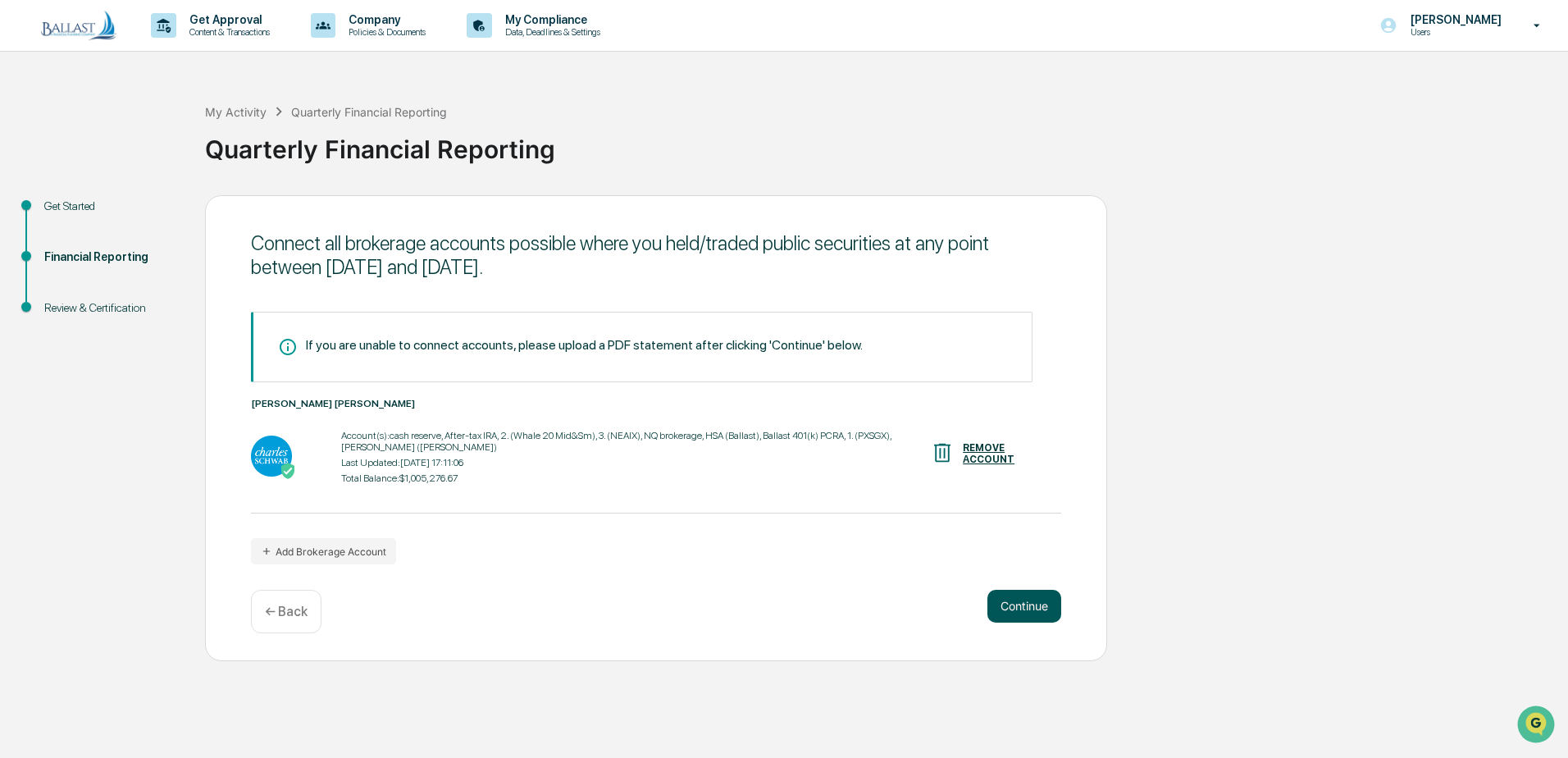
click at [1027, 604] on button "Continue" at bounding box center [1024, 605] width 74 height 32
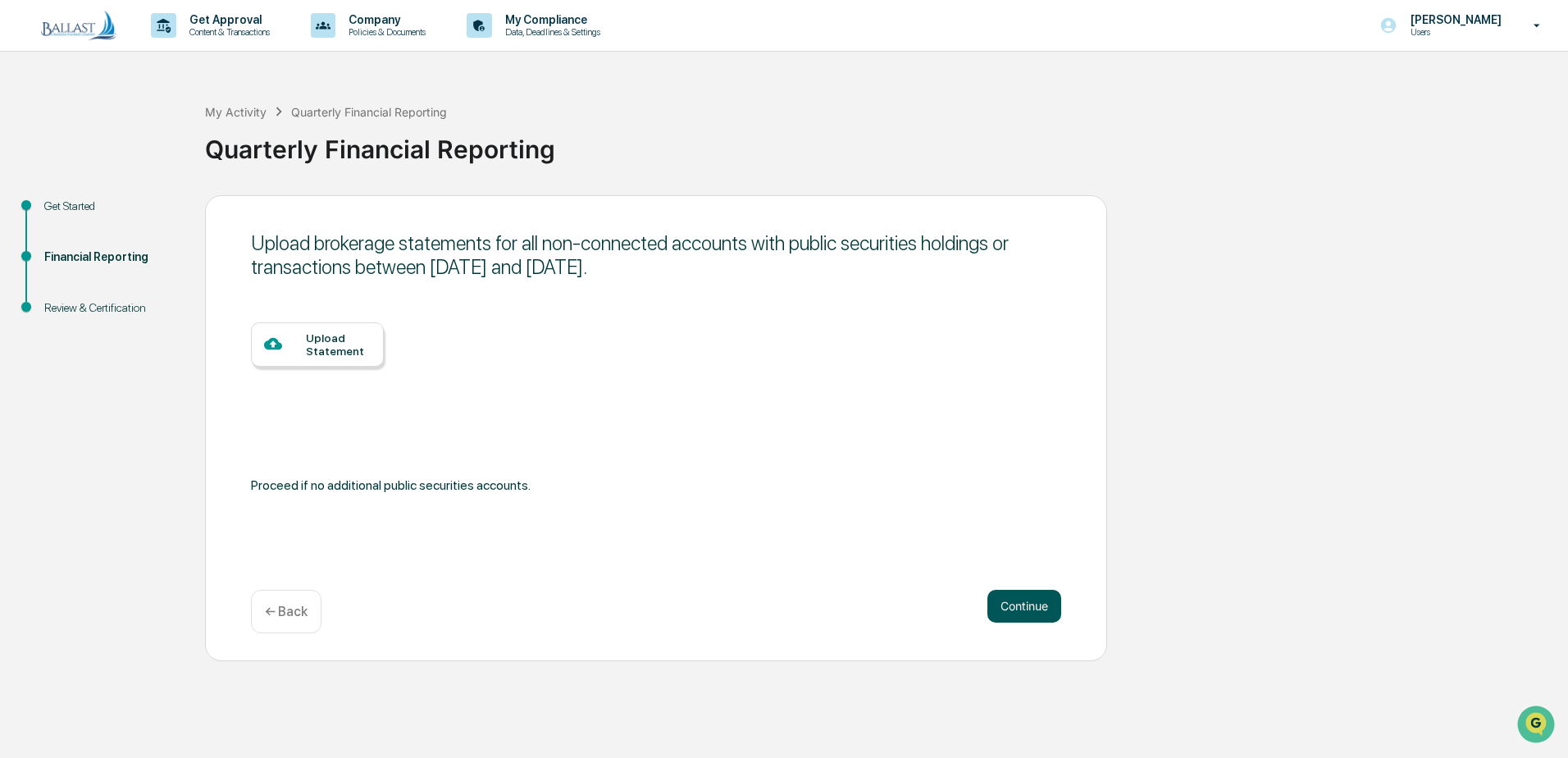
click at [1008, 606] on button "Continue" at bounding box center [1024, 605] width 74 height 32
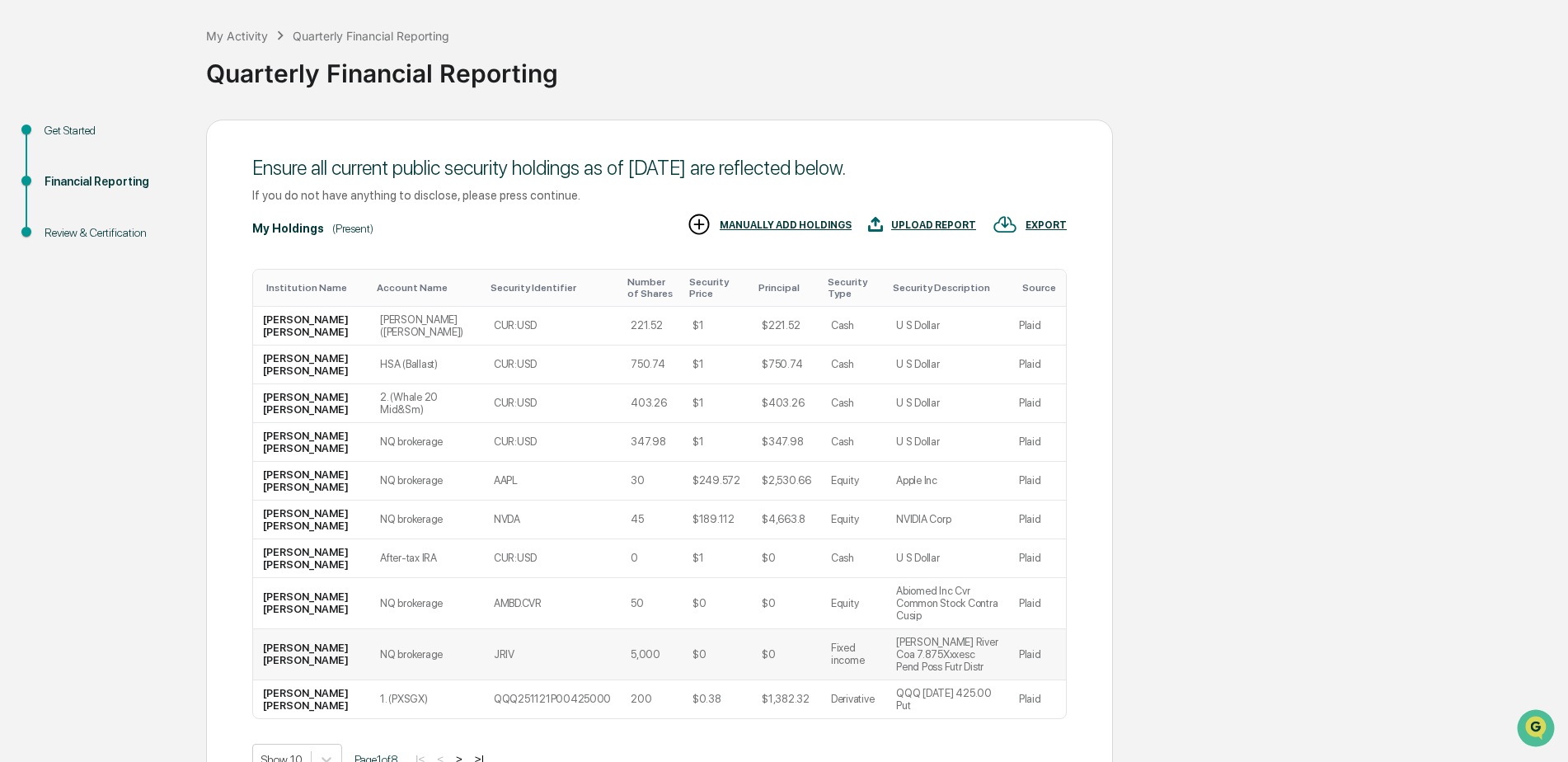
scroll to position [153, 0]
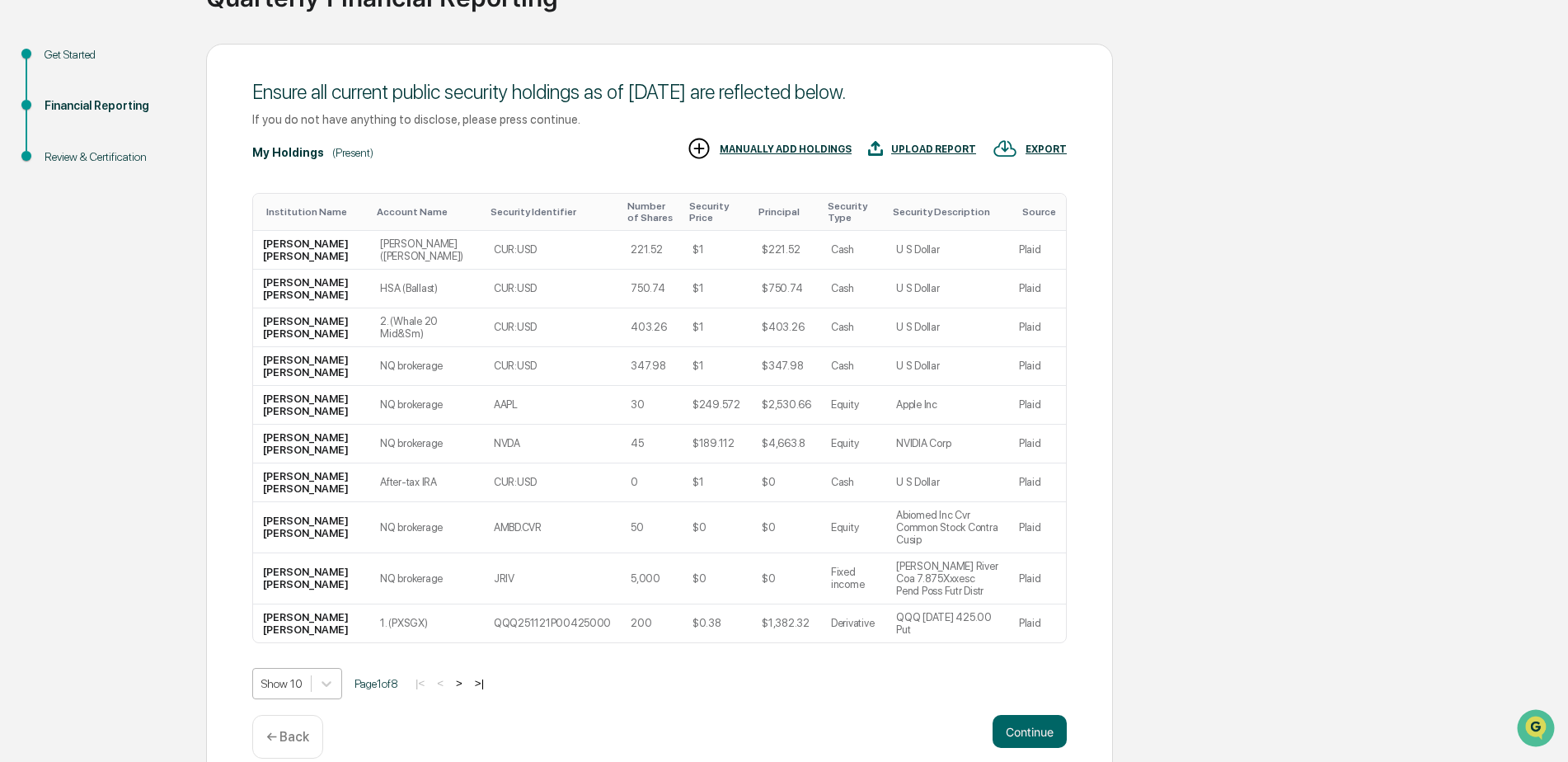
click at [307, 658] on body "Get Approval Content & Transactions Company Policies & Documents My Compliance …" at bounding box center [784, 317] width 1568 height 939
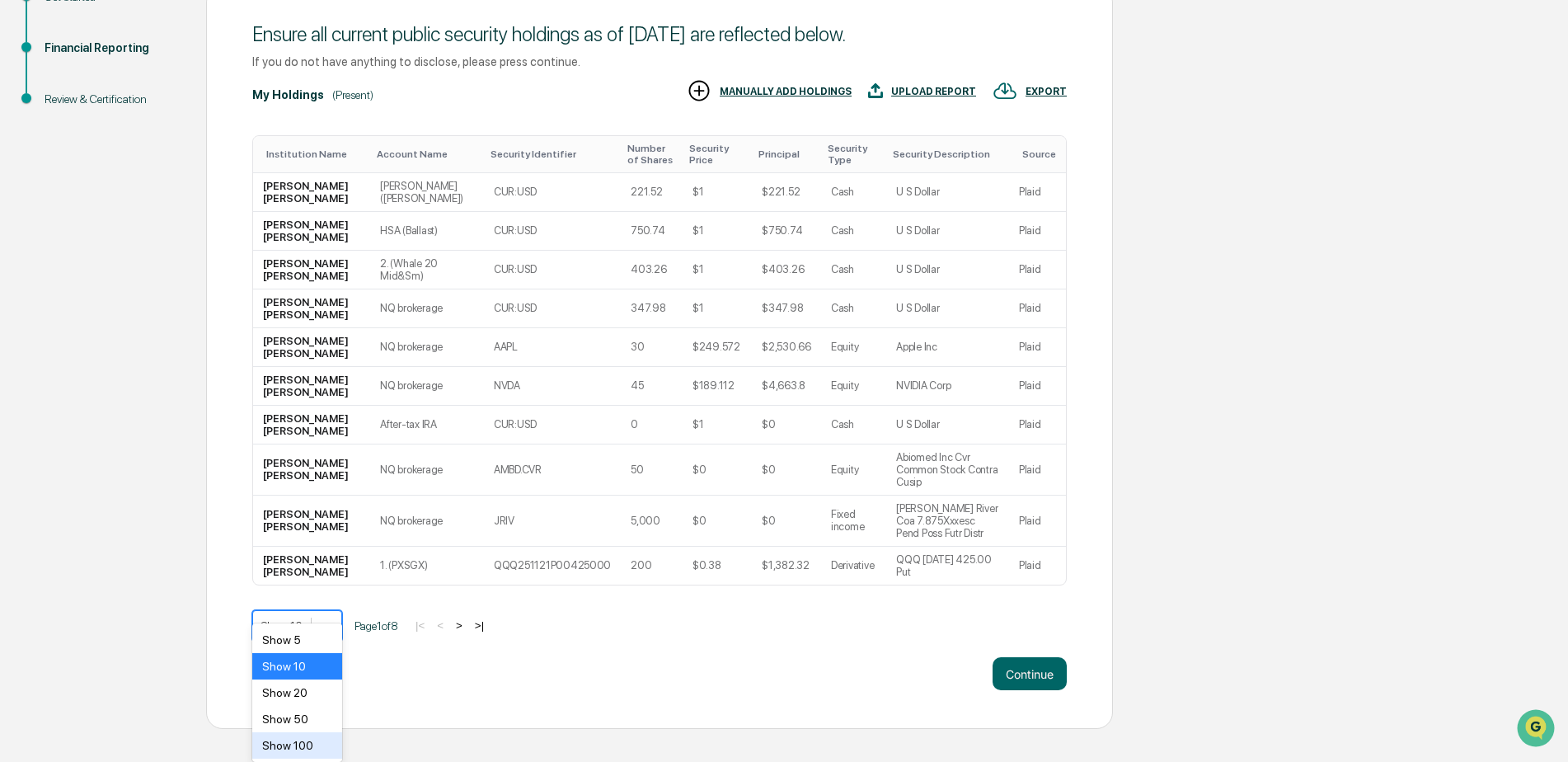
click at [304, 741] on div "Show 100" at bounding box center [297, 745] width 90 height 26
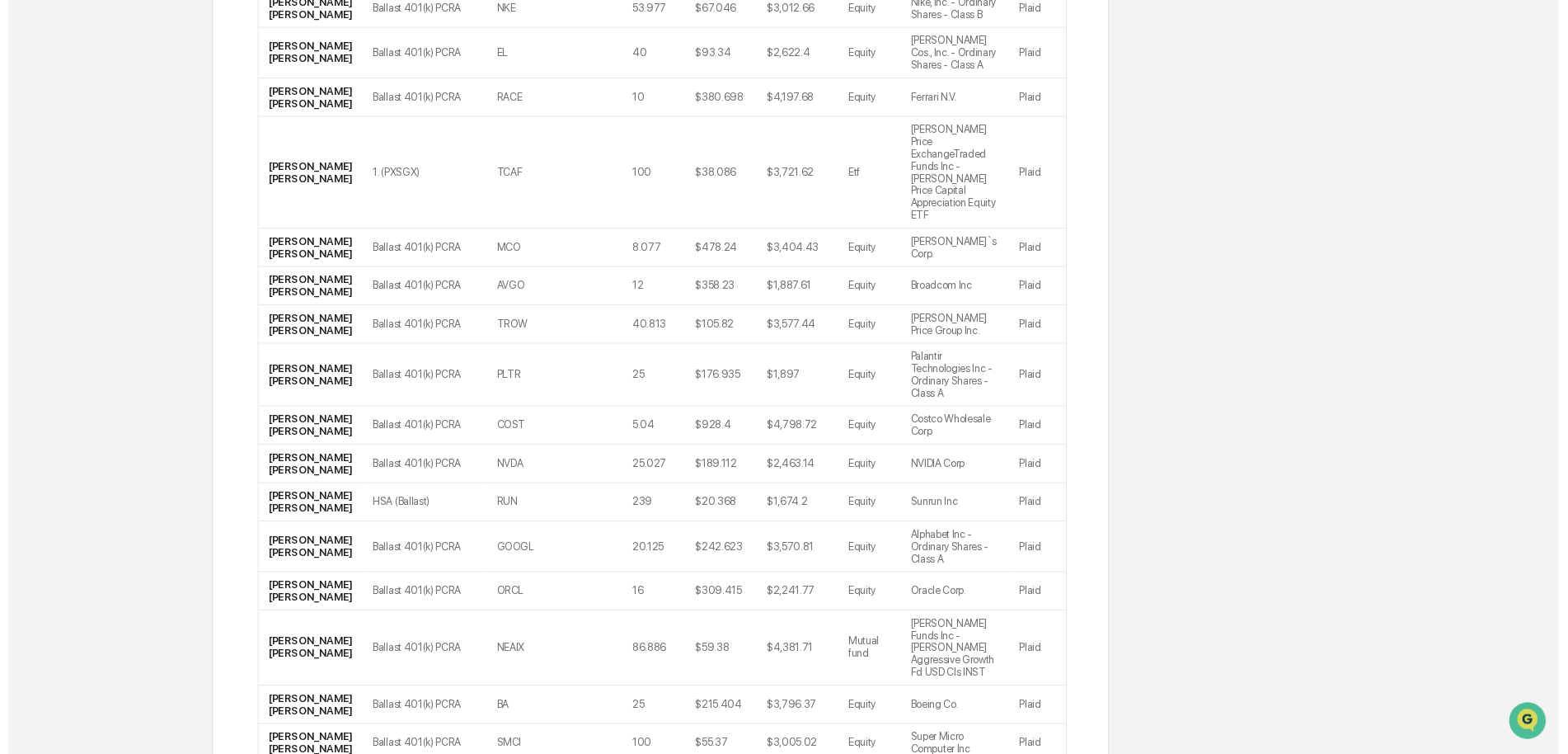
scroll to position [2813, 0]
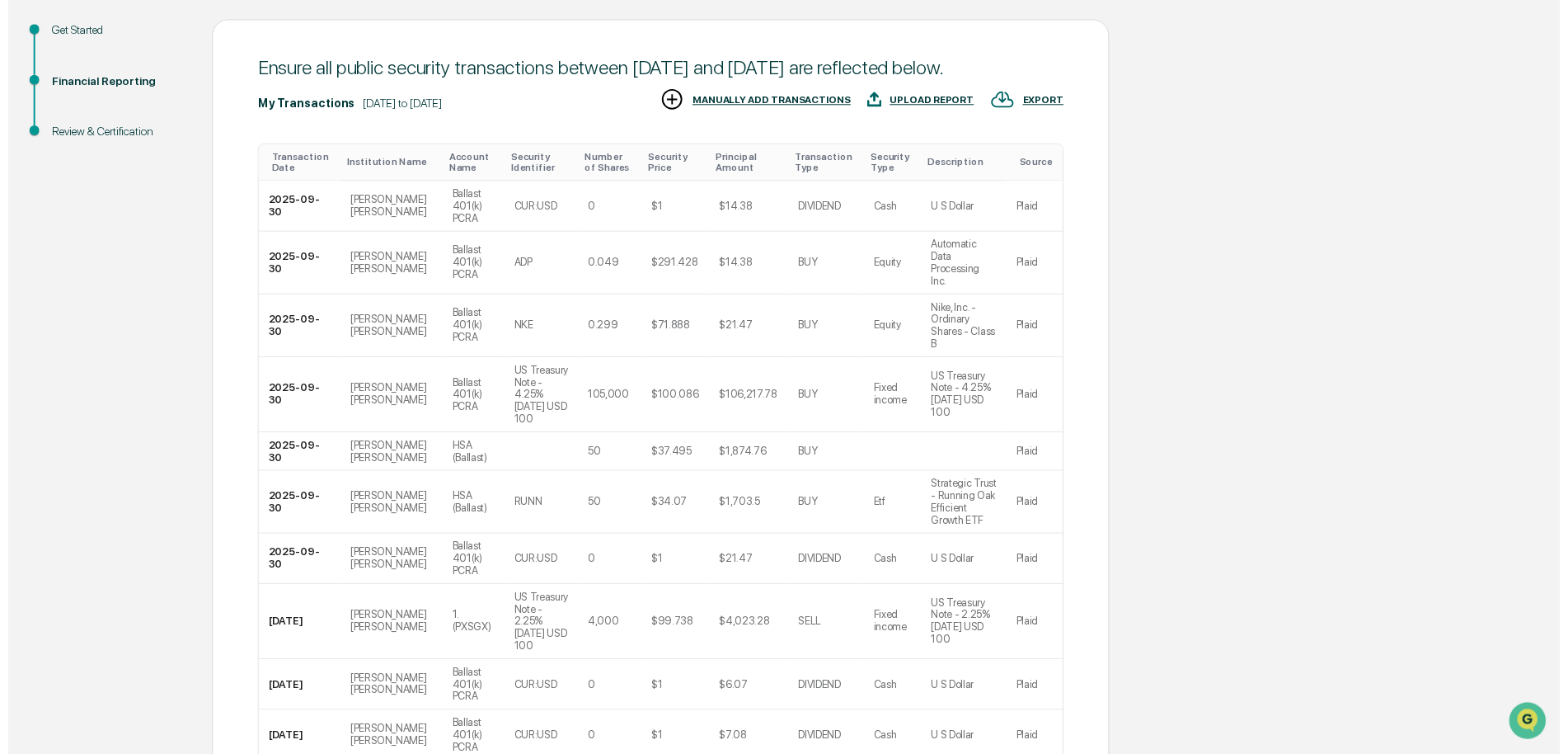
scroll to position [276, 0]
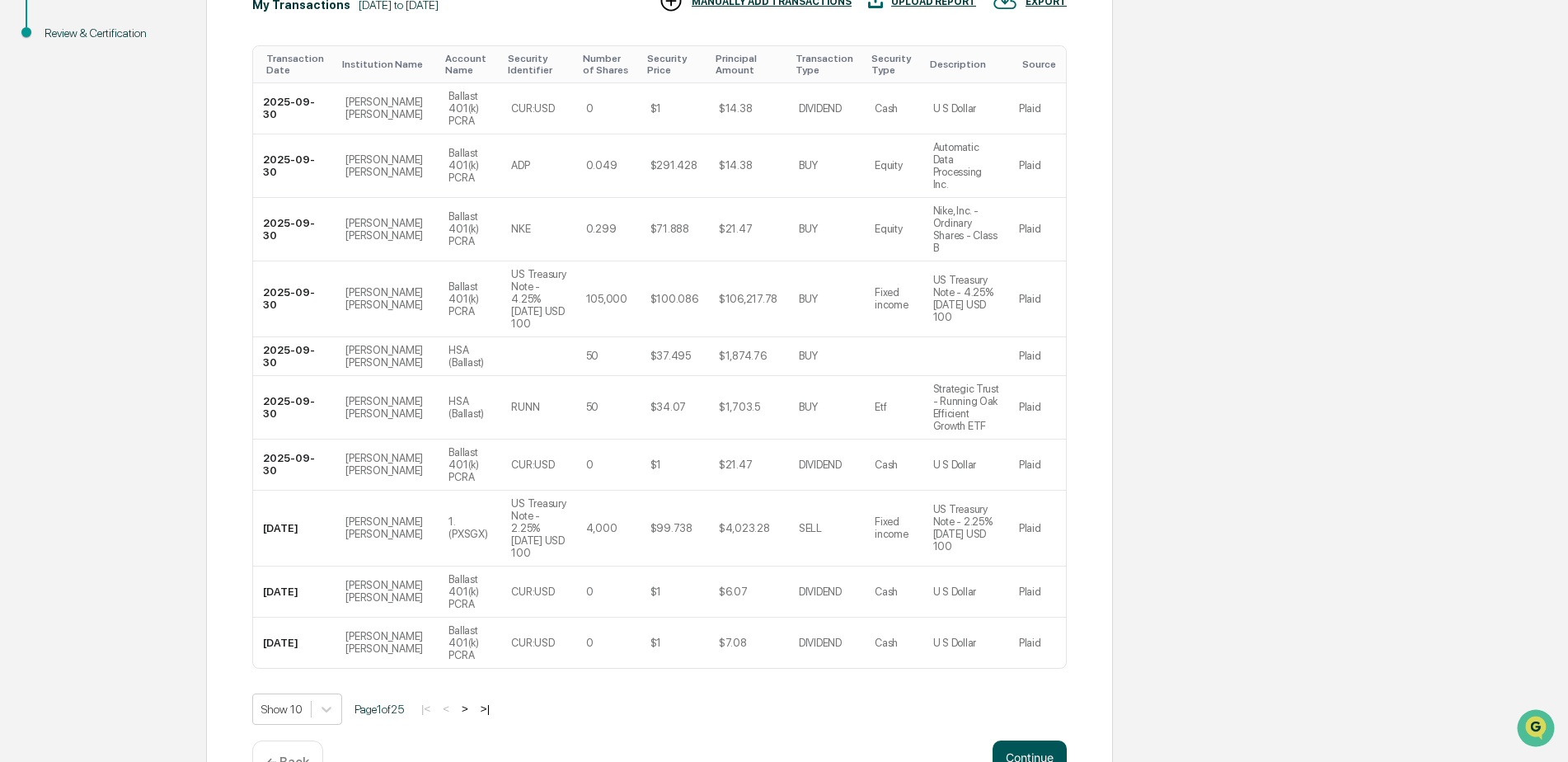
click at [1031, 741] on button "Continue" at bounding box center [1029, 757] width 74 height 33
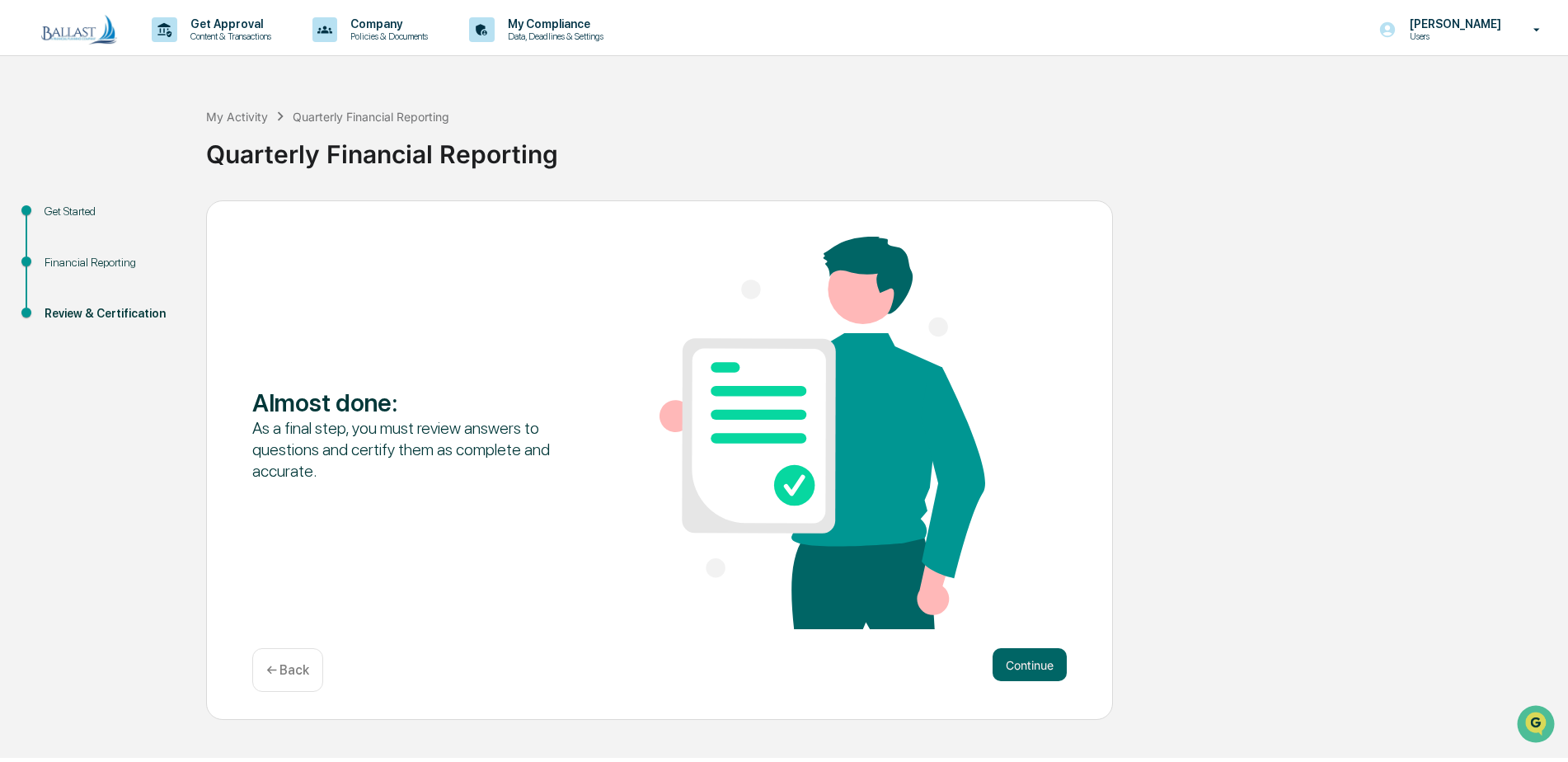
scroll to position [0, 0]
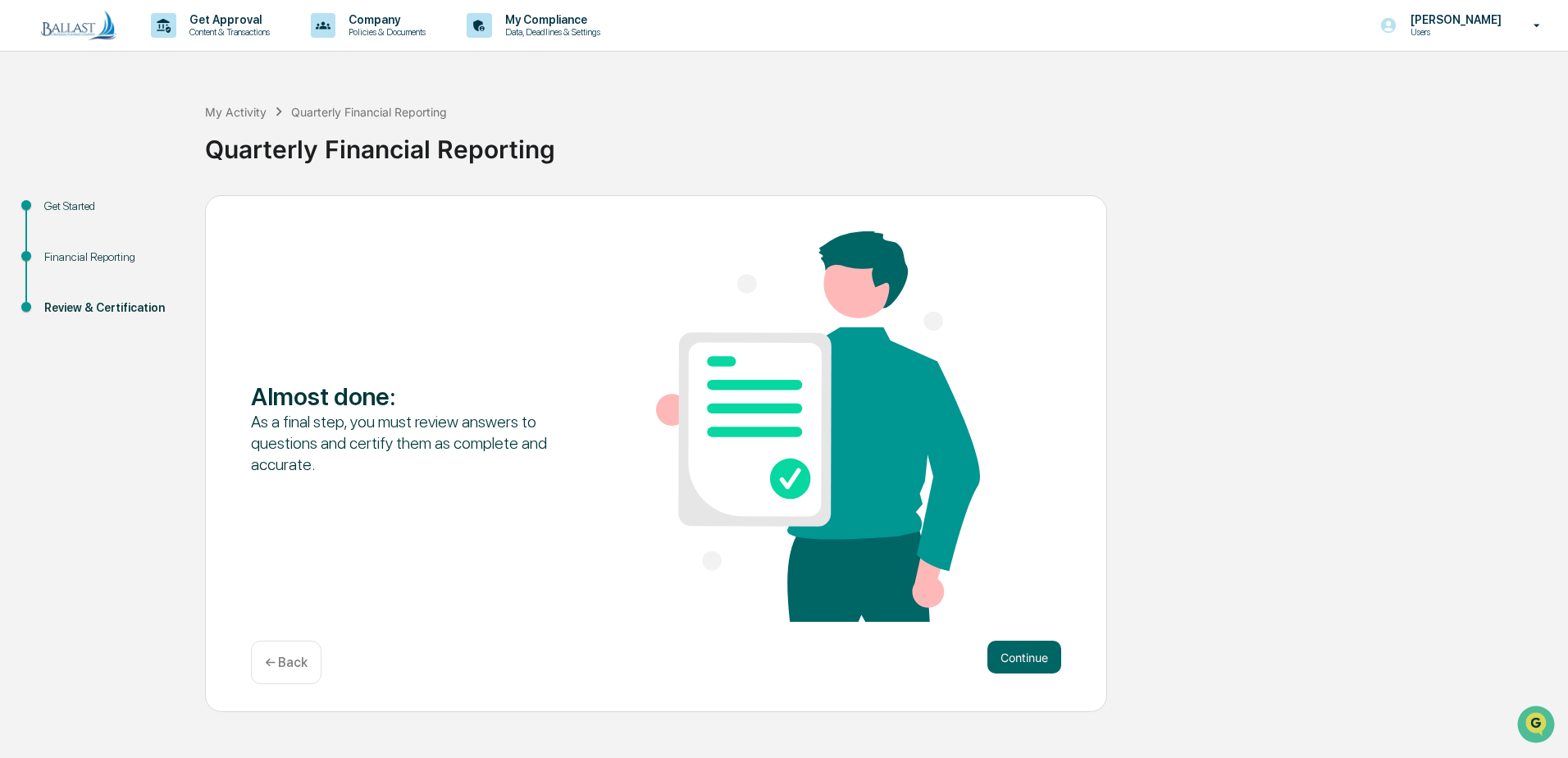
drag, startPoint x: 786, startPoint y: 482, endPoint x: 707, endPoint y: 492, distance: 79.6
click at [707, 490] on img at bounding box center [817, 426] width 324 height 390
click at [1023, 655] on button "Continue" at bounding box center [1024, 656] width 74 height 32
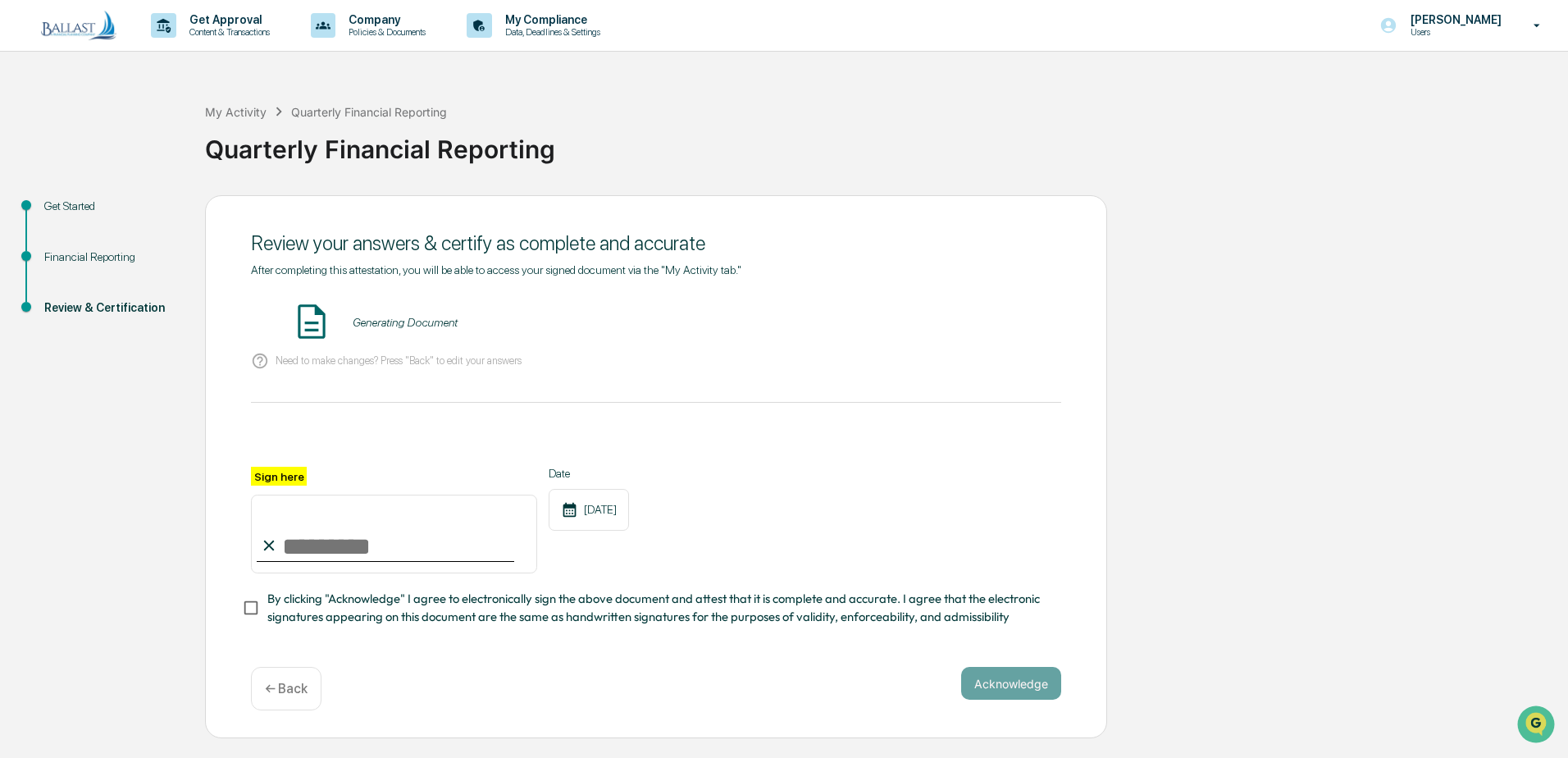
click at [372, 552] on input "Sign here" at bounding box center [394, 534] width 286 height 79
type input "**********"
click at [1008, 692] on button "Acknowledge" at bounding box center [1011, 683] width 100 height 32
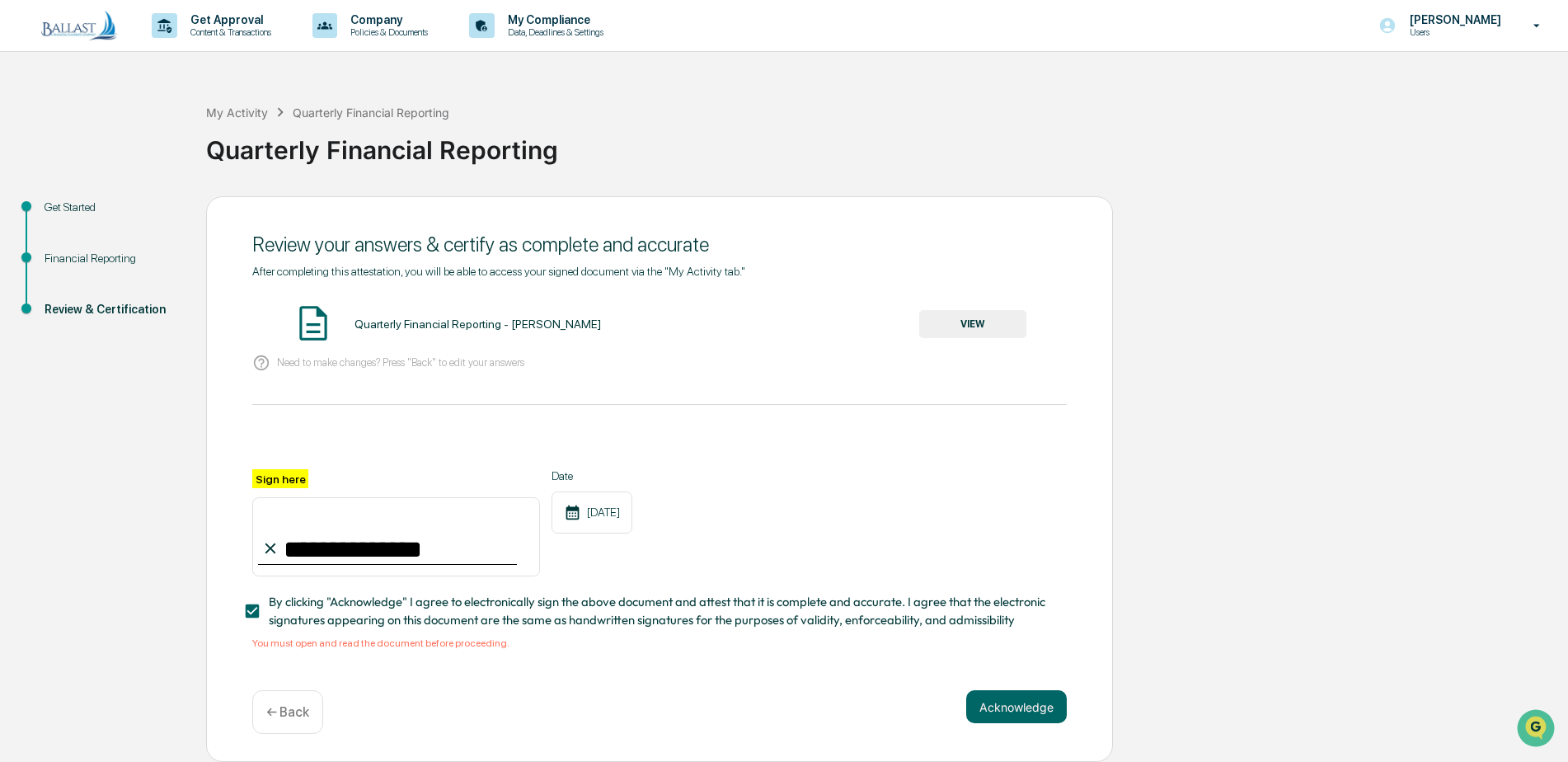
click at [937, 328] on button "VIEW" at bounding box center [973, 325] width 108 height 28
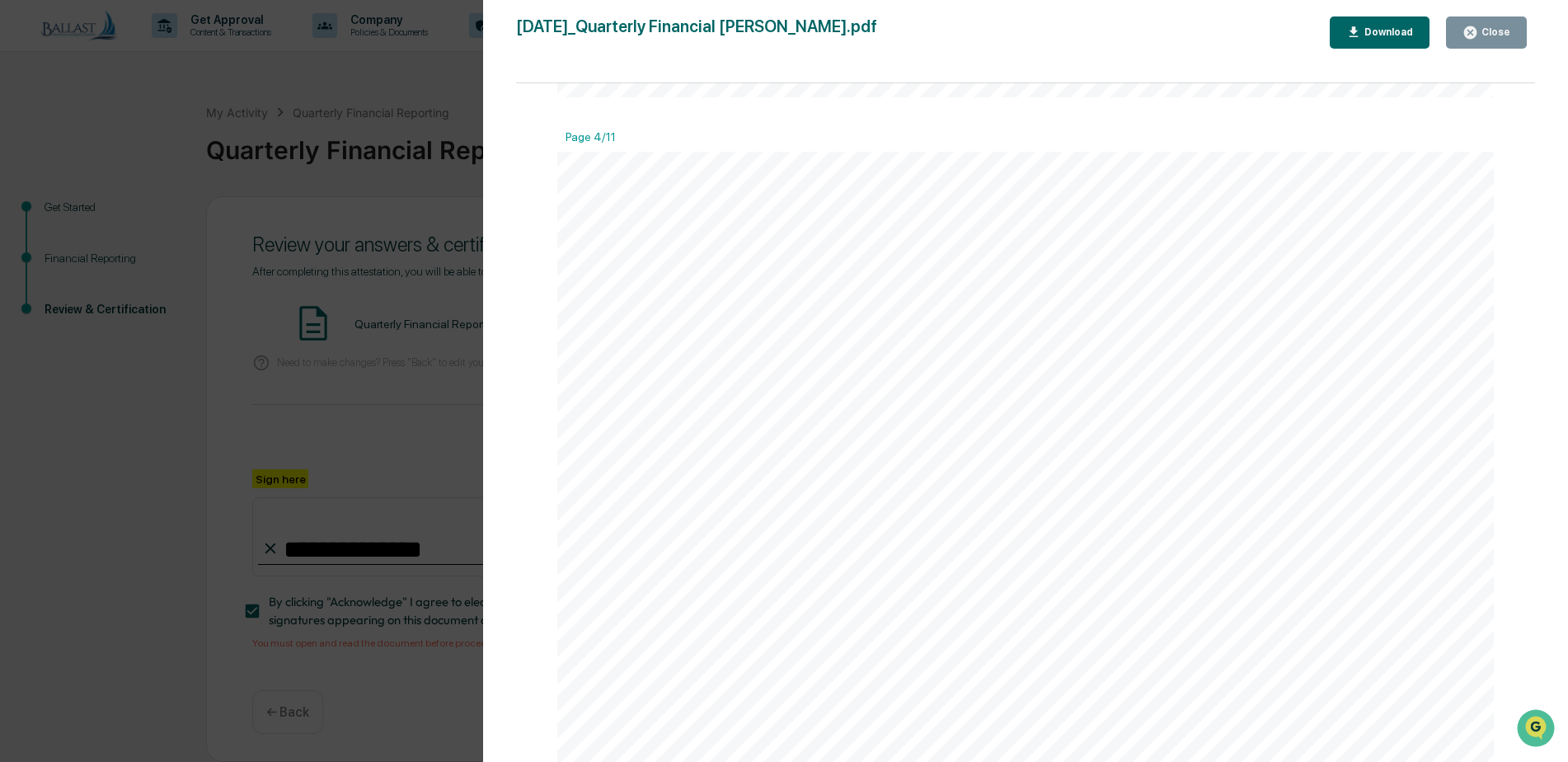
scroll to position [4124, 0]
click at [1472, 43] on button "Close" at bounding box center [1486, 33] width 81 height 32
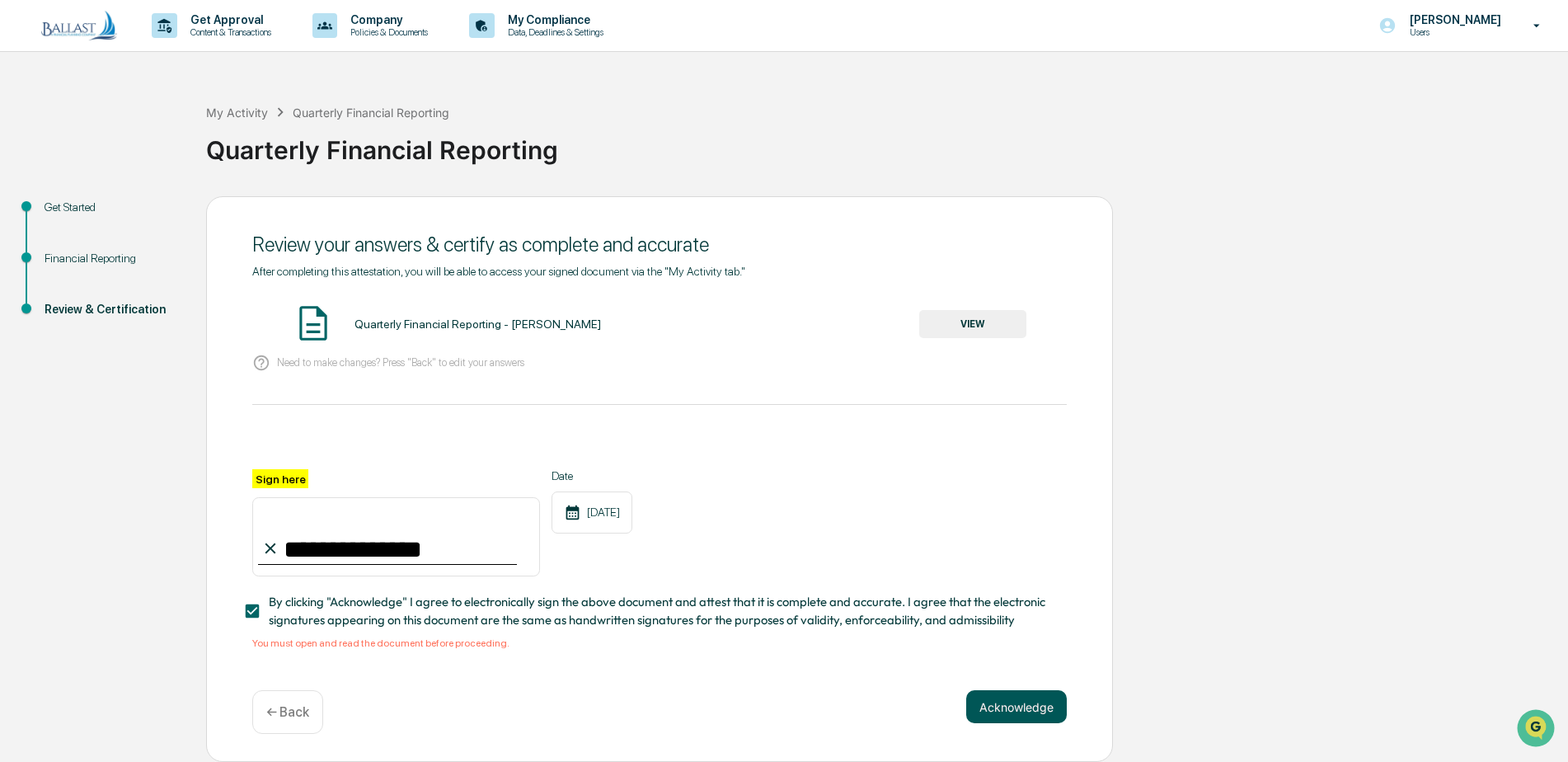
click at [1017, 719] on button "Acknowledge" at bounding box center [1016, 706] width 100 height 33
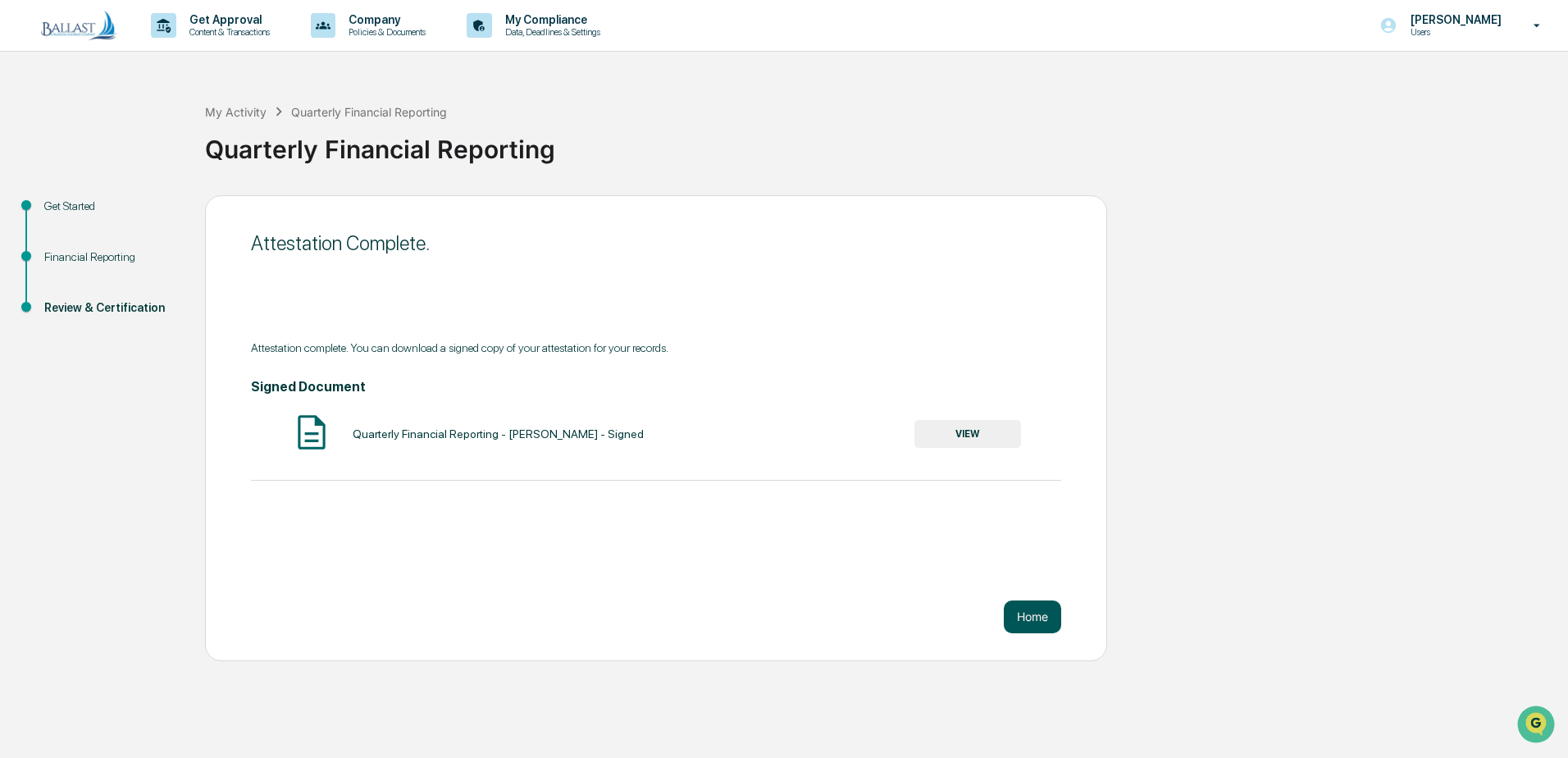
click at [1021, 624] on button "Home" at bounding box center [1032, 617] width 57 height 32
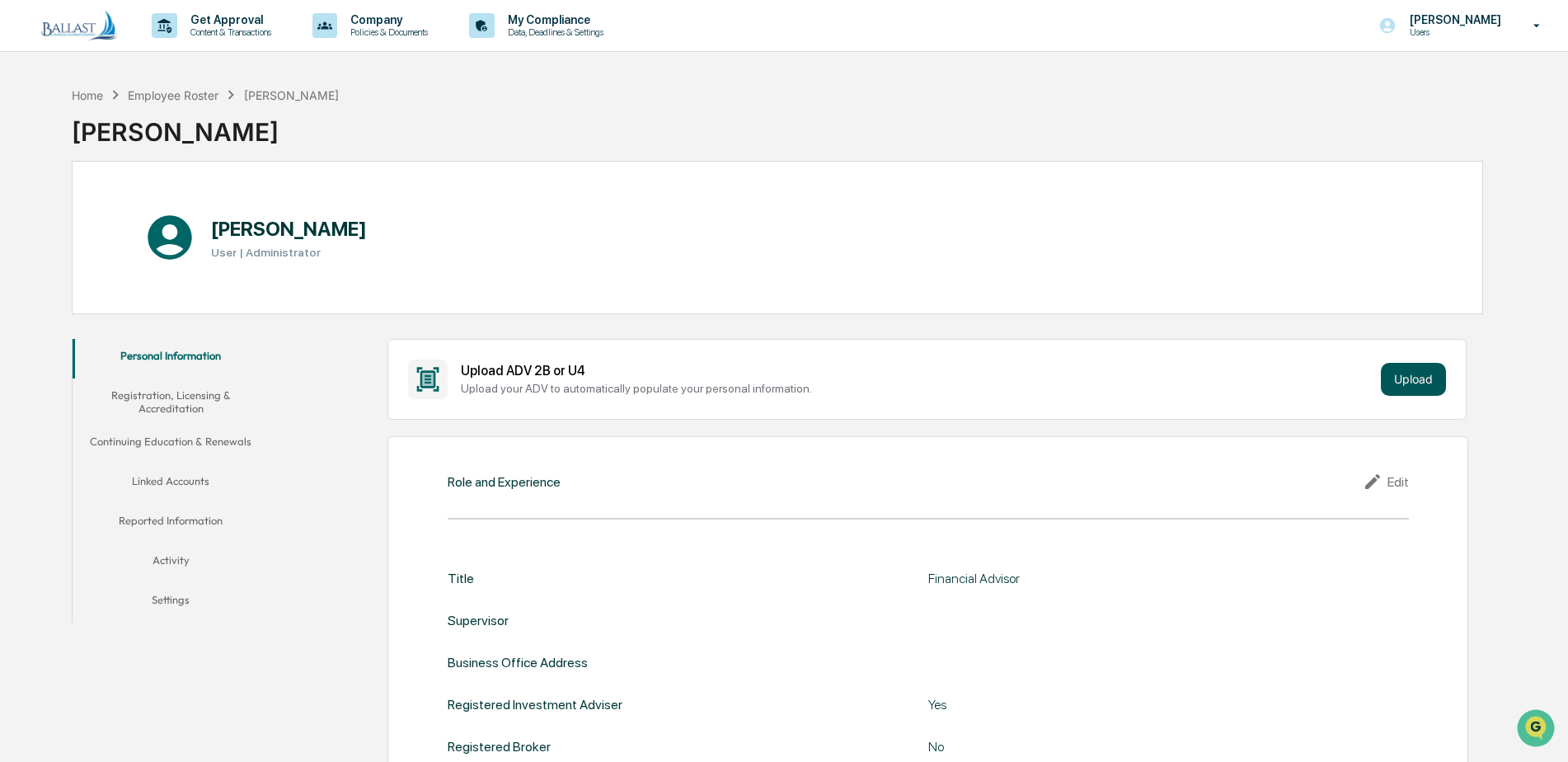
click at [1415, 388] on button "Upload" at bounding box center [1413, 378] width 65 height 33
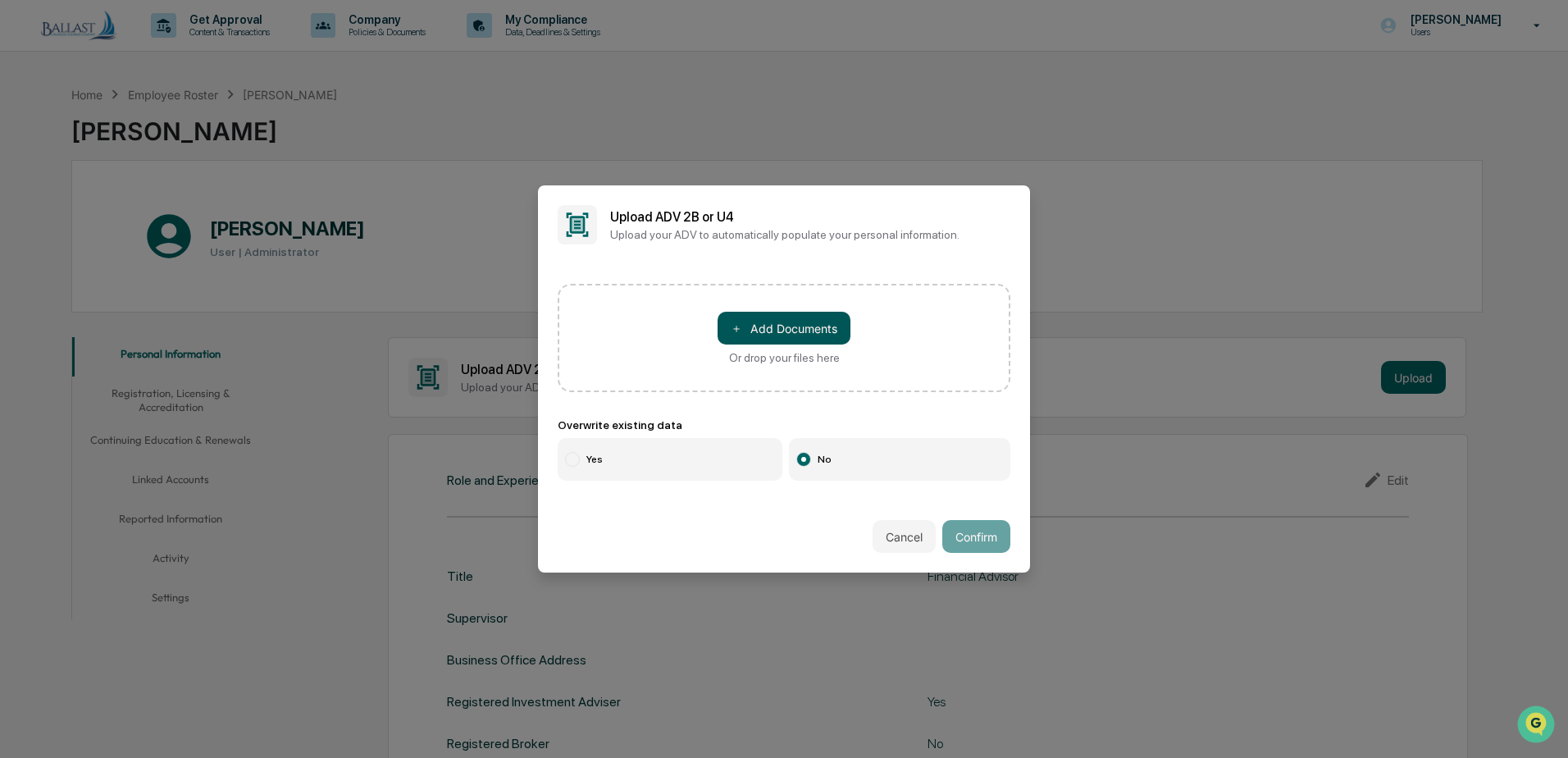
click at [751, 314] on button "＋ Add Documents" at bounding box center [783, 327] width 132 height 32
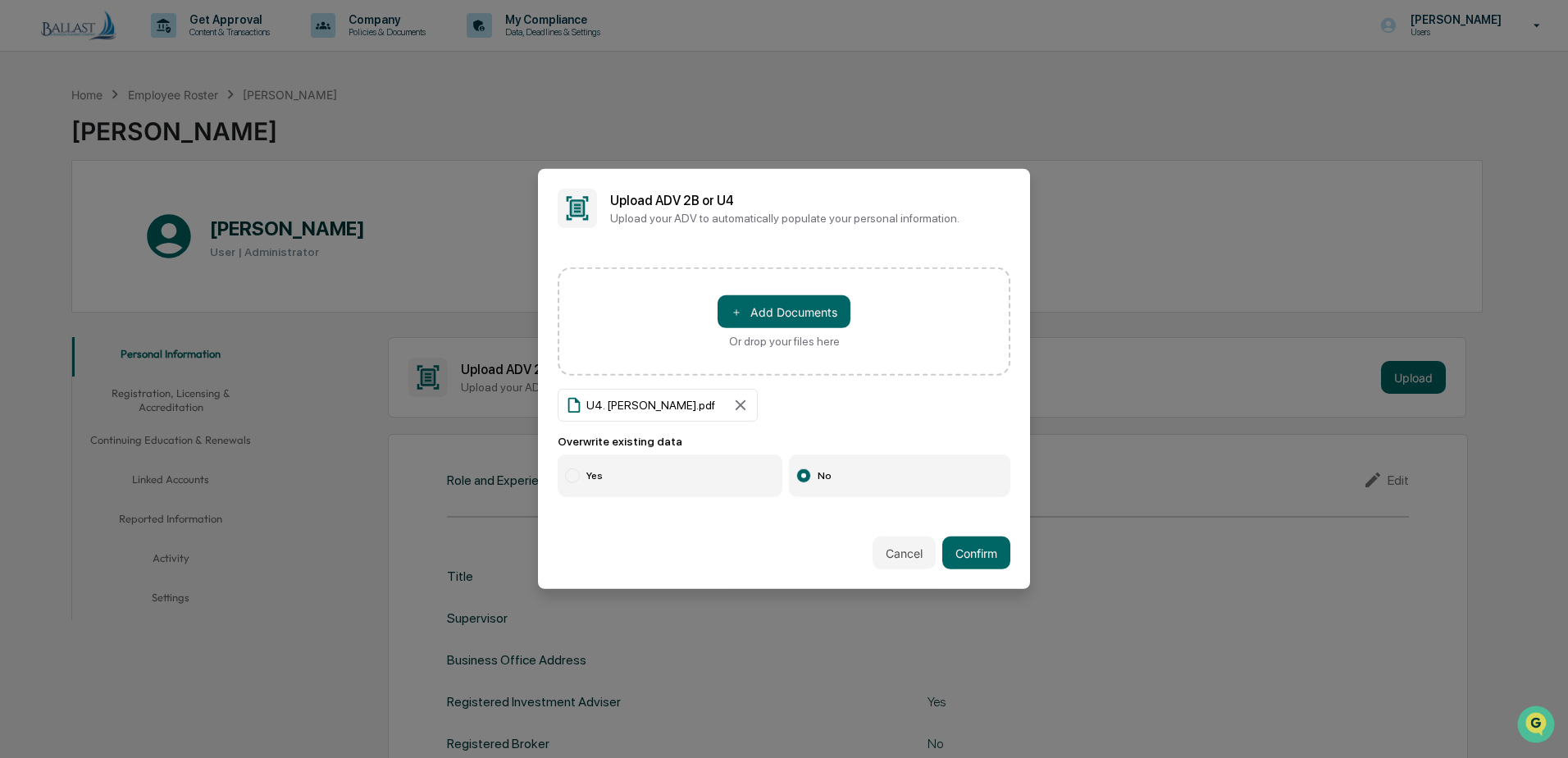
click at [595, 471] on label "Yes" at bounding box center [670, 476] width 225 height 43
click at [983, 551] on button "Confirm" at bounding box center [977, 553] width 68 height 32
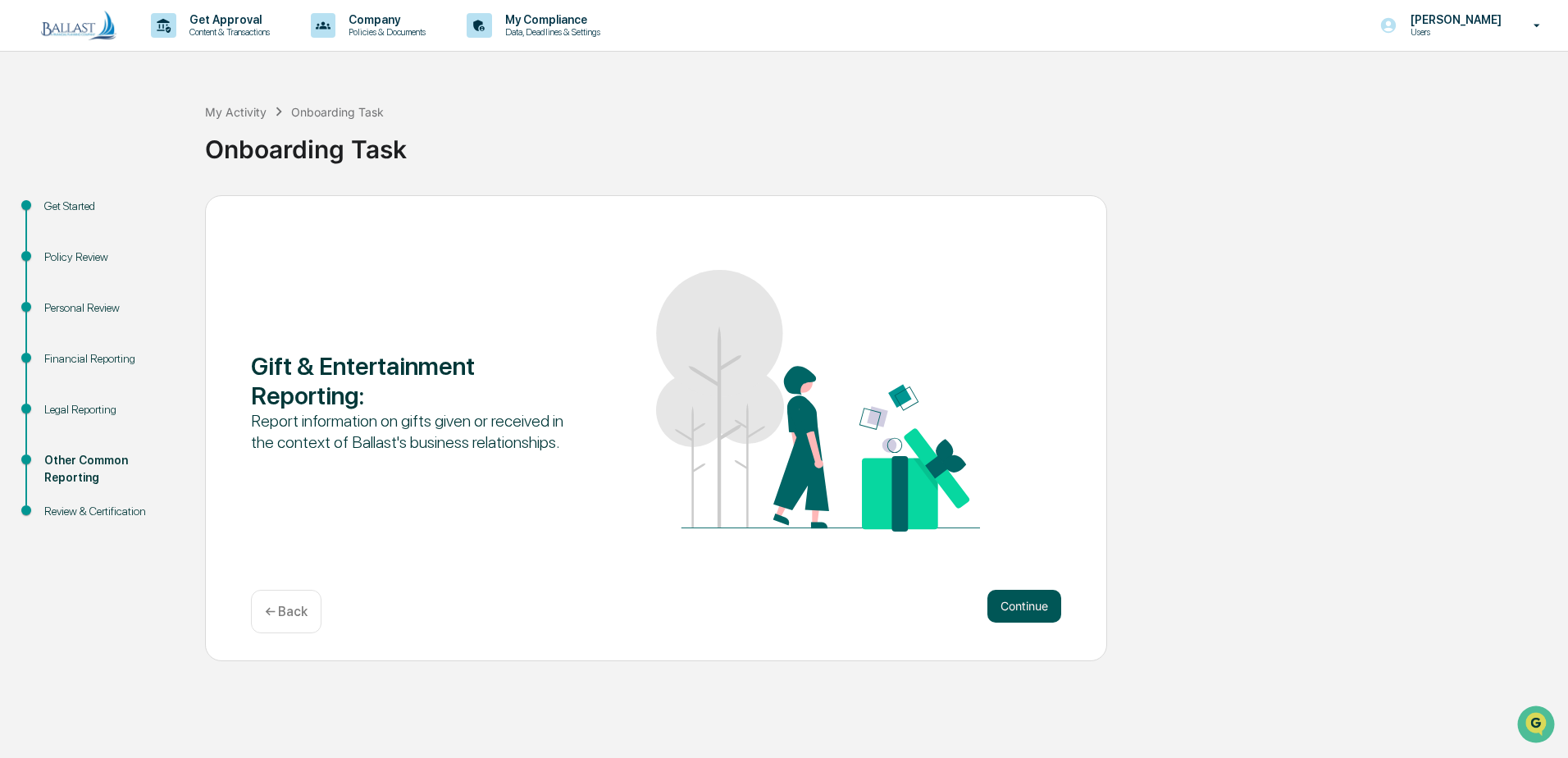
click at [1041, 600] on button "Continue" at bounding box center [1024, 605] width 74 height 32
